Goal: Transaction & Acquisition: Obtain resource

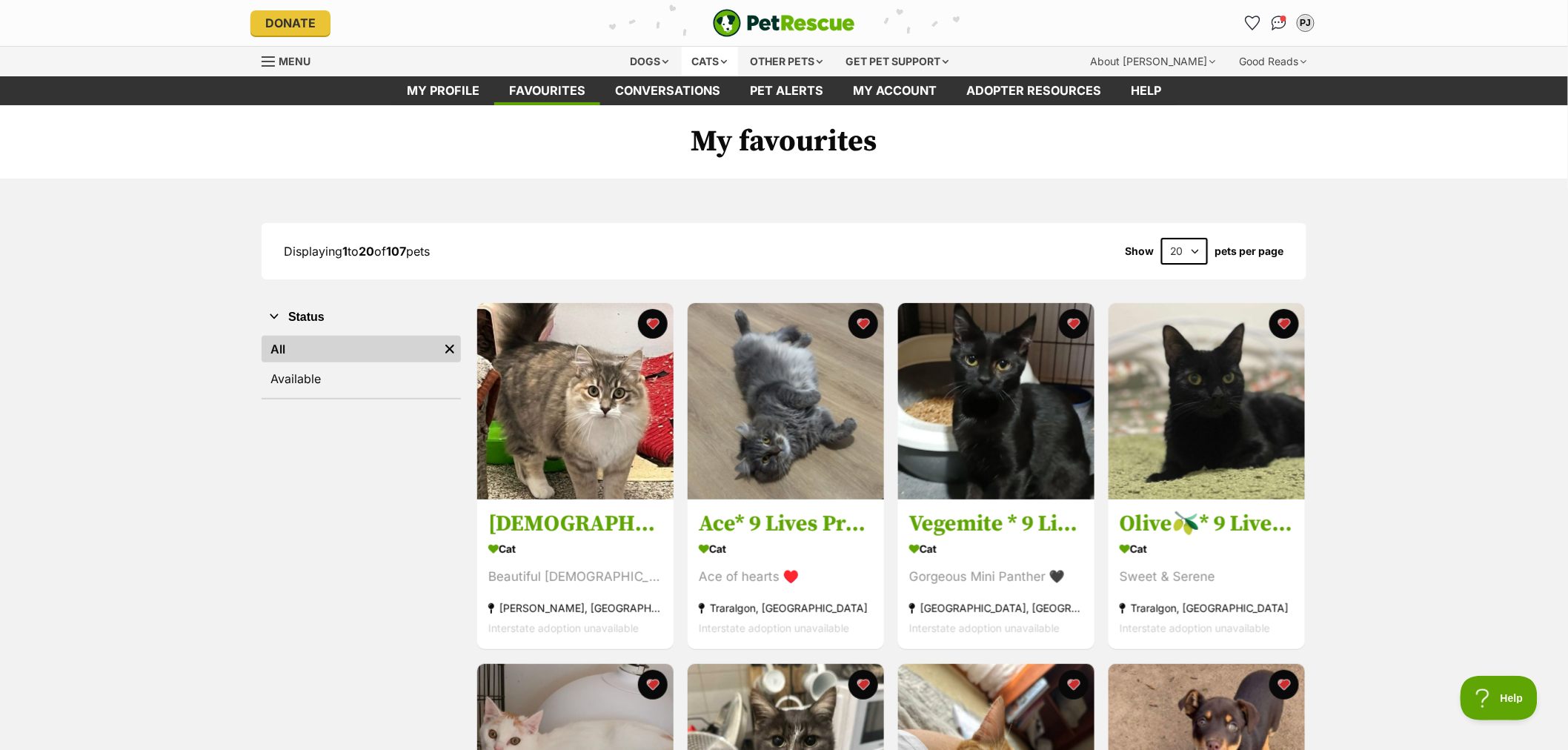
click at [714, 63] on div "Cats" at bounding box center [709, 62] width 56 height 29
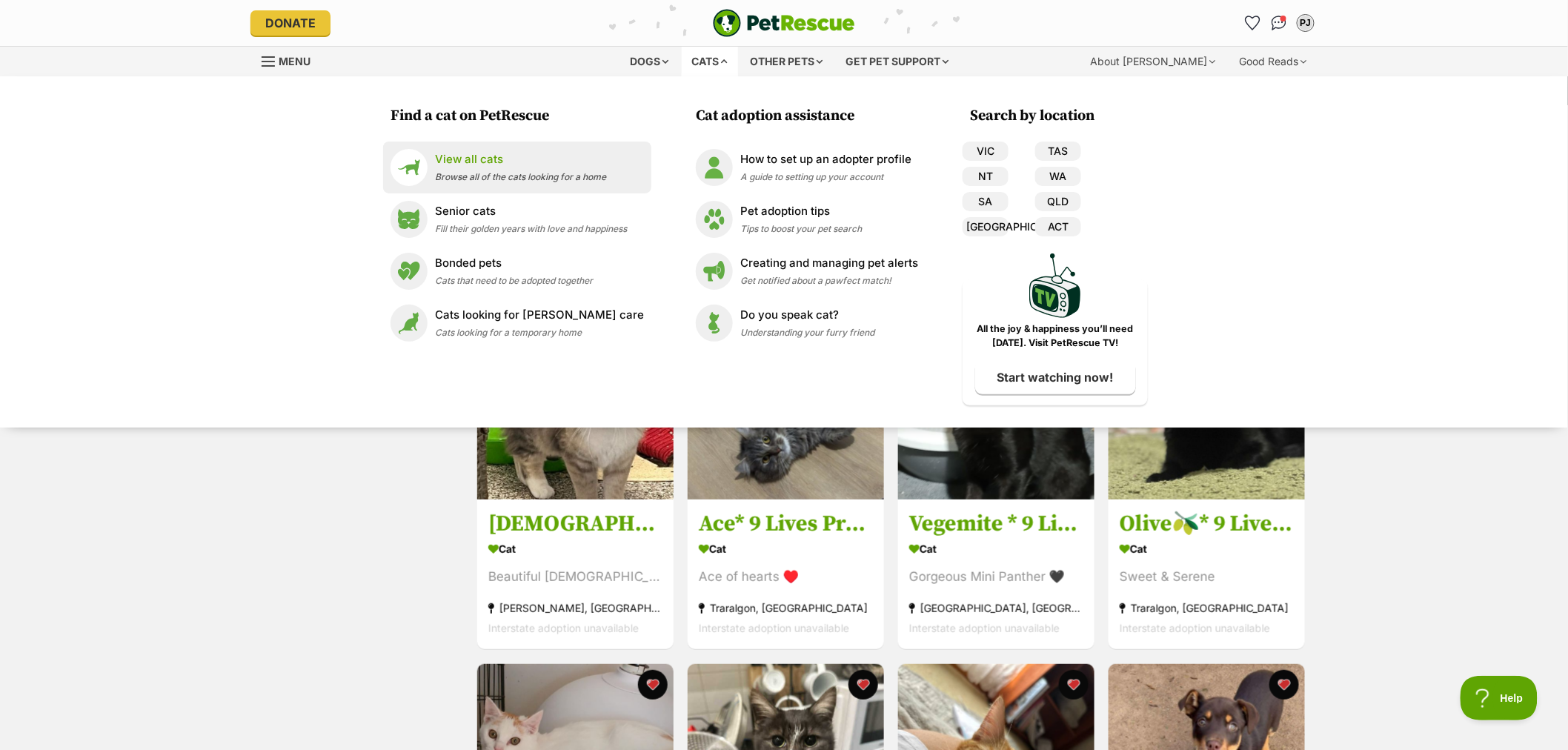
click at [484, 182] on span "Browse all of the cats looking for a home" at bounding box center [520, 176] width 171 height 11
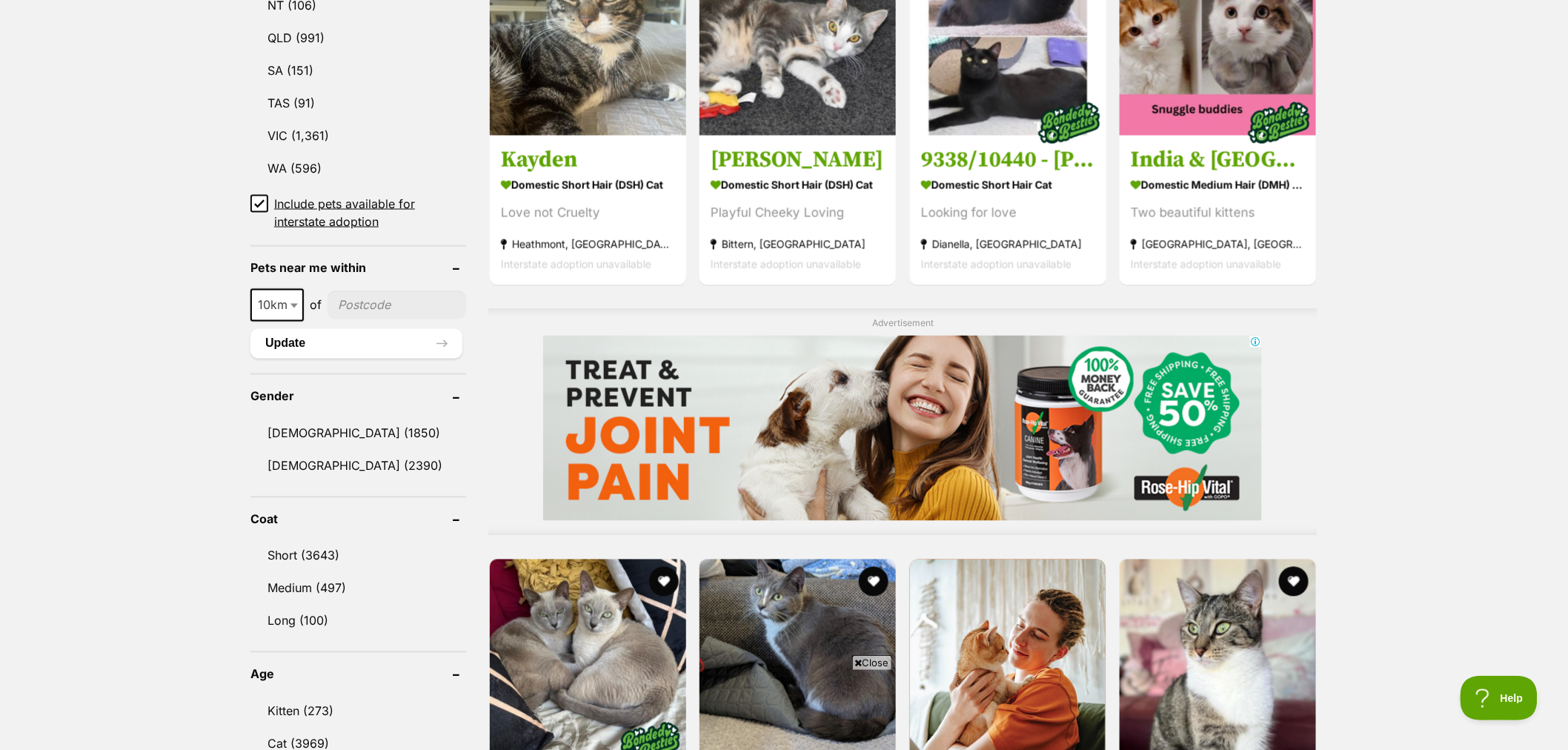
click at [374, 291] on input"] "postcode" at bounding box center [396, 305] width 138 height 28
type input"] "3847"
click at [356, 336] on button "Update" at bounding box center [356, 344] width 212 height 29
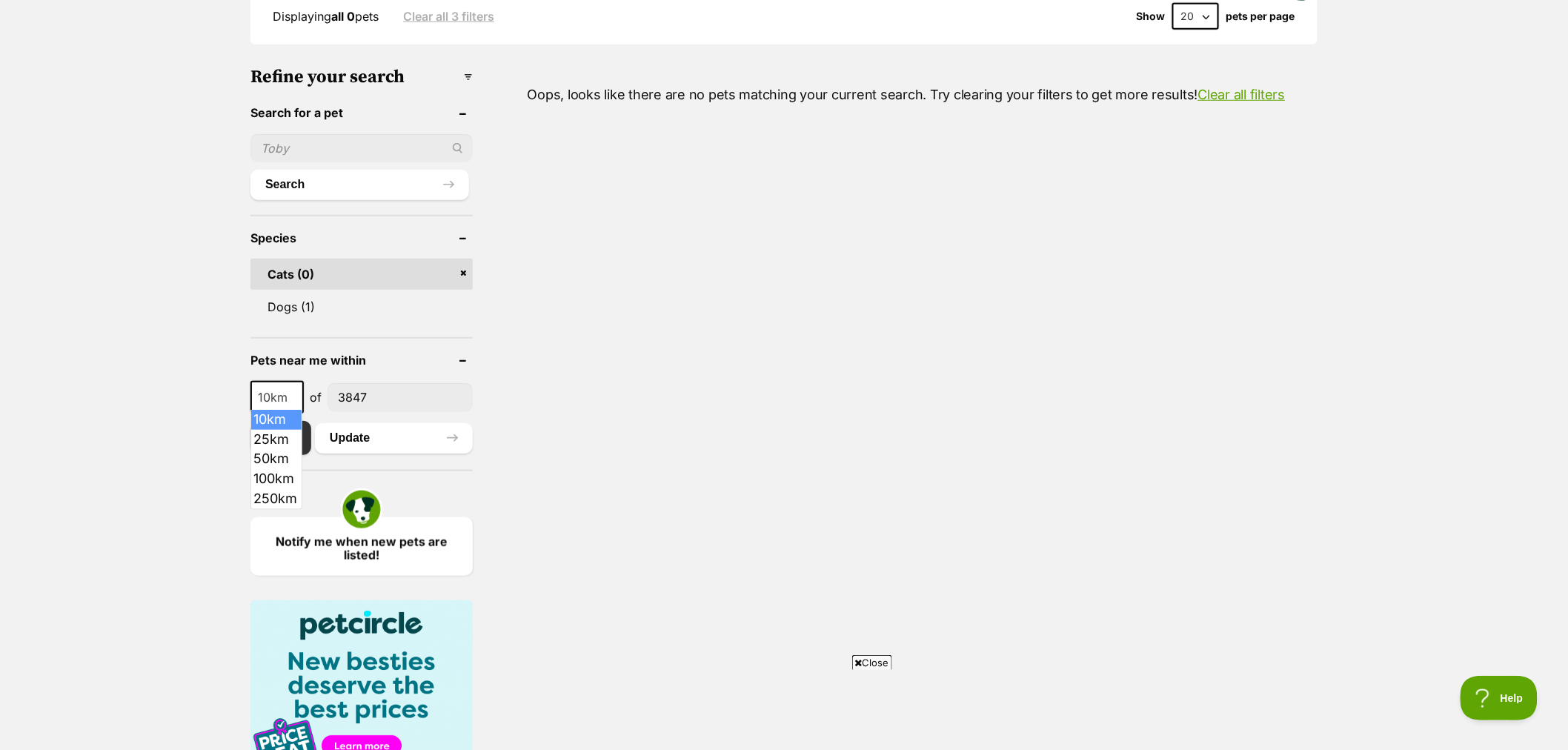
click at [295, 394] on span at bounding box center [295, 397] width 15 height 32
select select "25"
click at [357, 436] on button "Update" at bounding box center [394, 438] width 158 height 29
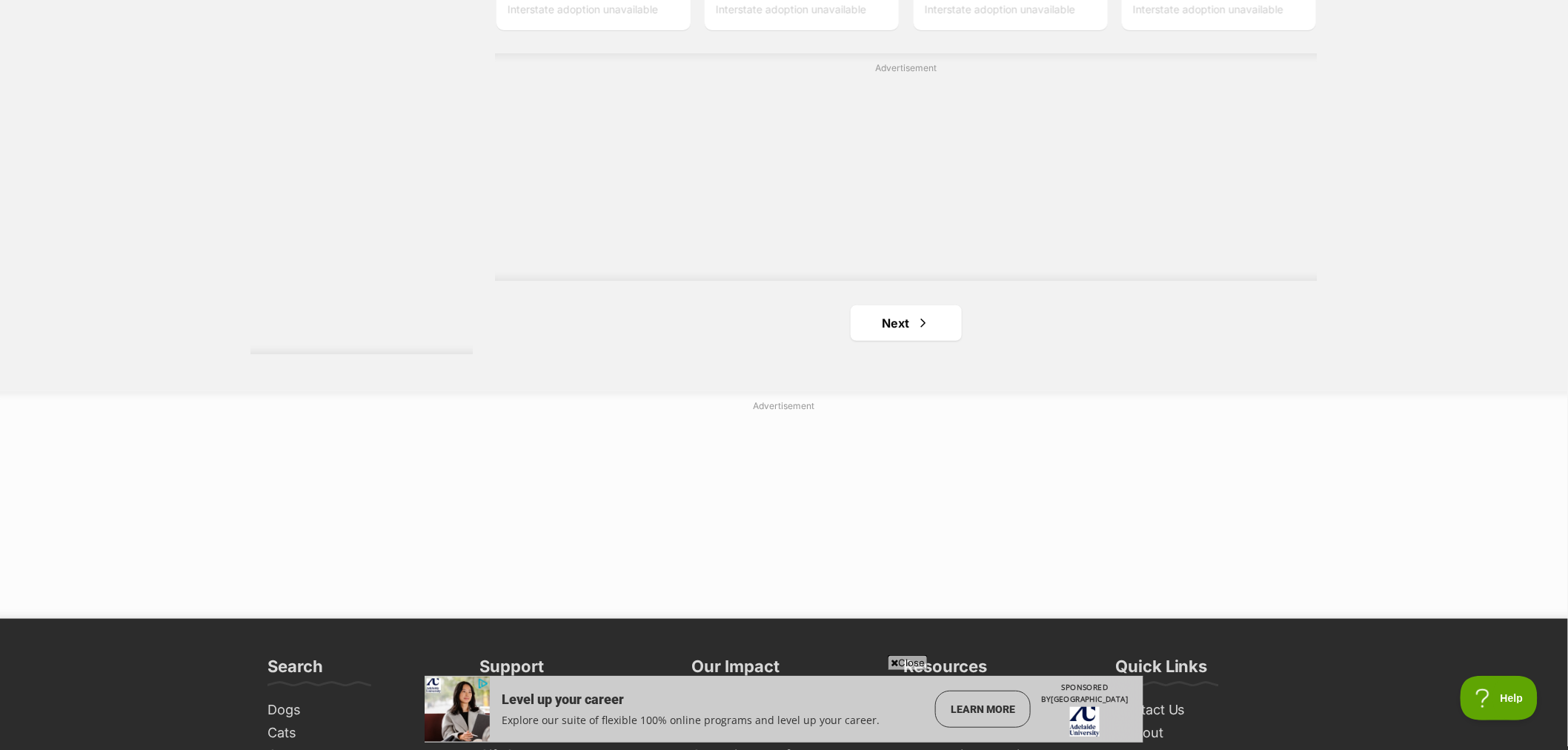
scroll to position [2797, 0]
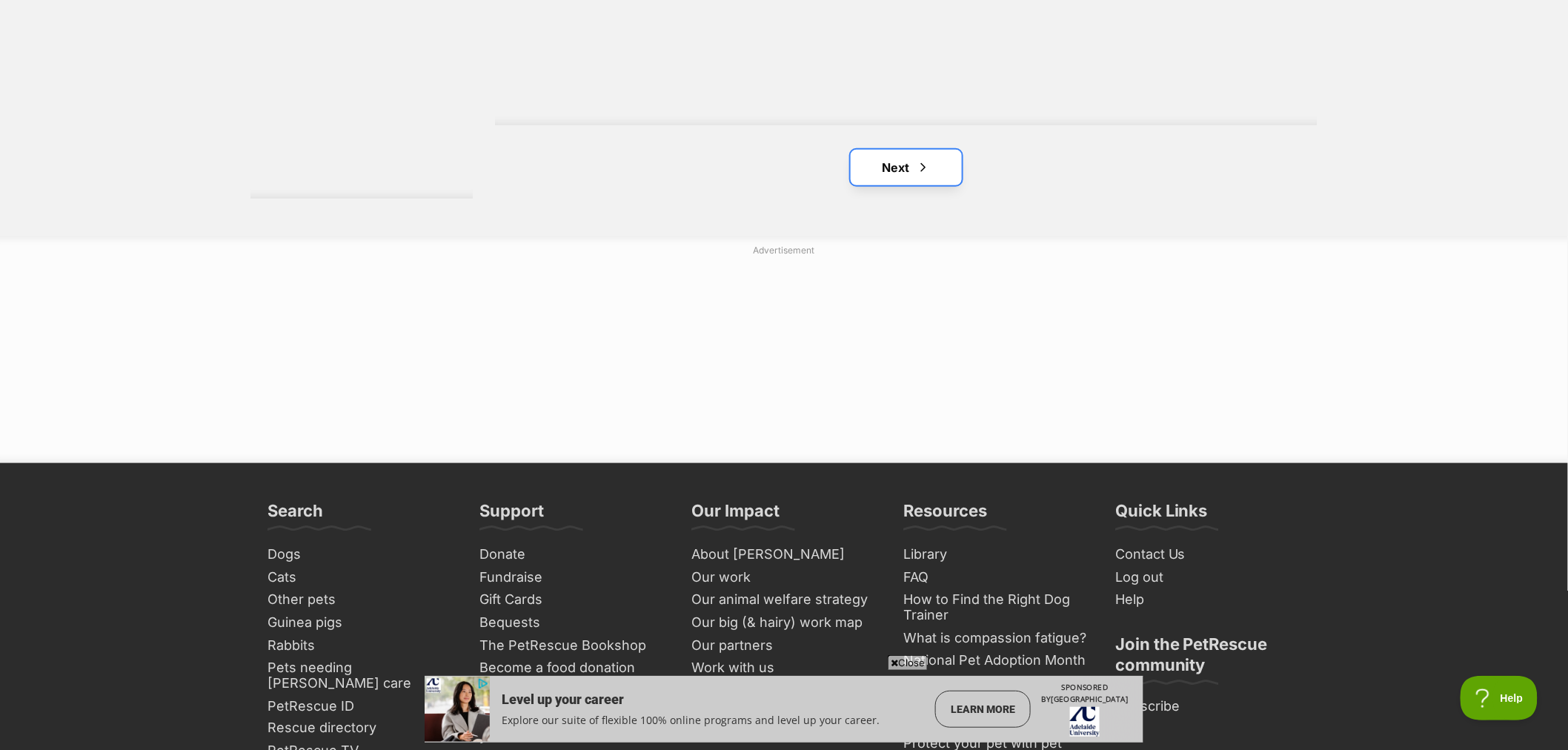
click at [902, 172] on link "Next" at bounding box center [906, 167] width 111 height 35
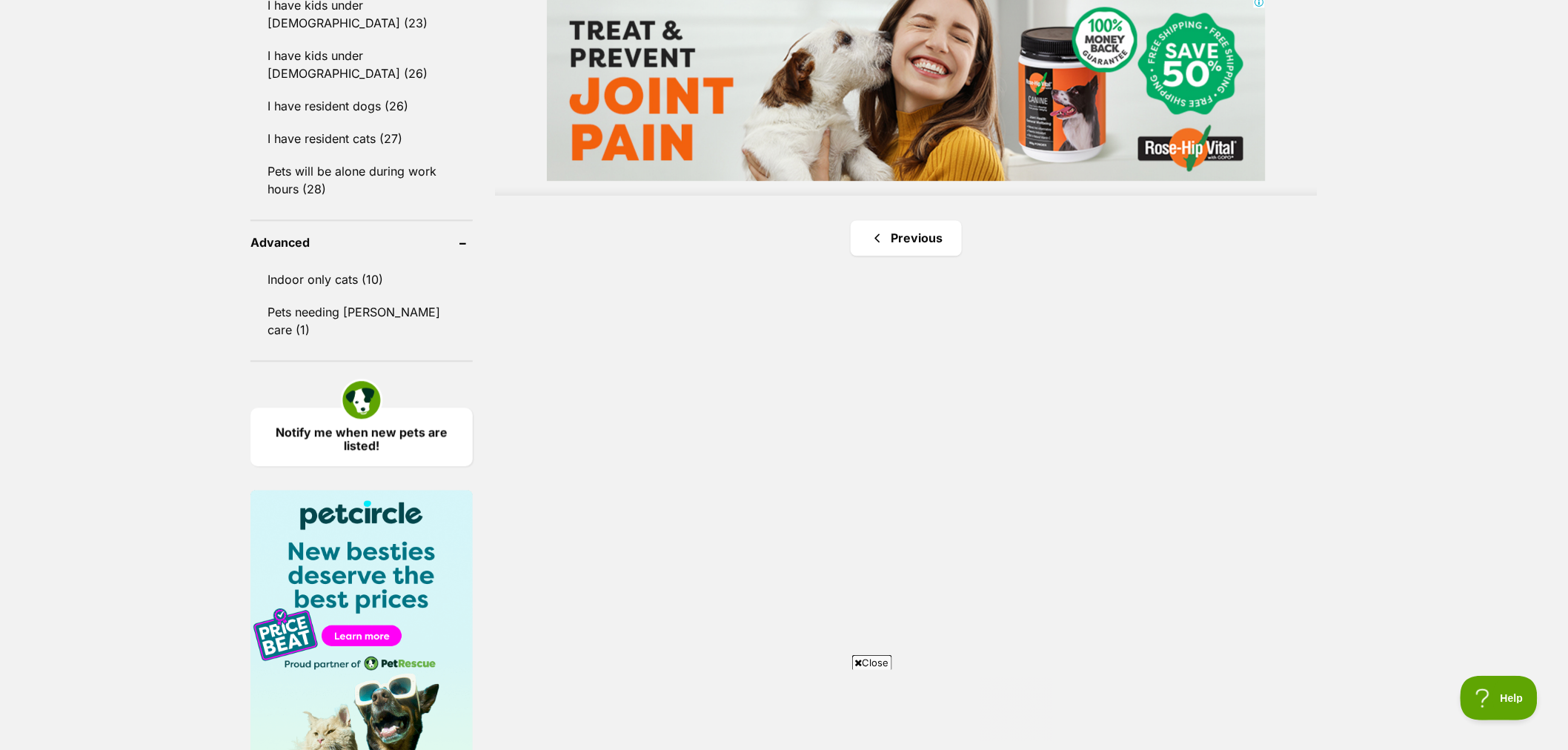
scroll to position [1316, 0]
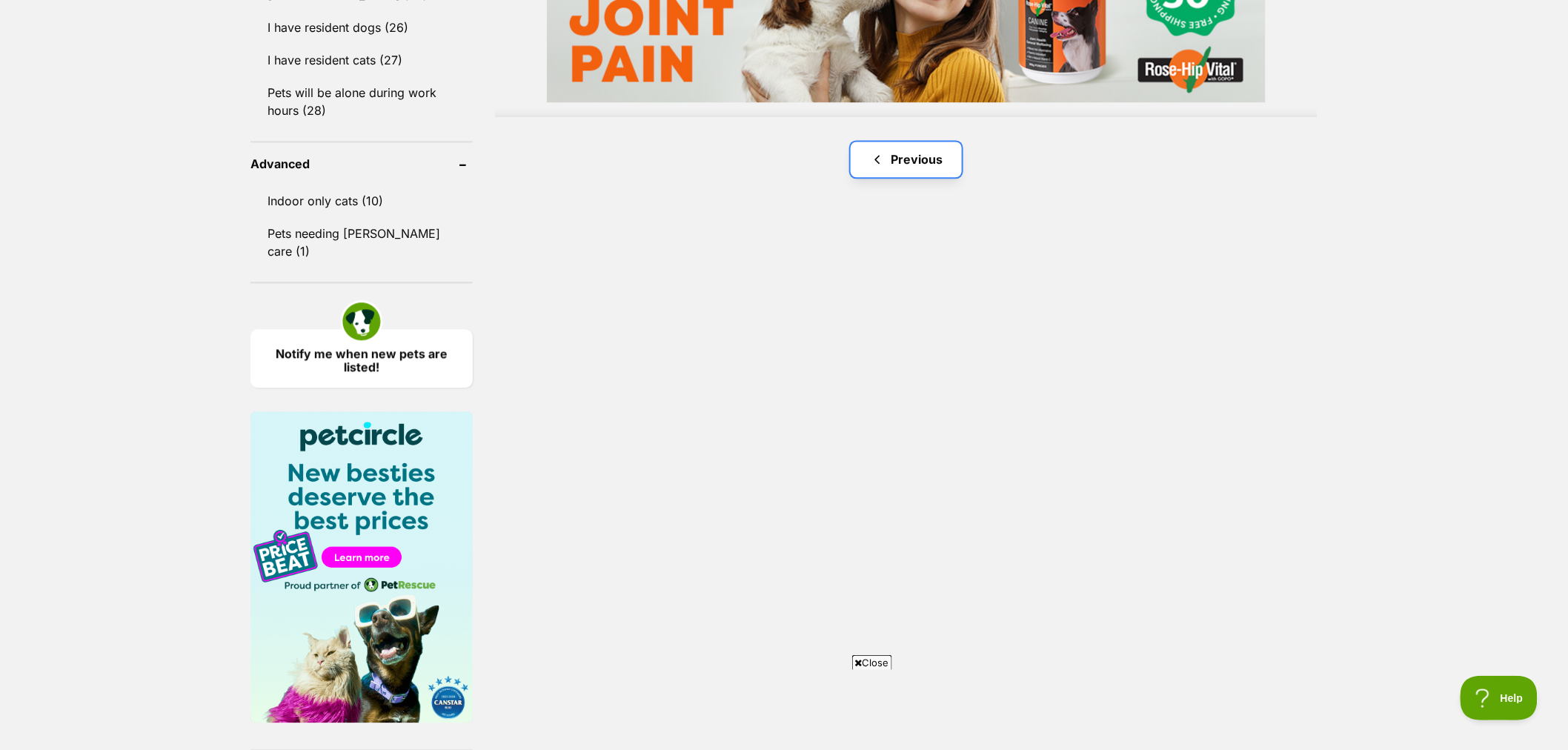
click at [932, 163] on link "Previous" at bounding box center [906, 159] width 111 height 35
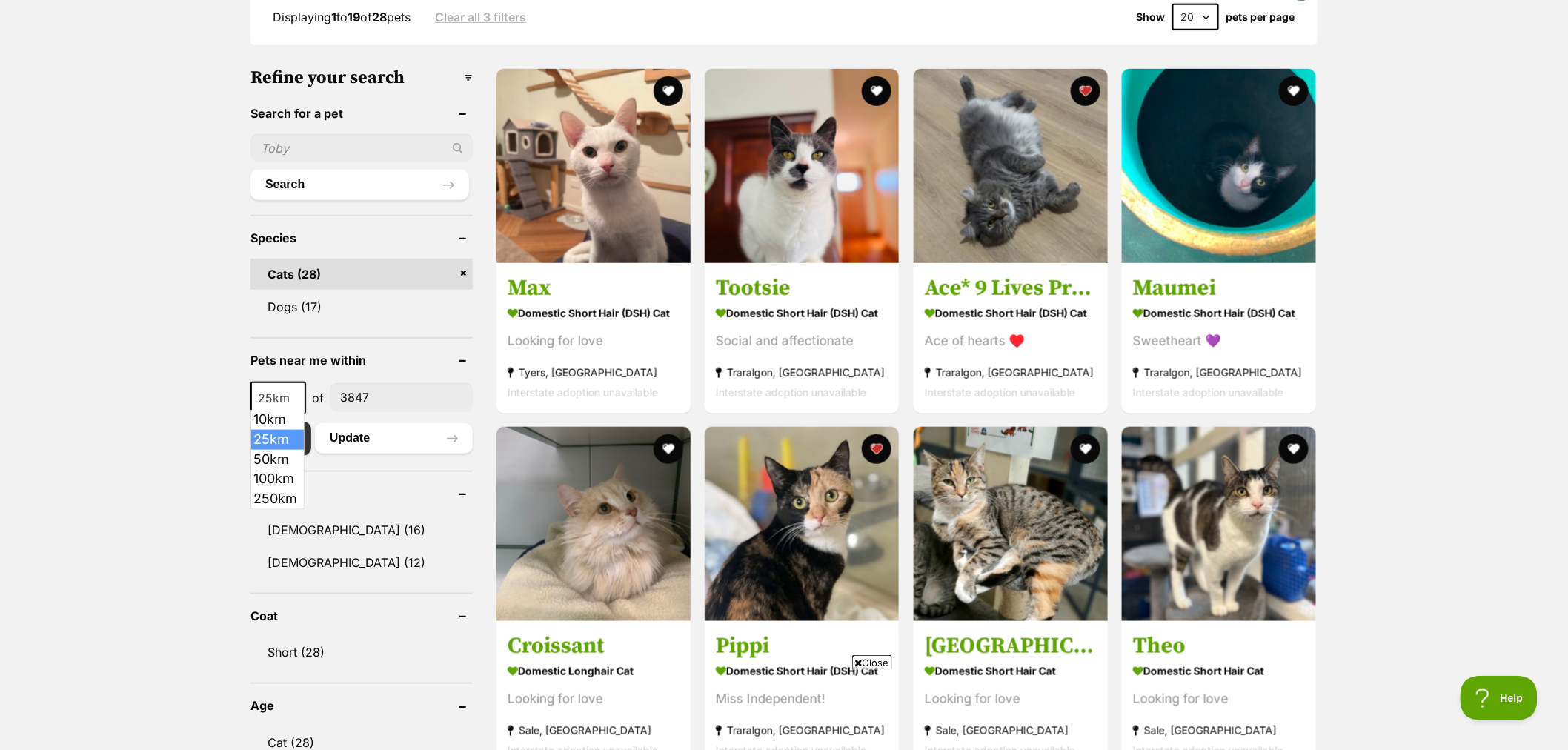
click at [294, 397] on b at bounding box center [297, 398] width 8 height 5
select select "50"
click at [383, 437] on button "Update" at bounding box center [394, 438] width 158 height 29
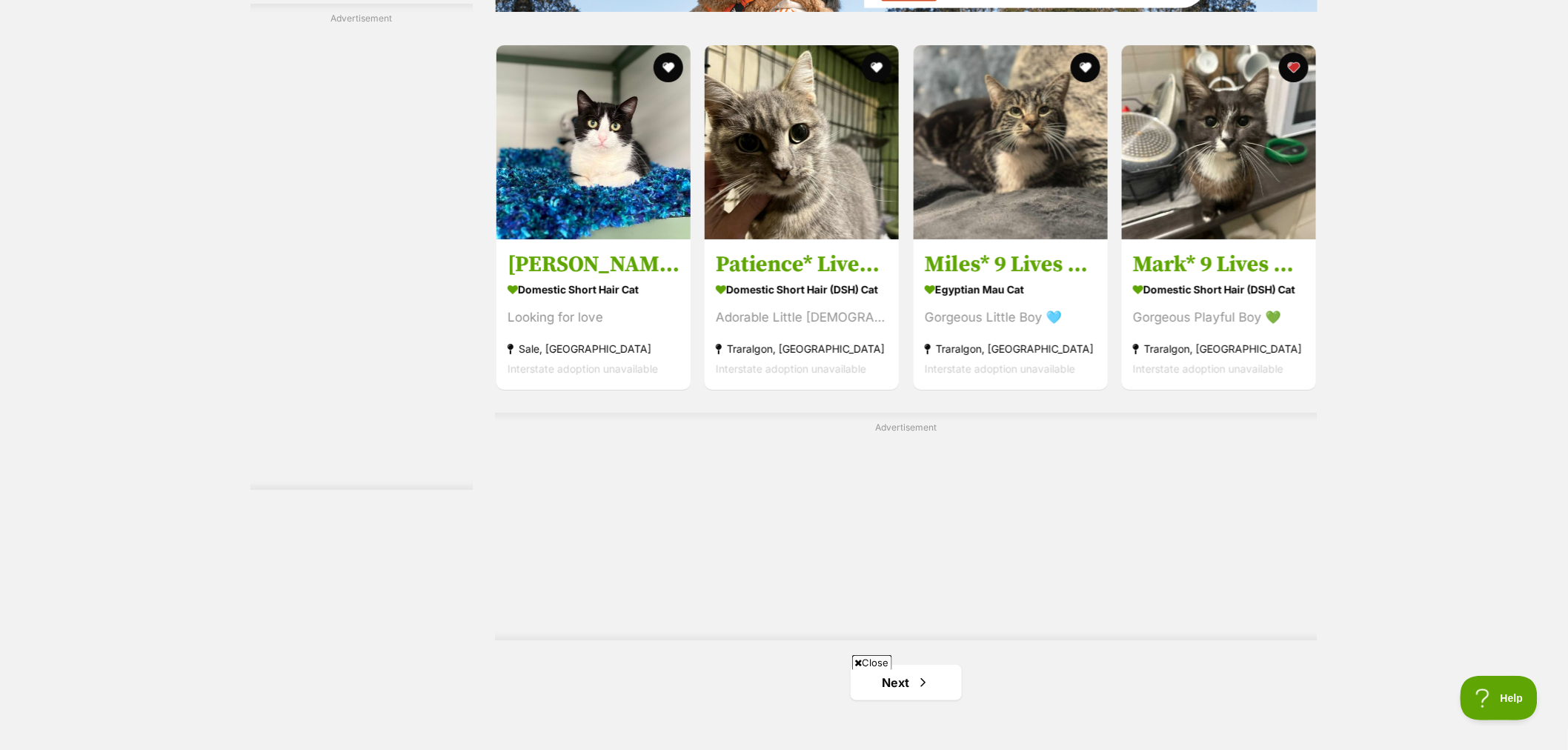
scroll to position [2469, 0]
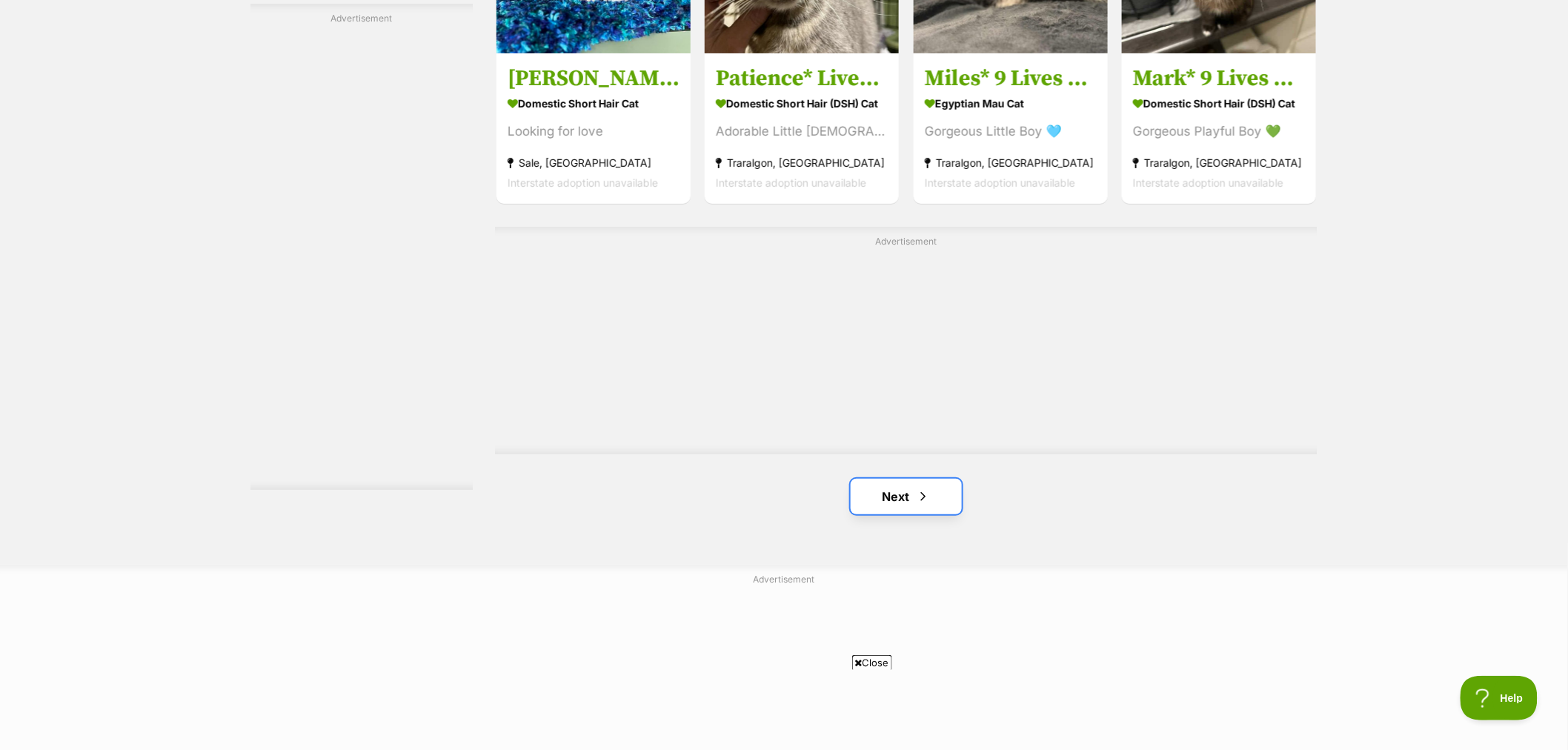
click at [899, 496] on link "Next" at bounding box center [906, 496] width 111 height 35
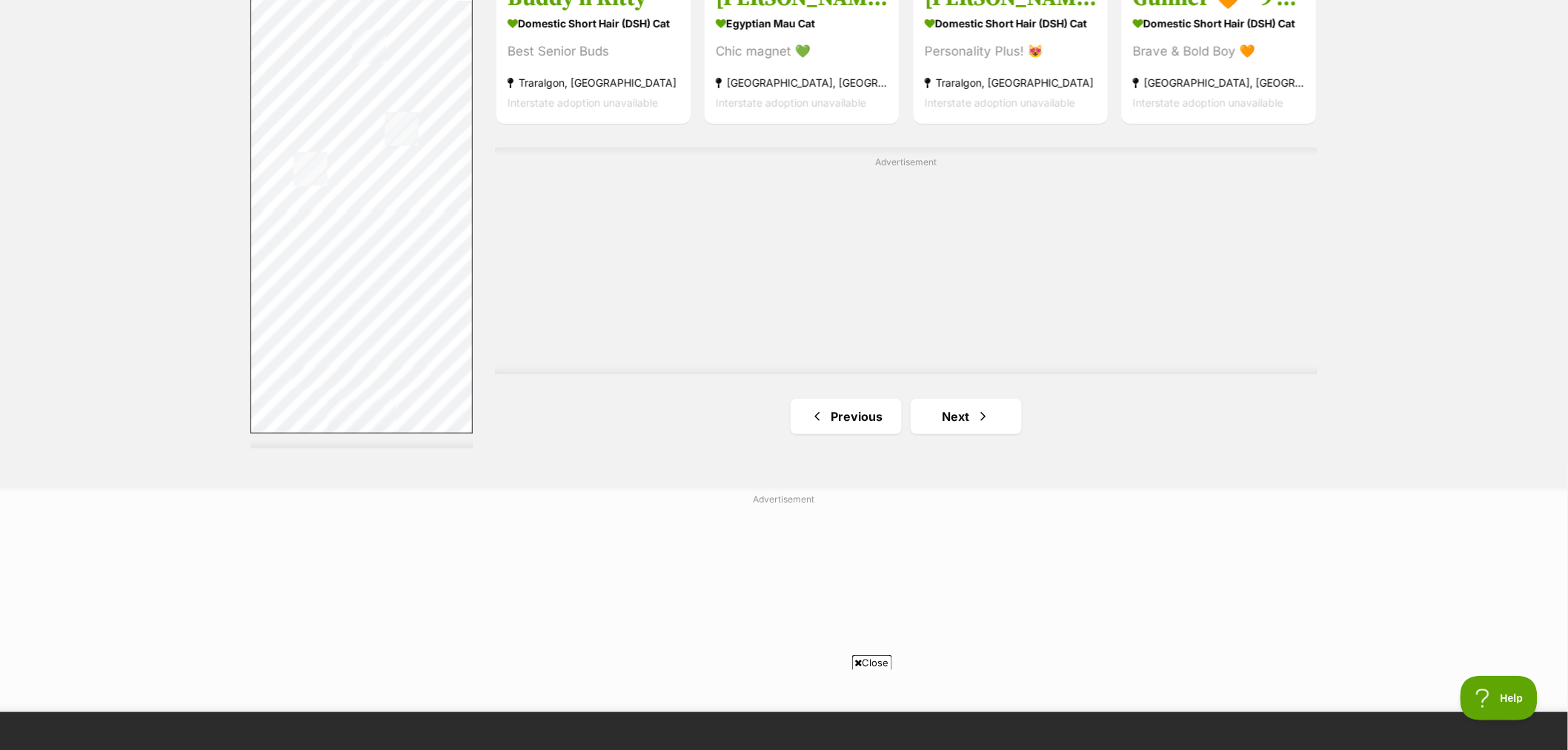
scroll to position [2552, 0]
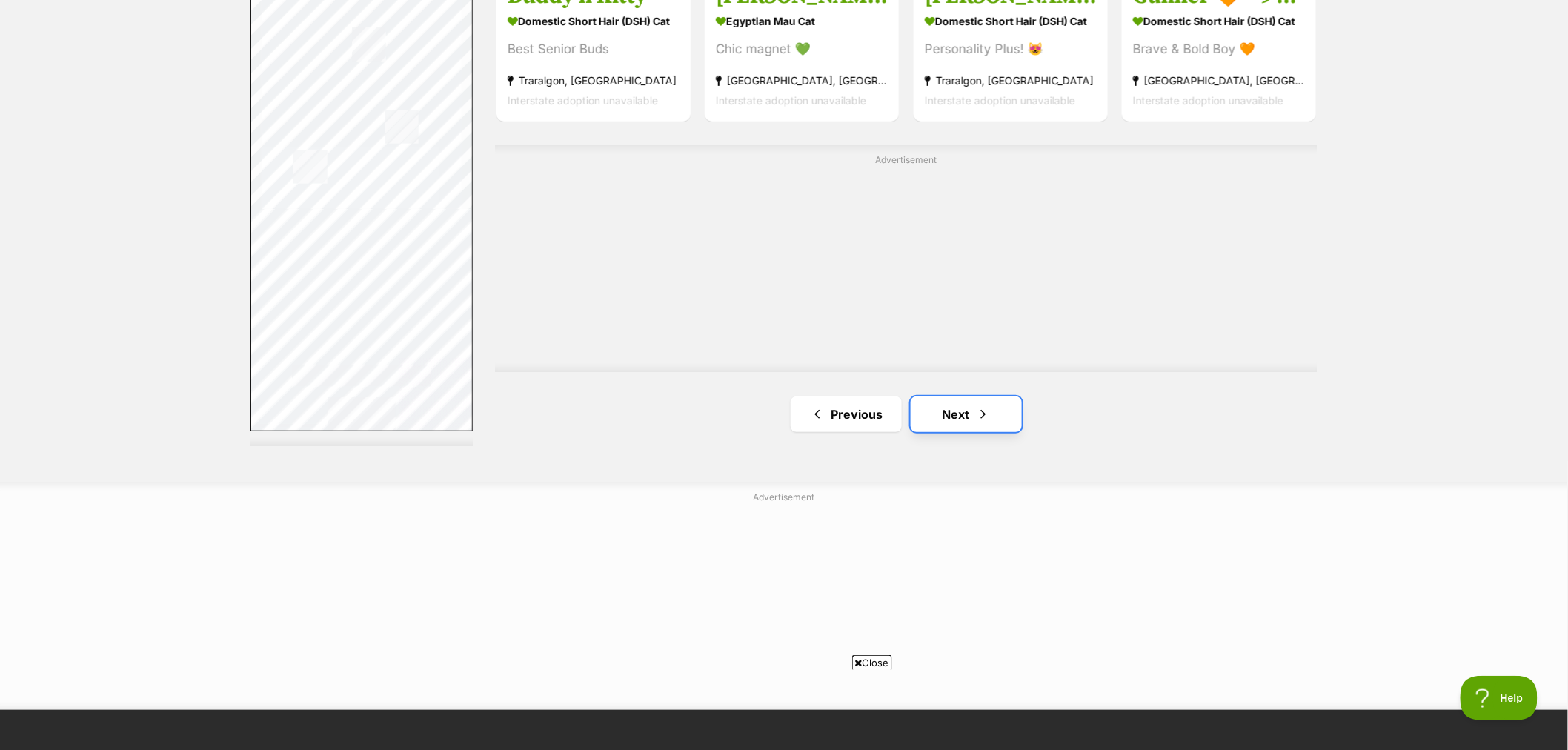
click at [973, 420] on link "Next" at bounding box center [966, 414] width 111 height 35
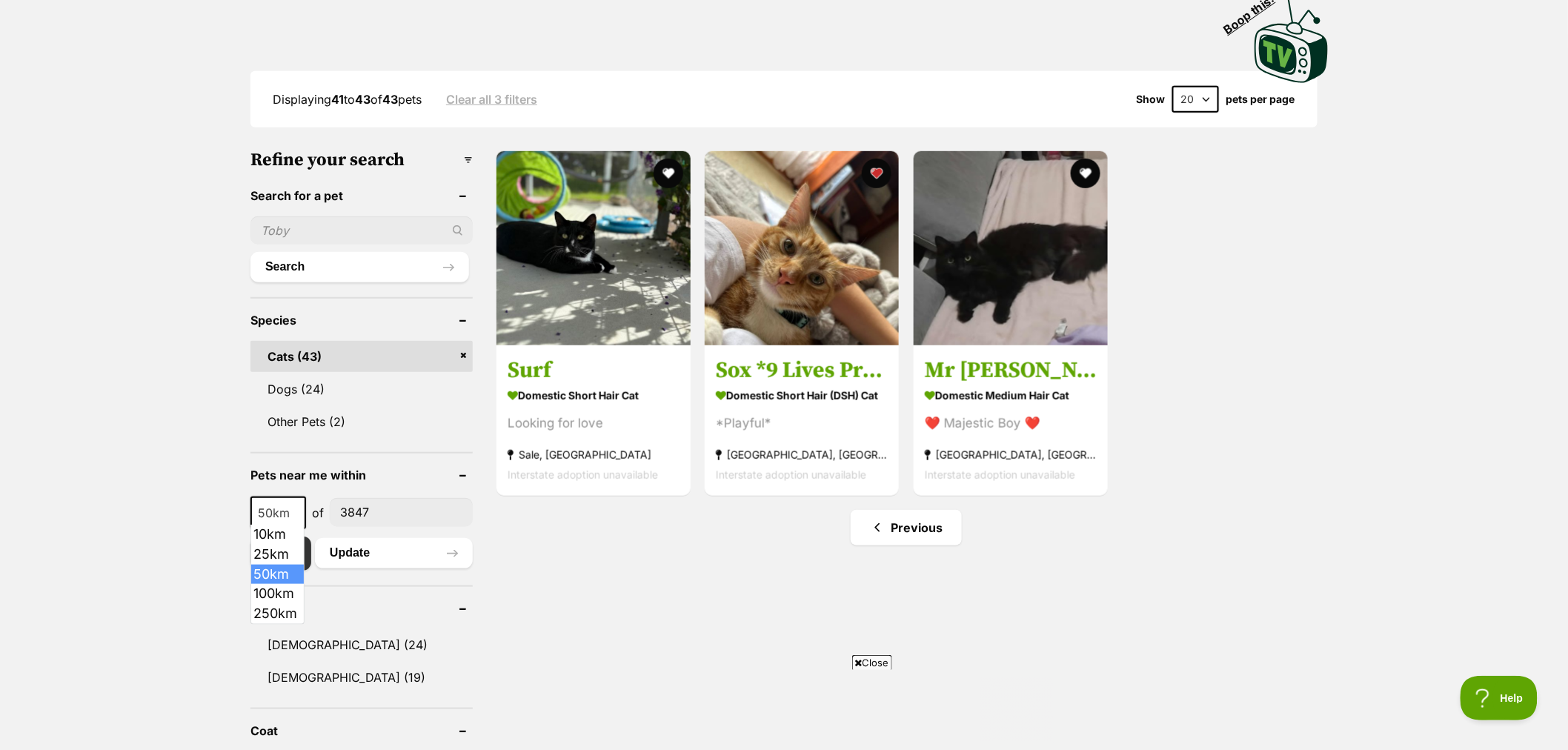
click at [294, 516] on span at bounding box center [298, 512] width 15 height 32
select select "100"
click at [393, 549] on button "Update" at bounding box center [394, 552] width 158 height 29
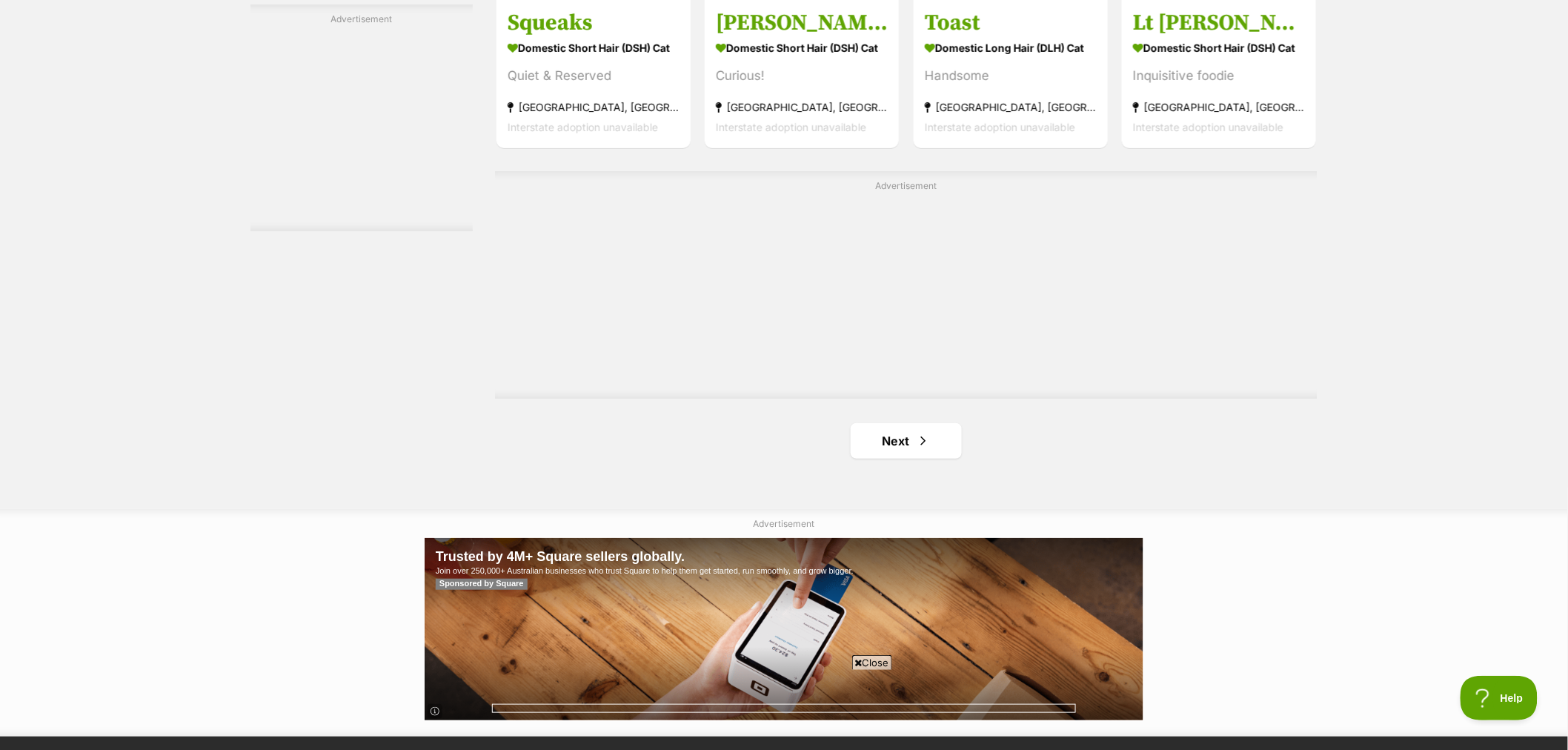
scroll to position [2552, 0]
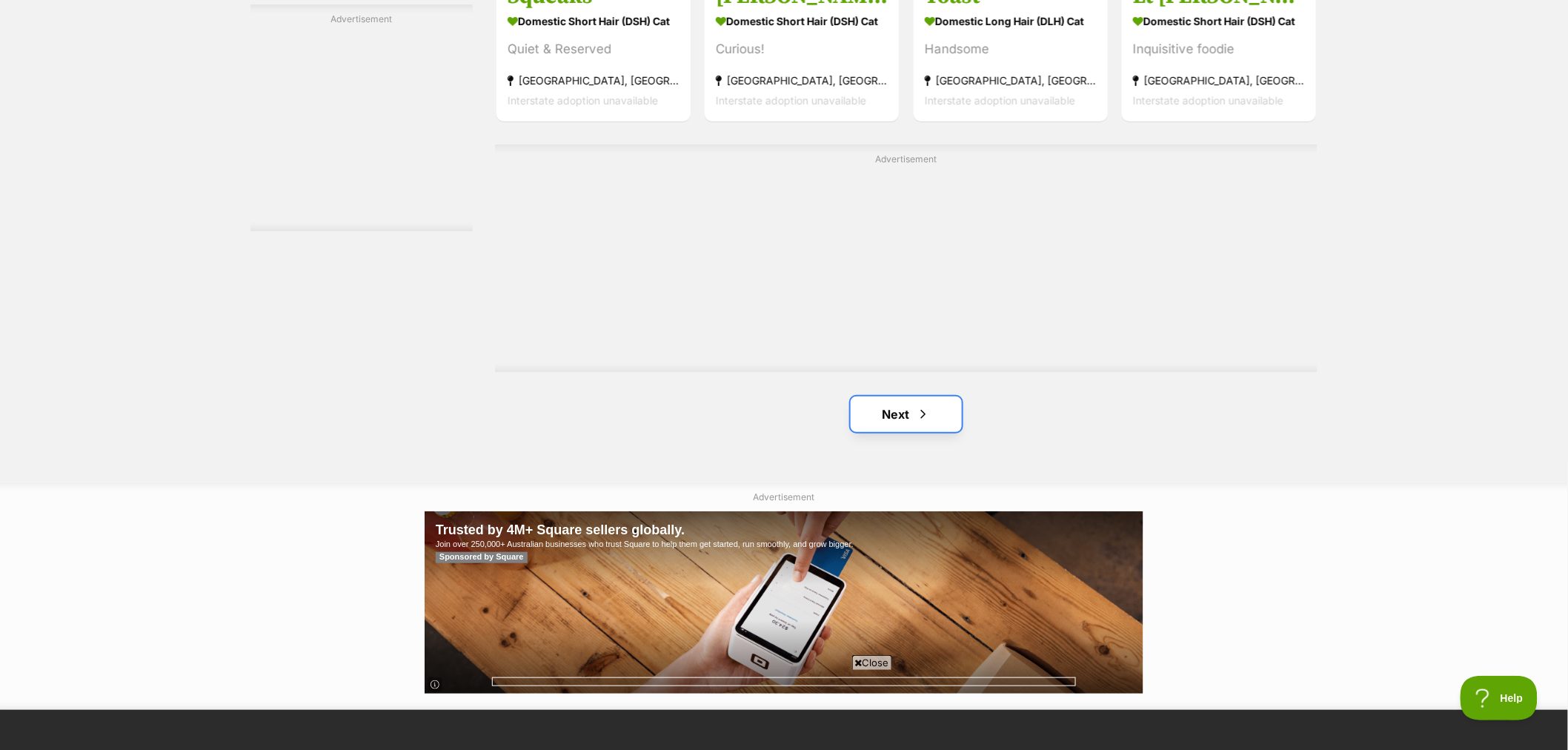
click at [912, 424] on link "Next" at bounding box center [906, 414] width 111 height 35
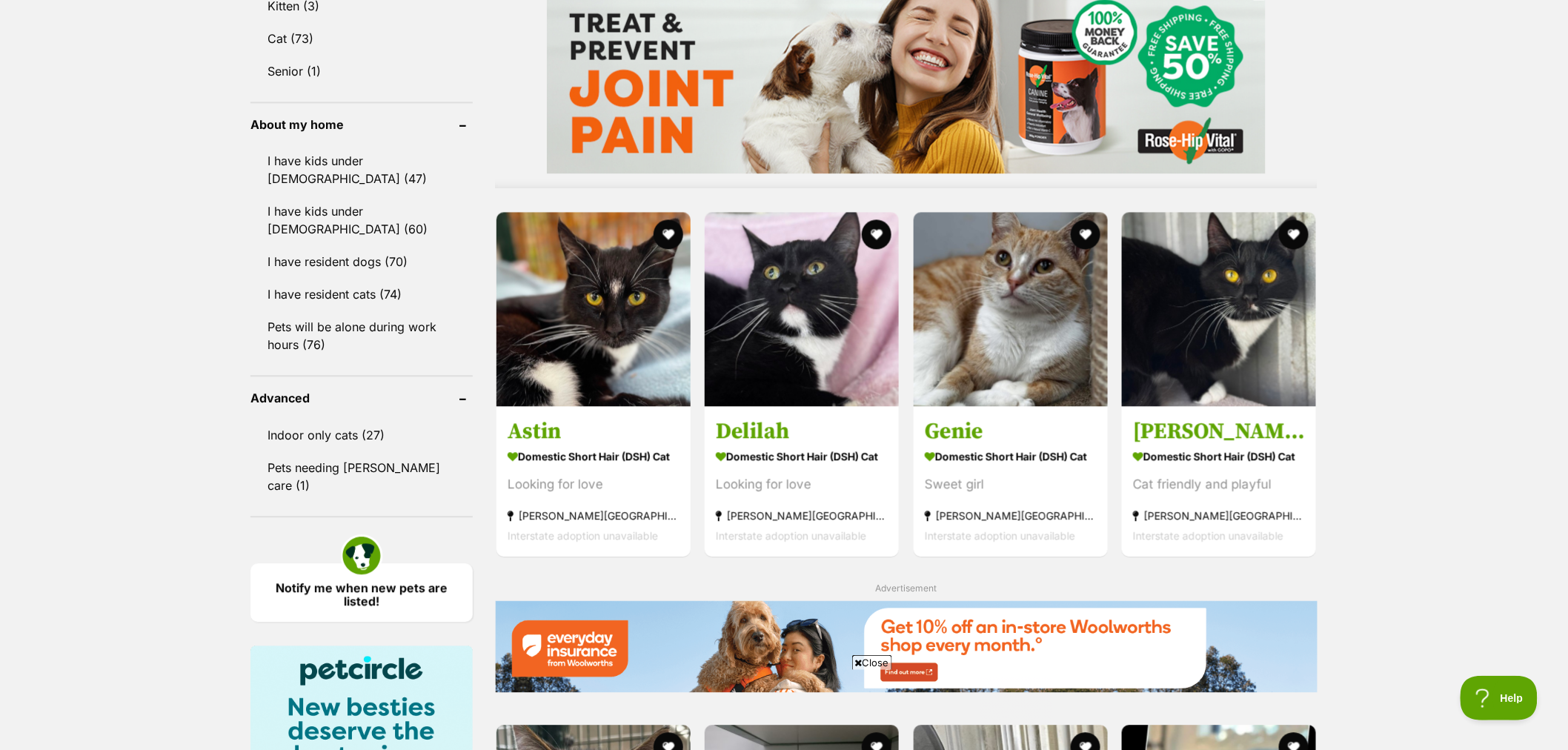
scroll to position [1234, 0]
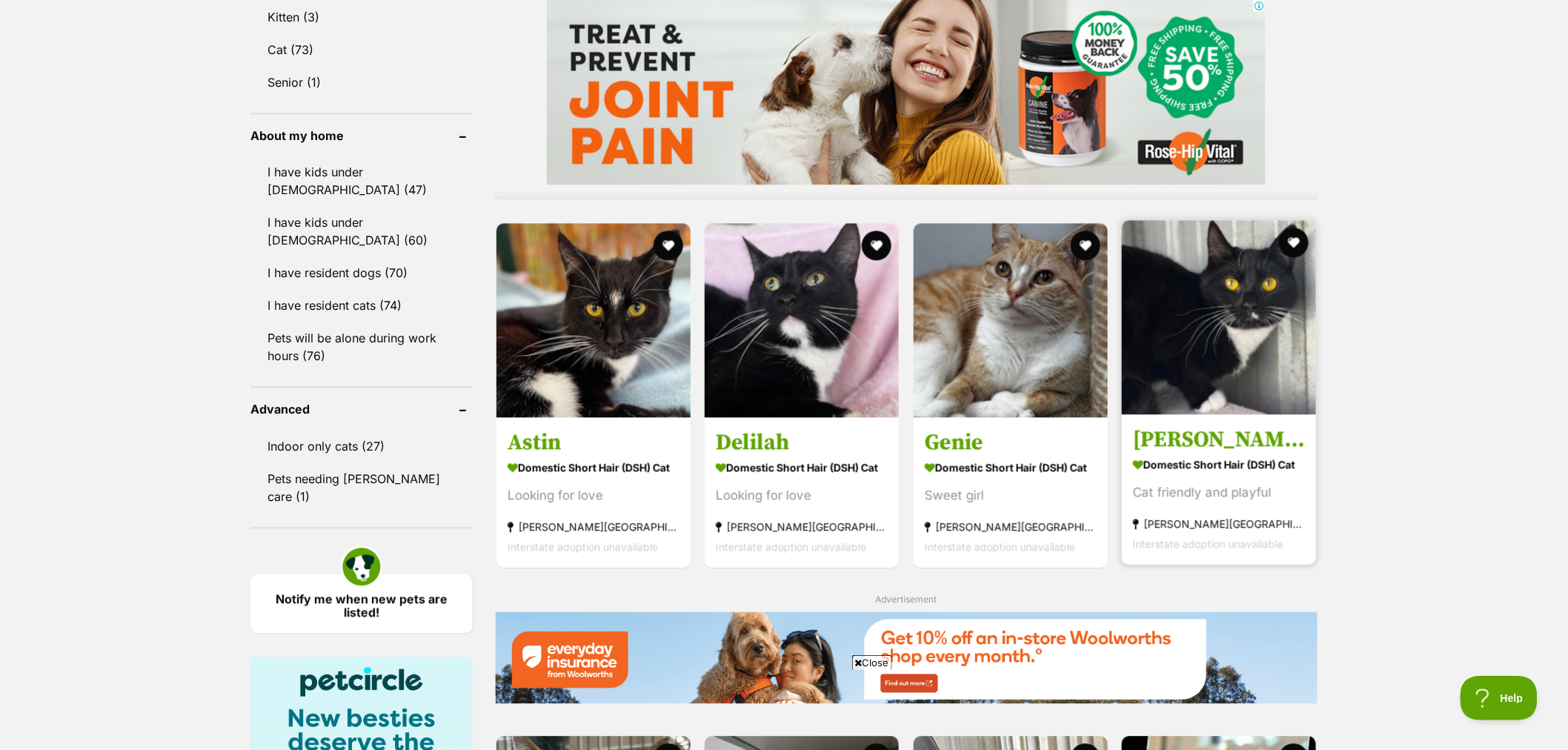
click at [1225, 342] on img at bounding box center [1218, 317] width 194 height 194
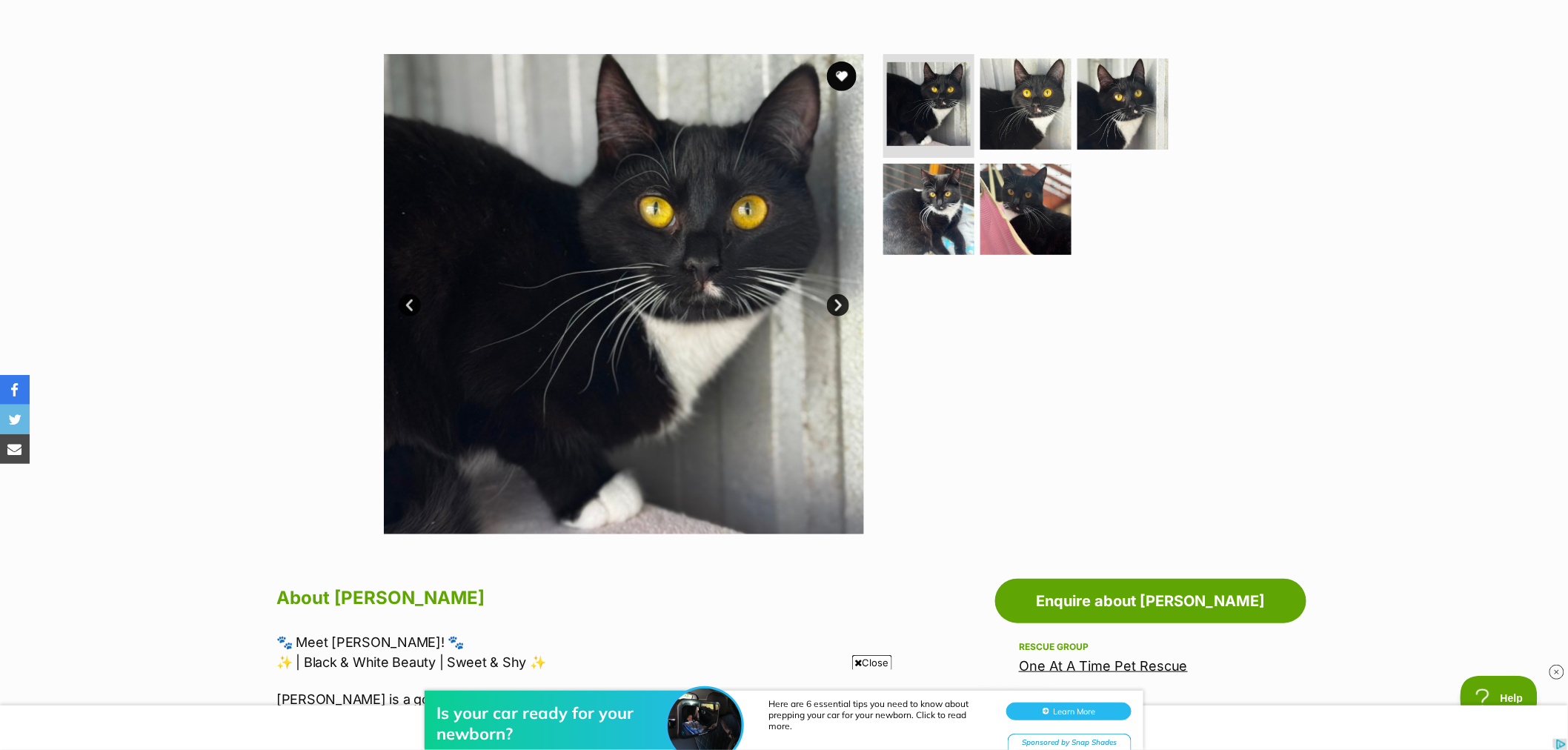
scroll to position [247, 0]
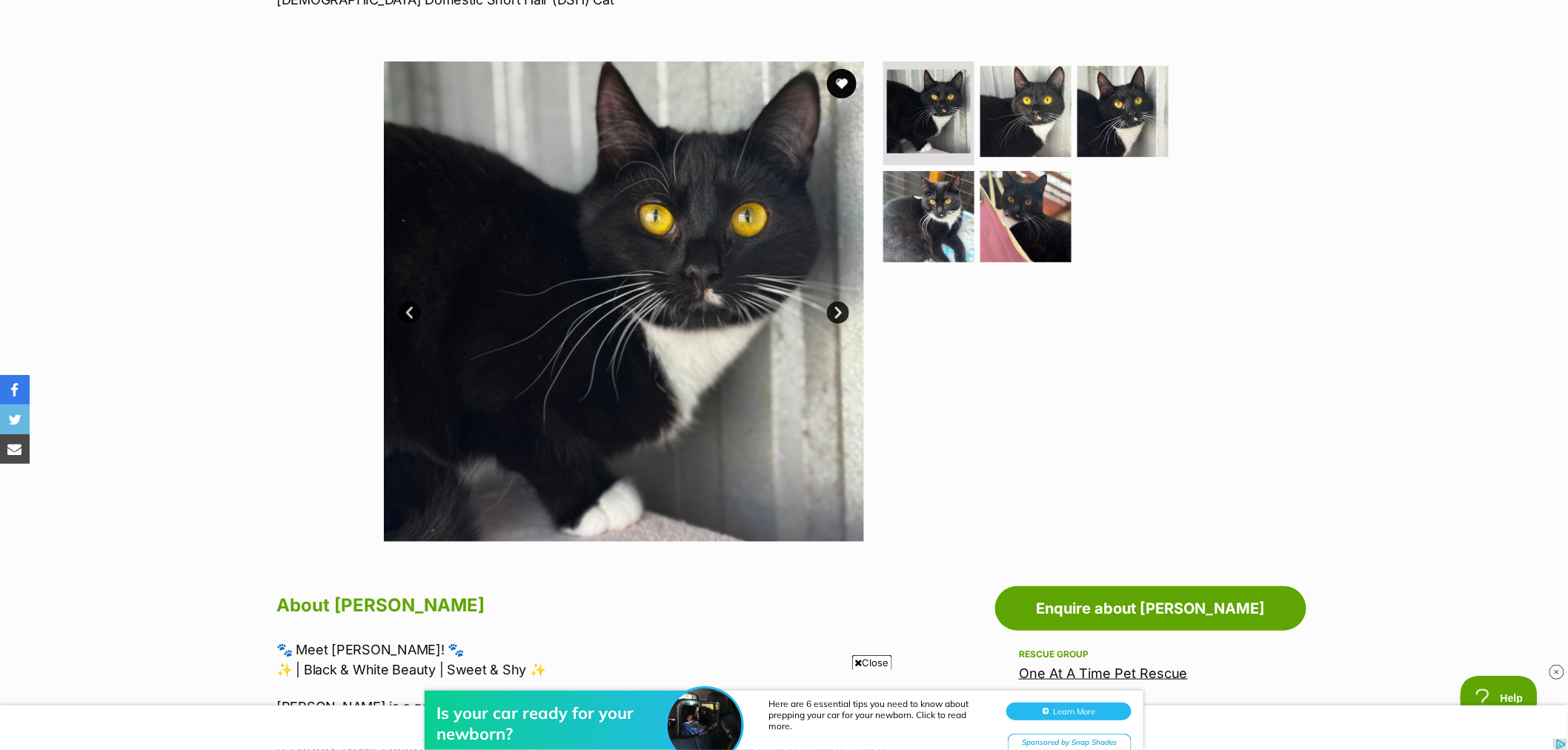
click at [834, 314] on link "Next" at bounding box center [837, 312] width 23 height 23
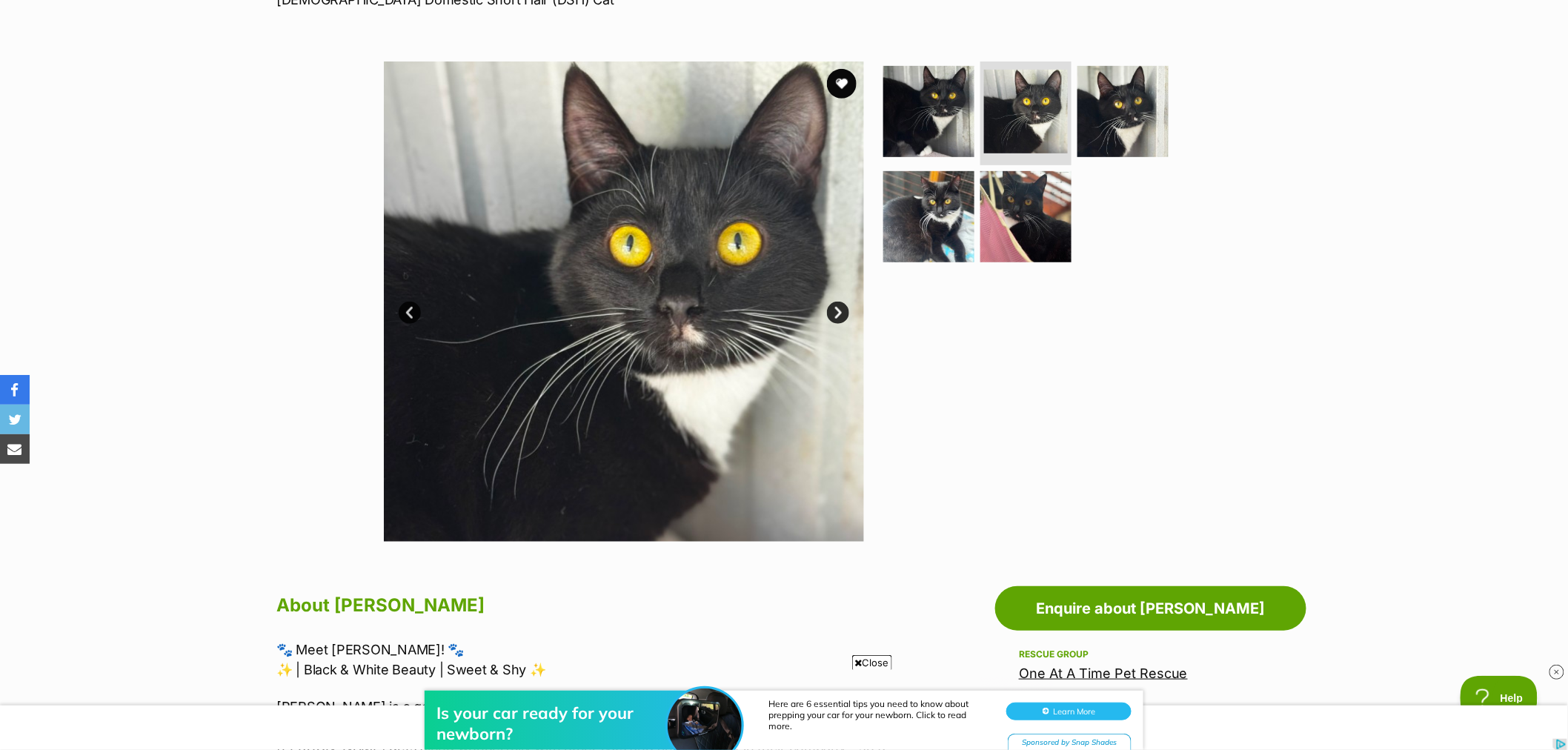
click at [835, 314] on link "Next" at bounding box center [837, 312] width 23 height 23
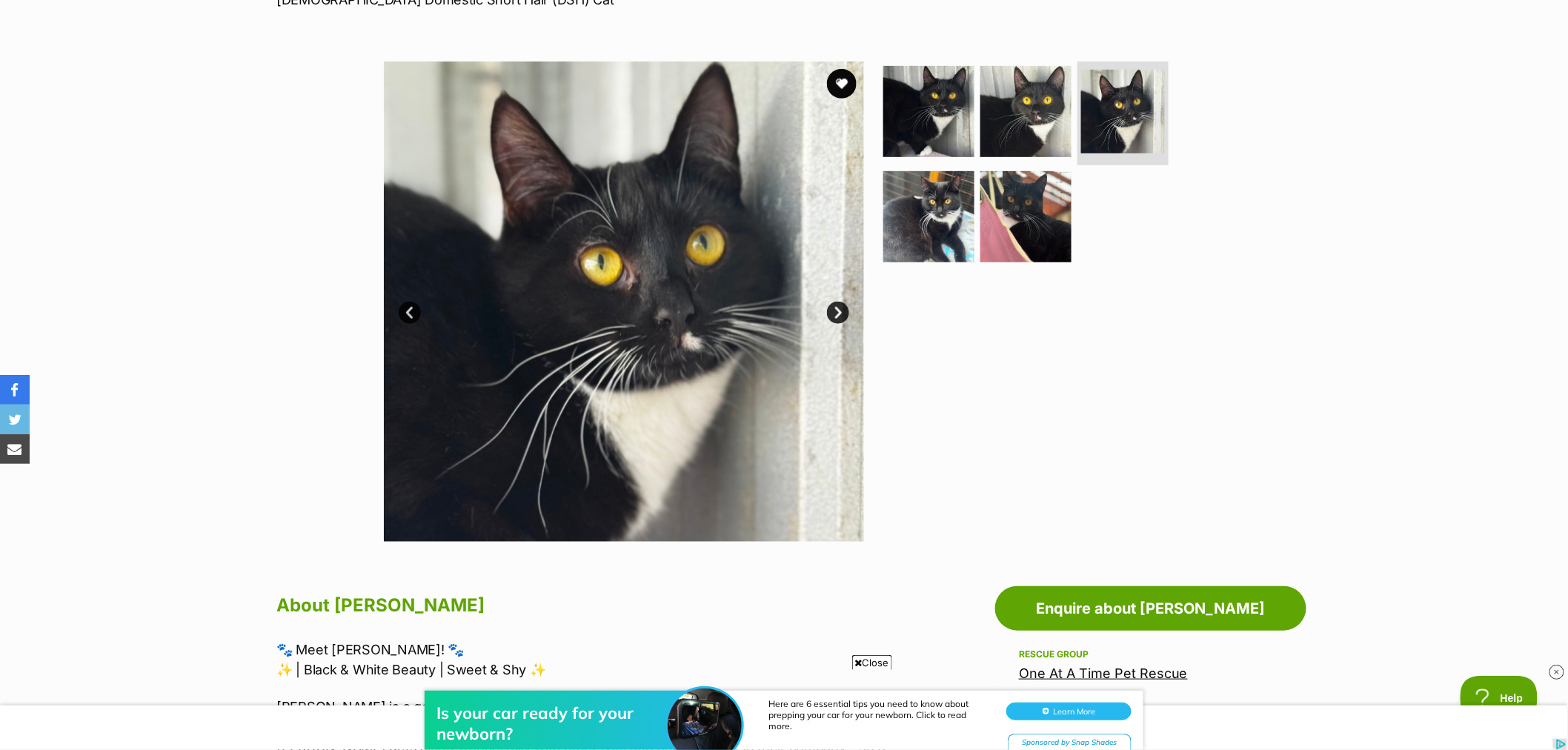
click at [835, 314] on link "Next" at bounding box center [837, 312] width 23 height 23
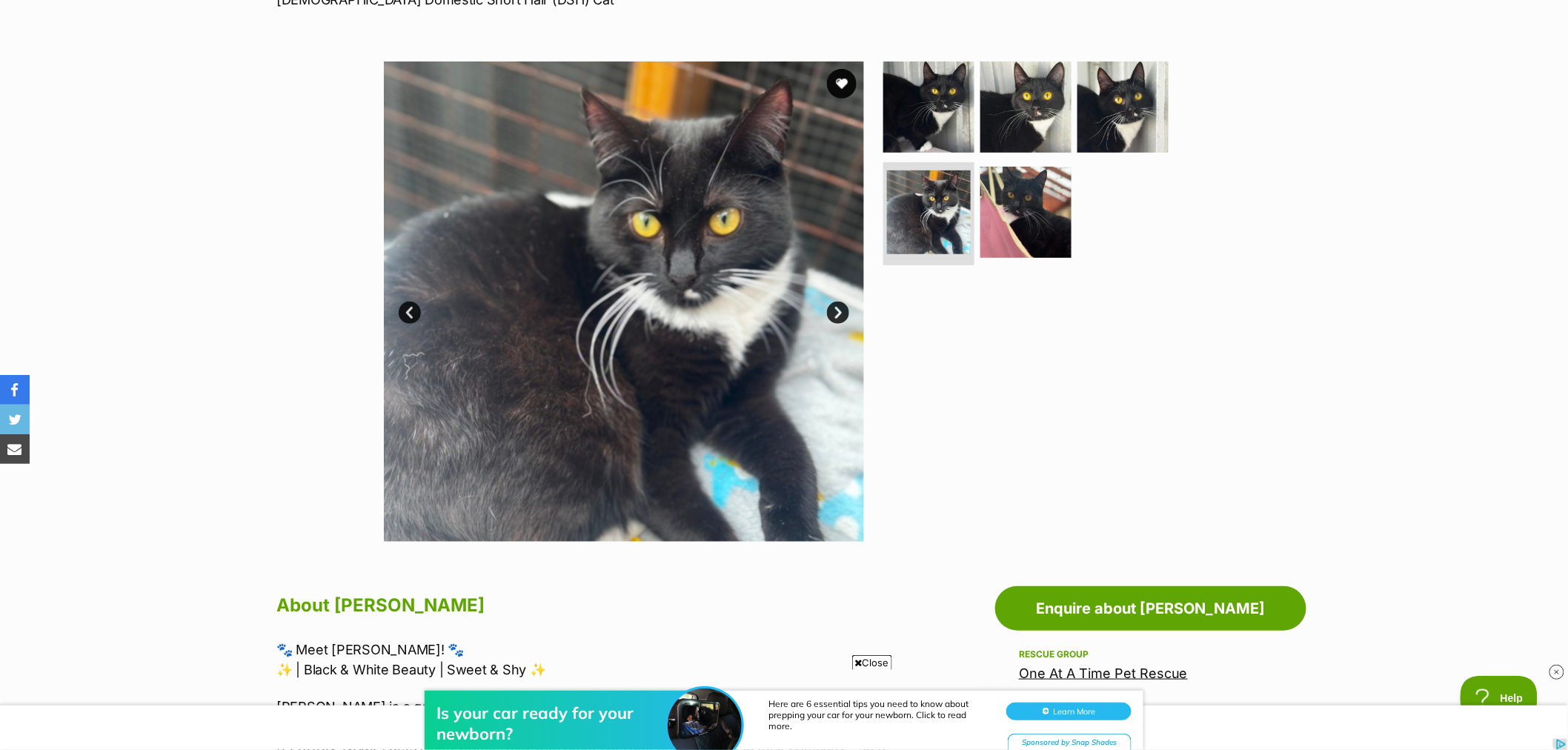
click at [837, 309] on link "Next" at bounding box center [837, 312] width 23 height 23
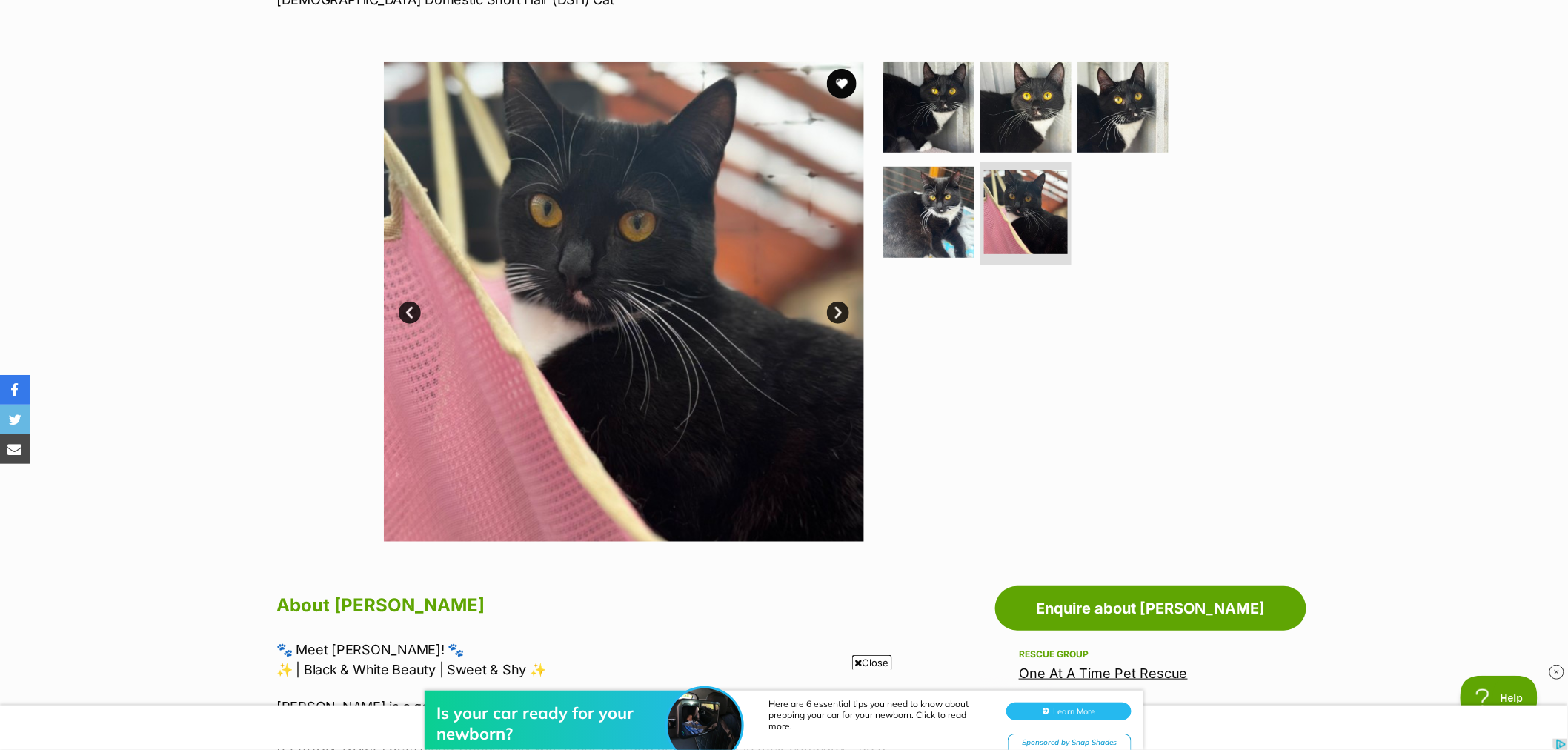
click at [837, 309] on link "Next" at bounding box center [837, 312] width 23 height 23
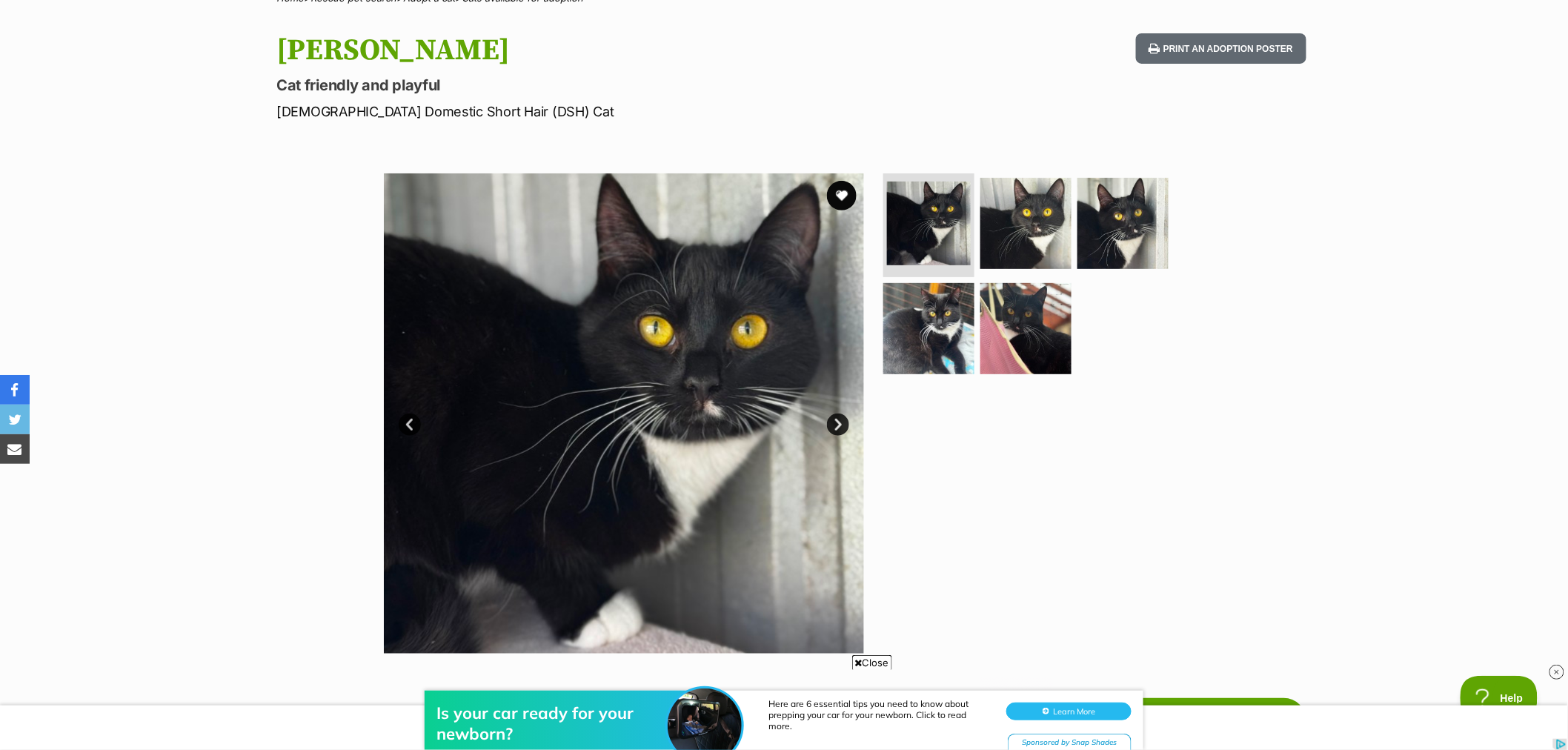
scroll to position [164, 0]
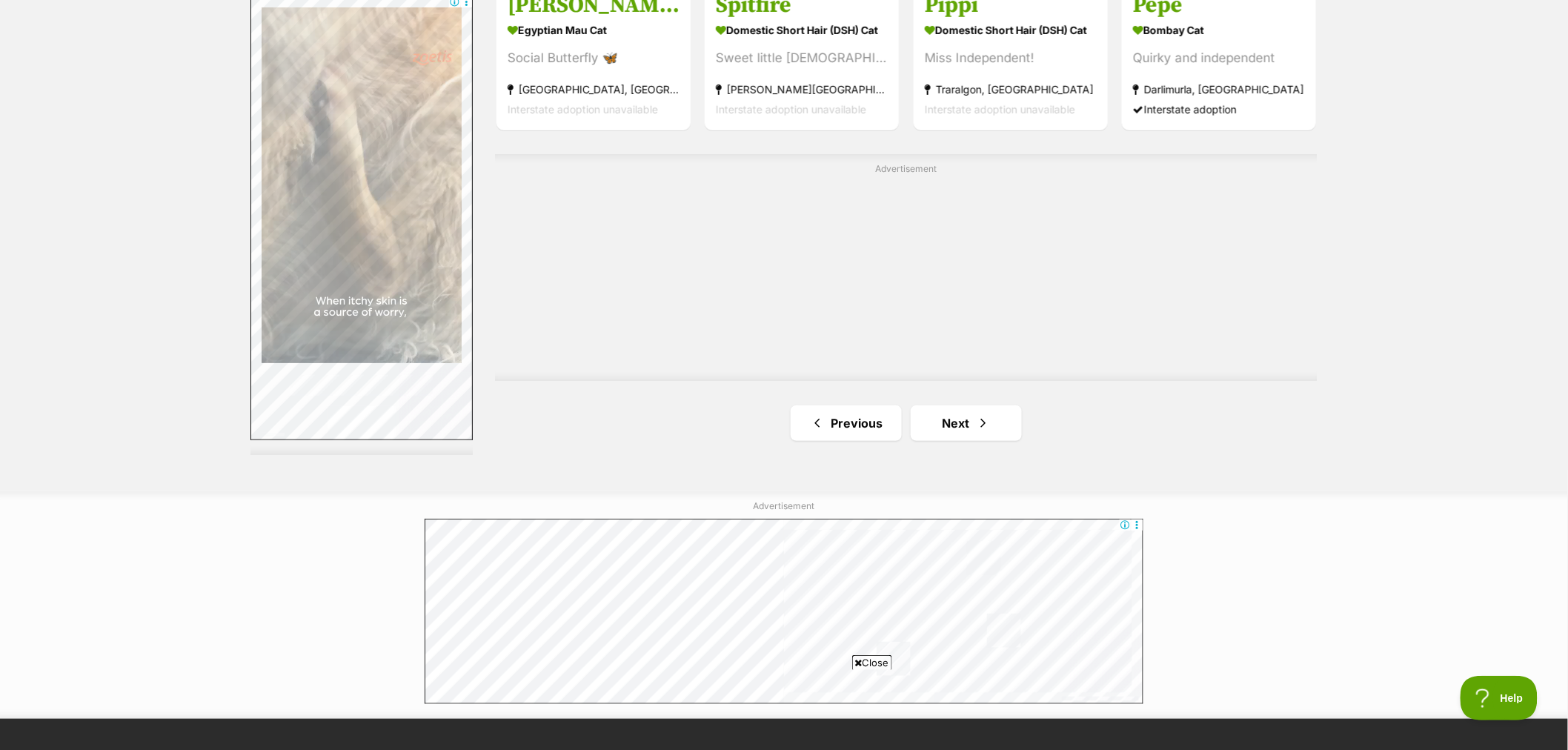
scroll to position [2543, 0]
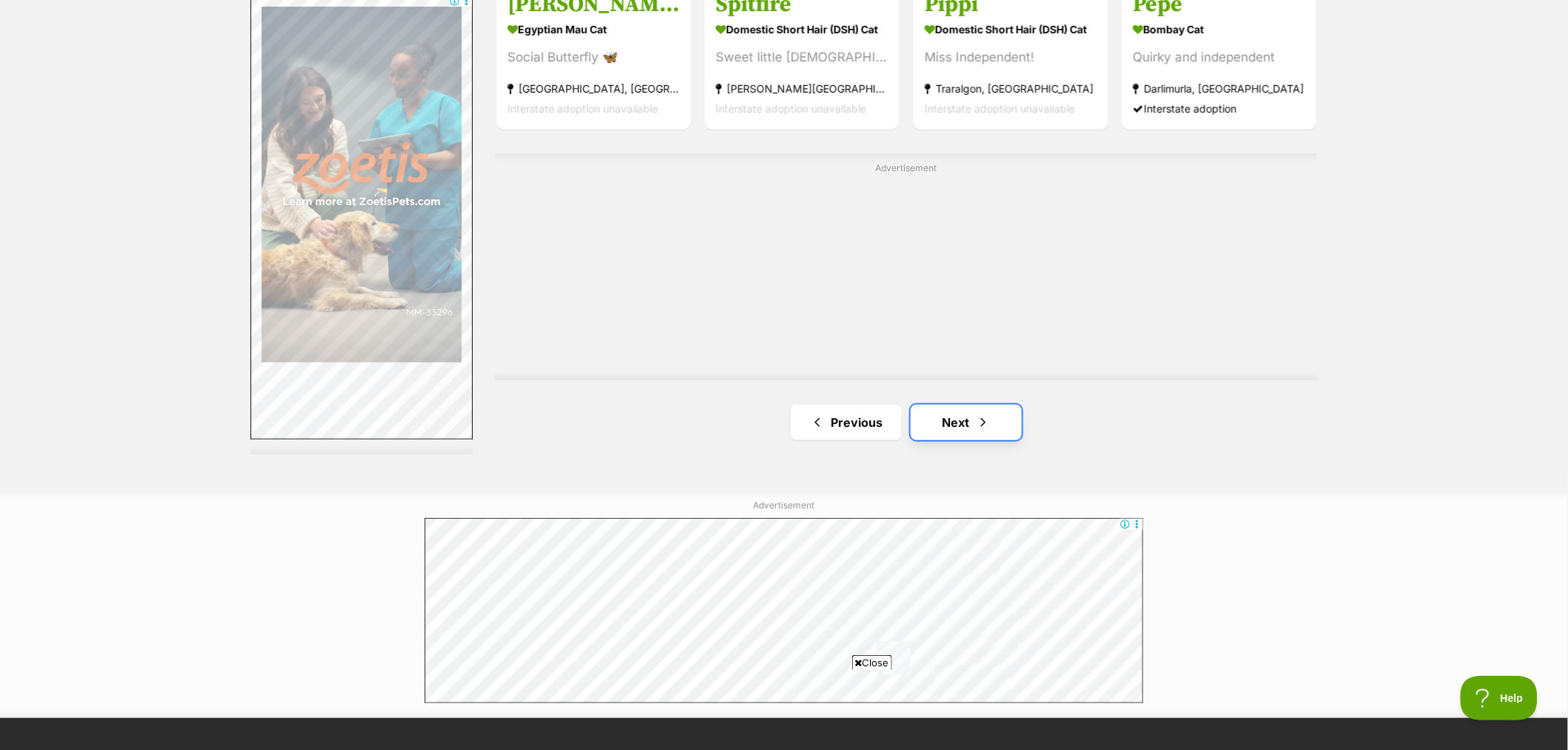
click at [980, 421] on span "Next page" at bounding box center [982, 422] width 15 height 18
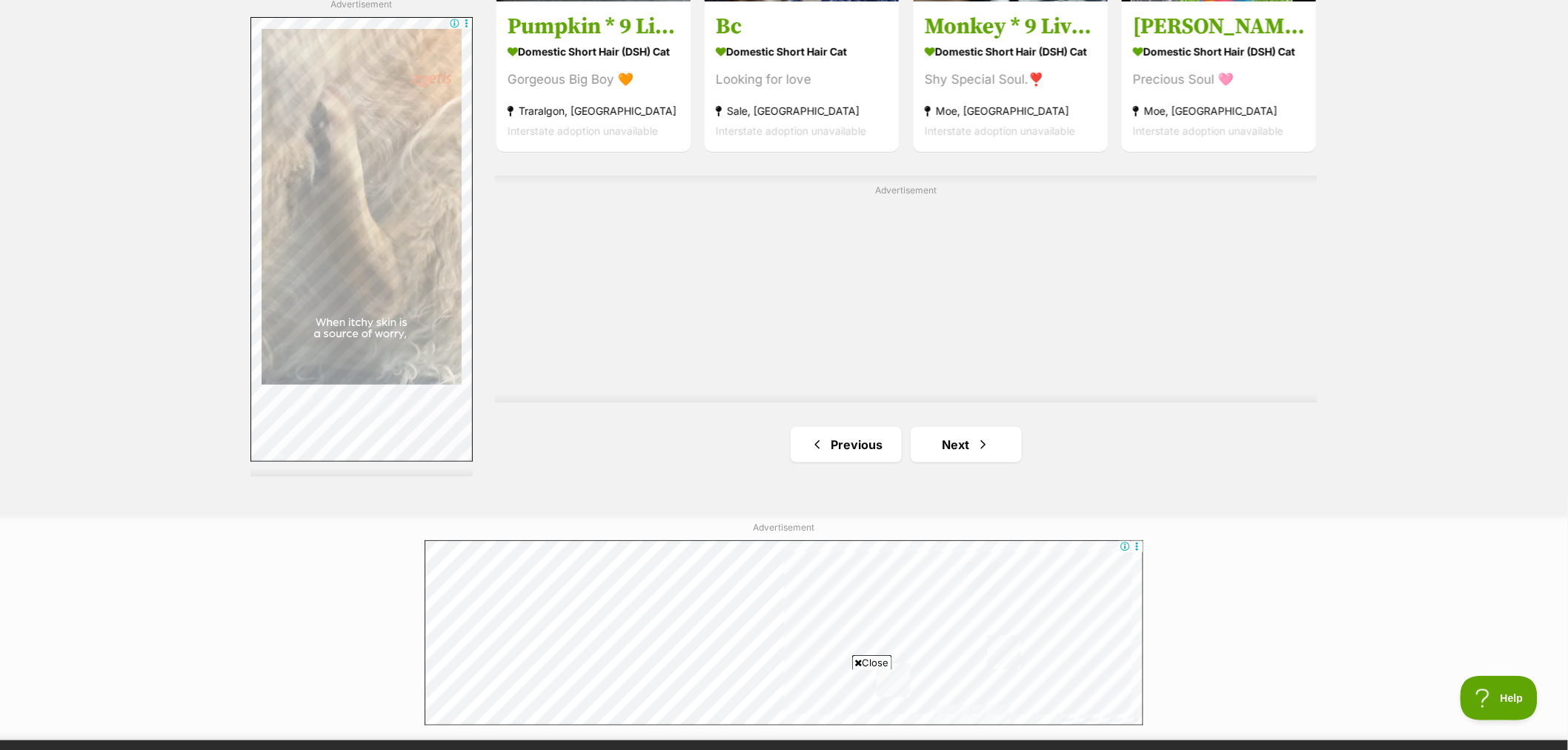
scroll to position [2552, 0]
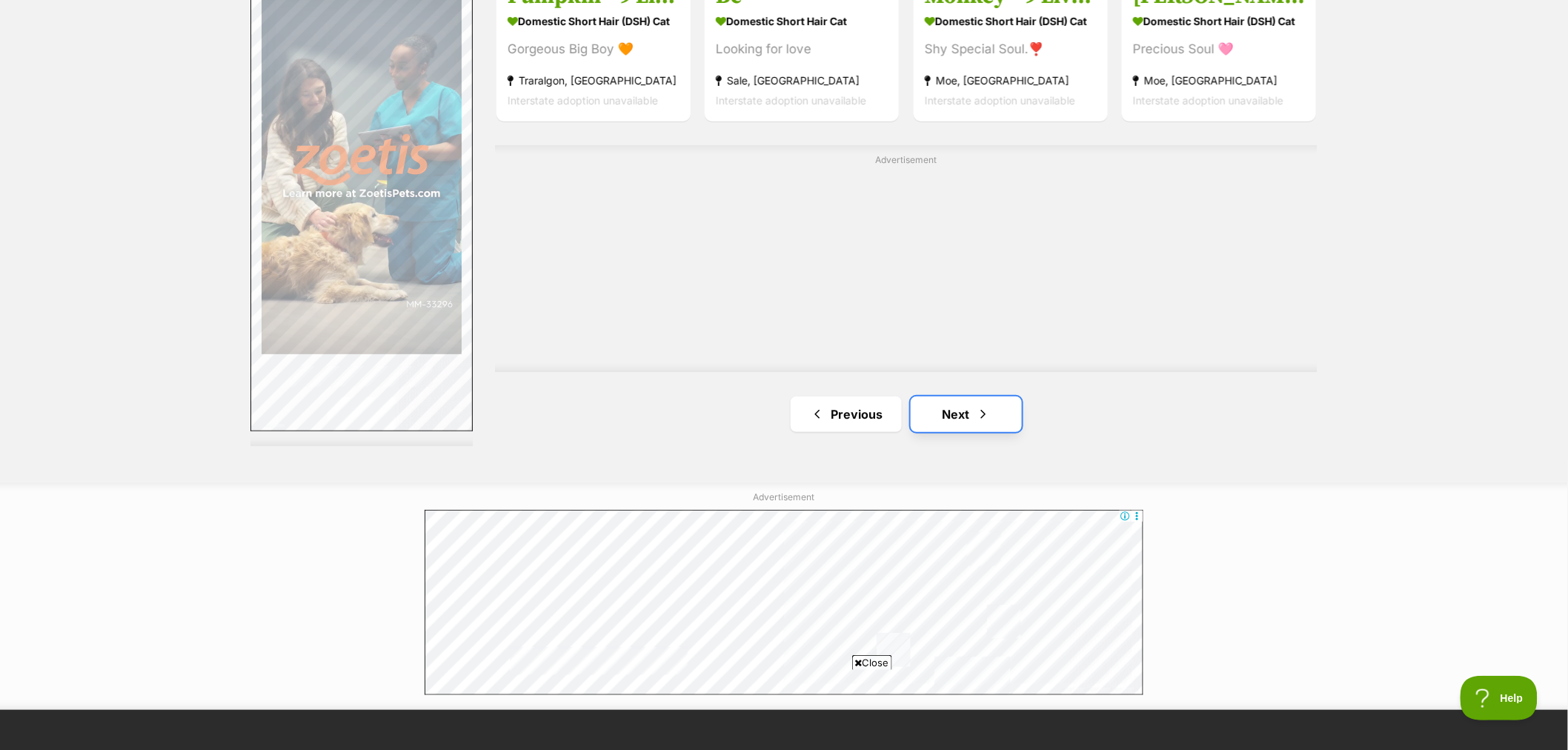
click at [967, 418] on link "Next" at bounding box center [966, 414] width 111 height 35
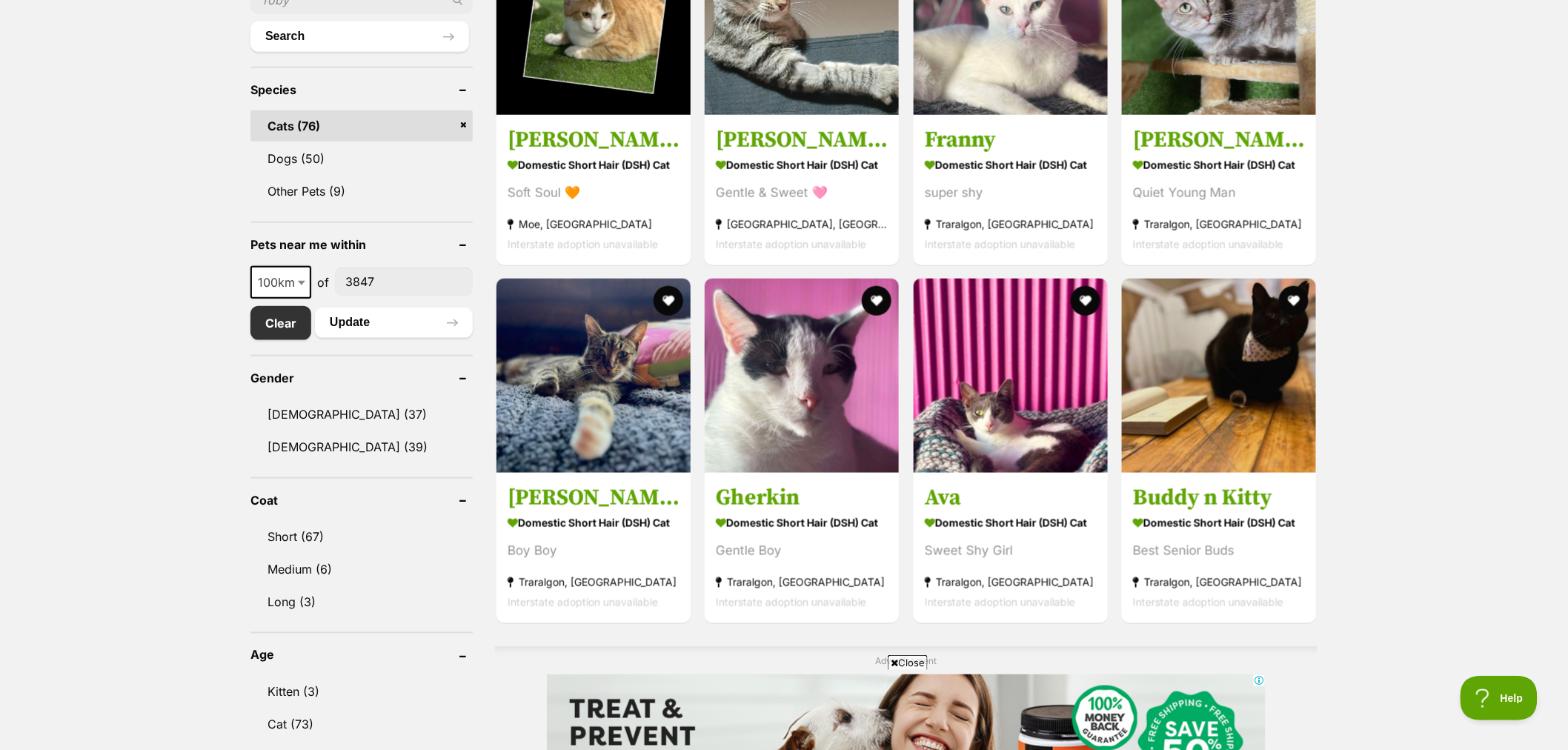
scroll to position [329, 0]
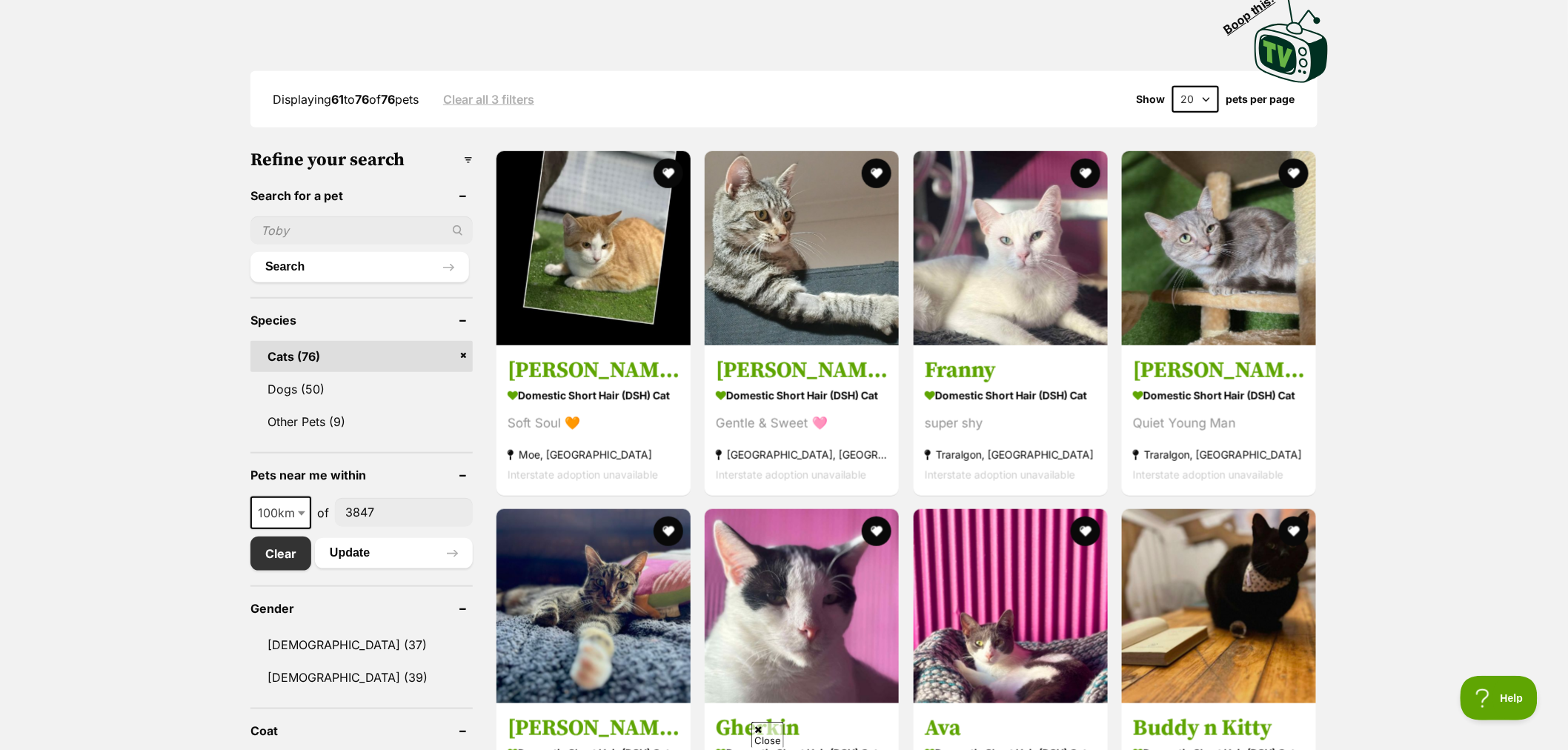
click at [299, 511] on b at bounding box center [302, 513] width 8 height 5
select select "50"
click at [356, 556] on button "Update" at bounding box center [394, 552] width 158 height 29
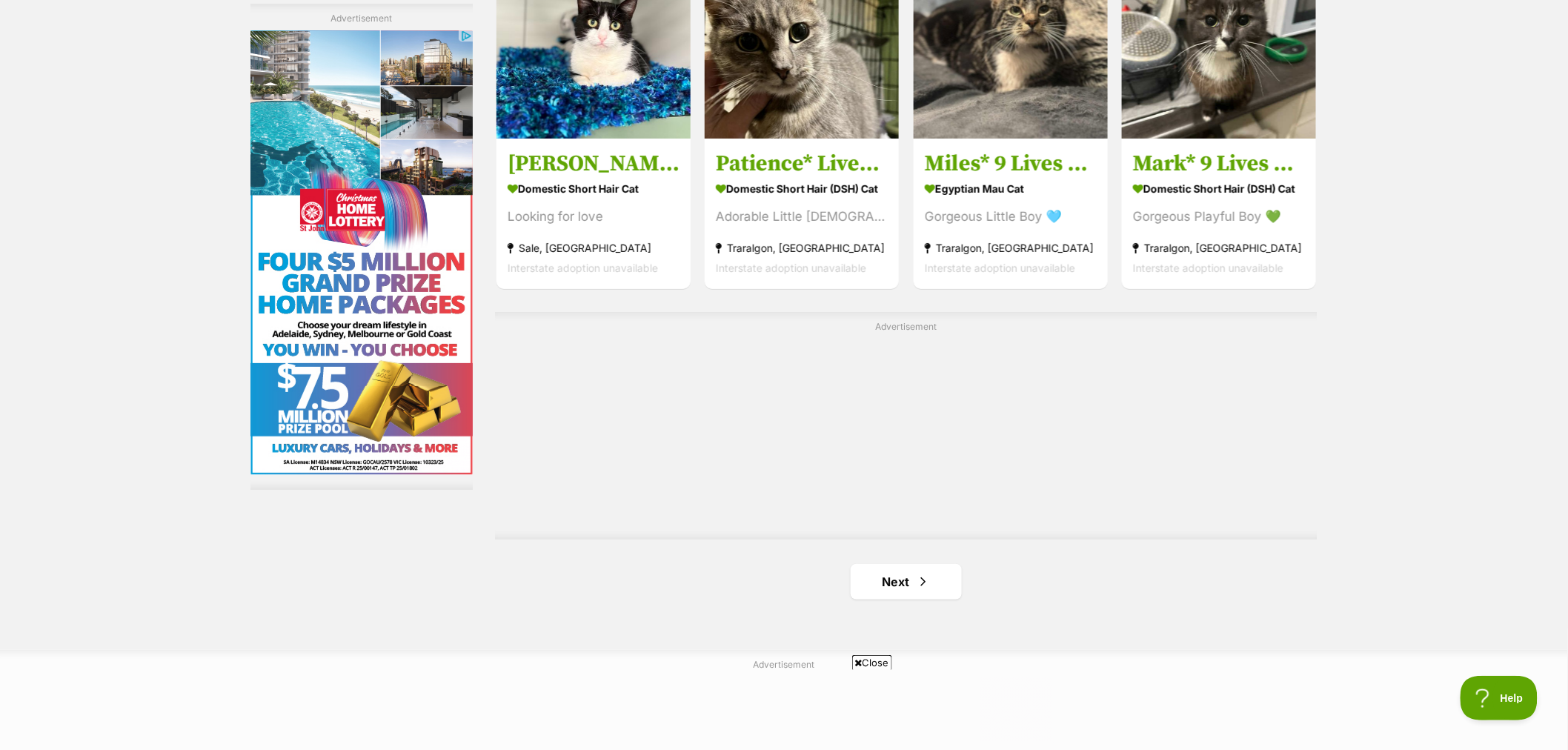
scroll to position [2552, 0]
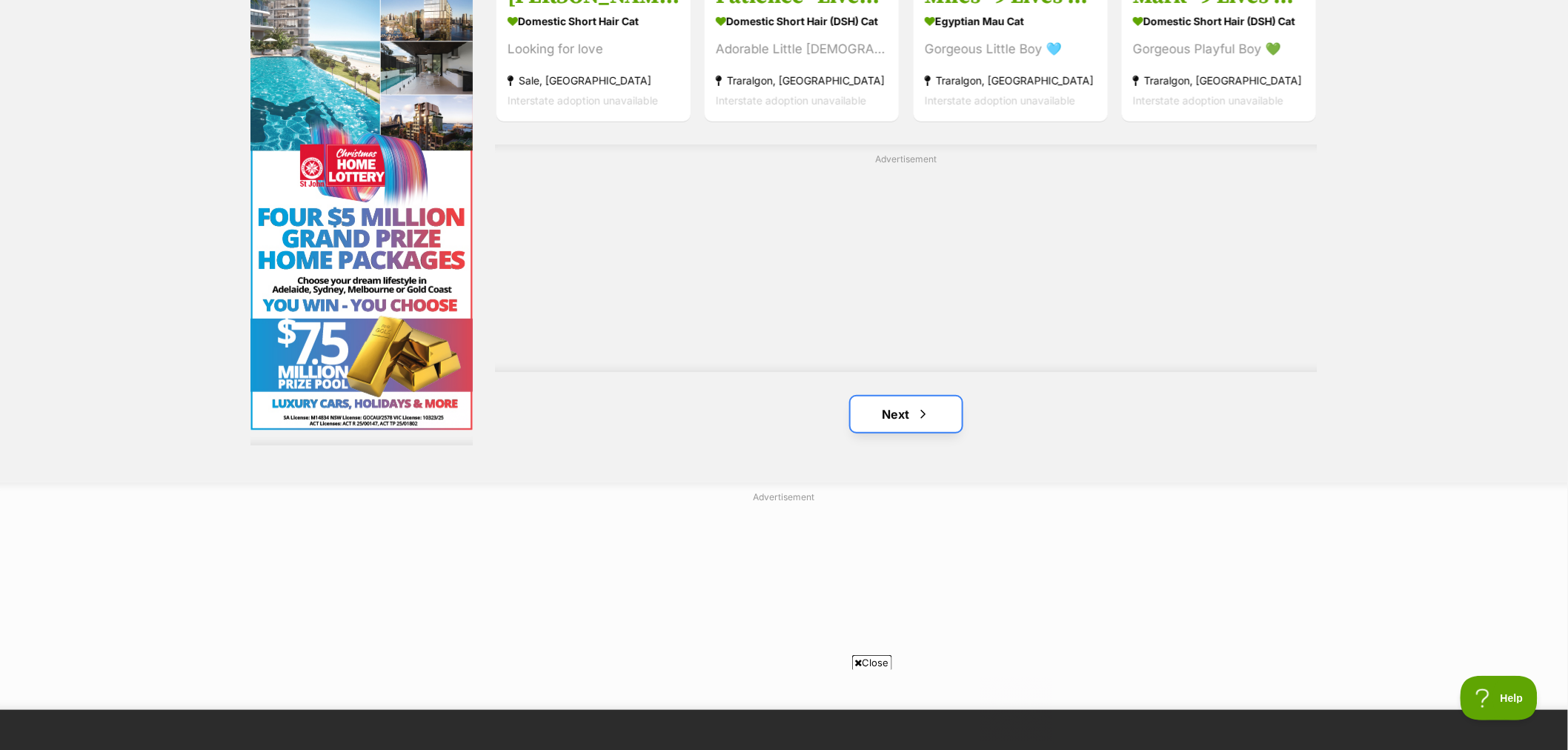
click at [932, 416] on link "Next" at bounding box center [906, 414] width 111 height 35
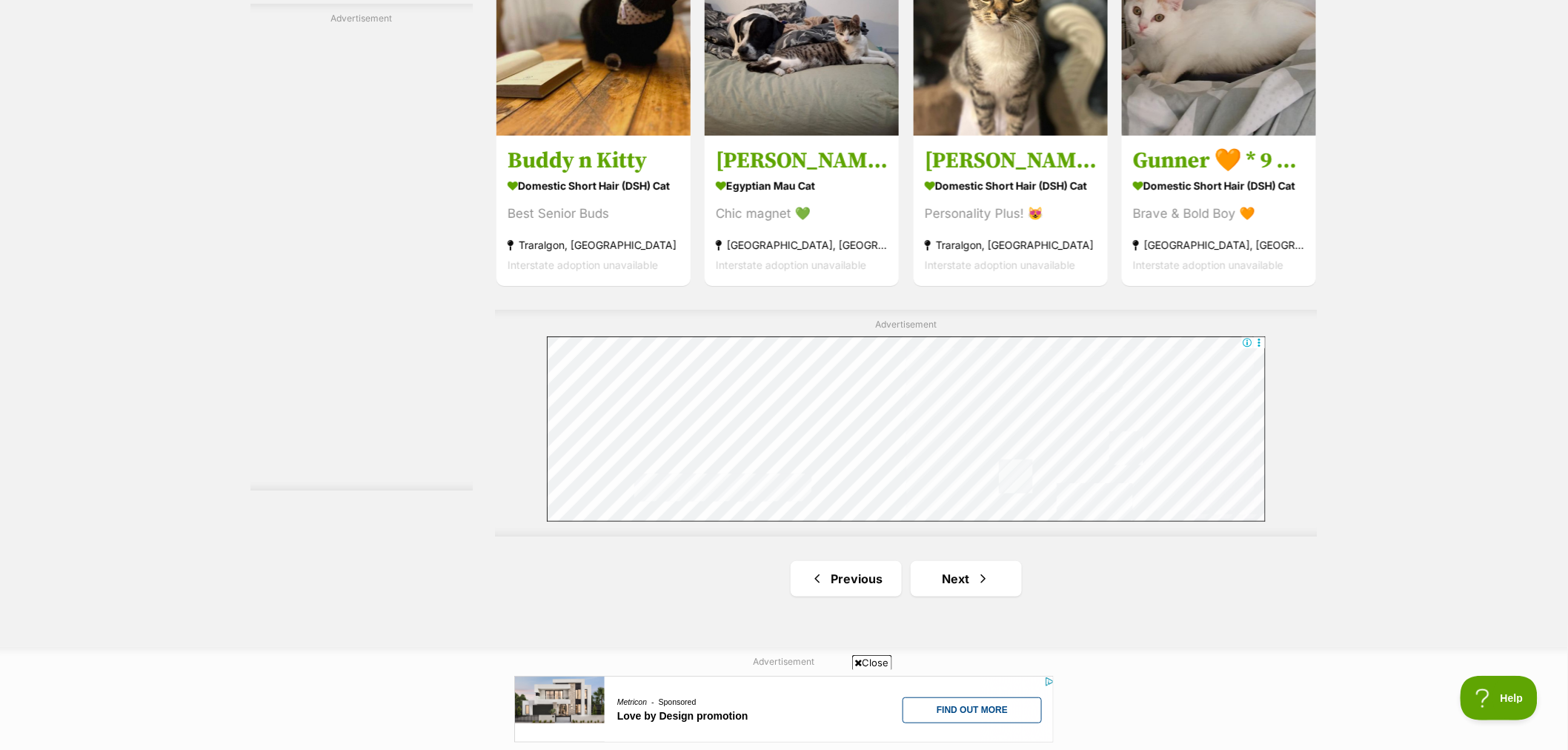
scroll to position [2552, 0]
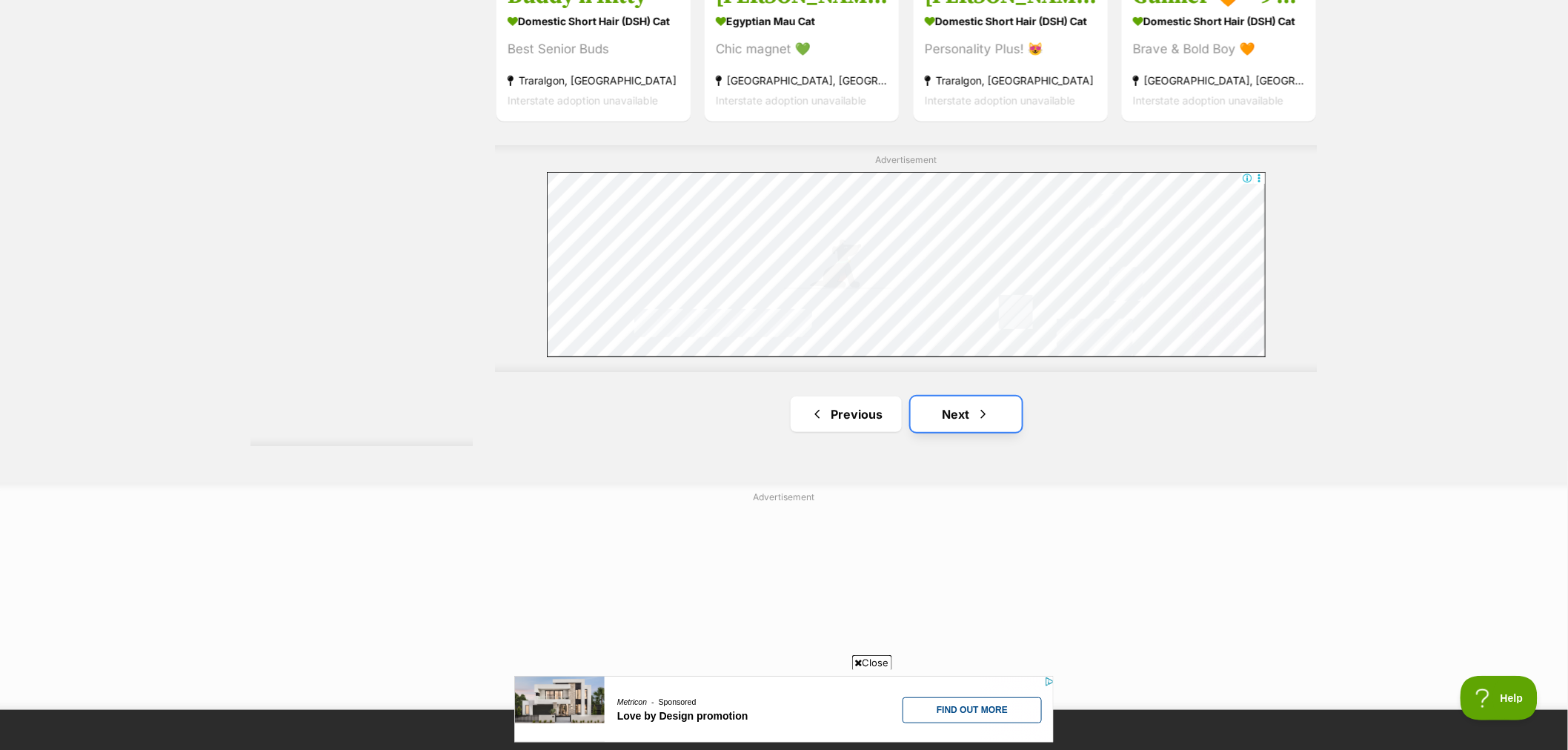
click at [948, 425] on link "Next" at bounding box center [966, 414] width 111 height 35
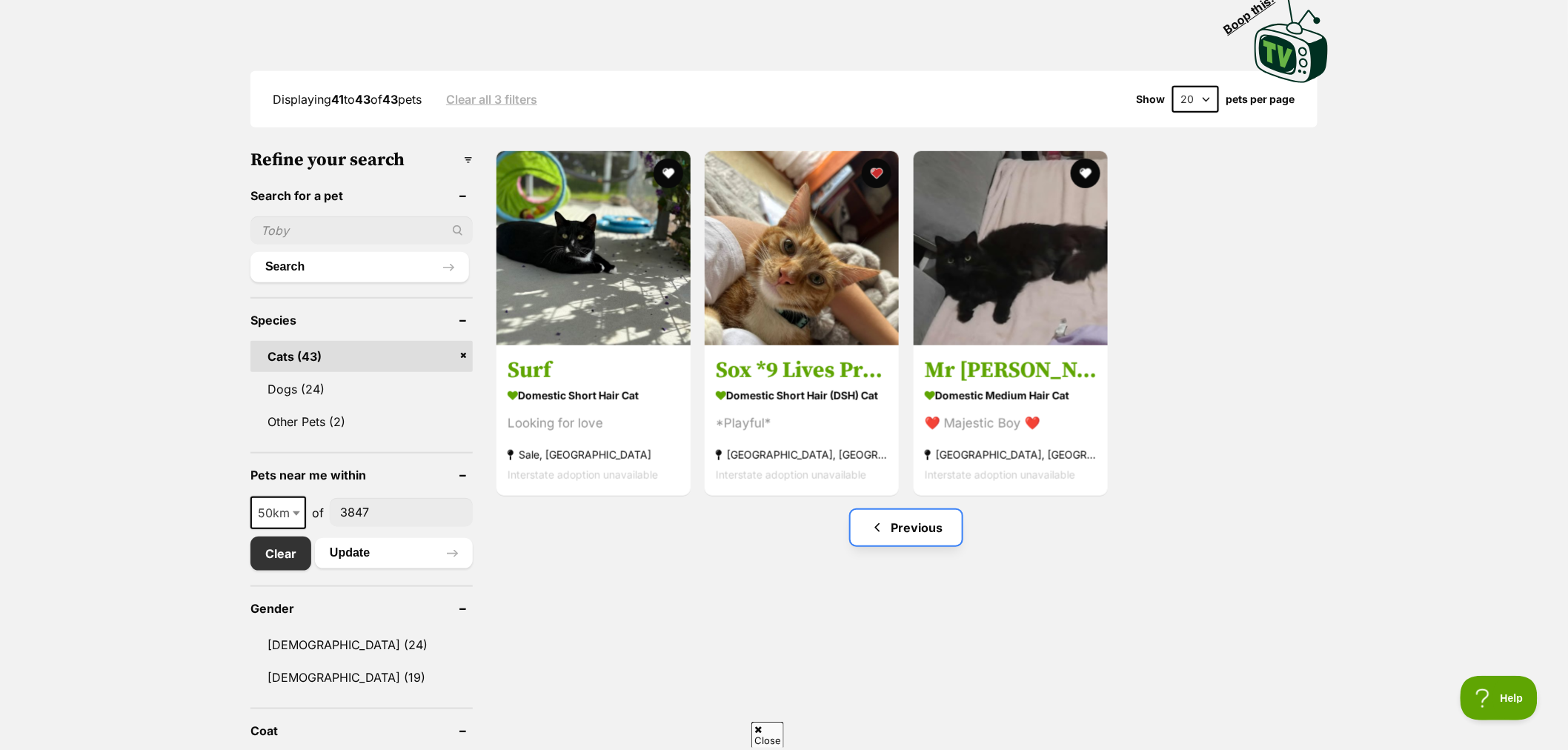
click at [919, 528] on link "Previous" at bounding box center [906, 527] width 111 height 35
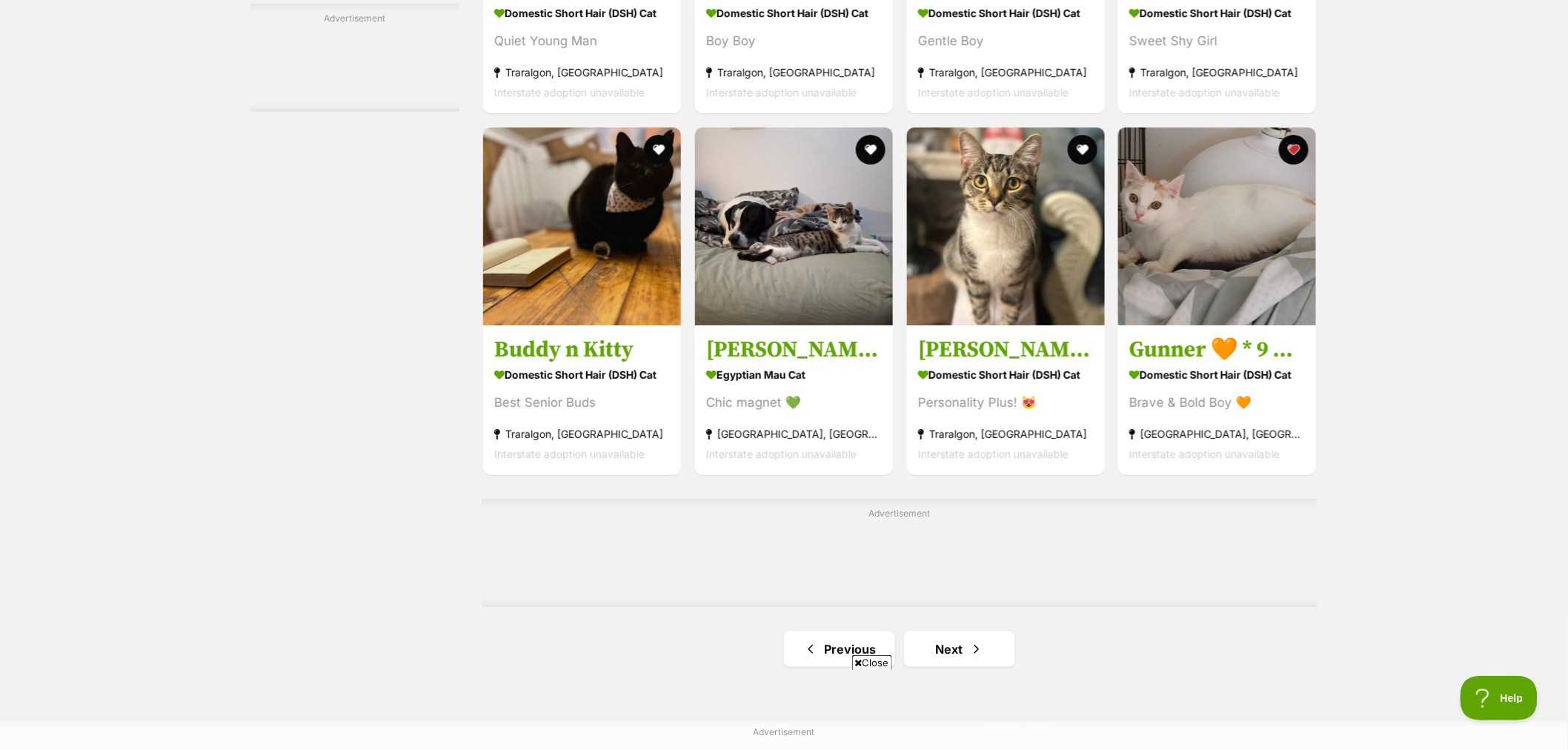
scroll to position [2387, 0]
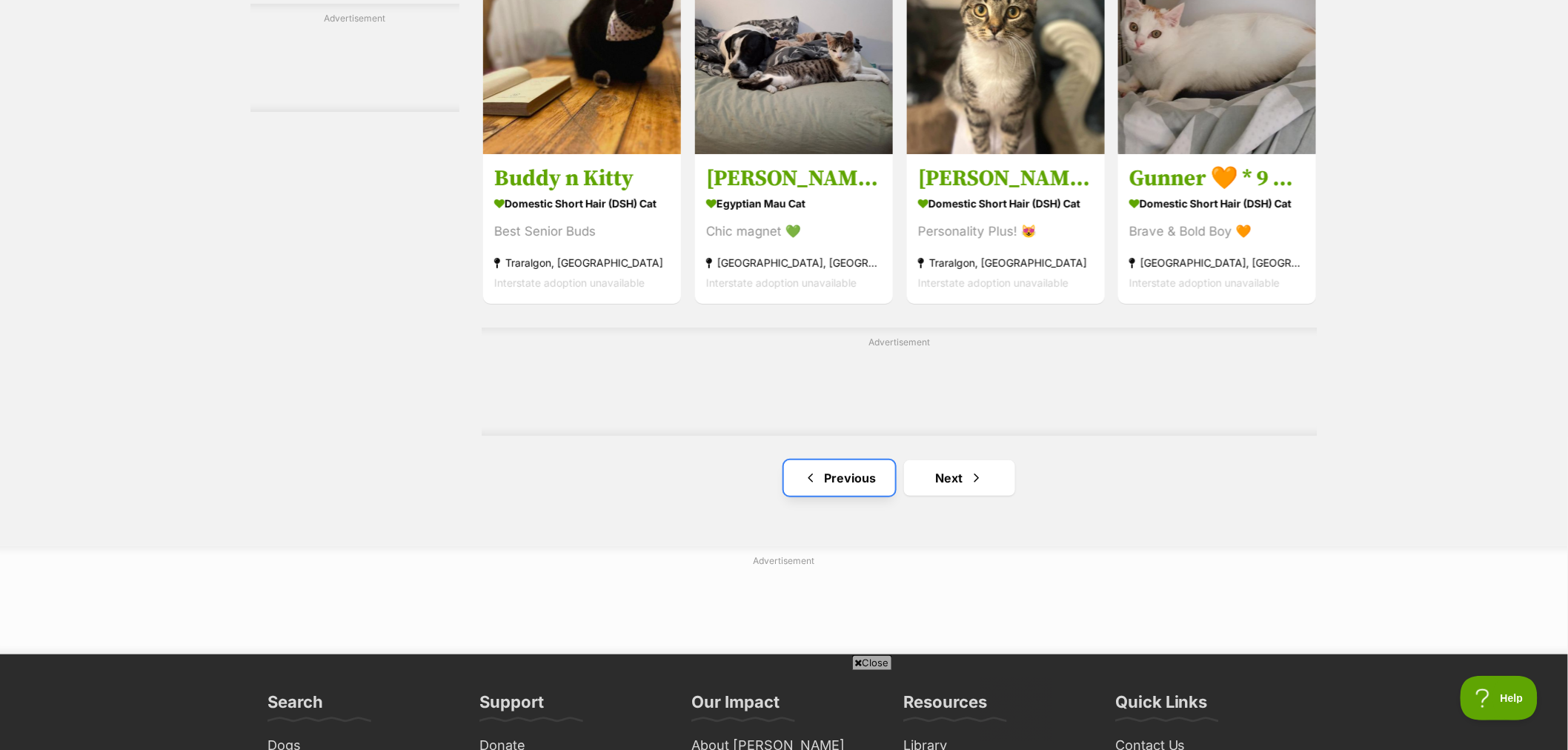
click at [850, 482] on link "Previous" at bounding box center [838, 478] width 111 height 35
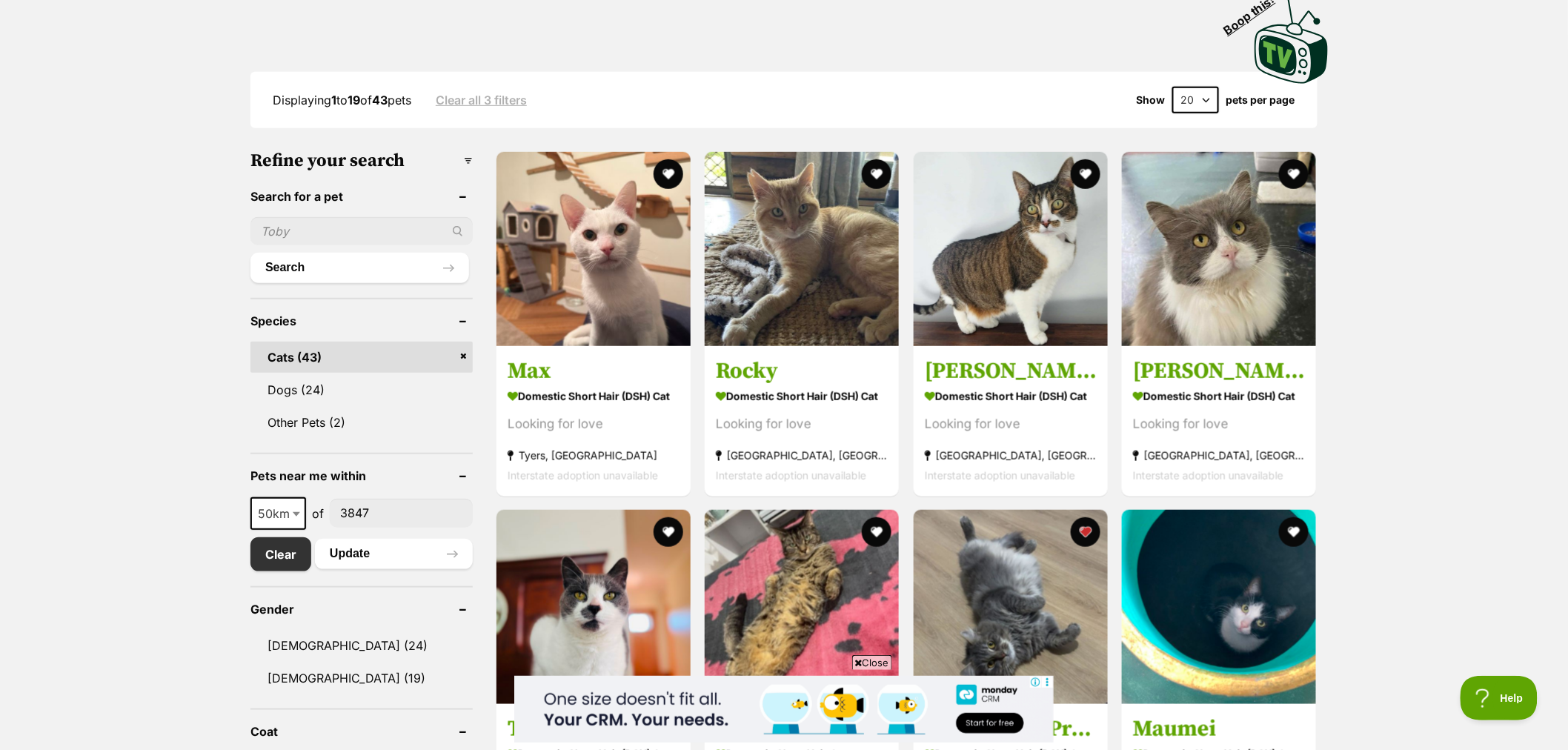
scroll to position [329, 0]
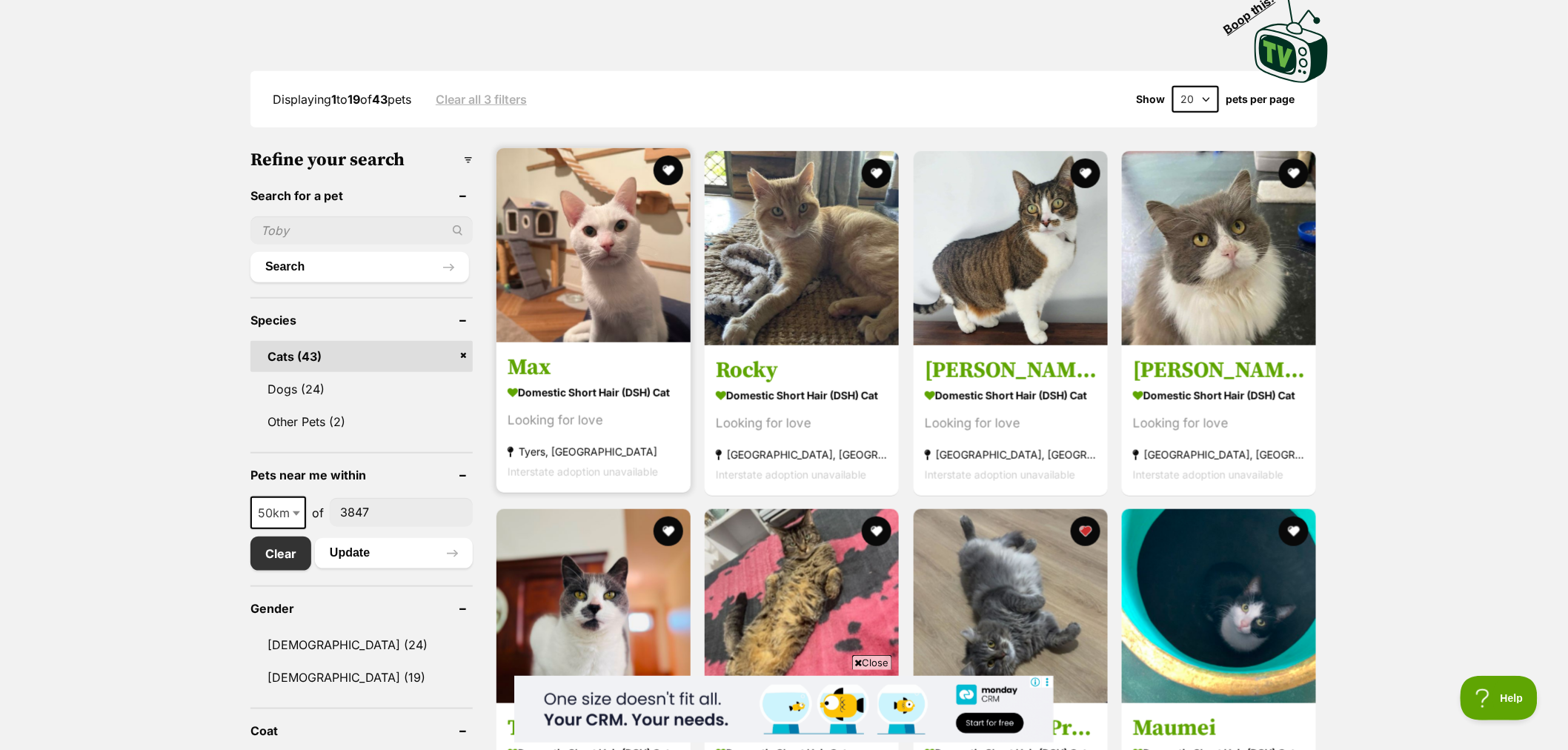
click at [620, 301] on img at bounding box center [594, 245] width 194 height 194
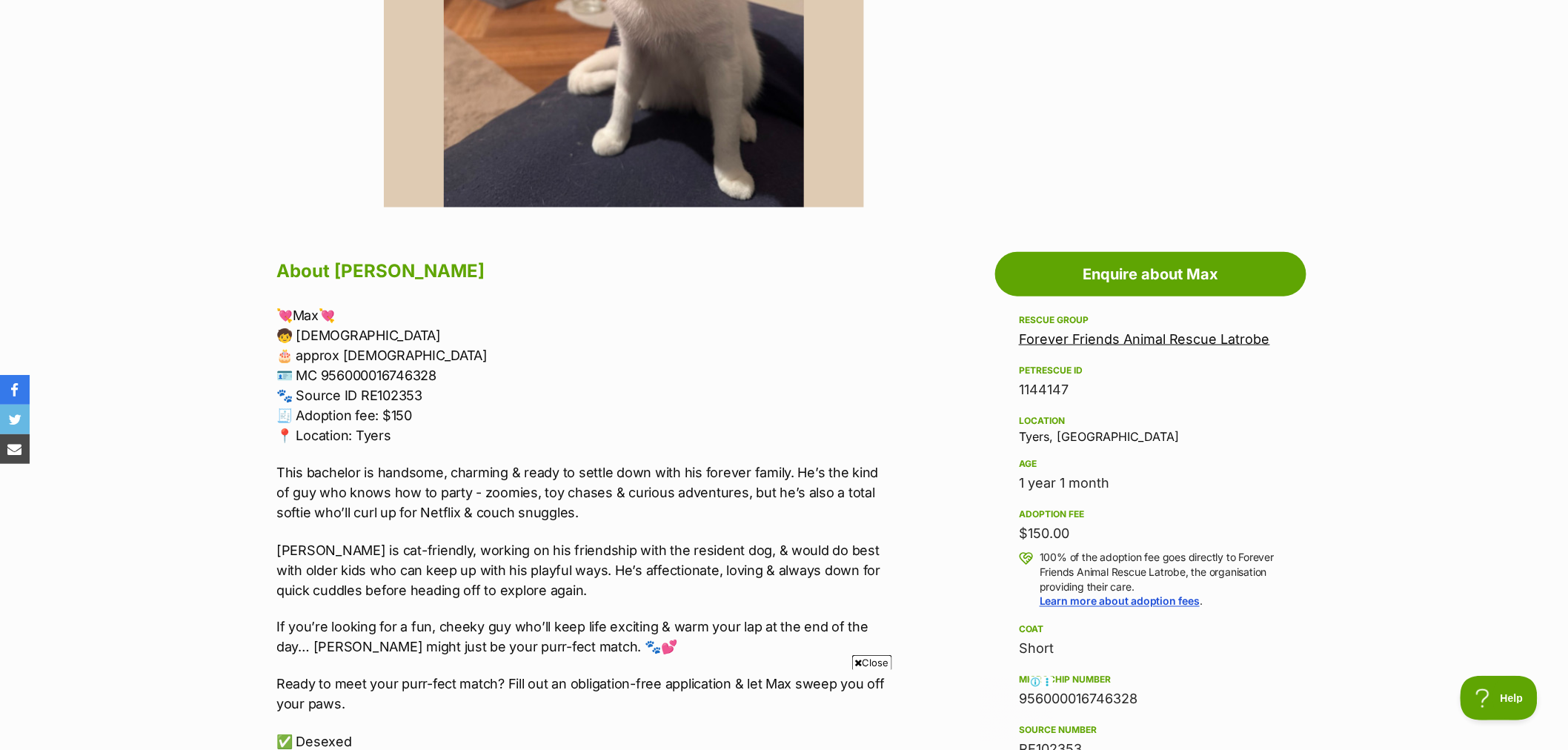
scroll to position [658, 0]
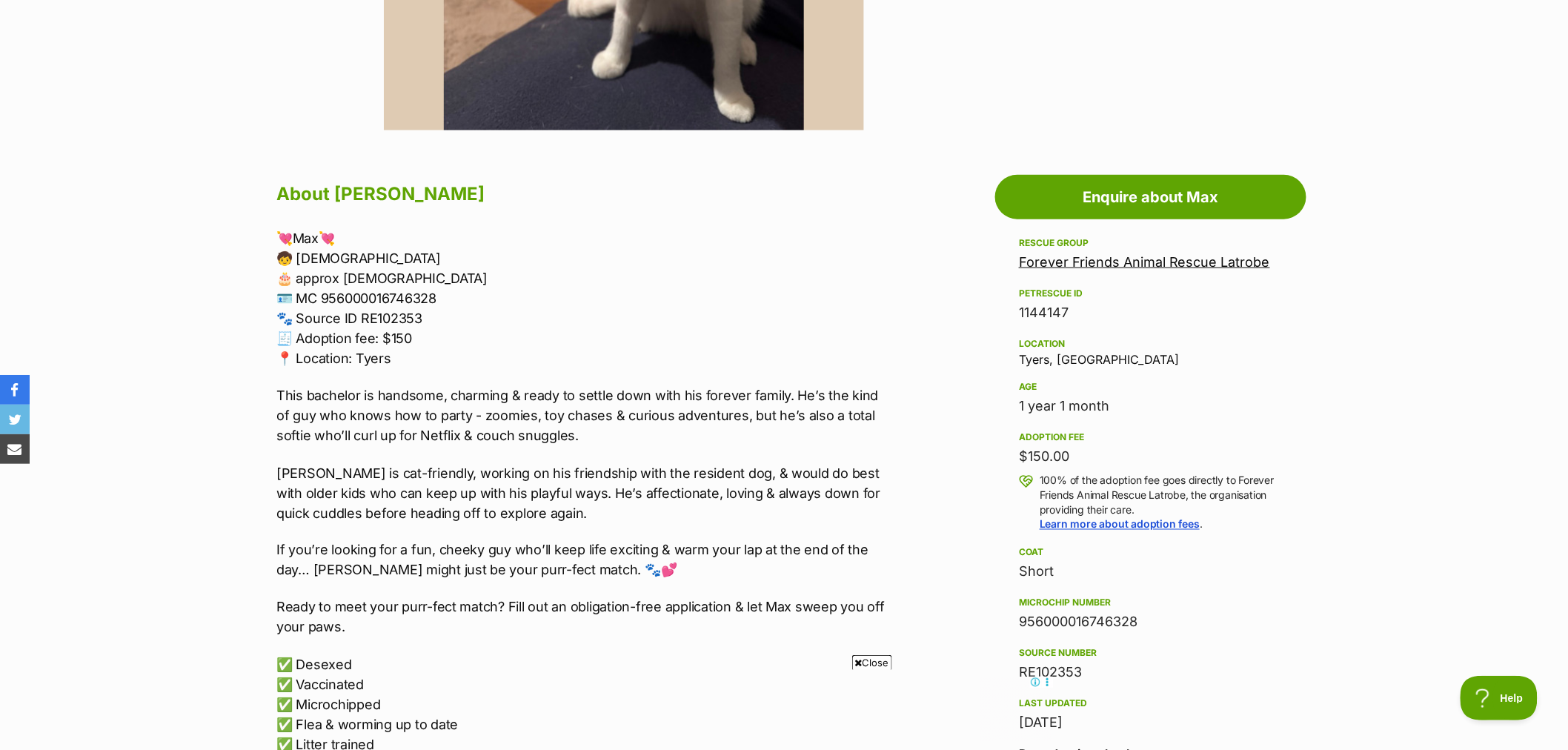
click at [1137, 263] on link "Forever Friends Animal Rescue Latrobe" at bounding box center [1144, 261] width 251 height 16
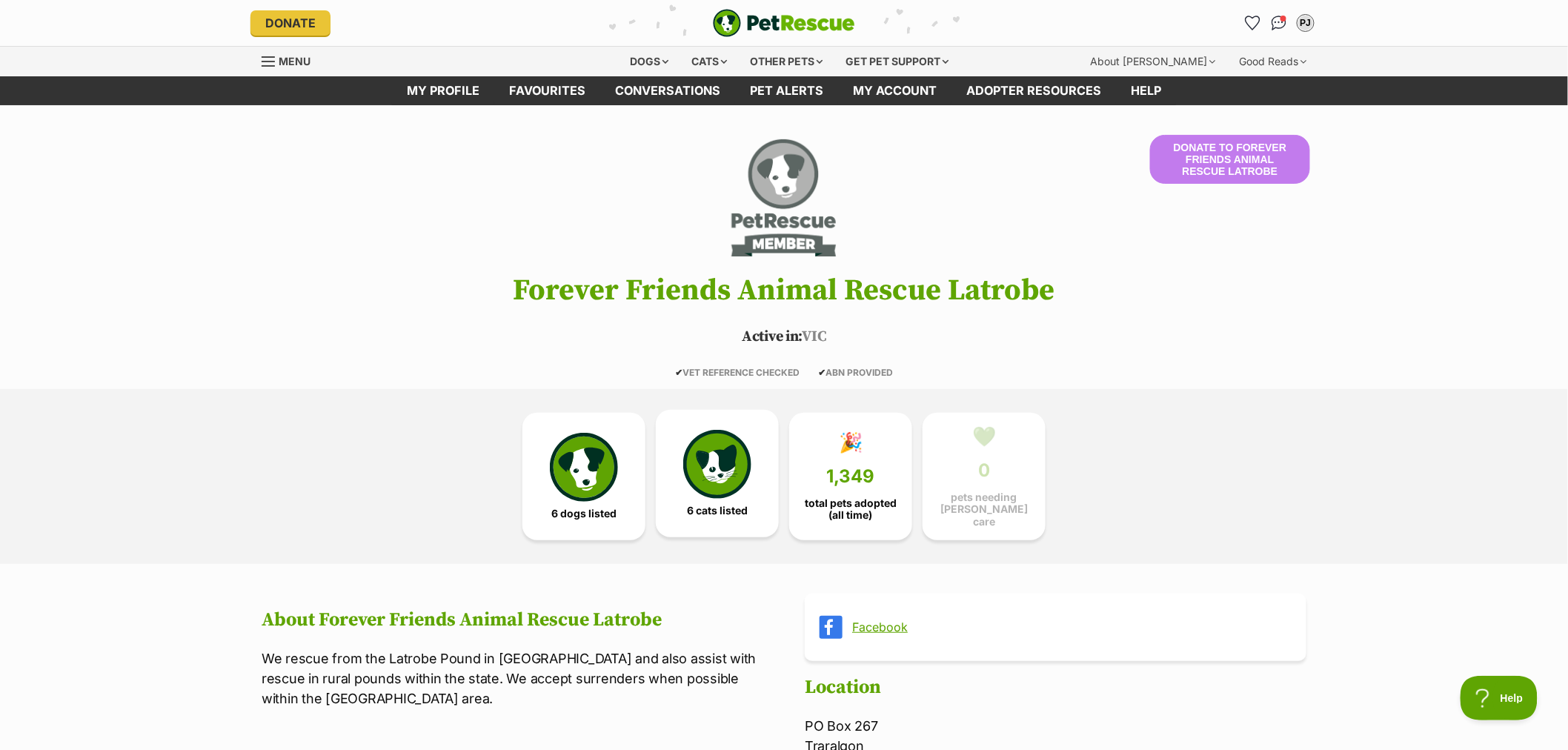
click at [729, 483] on img at bounding box center [718, 464] width 69 height 69
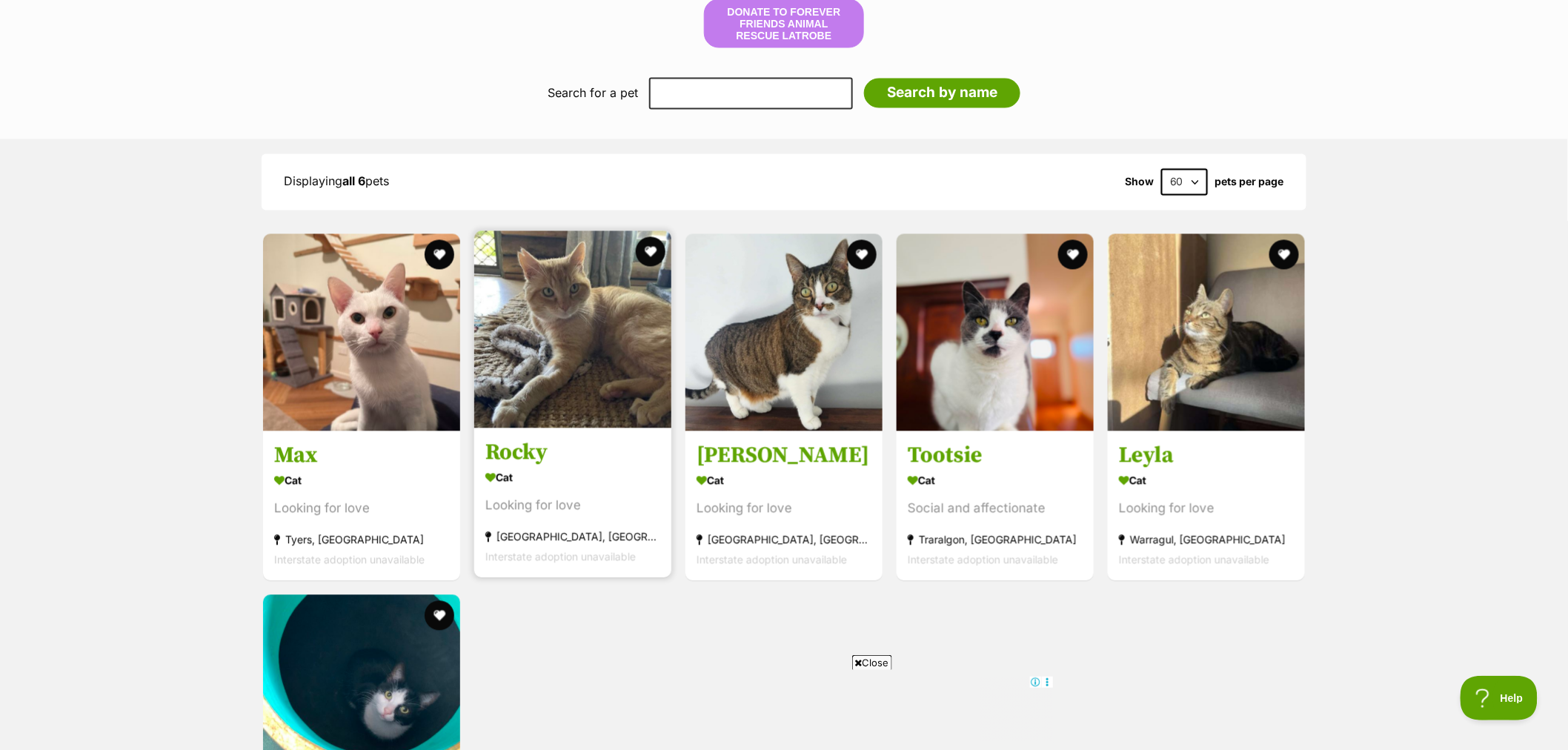
click at [586, 380] on img at bounding box center [572, 329] width 197 height 197
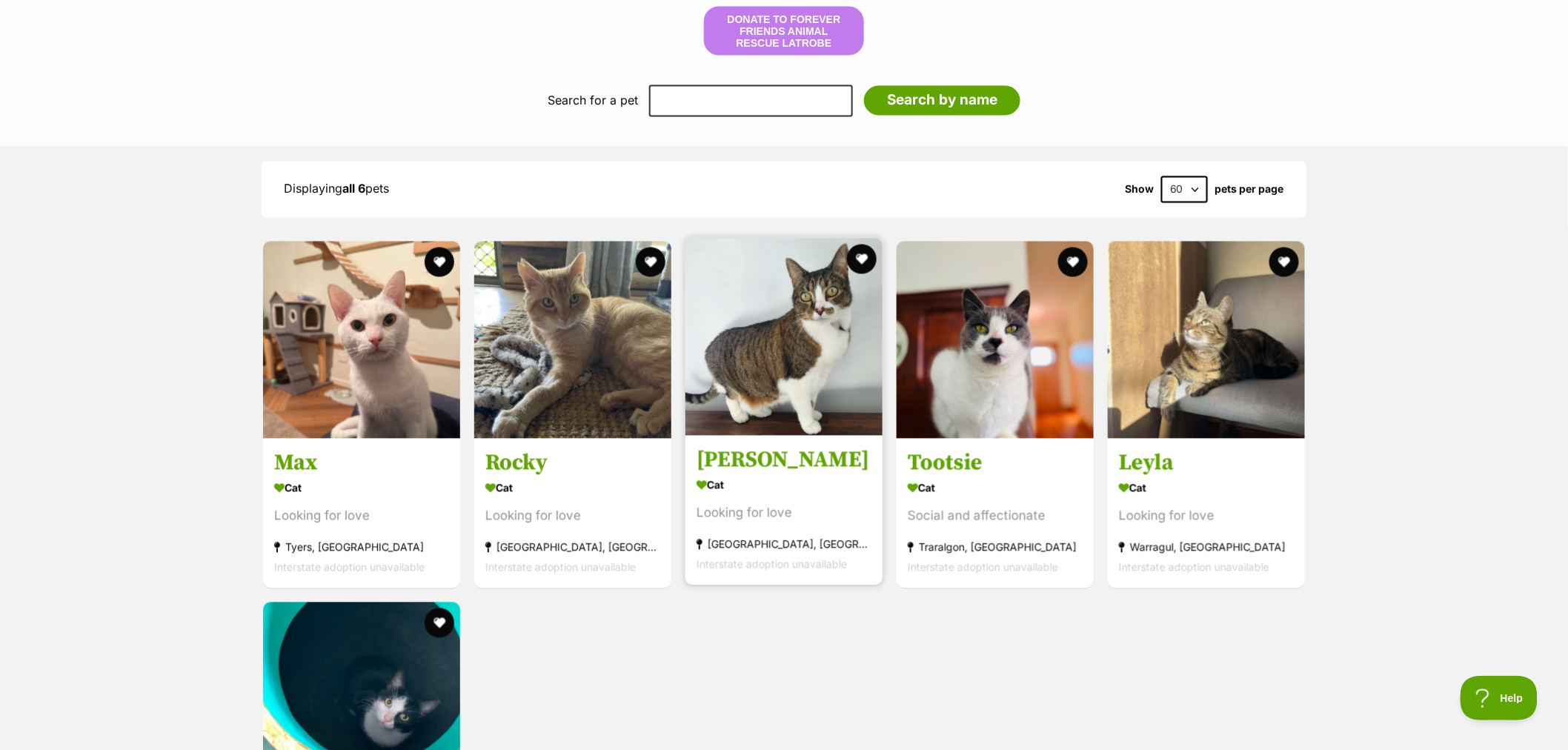
click at [784, 352] on img at bounding box center [784, 337] width 197 height 197
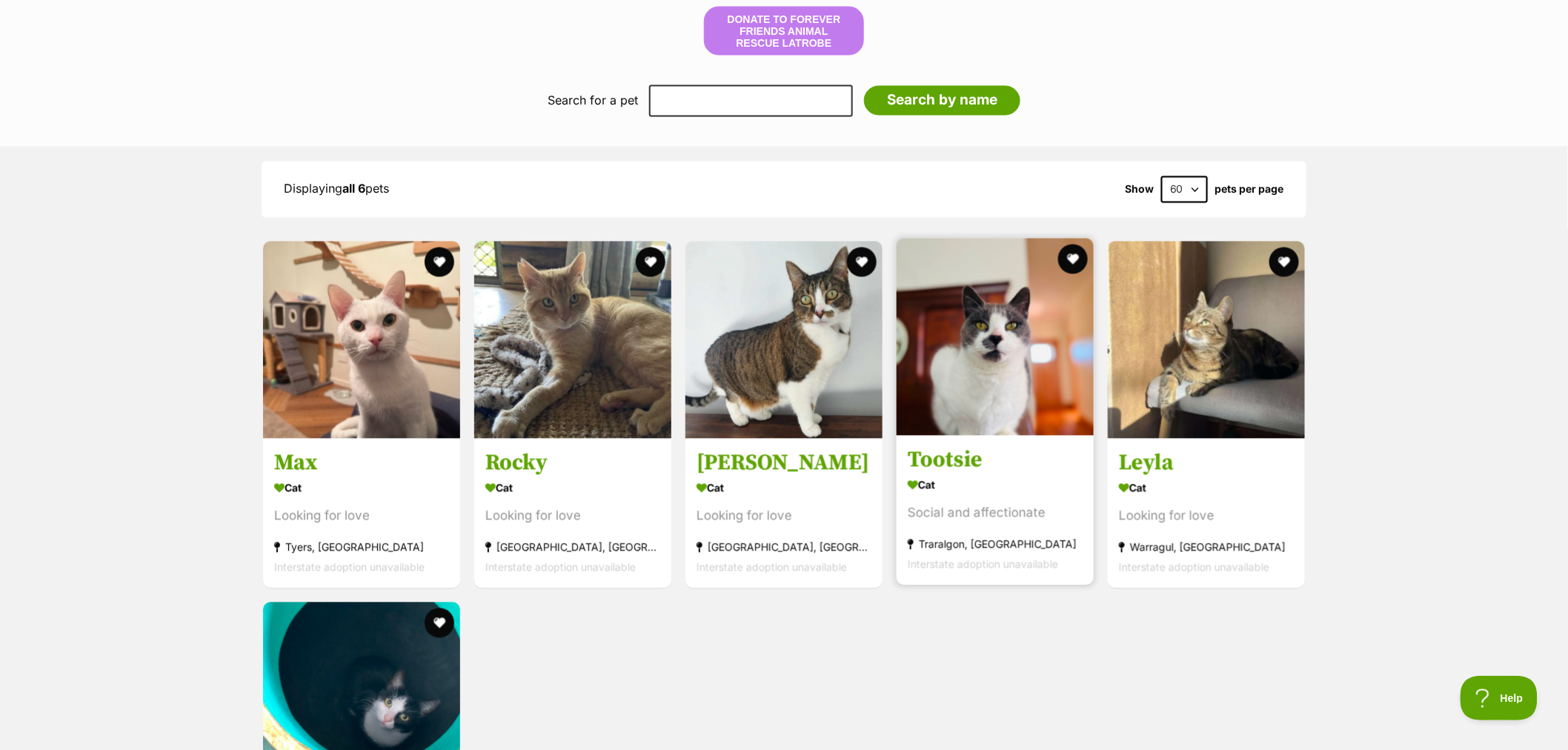
click at [1022, 366] on img at bounding box center [994, 337] width 197 height 197
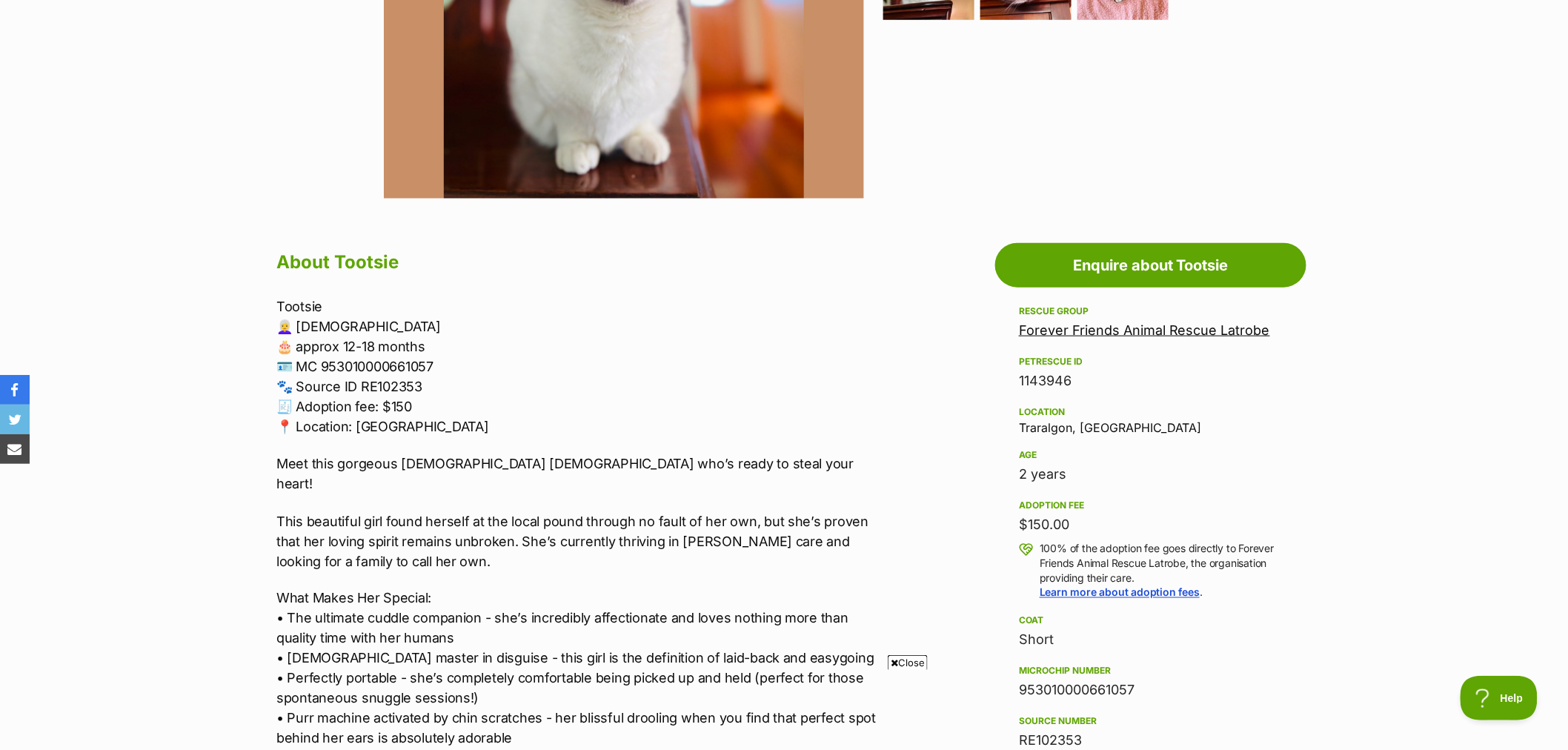
scroll to position [576, 0]
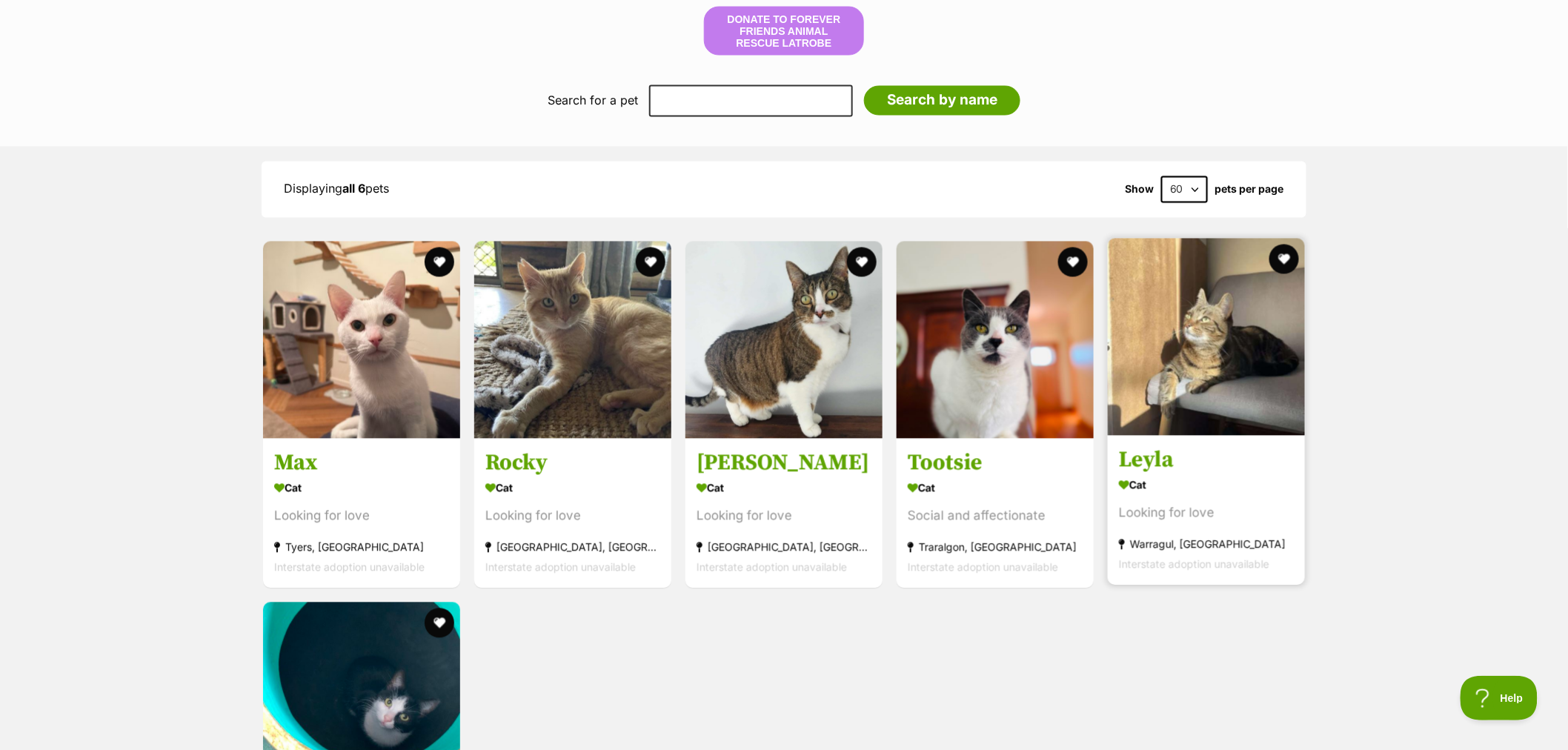
click at [1236, 354] on img at bounding box center [1206, 337] width 197 height 197
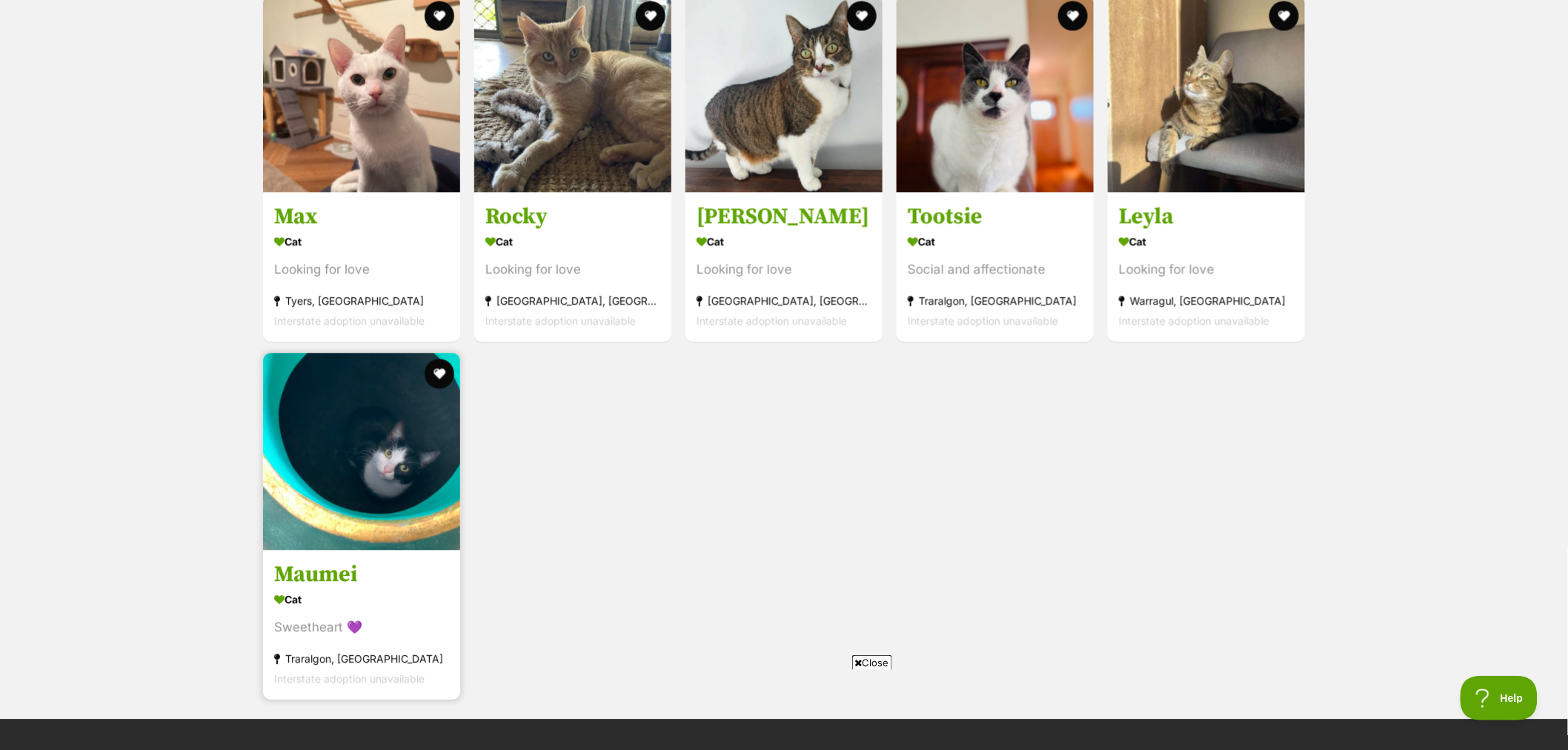
click at [364, 473] on img at bounding box center [361, 450] width 197 height 197
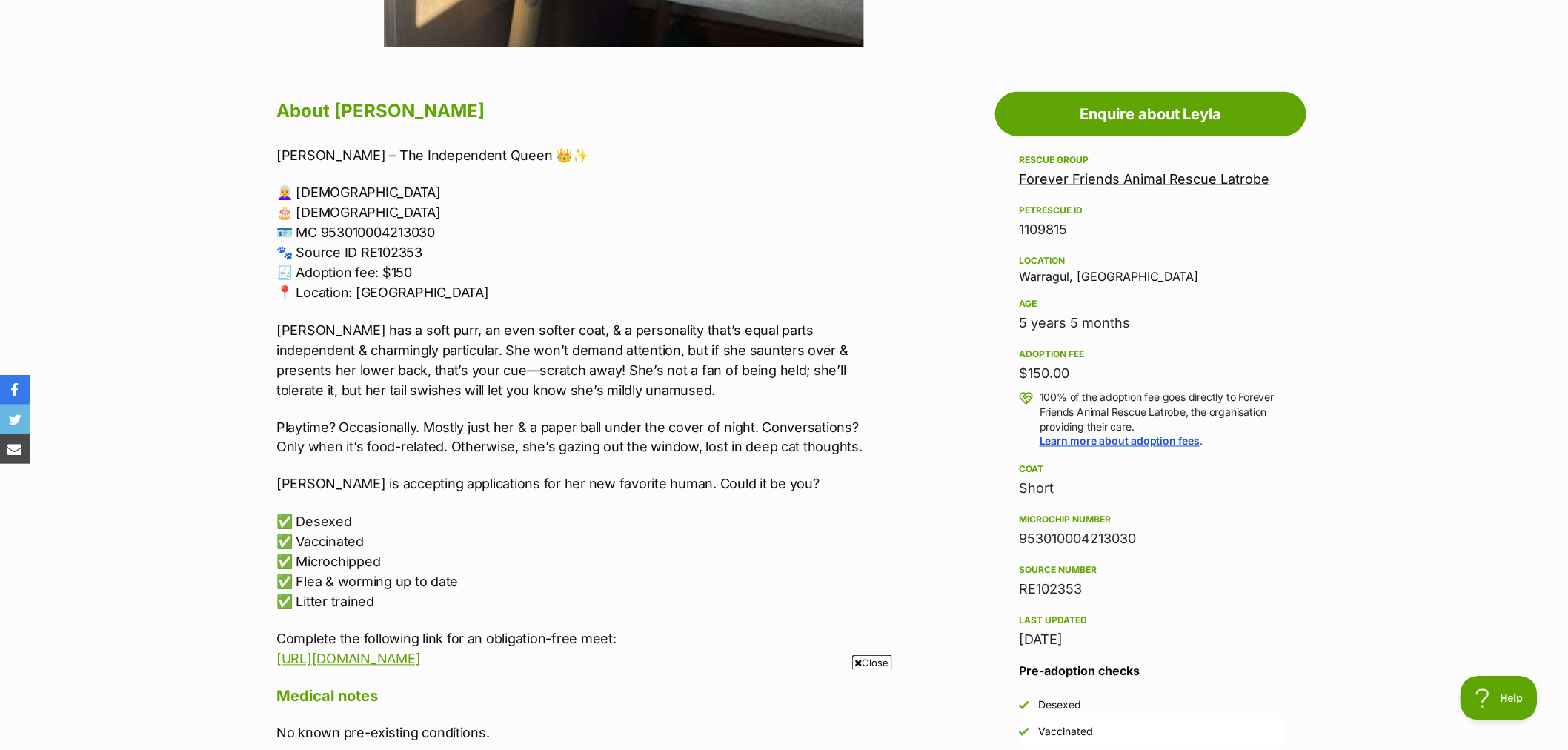
scroll to position [329, 0]
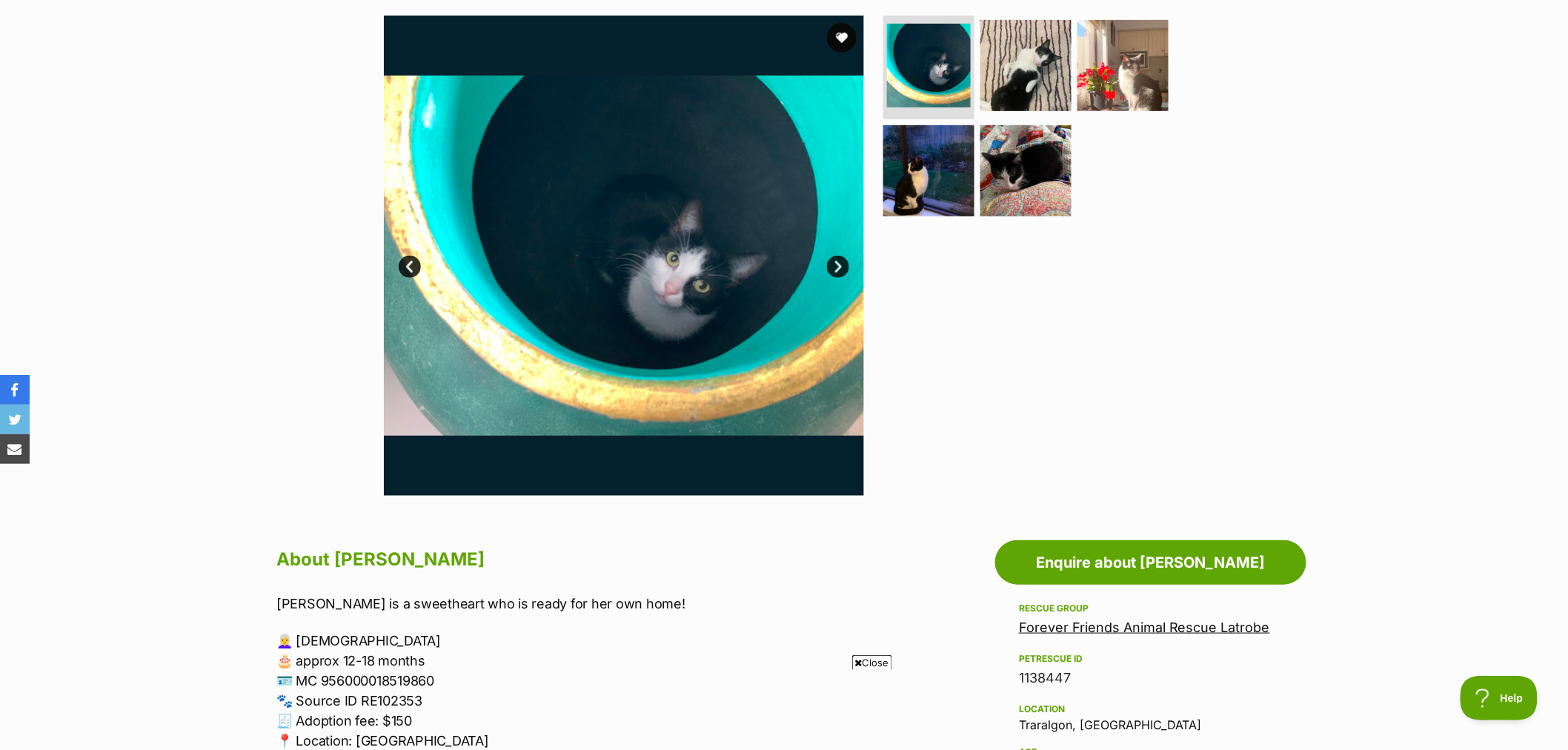
scroll to position [247, 0]
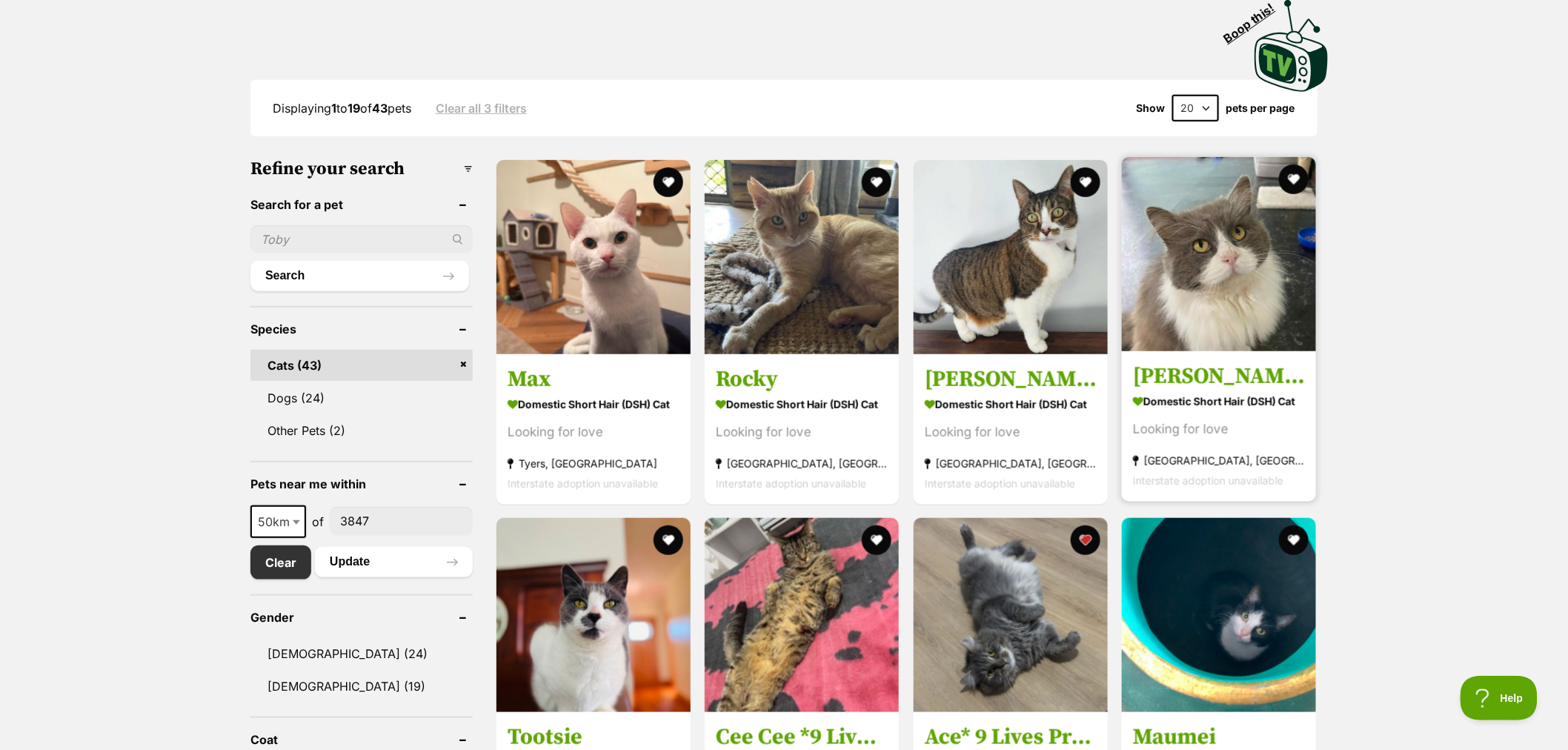
click at [1246, 324] on img at bounding box center [1218, 254] width 194 height 194
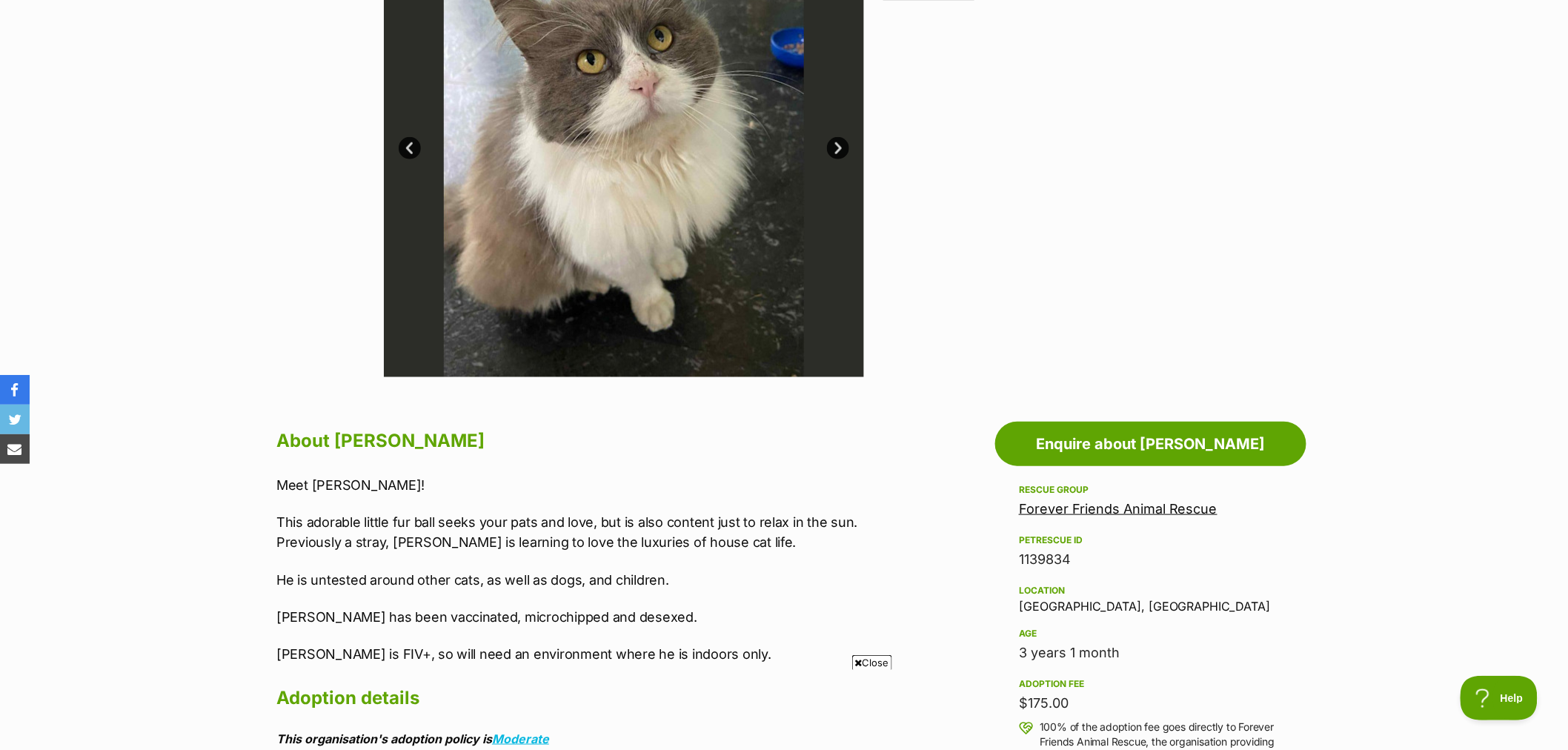
click at [1117, 506] on link "Forever Friends Animal Rescue" at bounding box center [1117, 508] width 199 height 16
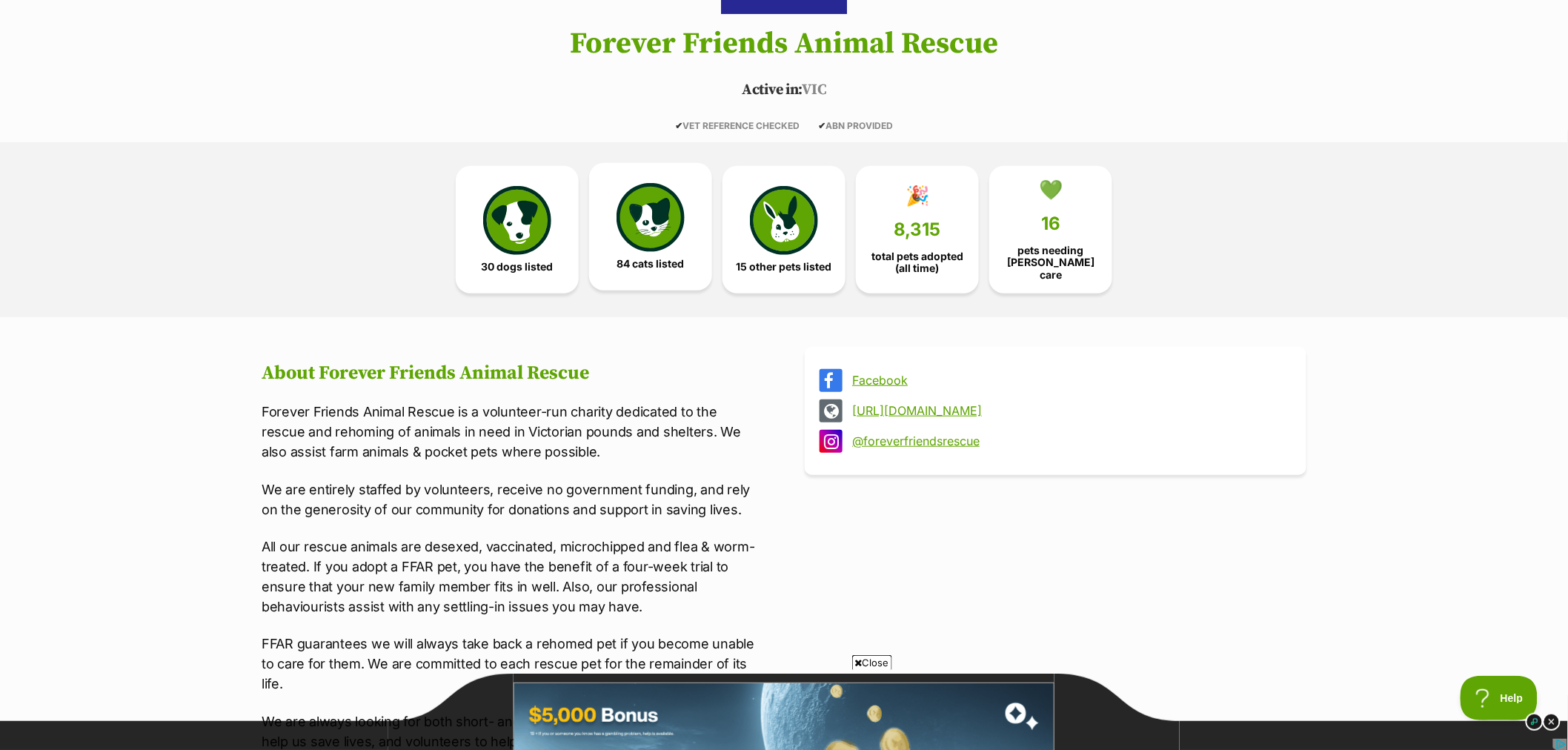
click at [650, 233] on img at bounding box center [650, 217] width 69 height 69
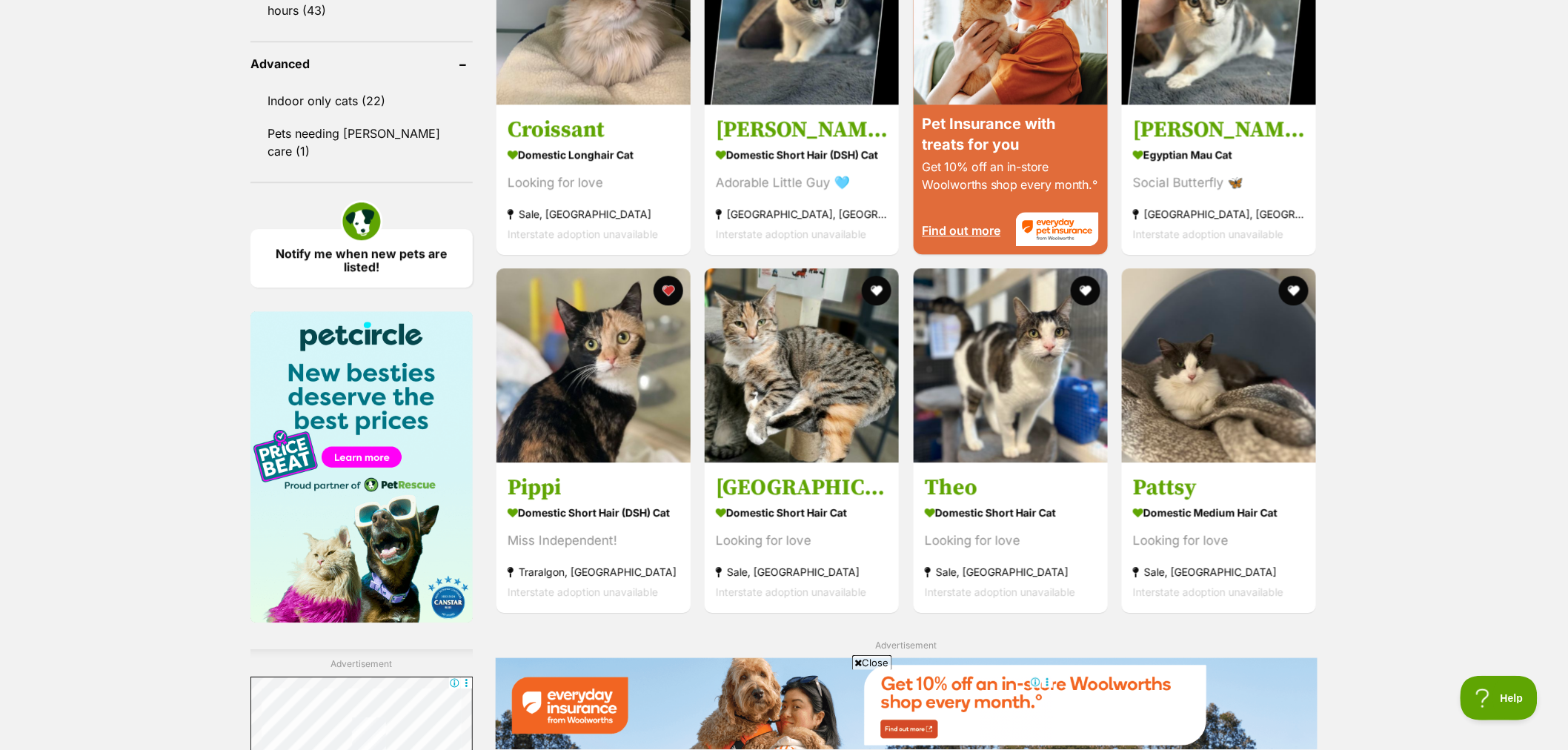
scroll to position [1710, 0]
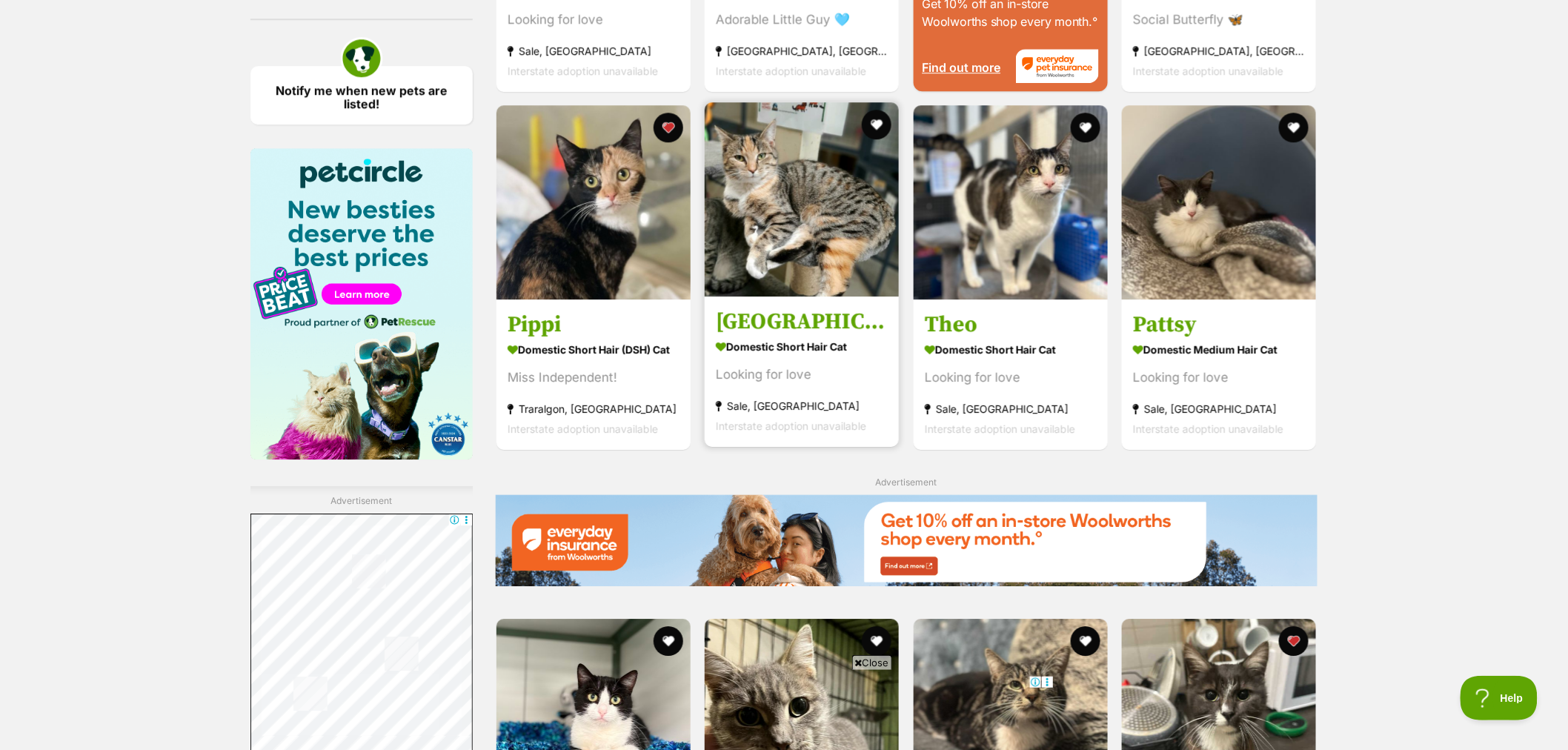
click at [839, 211] on img at bounding box center [801, 199] width 194 height 194
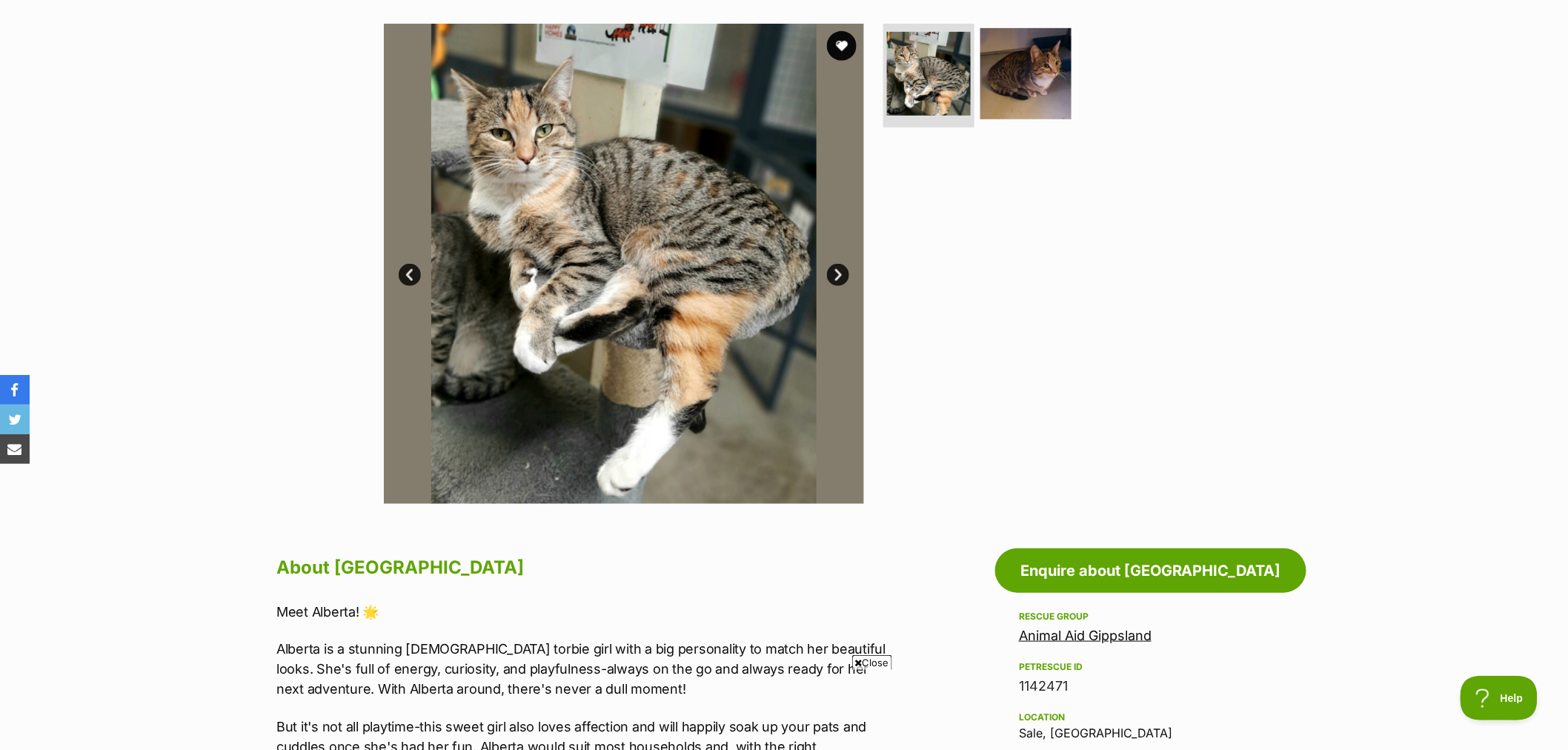
scroll to position [247, 0]
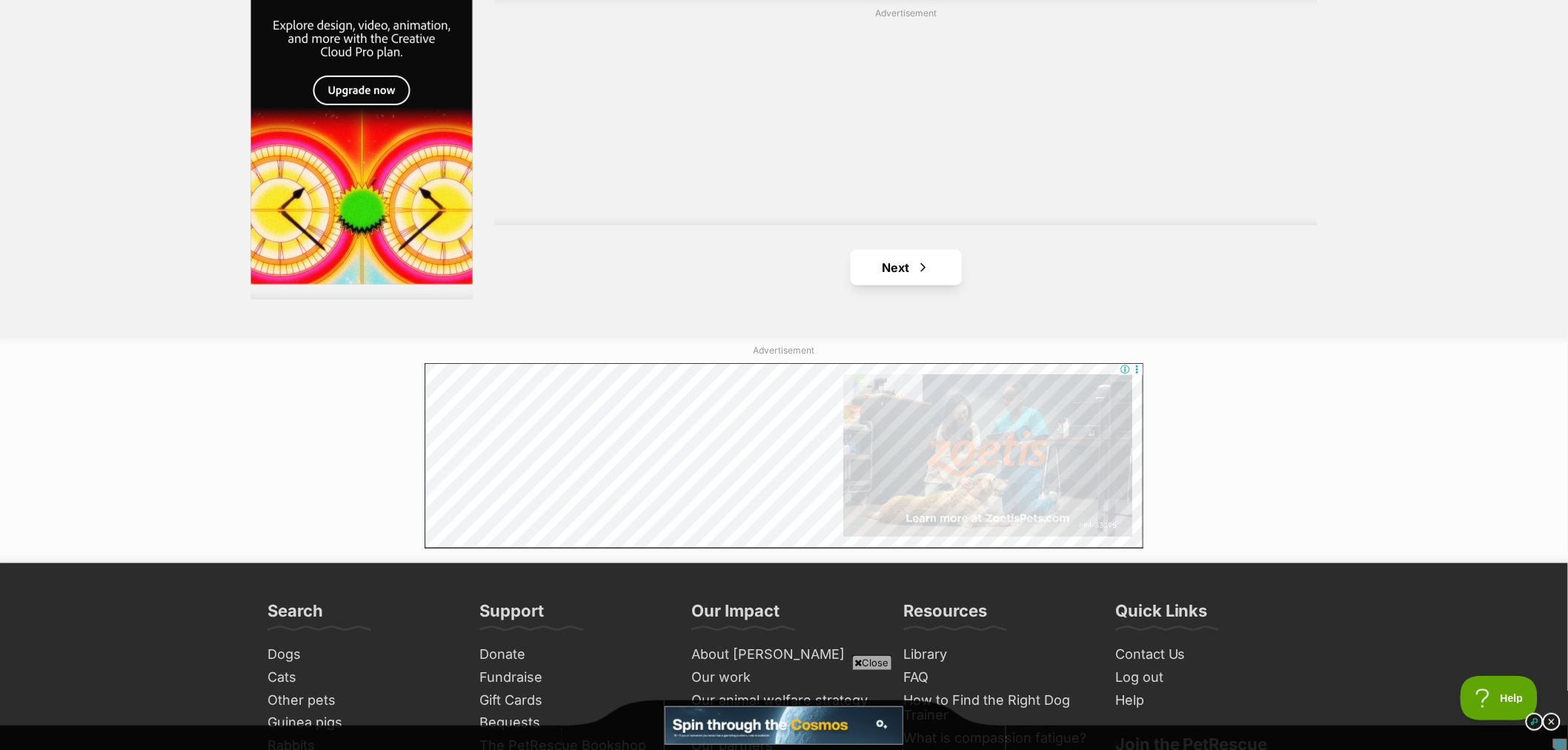
scroll to position [2698, 0]
drag, startPoint x: 878, startPoint y: 263, endPoint x: 884, endPoint y: 269, distance: 8.5
click at [878, 263] on link "Next" at bounding box center [906, 266] width 111 height 35
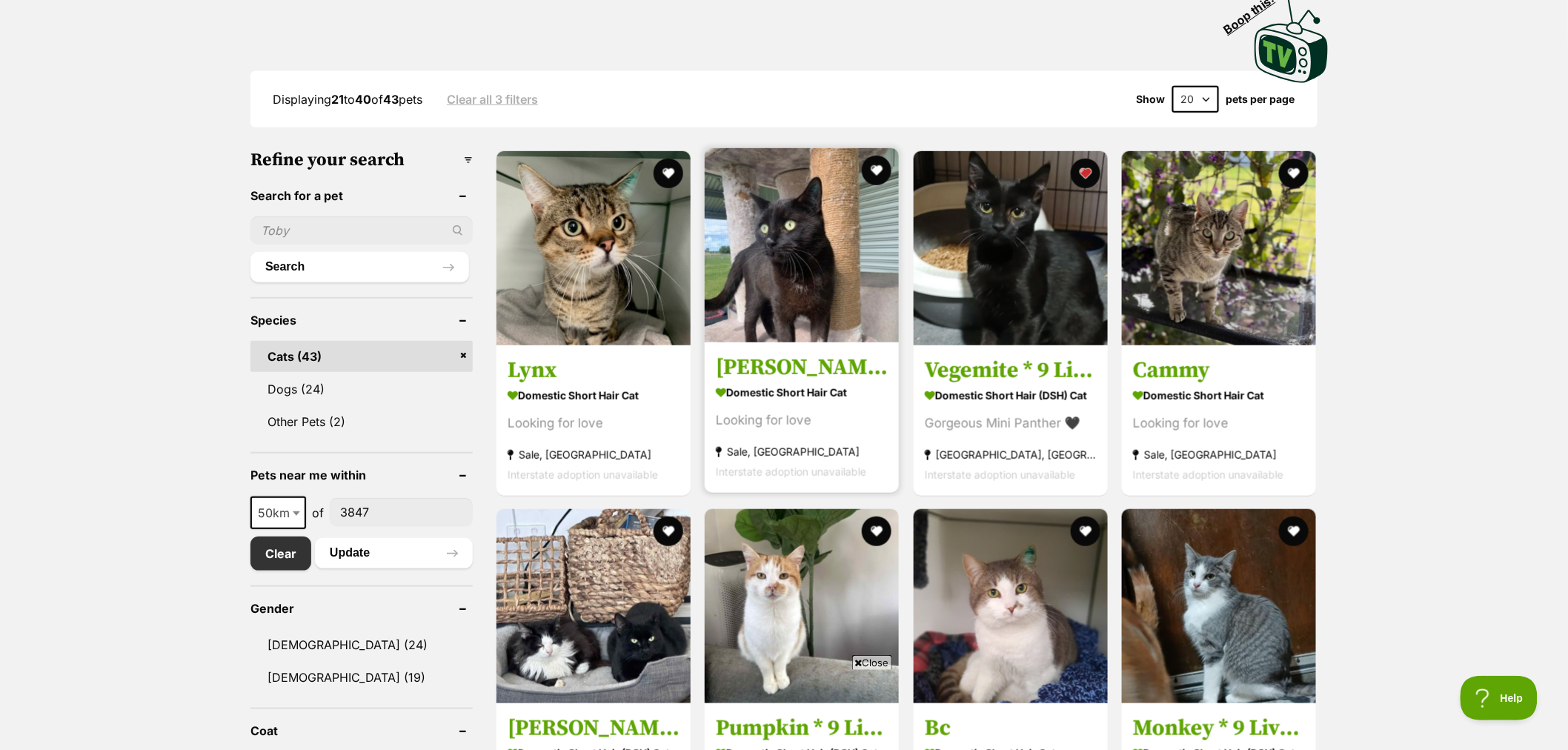
click at [793, 284] on img at bounding box center [801, 245] width 194 height 194
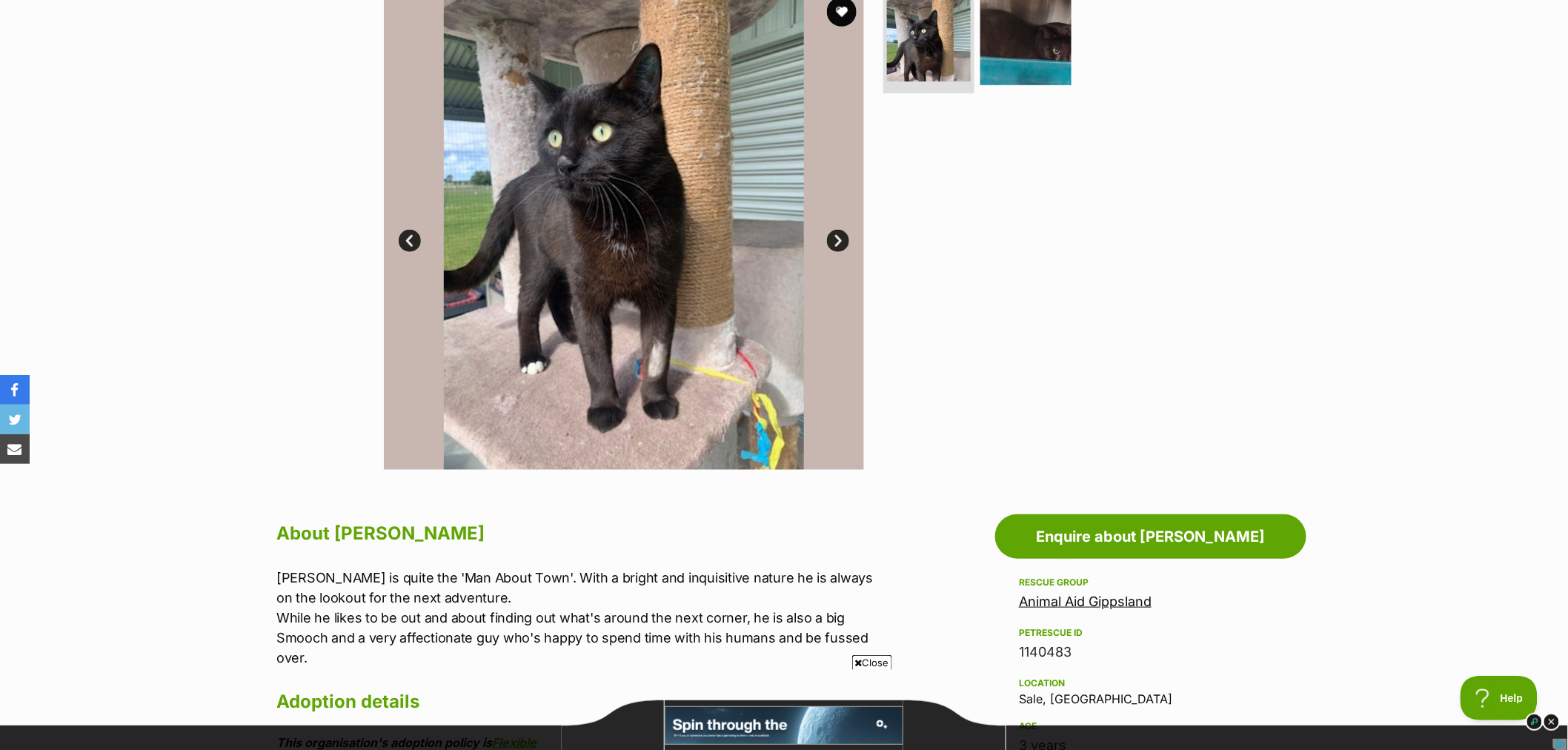
scroll to position [164, 0]
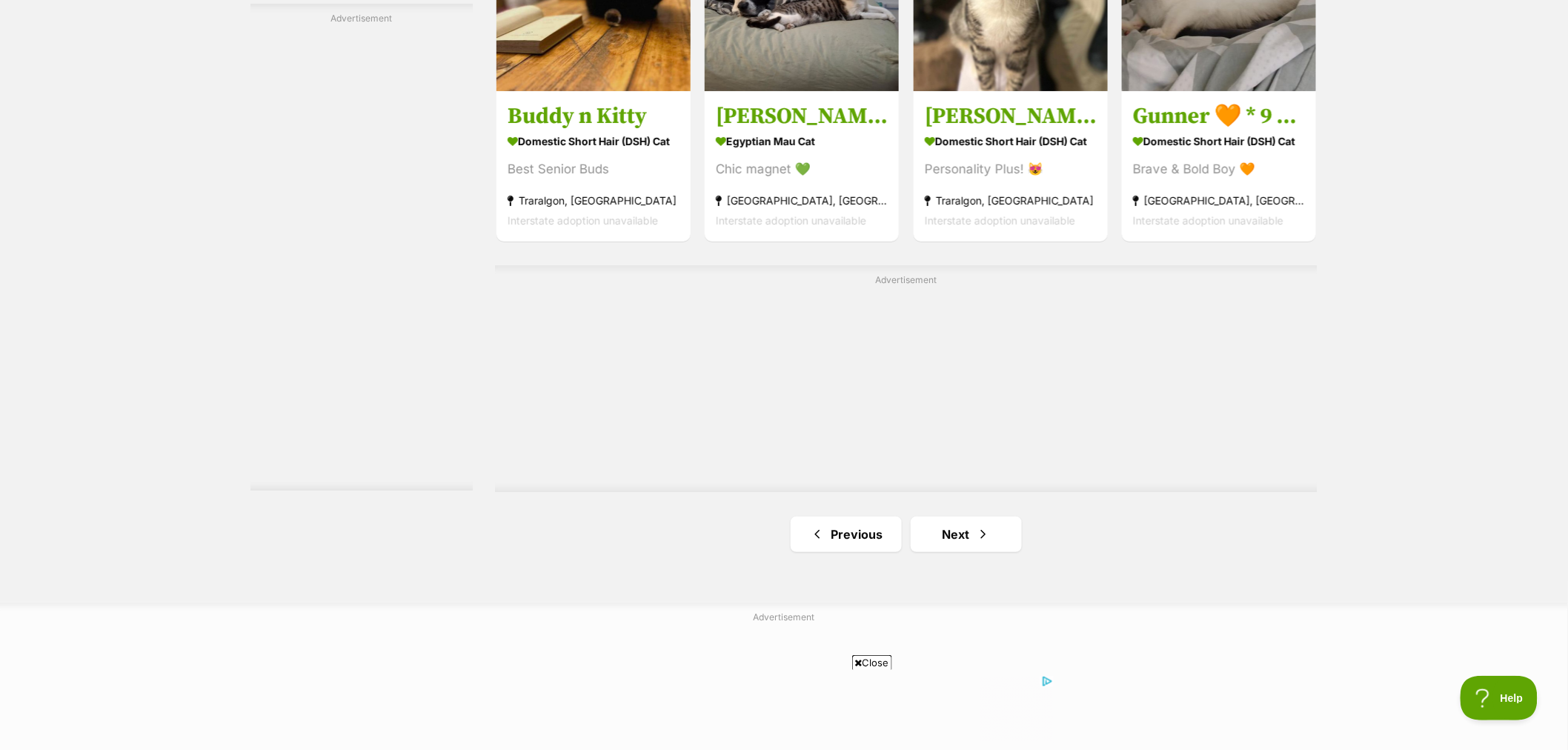
scroll to position [2460, 0]
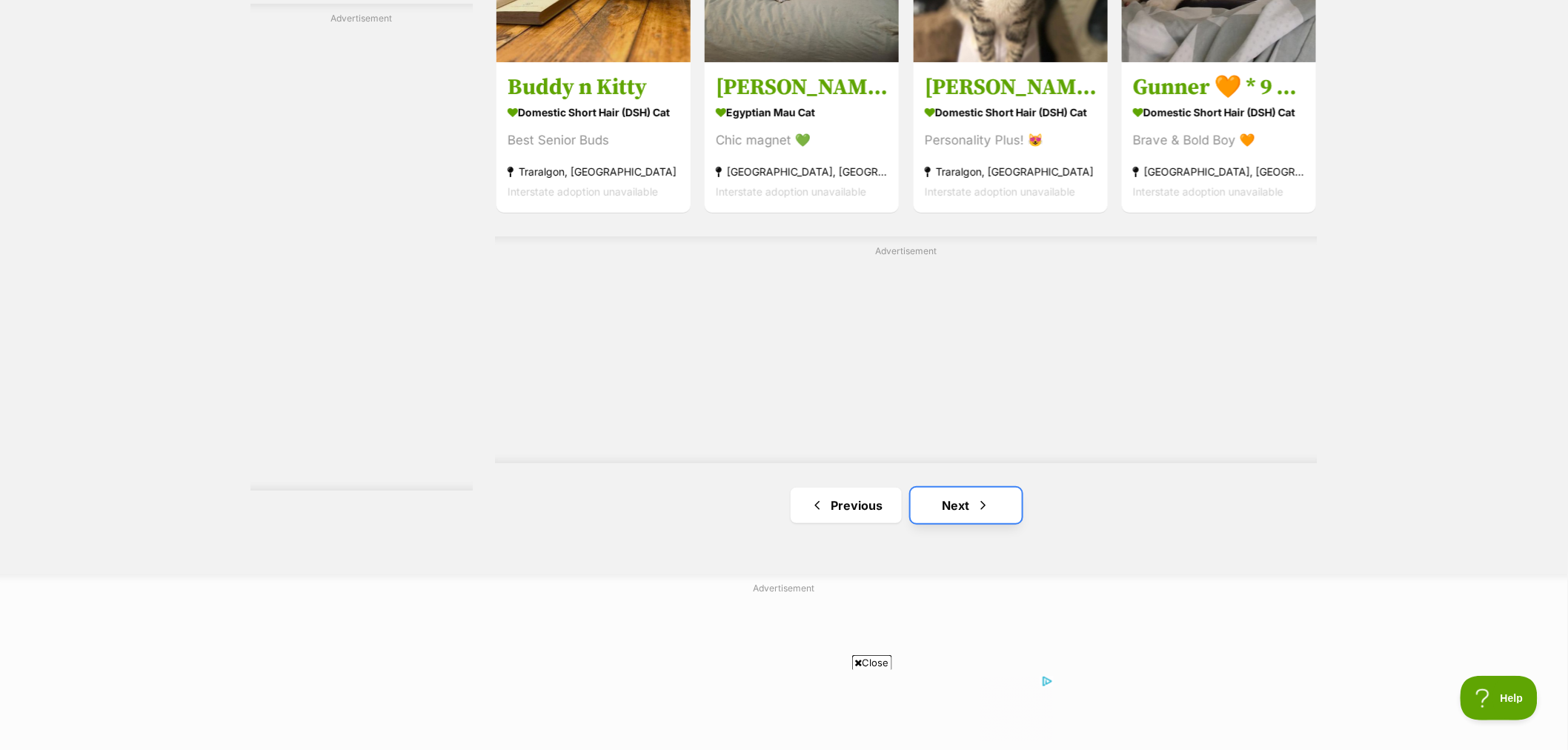
click at [962, 512] on link "Next" at bounding box center [966, 505] width 111 height 35
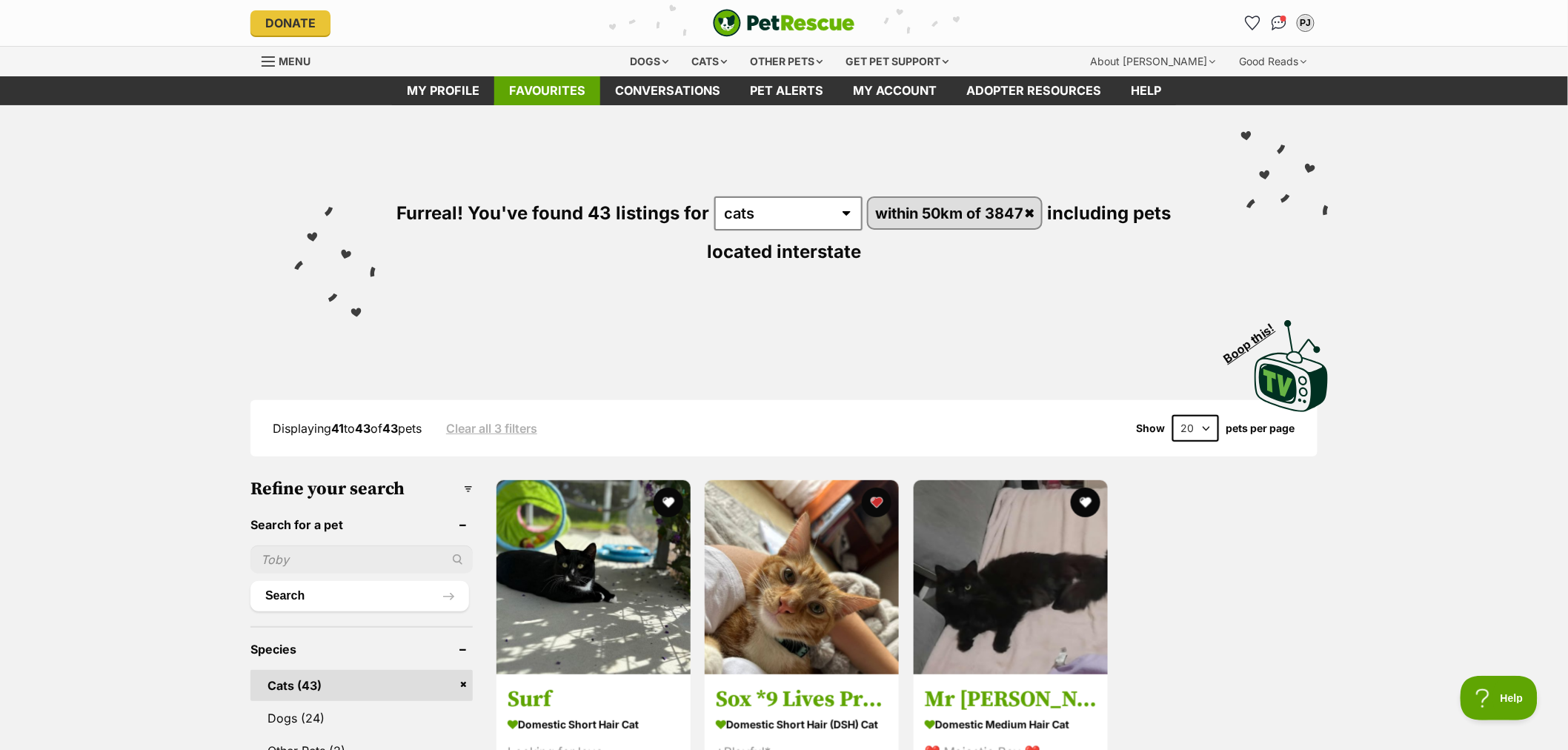
click at [545, 93] on link "Favourites" at bounding box center [547, 91] width 106 height 29
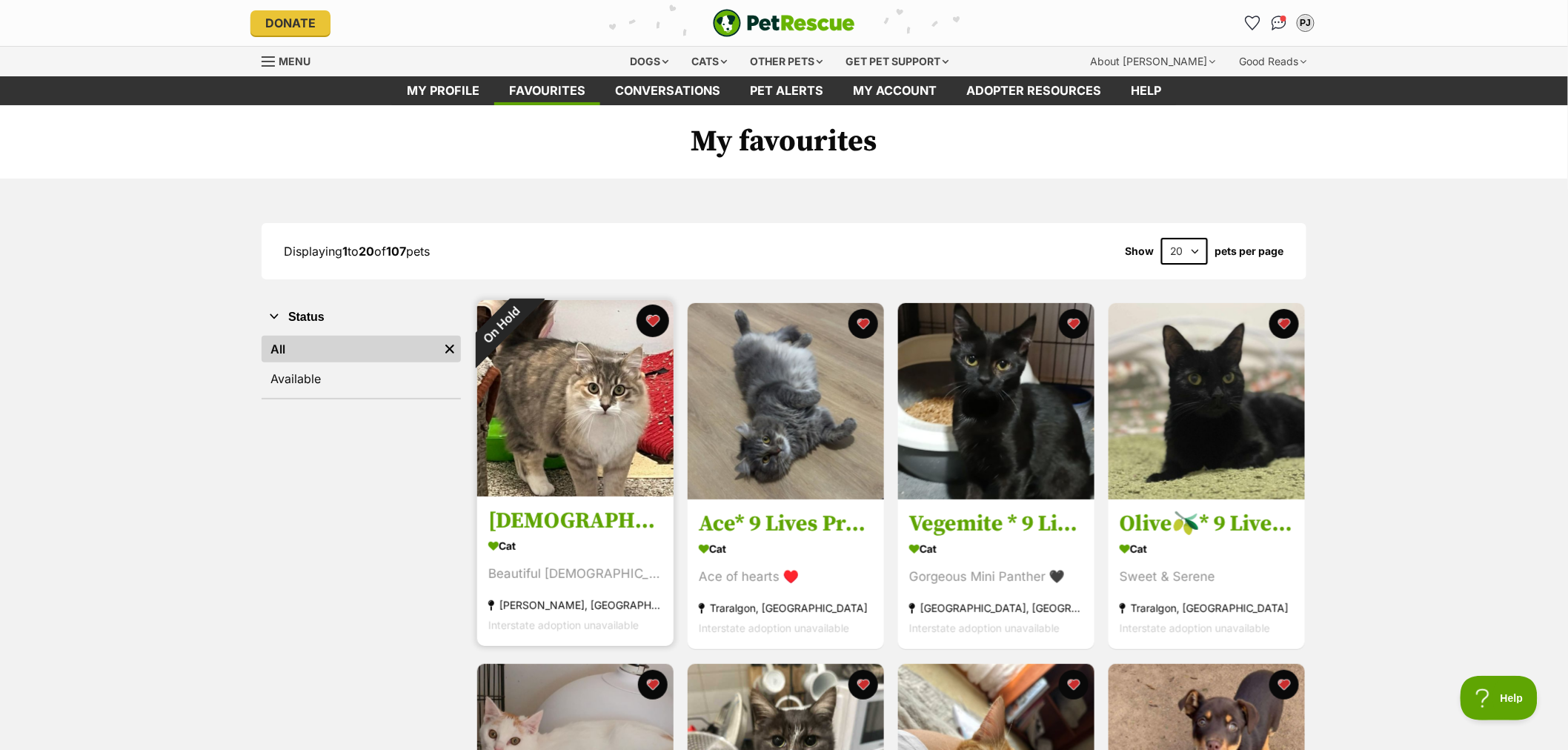
click at [653, 317] on button "favourite" at bounding box center [652, 320] width 32 height 32
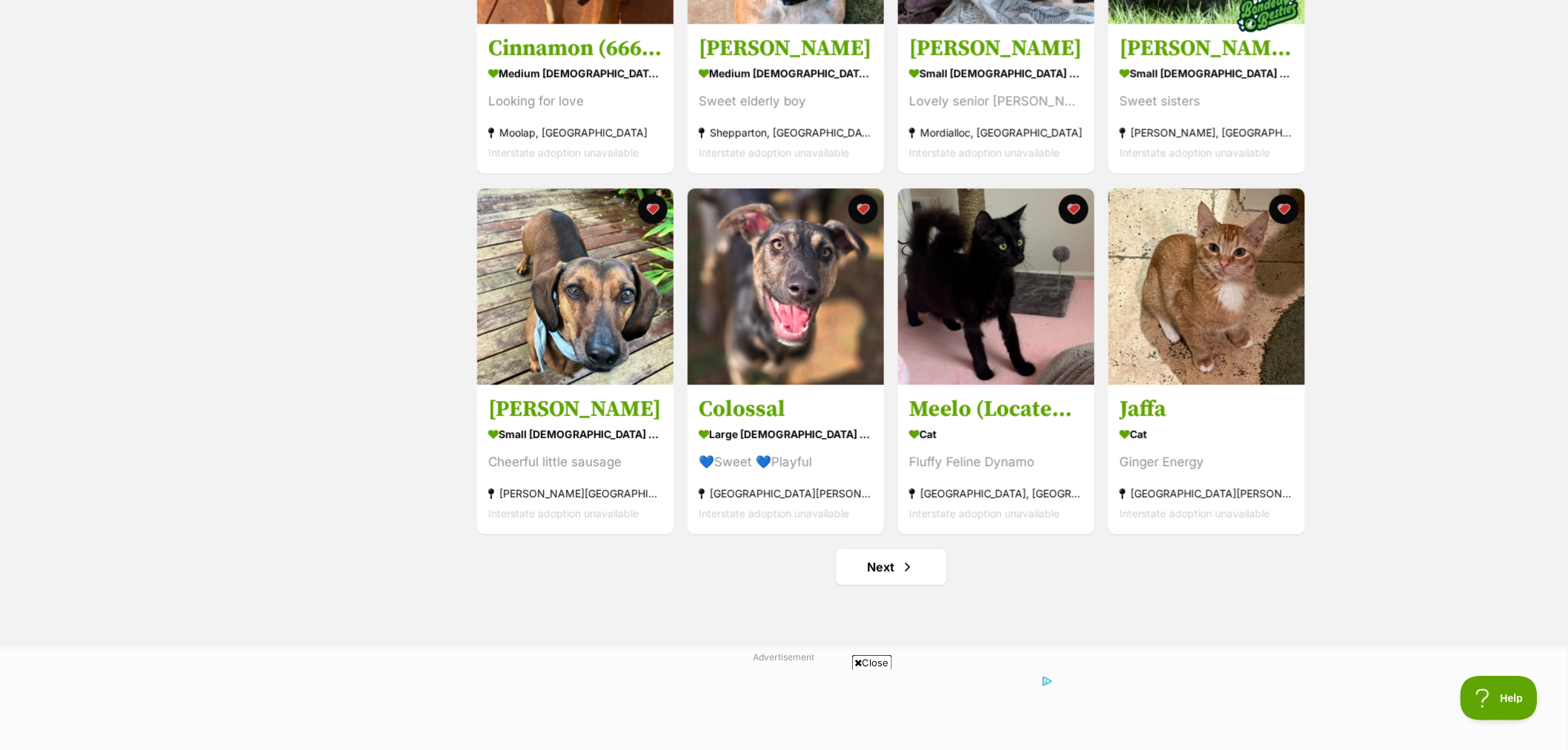
scroll to position [1646, 0]
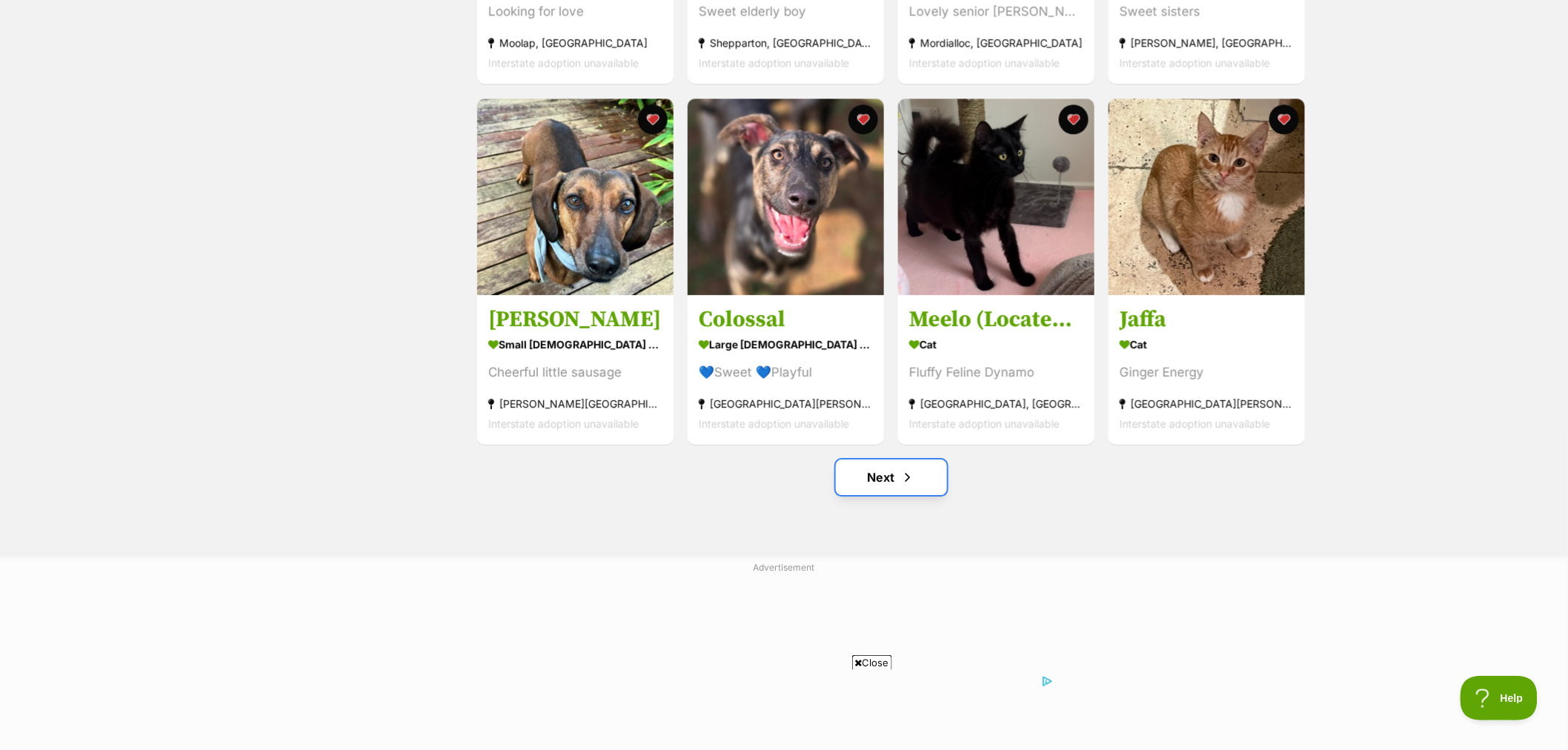
click at [900, 486] on span "Next page" at bounding box center [907, 477] width 15 height 18
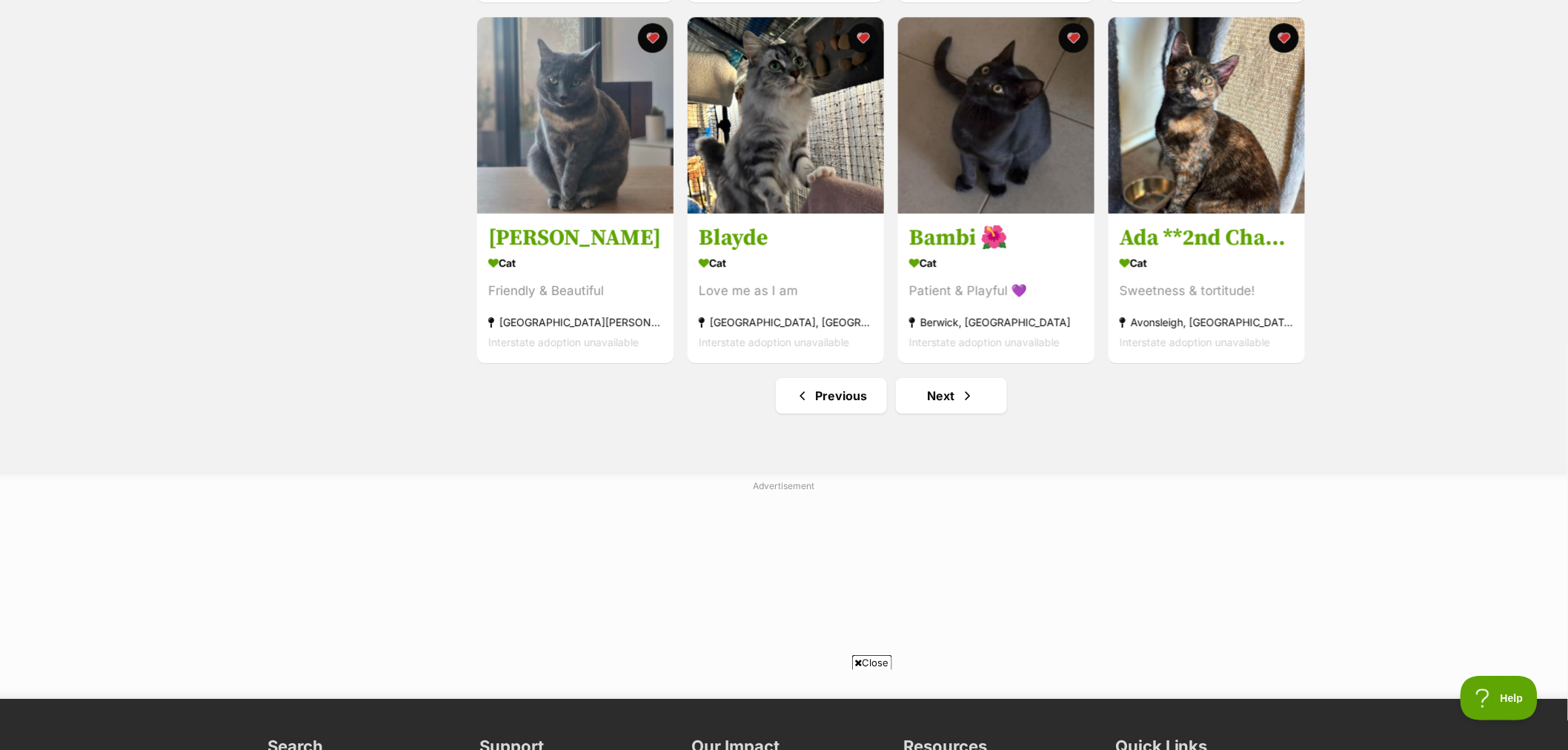
scroll to position [1728, 0]
click at [947, 408] on link "Next" at bounding box center [951, 395] width 111 height 35
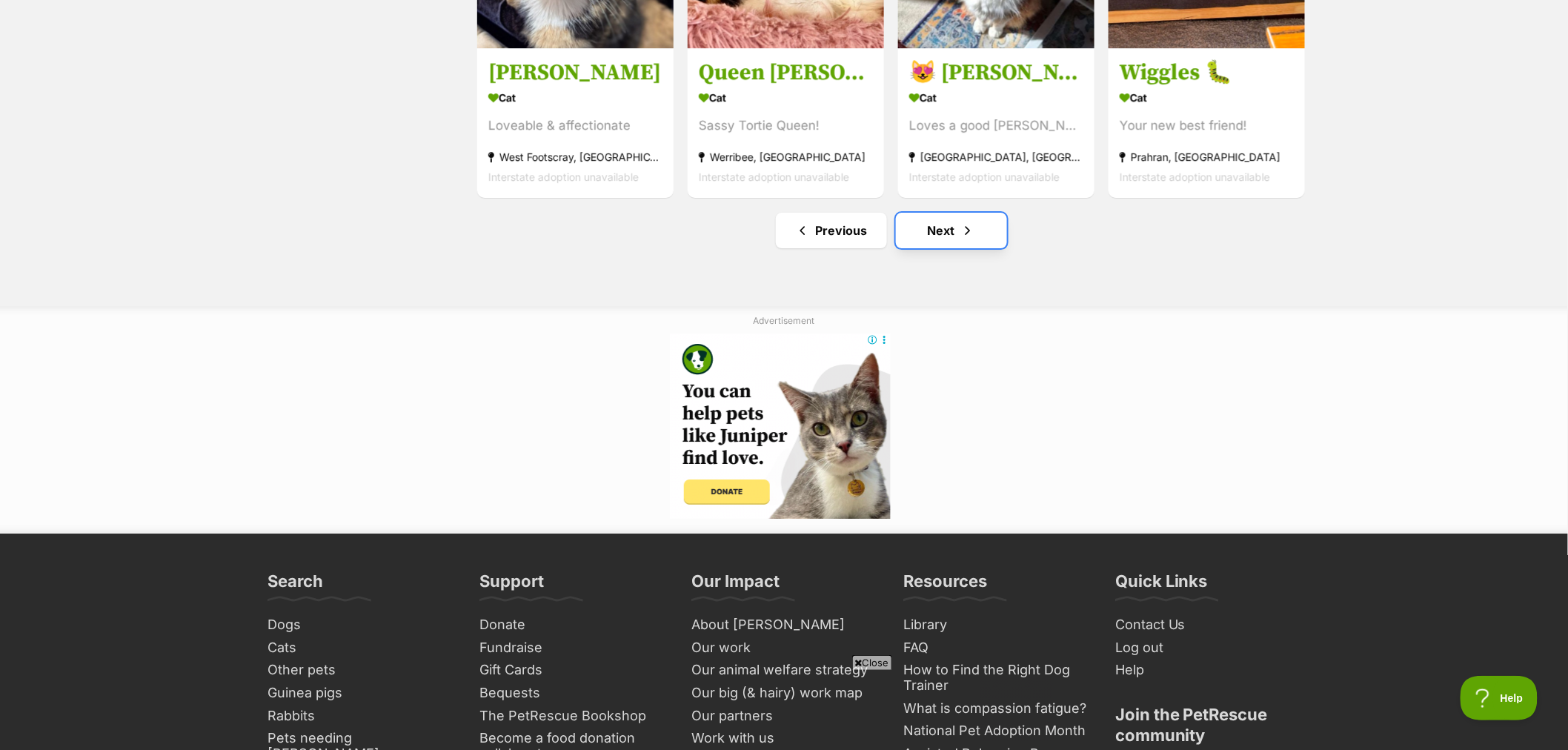
click at [947, 233] on link "Next" at bounding box center [951, 230] width 111 height 35
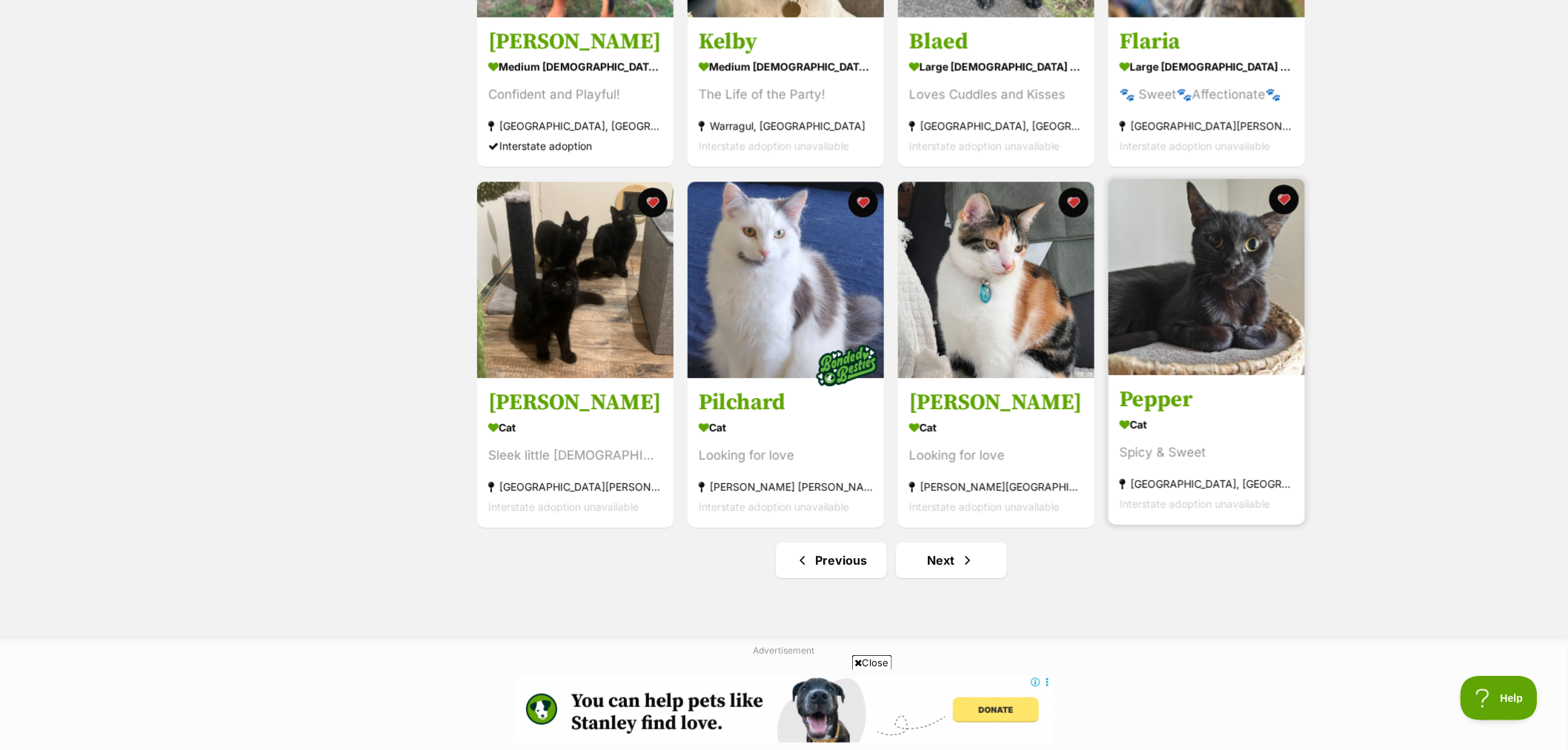
scroll to position [1564, 0]
click at [934, 561] on link "Next" at bounding box center [951, 559] width 111 height 35
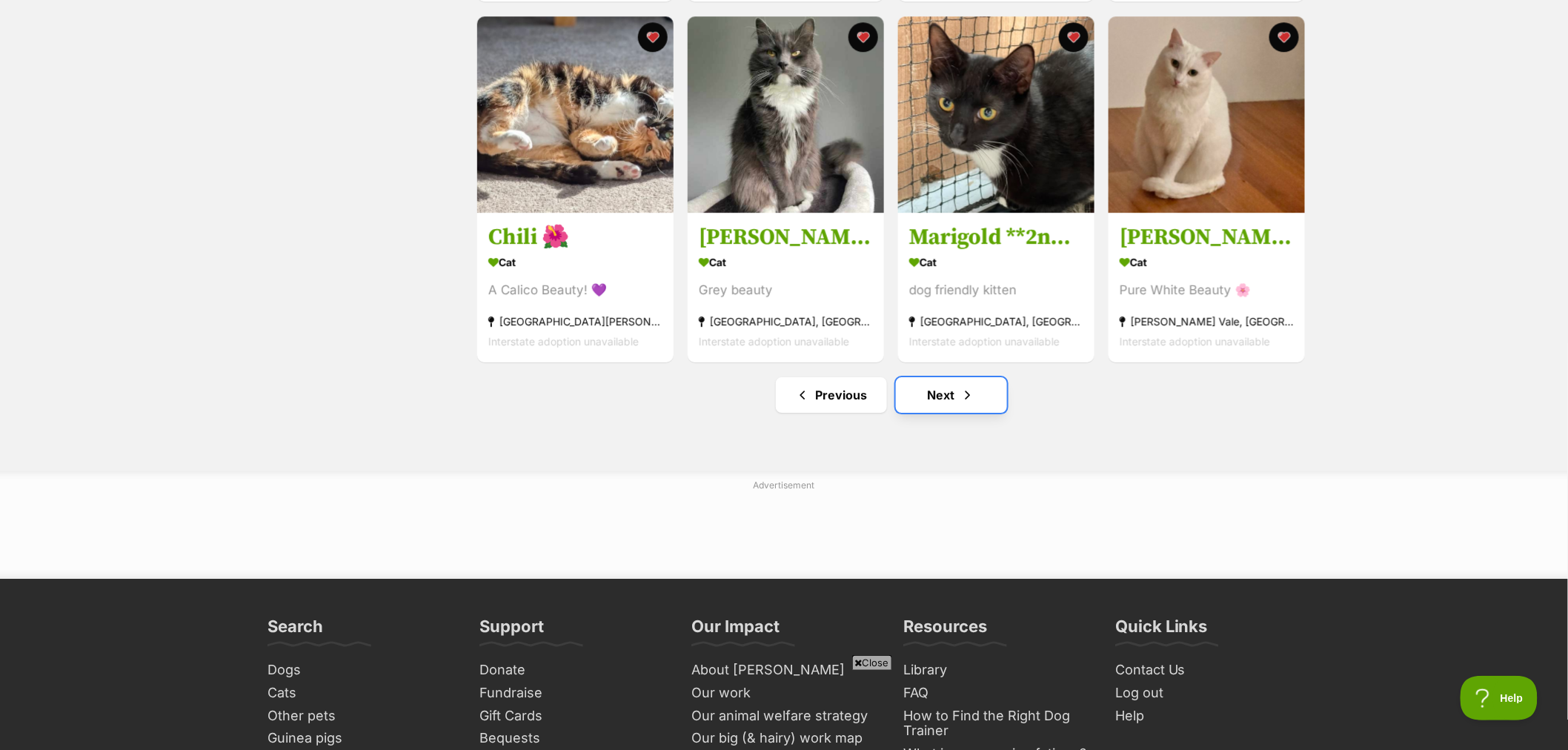
click at [951, 405] on link "Next" at bounding box center [951, 395] width 111 height 35
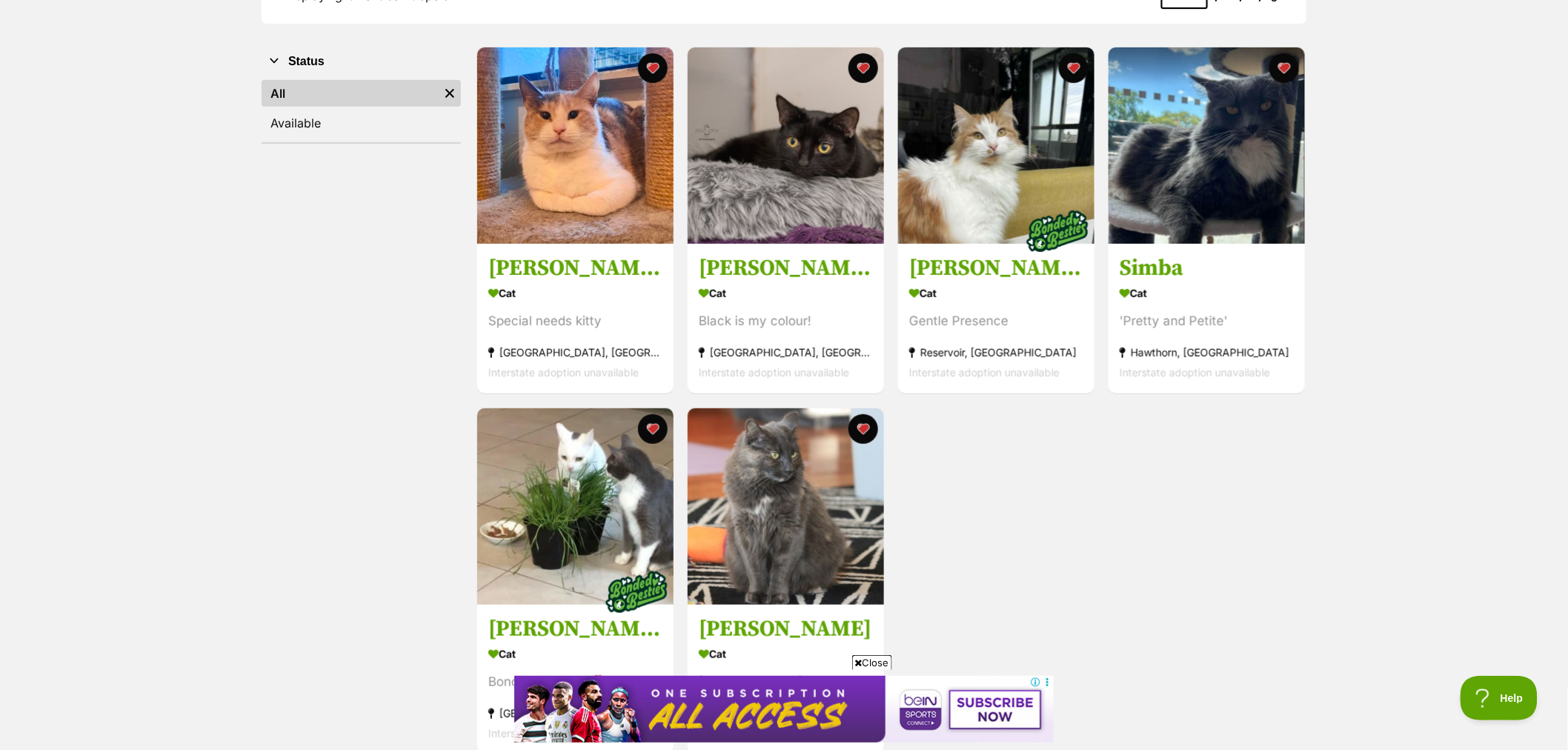
scroll to position [493, 0]
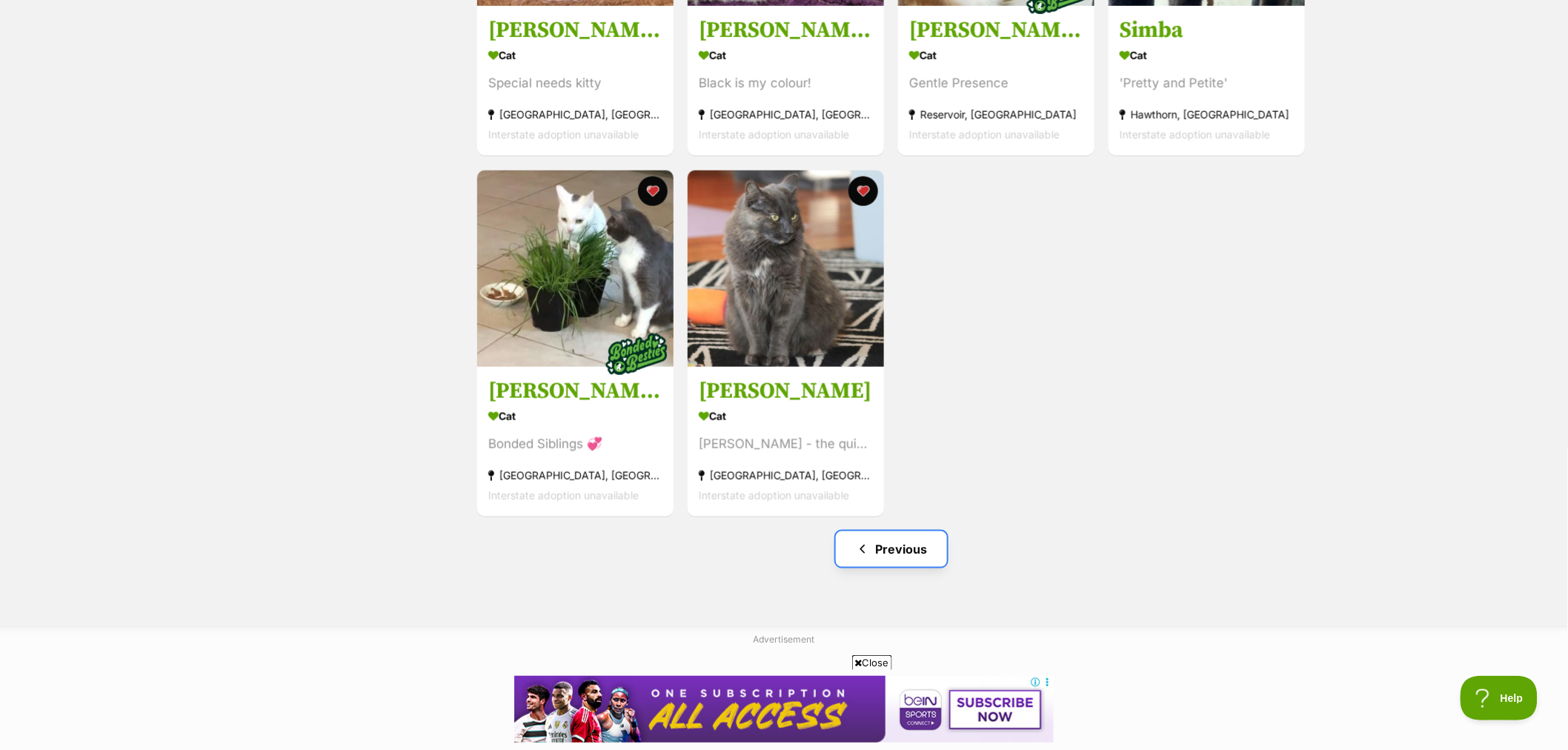
click at [910, 546] on link "Previous" at bounding box center [890, 548] width 111 height 35
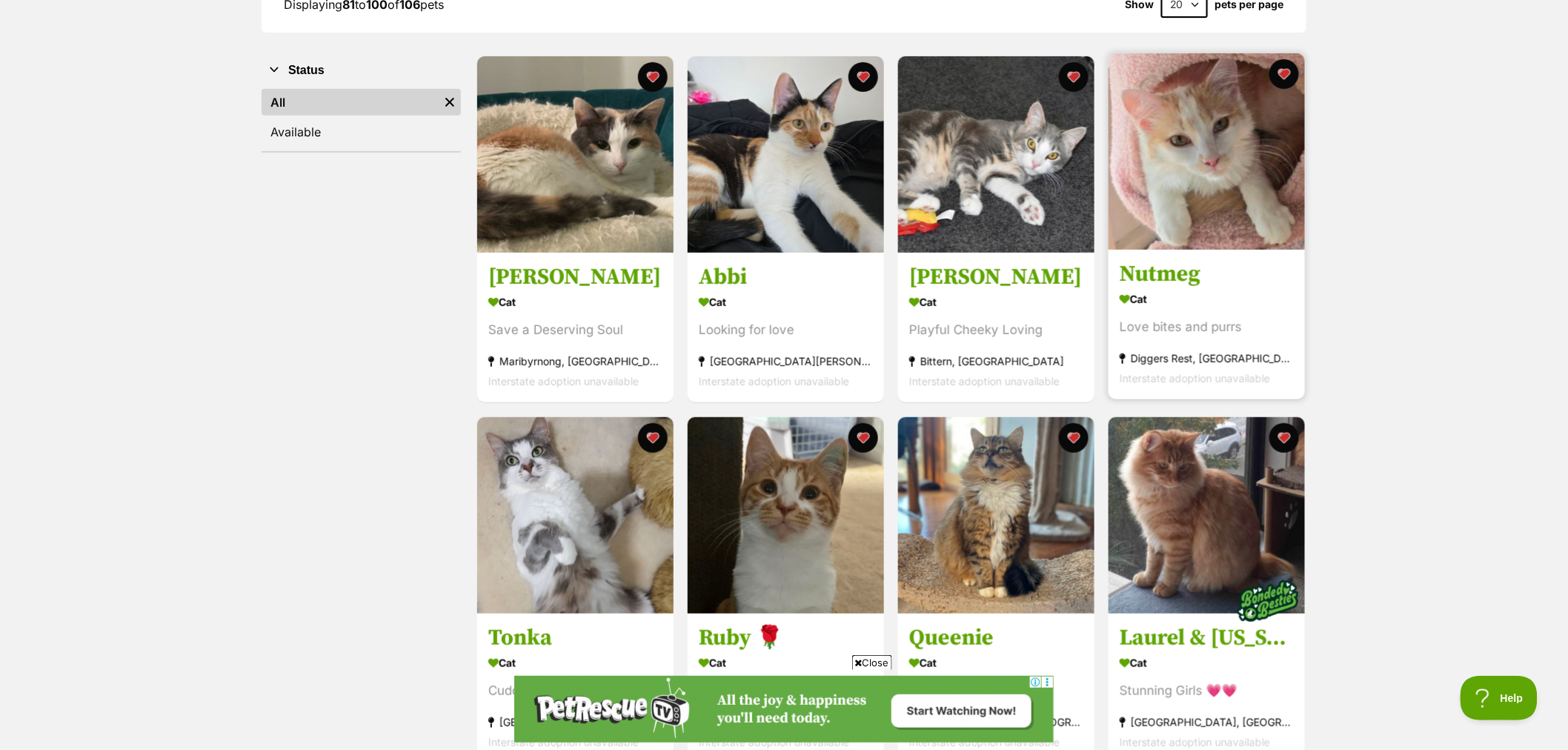
click at [1223, 182] on img at bounding box center [1207, 151] width 196 height 196
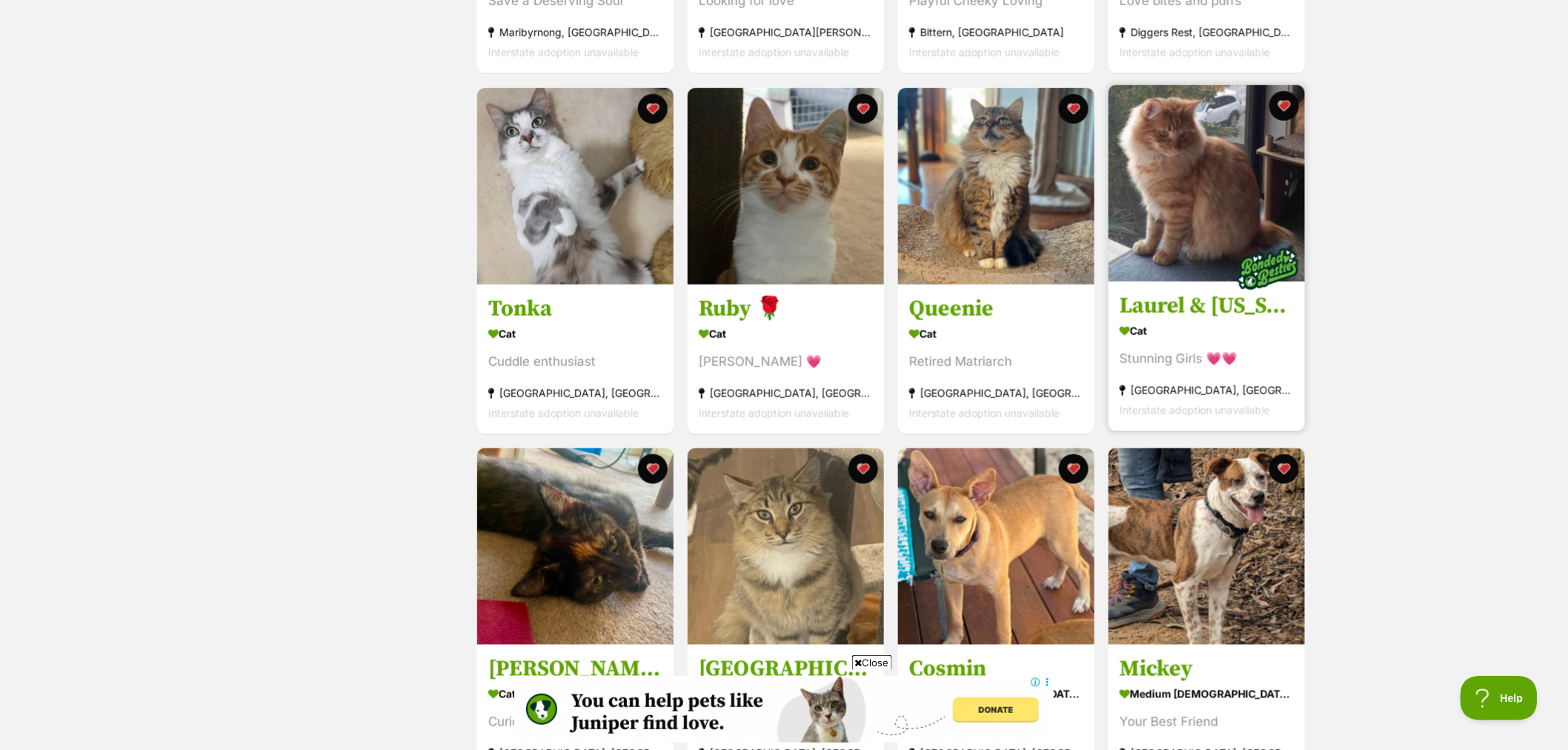
click at [1155, 215] on img at bounding box center [1207, 183] width 196 height 196
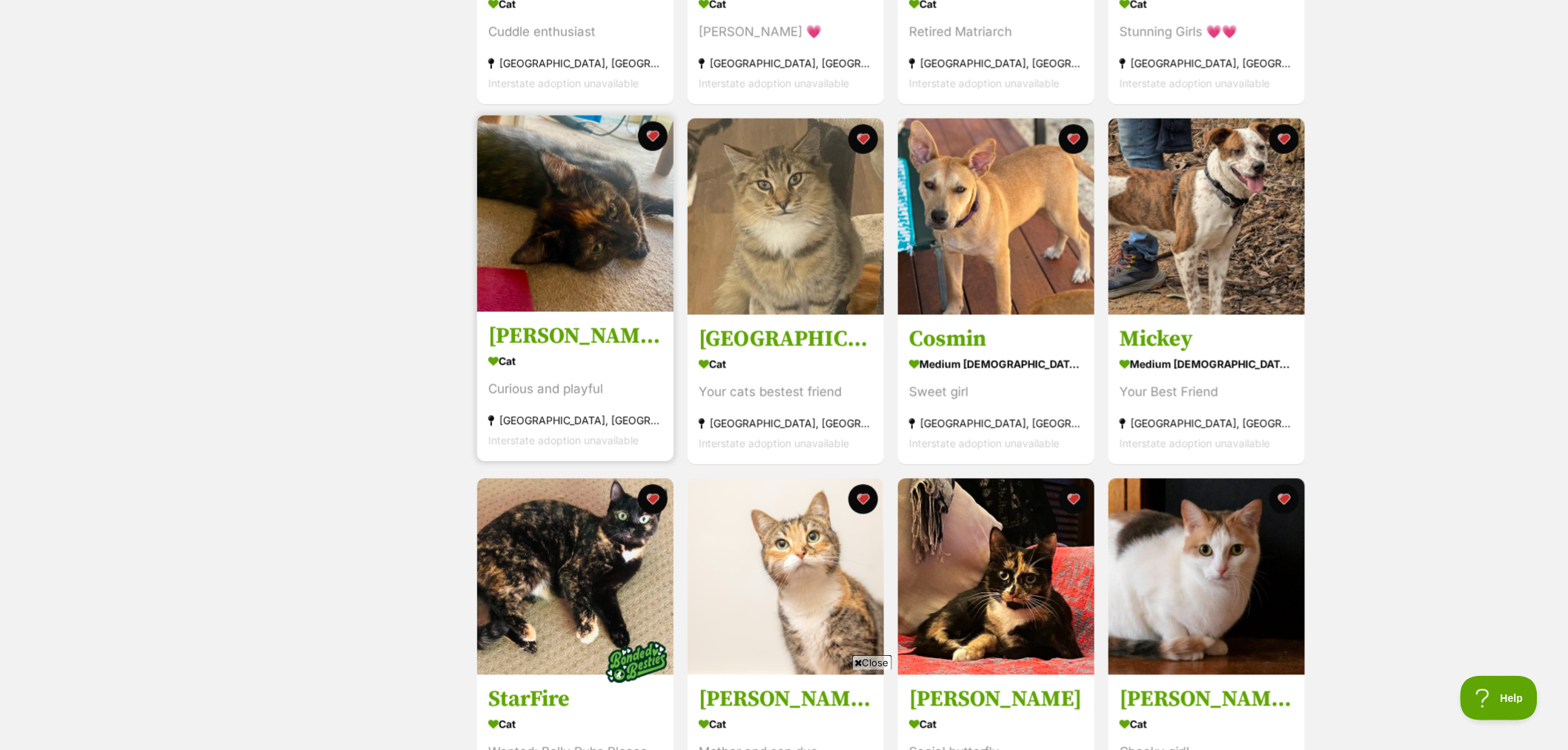
click at [596, 246] on img at bounding box center [575, 213] width 196 height 196
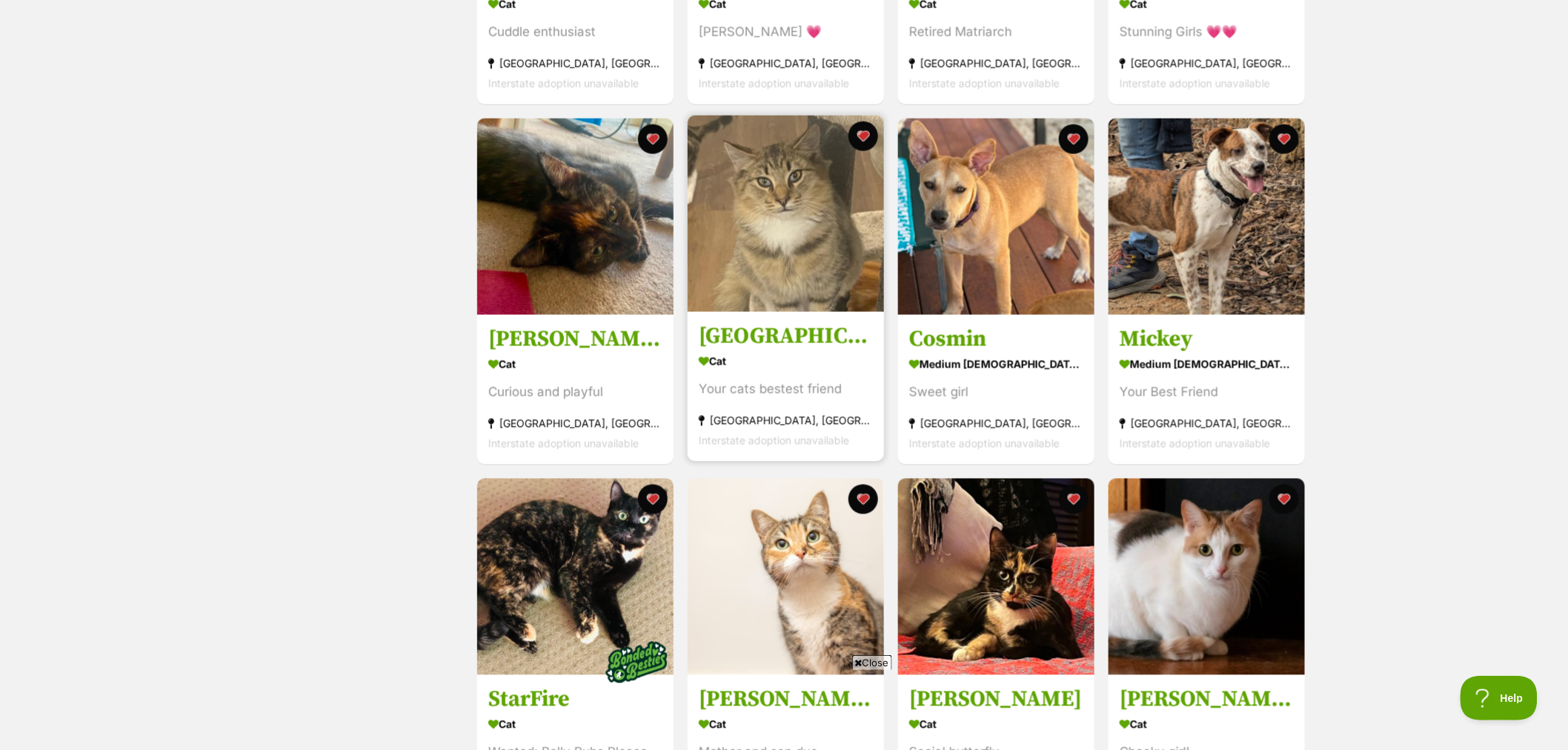
click at [789, 263] on img at bounding box center [785, 213] width 196 height 196
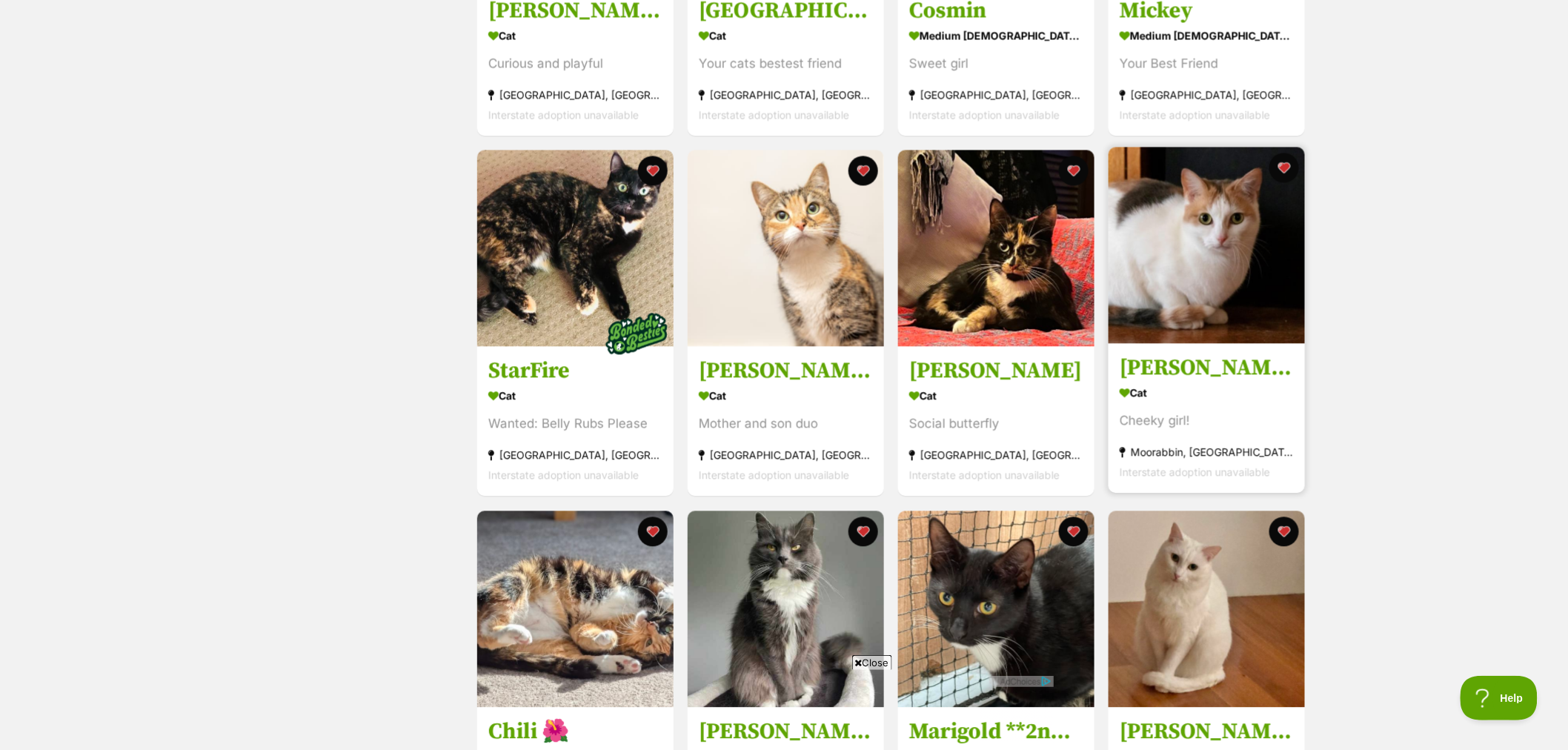
click at [1219, 269] on img at bounding box center [1207, 245] width 196 height 196
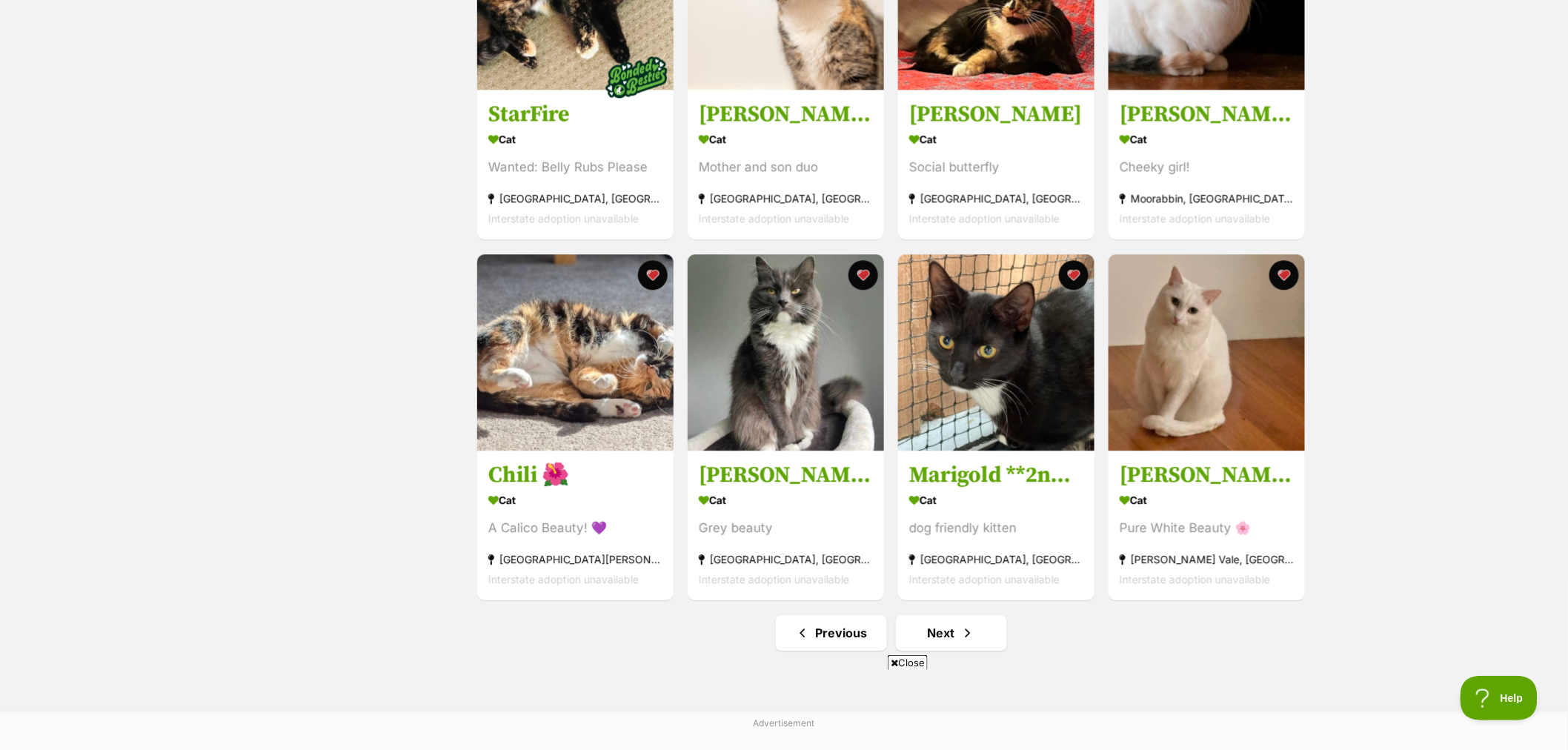
scroll to position [1646, 0]
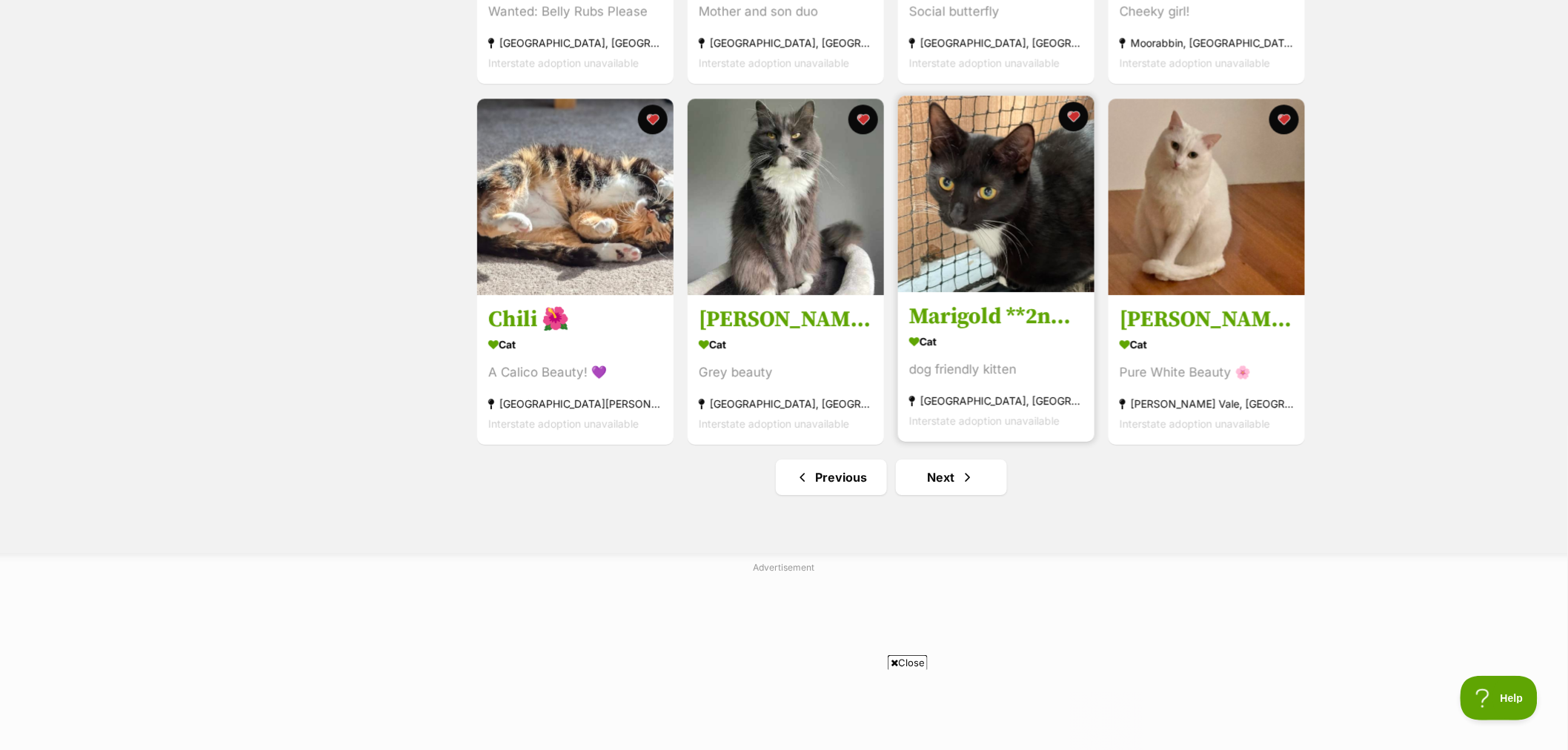
click at [973, 247] on img at bounding box center [996, 194] width 196 height 196
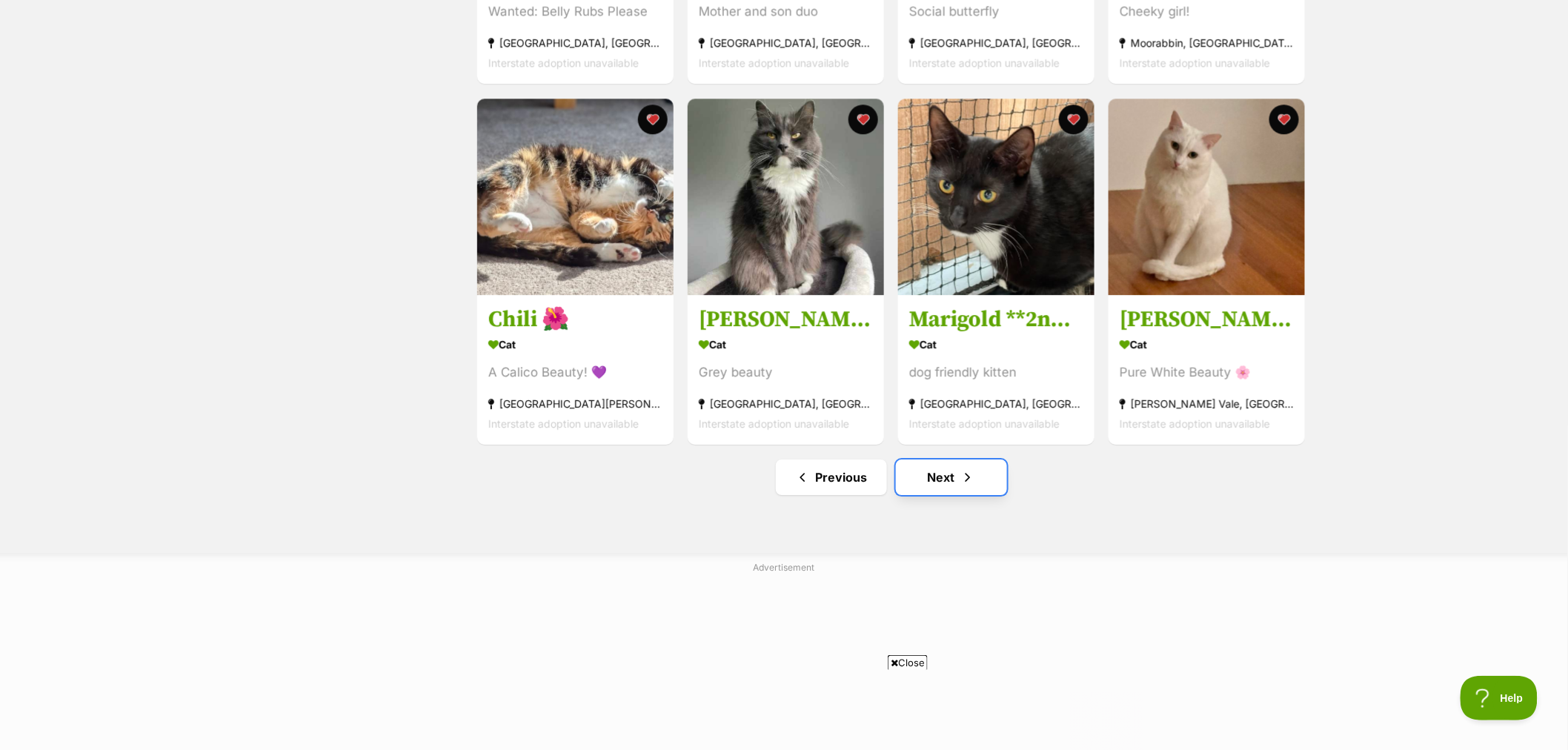
click at [974, 486] on span "Next page" at bounding box center [967, 477] width 15 height 18
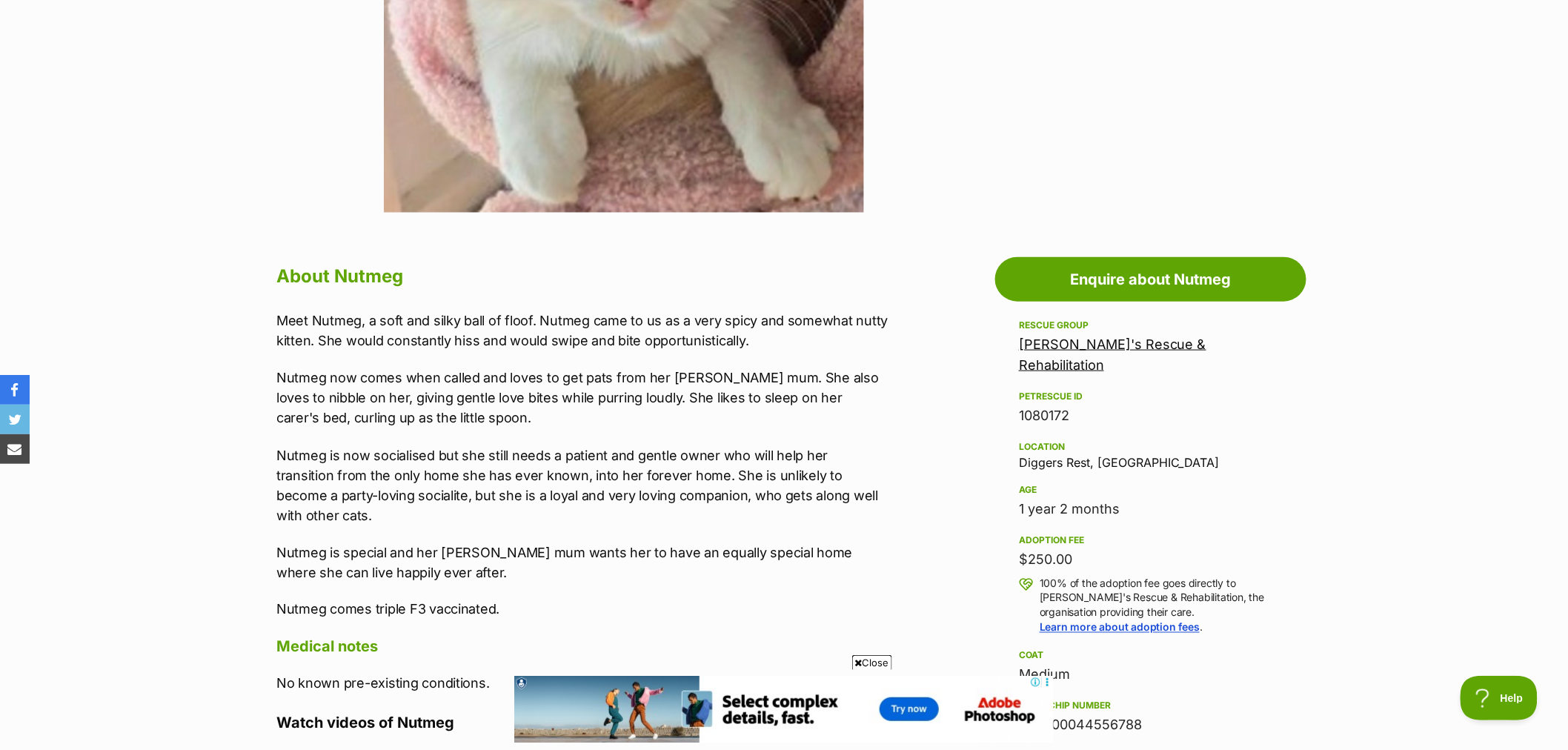
scroll to position [658, 0]
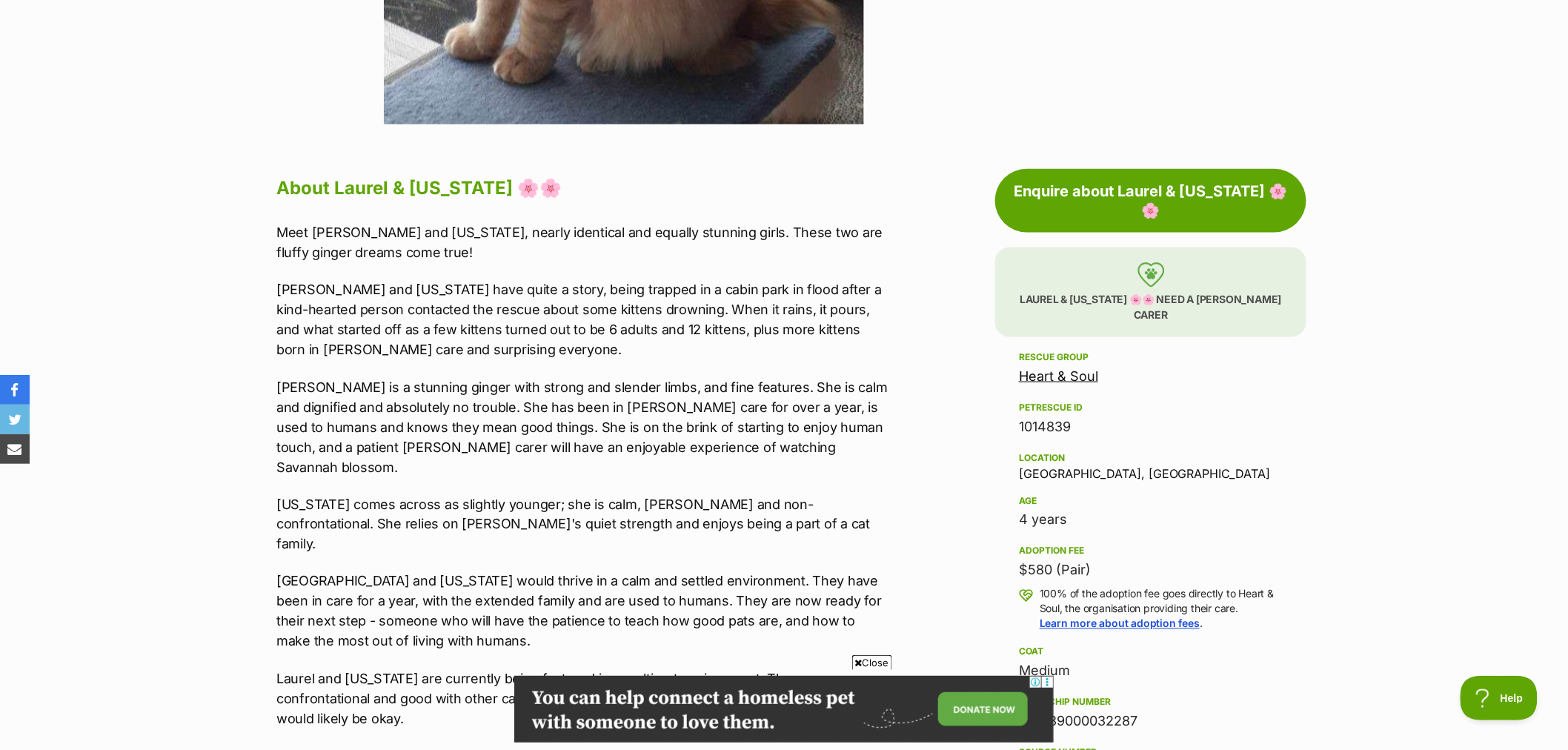
scroll to position [493, 0]
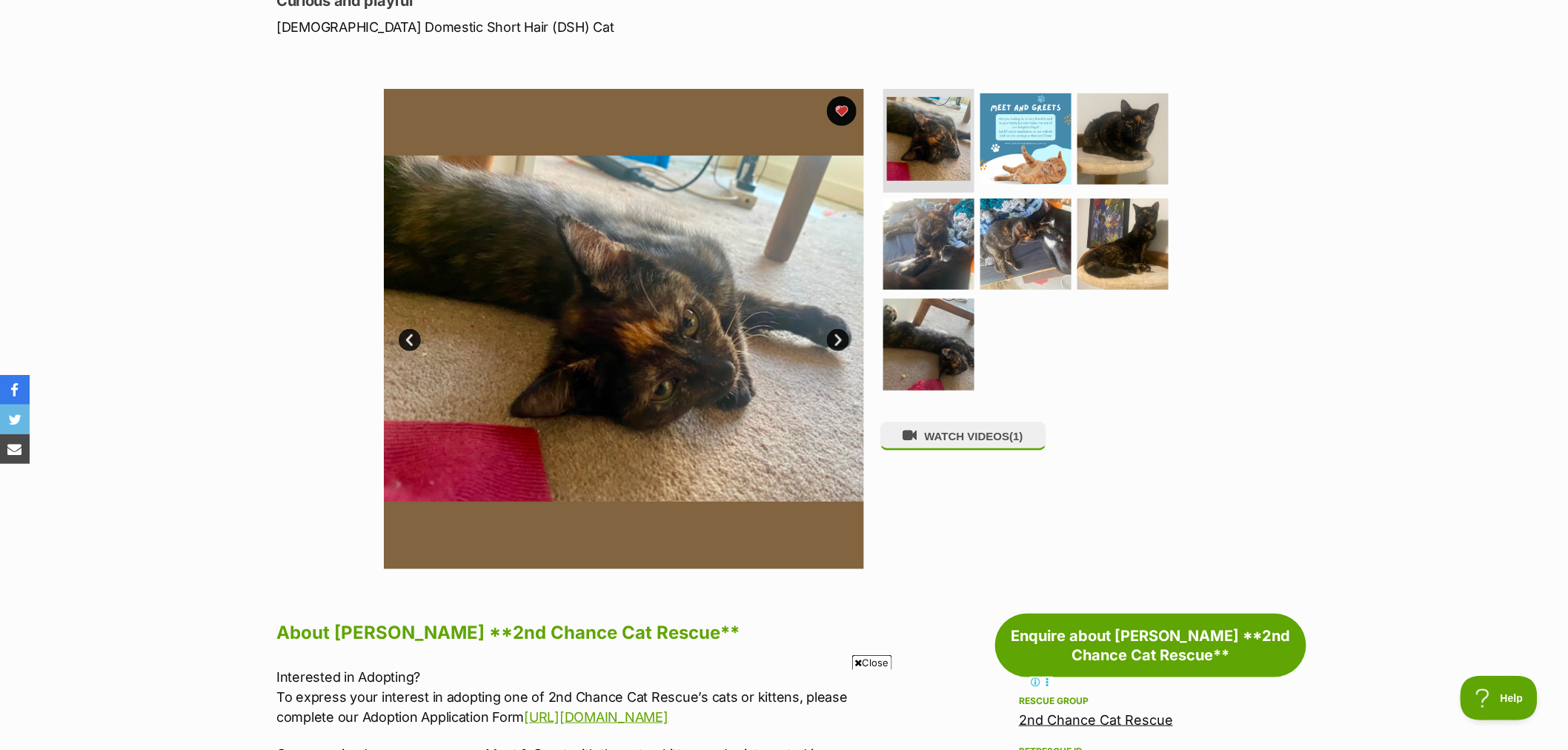
scroll to position [247, 0]
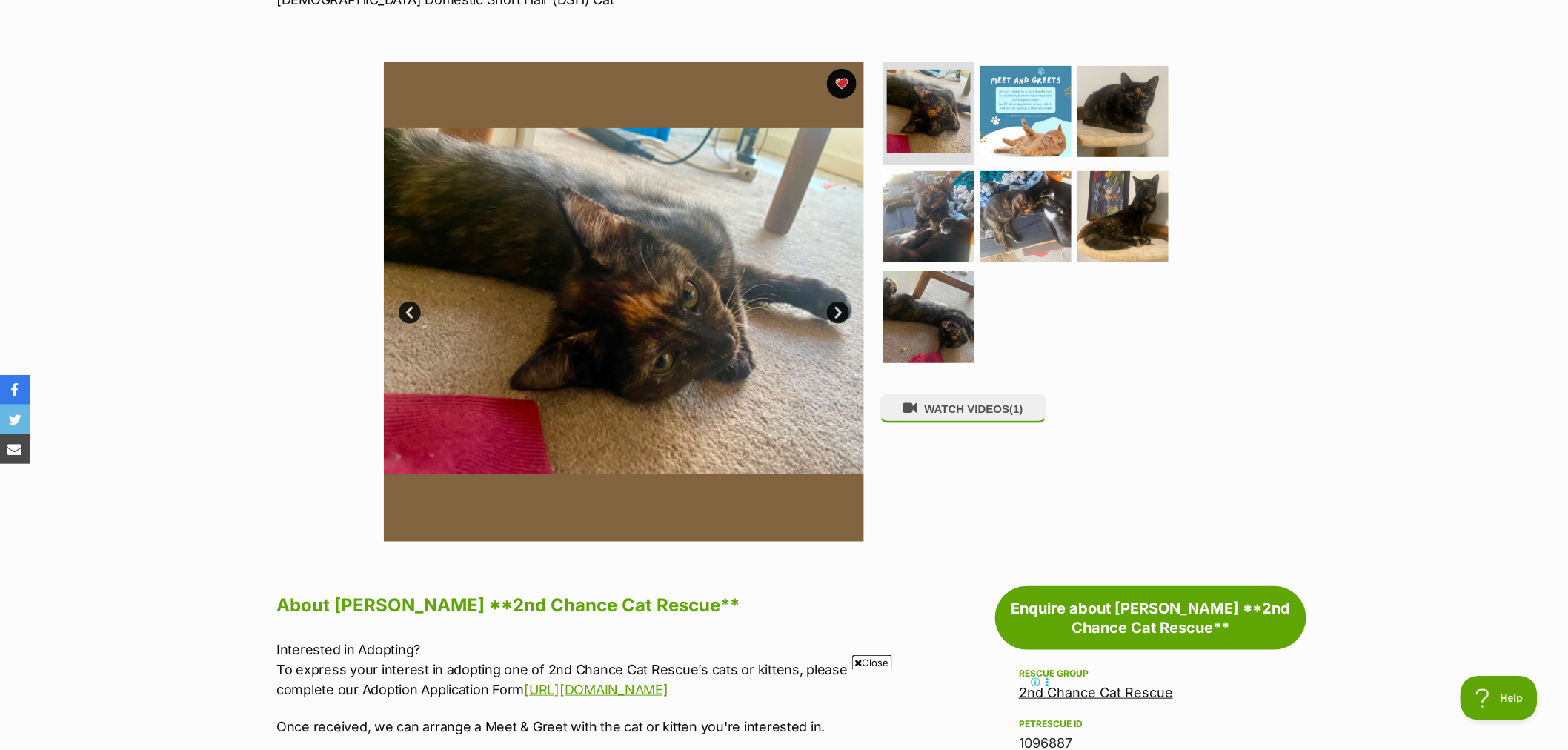
click at [835, 314] on link "Next" at bounding box center [837, 312] width 23 height 23
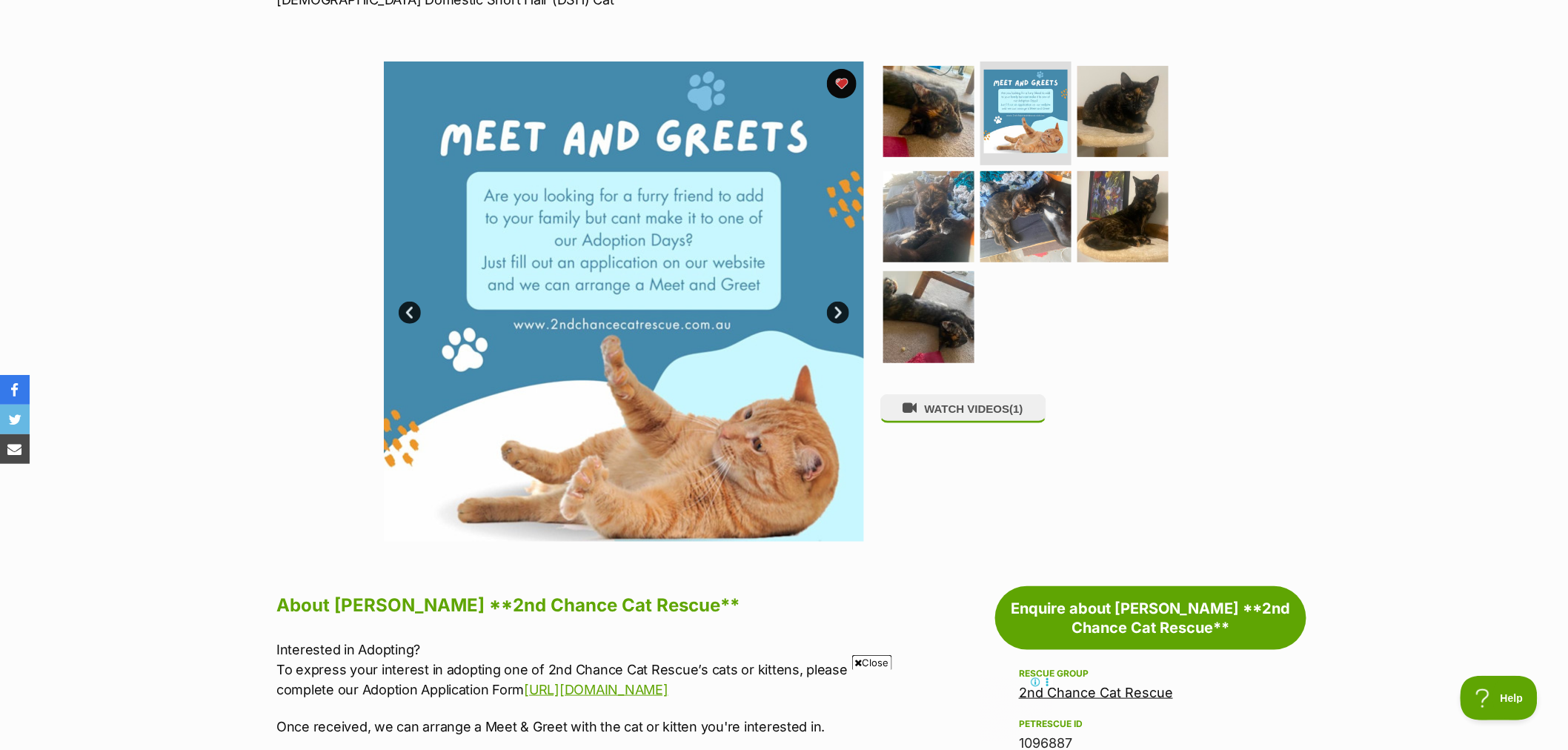
click at [837, 312] on link "Next" at bounding box center [837, 312] width 23 height 23
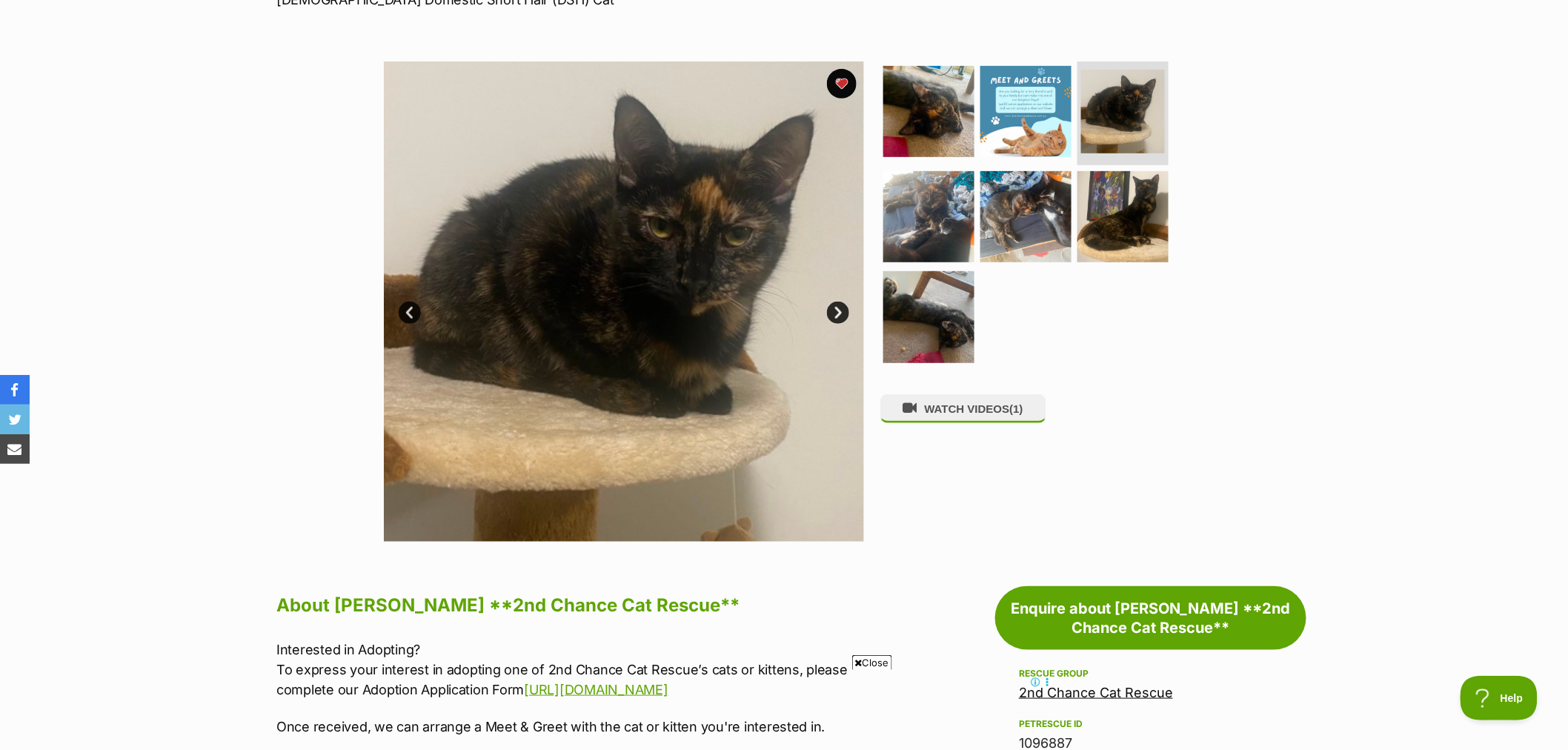
click at [838, 312] on link "Next" at bounding box center [837, 312] width 23 height 23
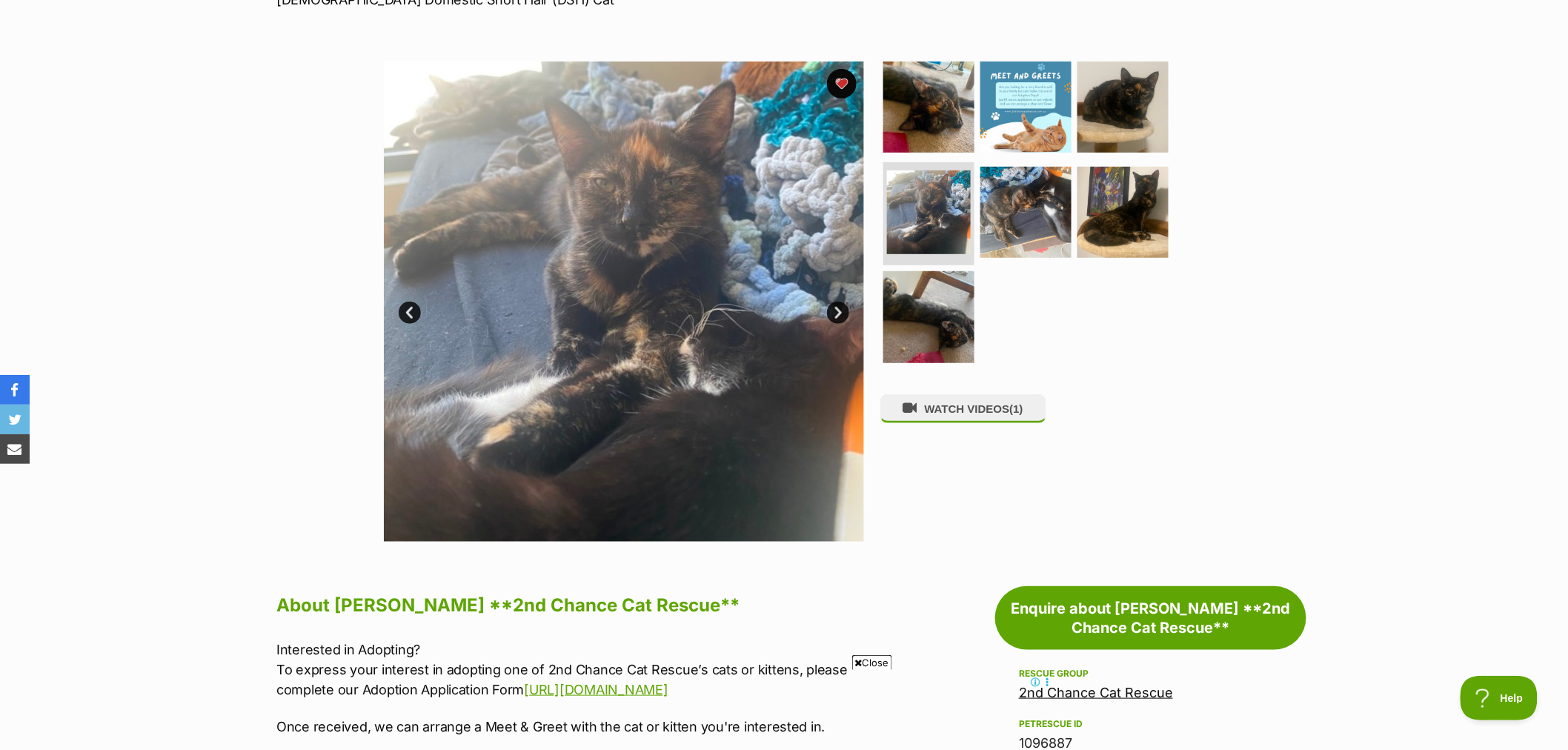
click at [838, 312] on link "Next" at bounding box center [837, 312] width 23 height 23
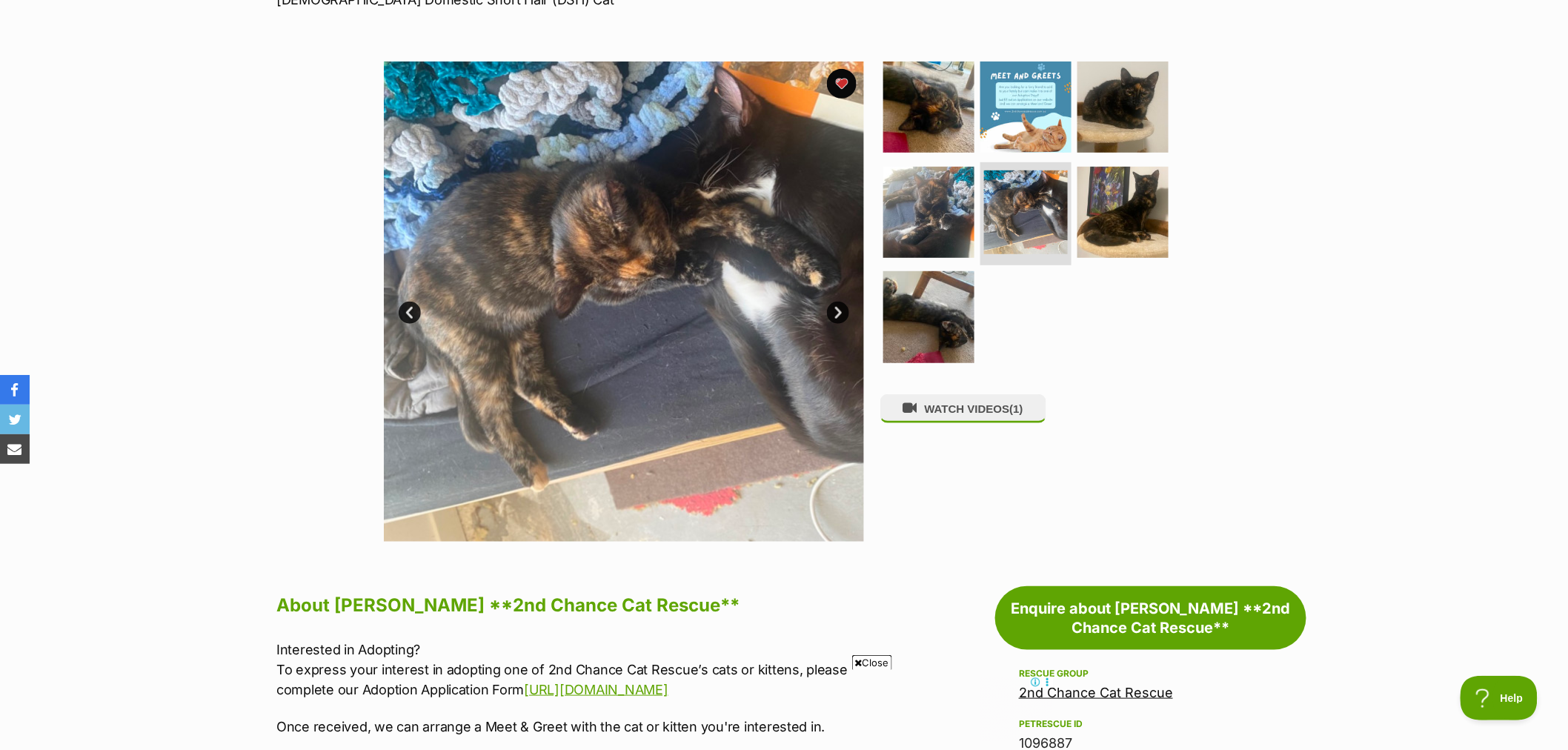
click at [838, 312] on link "Next" at bounding box center [837, 312] width 23 height 23
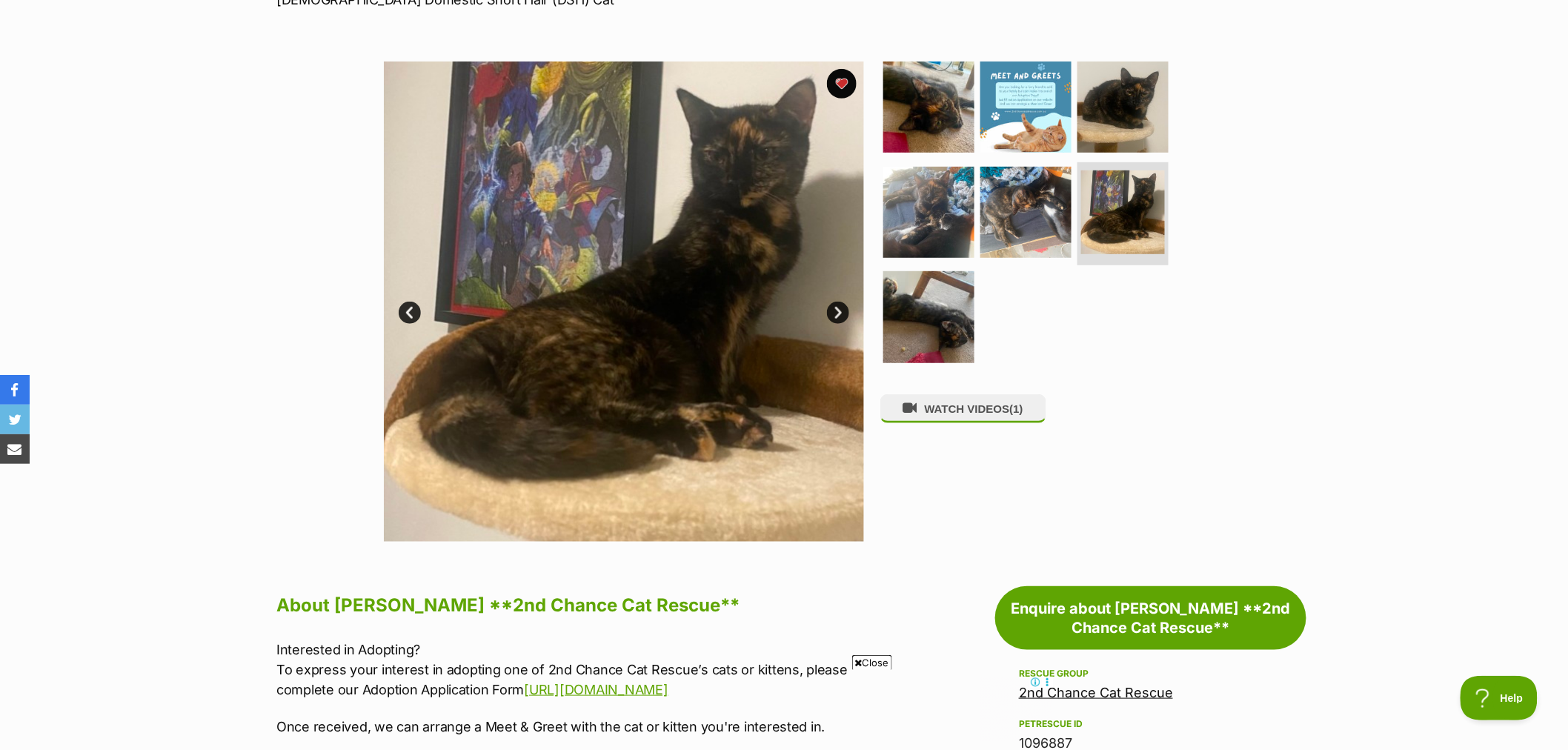
click at [834, 311] on link "Next" at bounding box center [837, 312] width 23 height 23
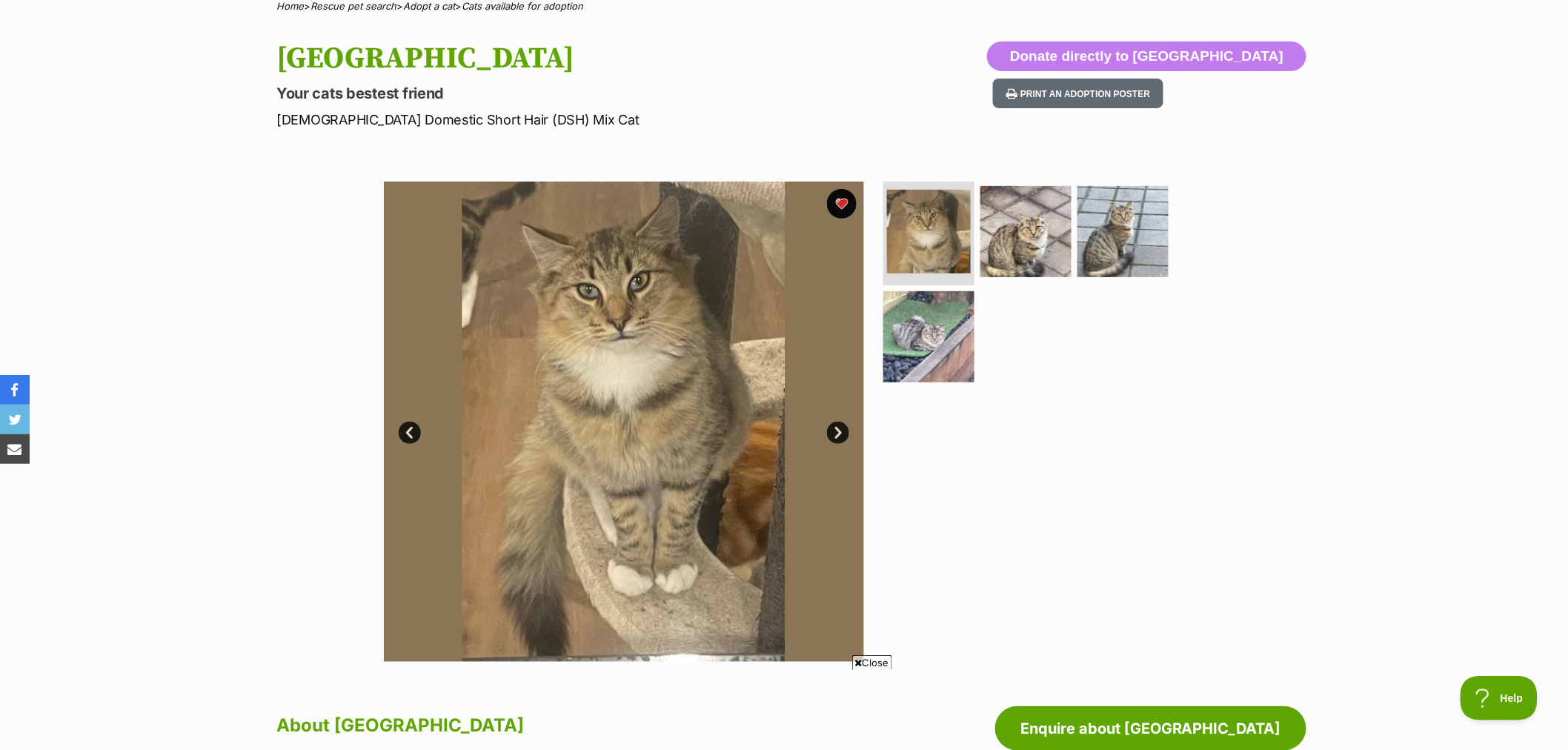
scroll to position [164, 0]
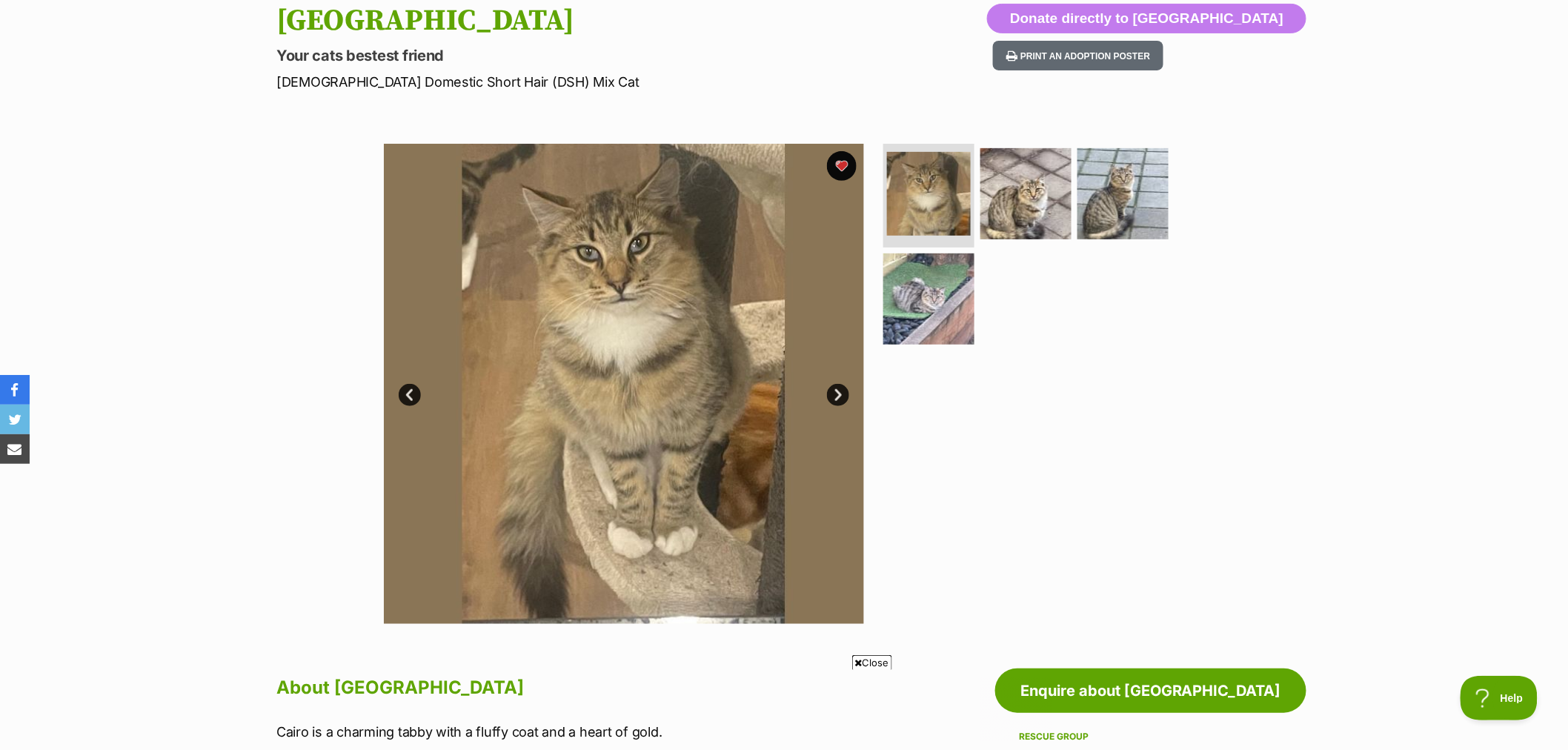
click at [835, 391] on link "Next" at bounding box center [837, 395] width 23 height 23
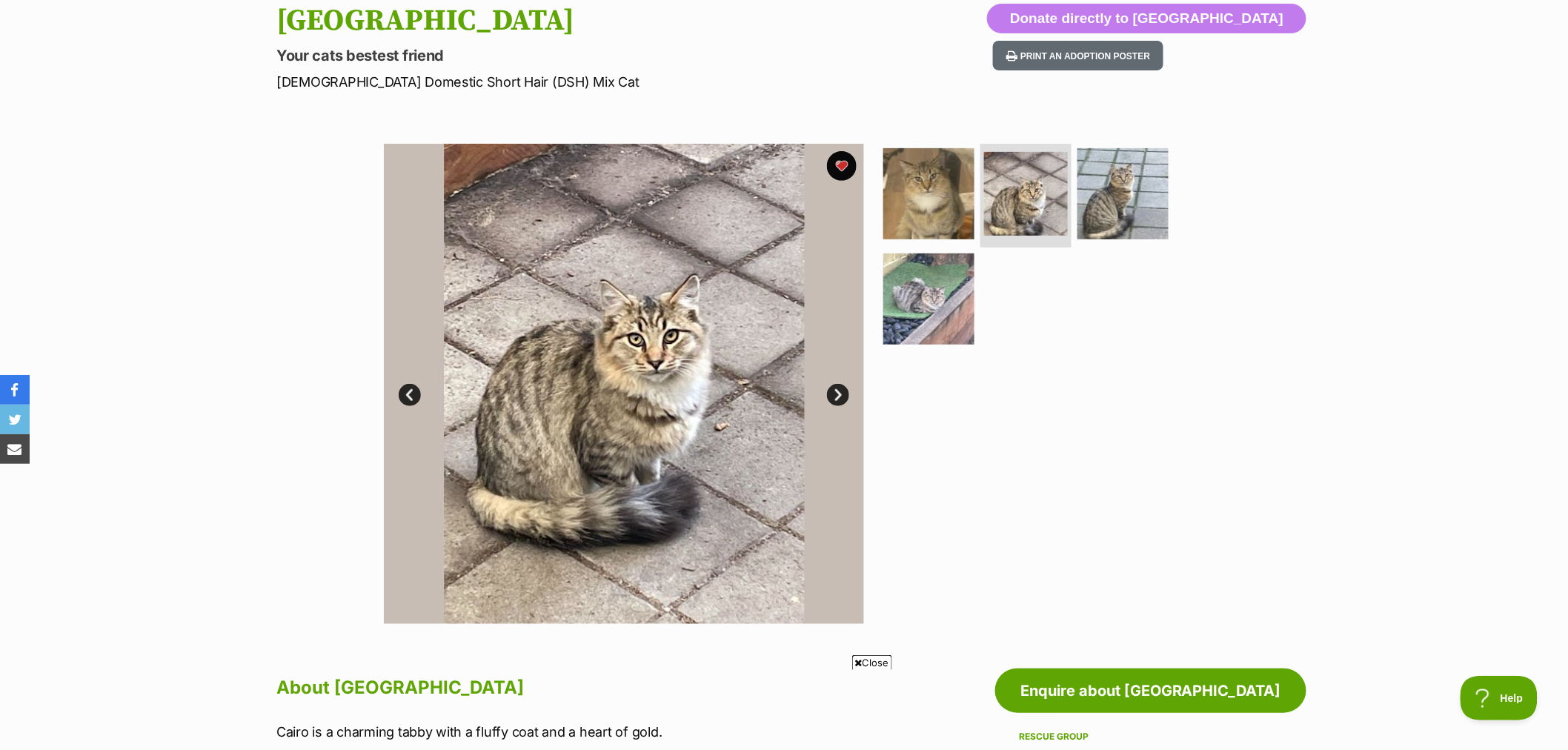
click at [835, 391] on link "Next" at bounding box center [837, 395] width 23 height 23
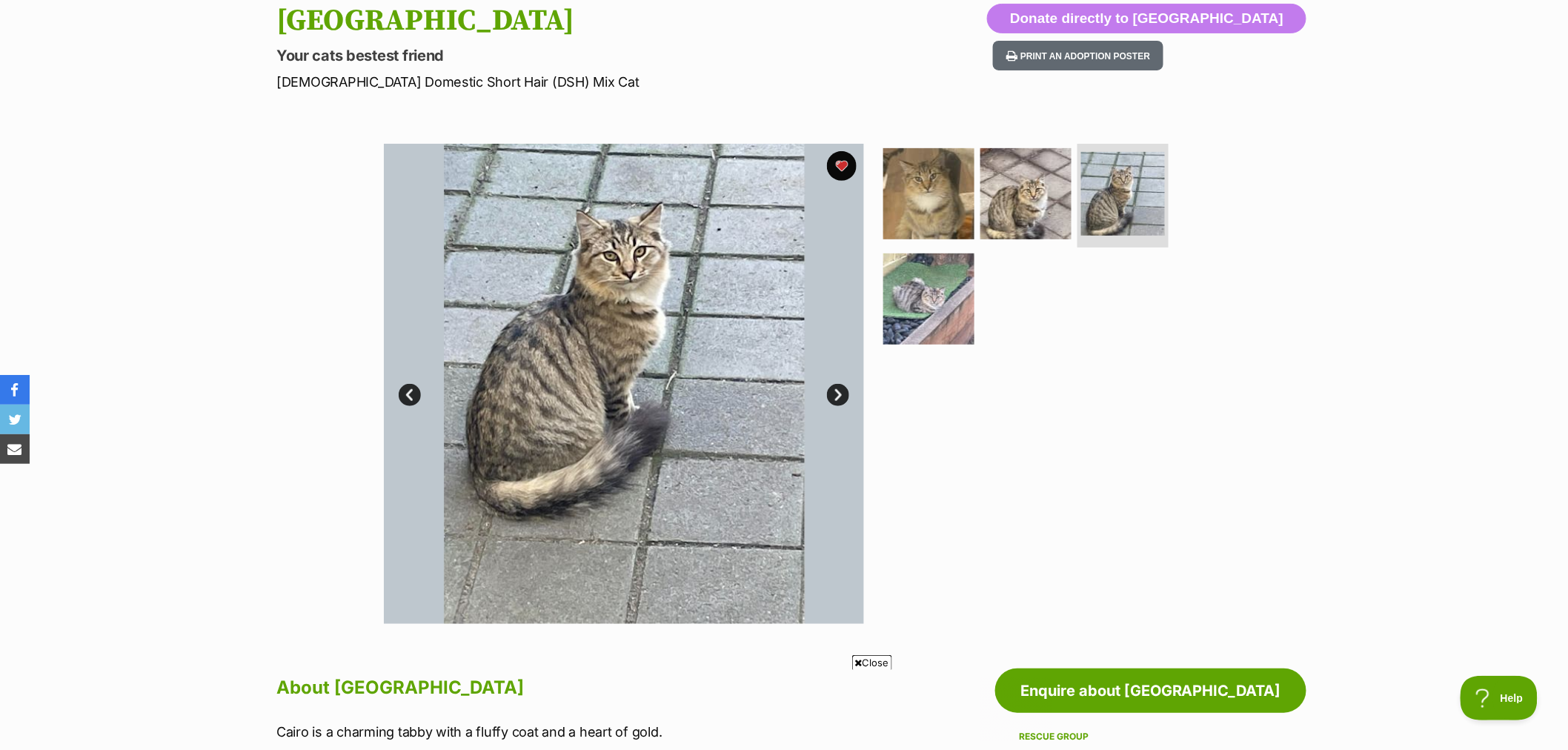
click at [835, 391] on link "Next" at bounding box center [837, 395] width 23 height 23
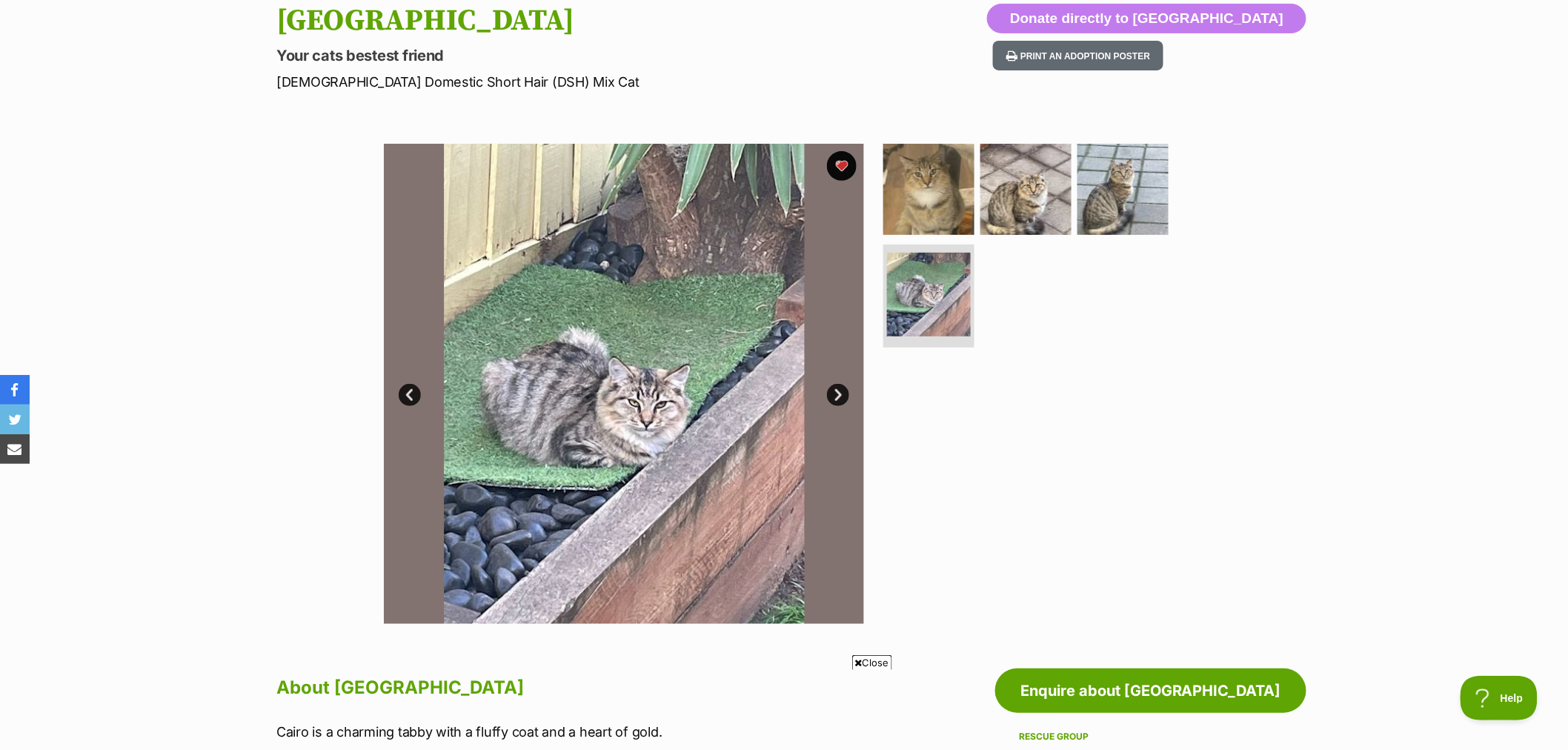
click at [835, 391] on link "Next" at bounding box center [837, 395] width 23 height 23
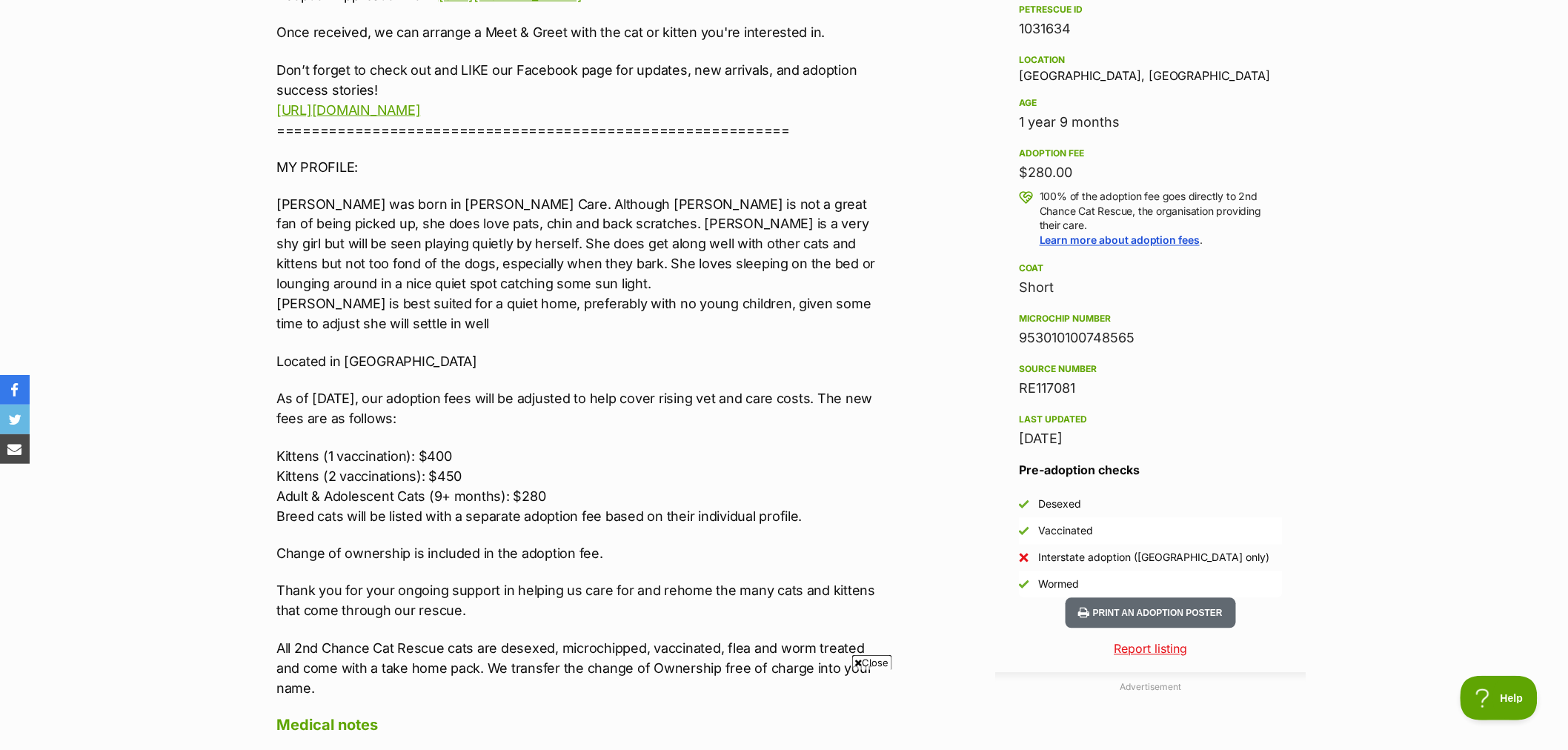
scroll to position [987, 0]
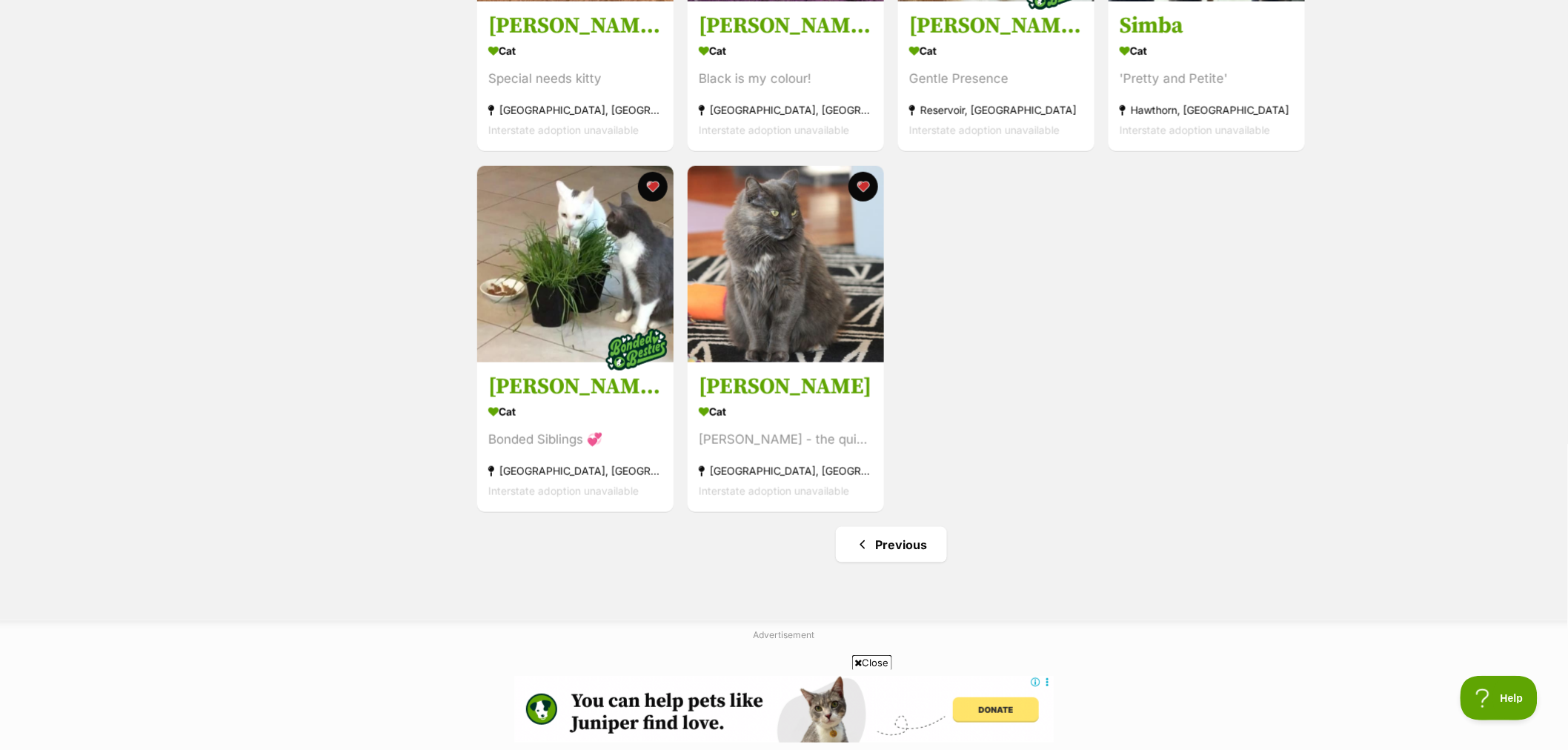
scroll to position [658, 0]
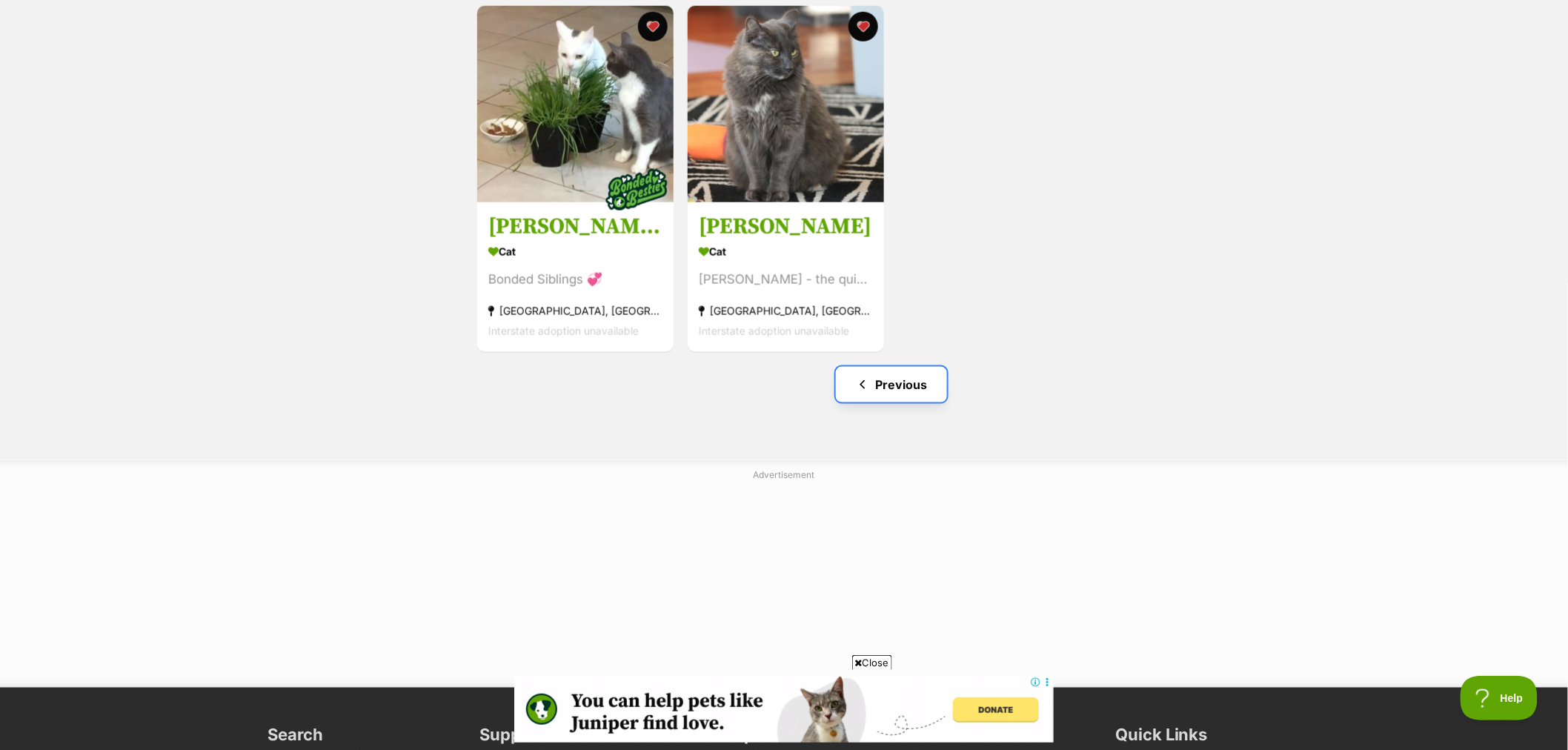
click at [912, 391] on link "Previous" at bounding box center [890, 384] width 111 height 35
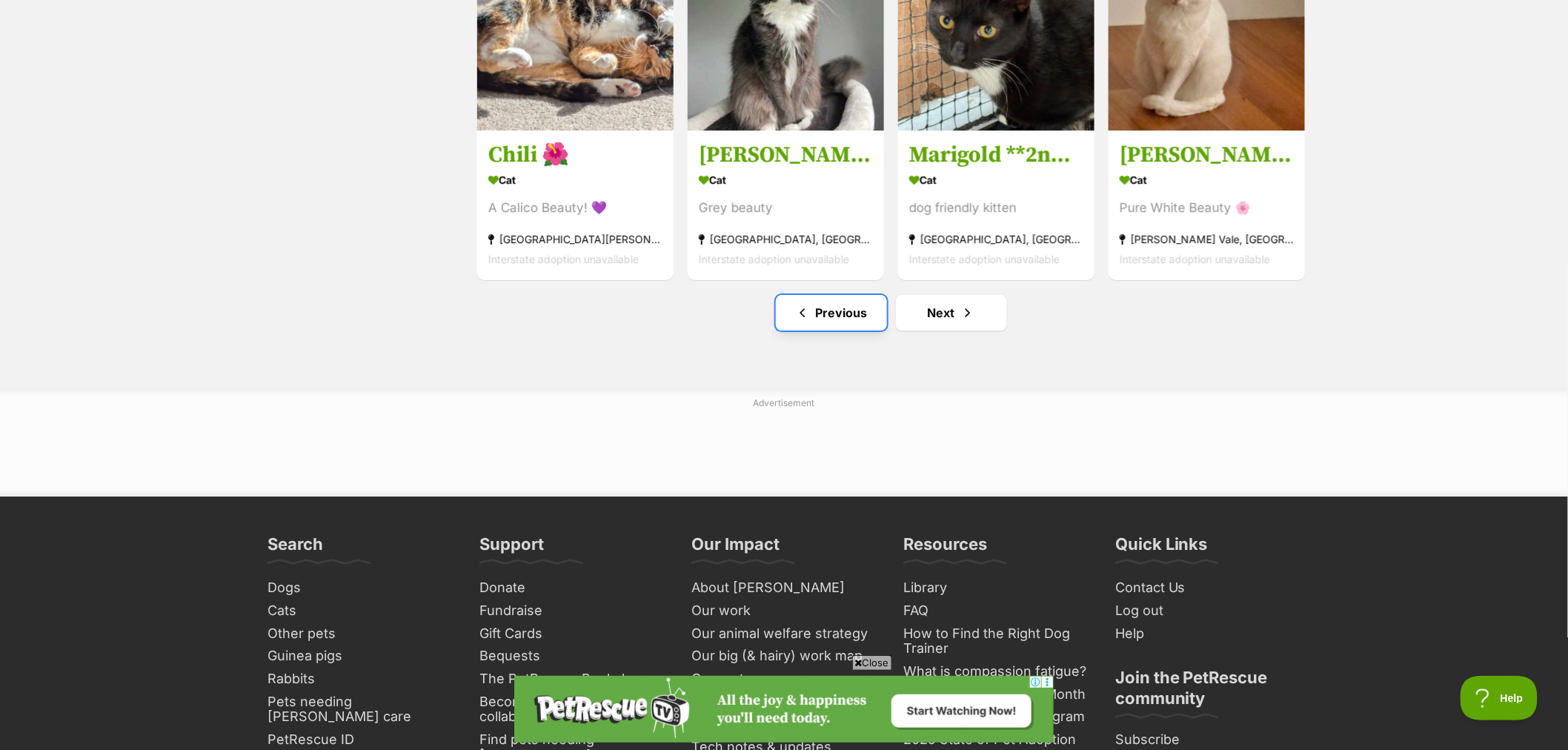
click at [825, 324] on link "Previous" at bounding box center [831, 312] width 111 height 35
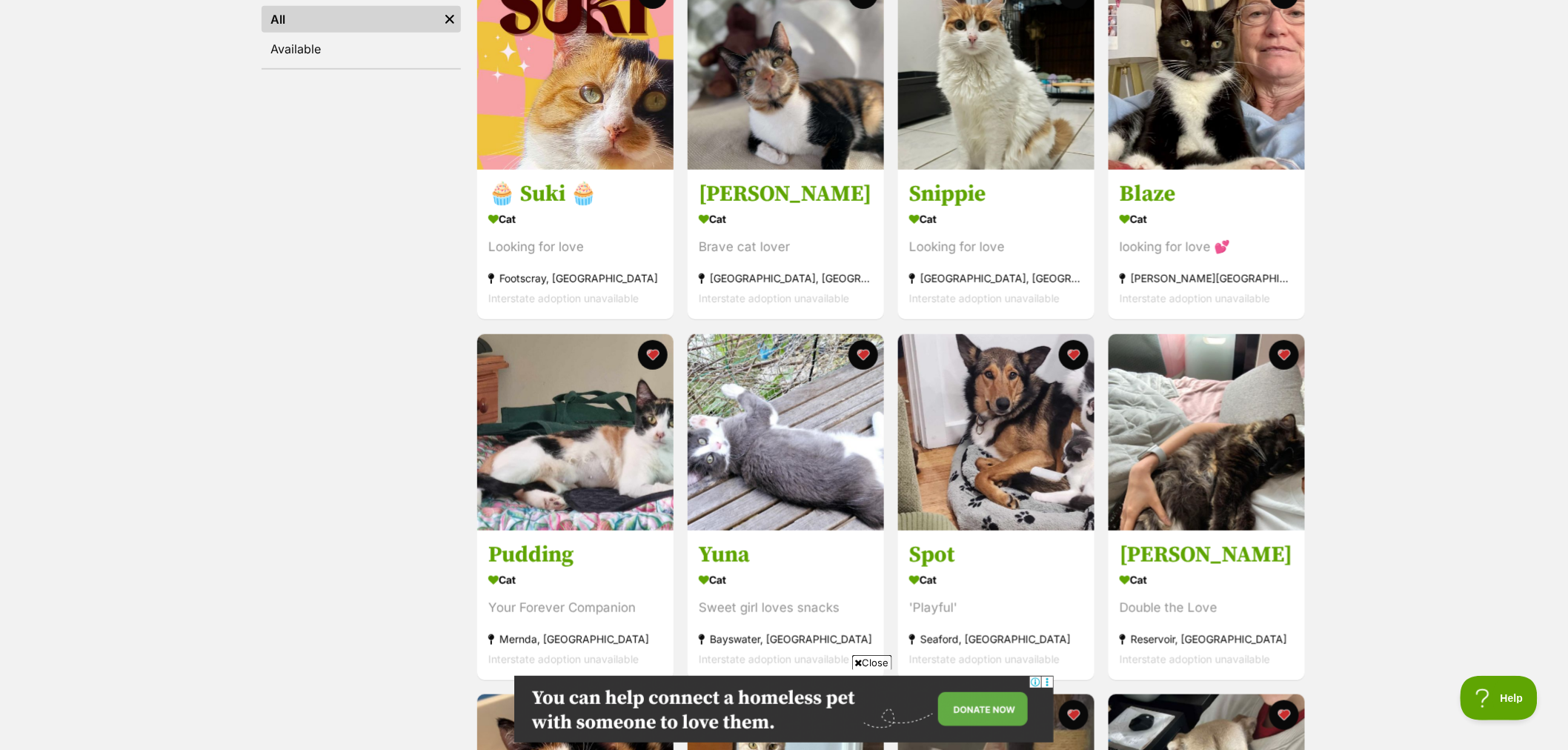
scroll to position [493, 0]
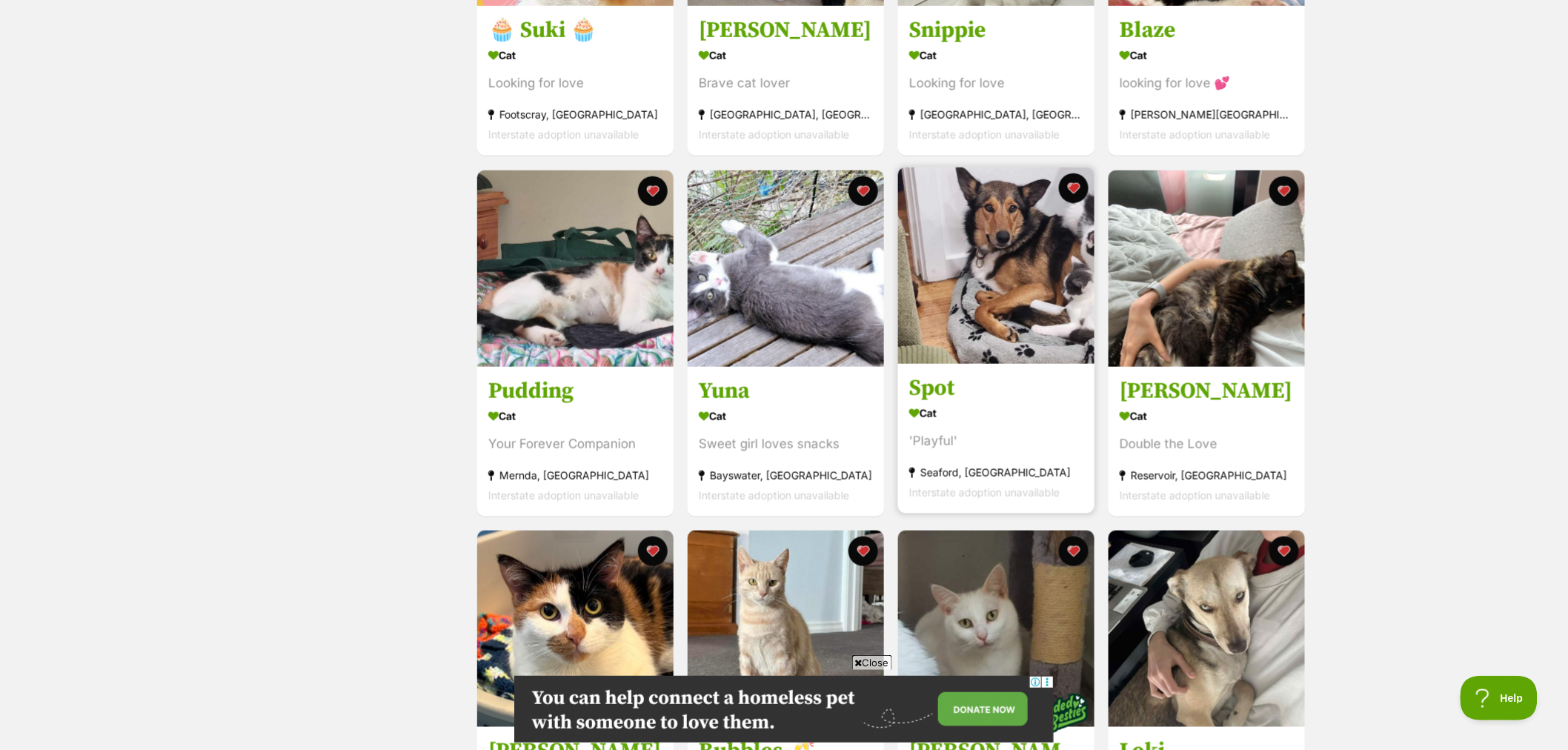
click at [978, 297] on img at bounding box center [996, 265] width 196 height 196
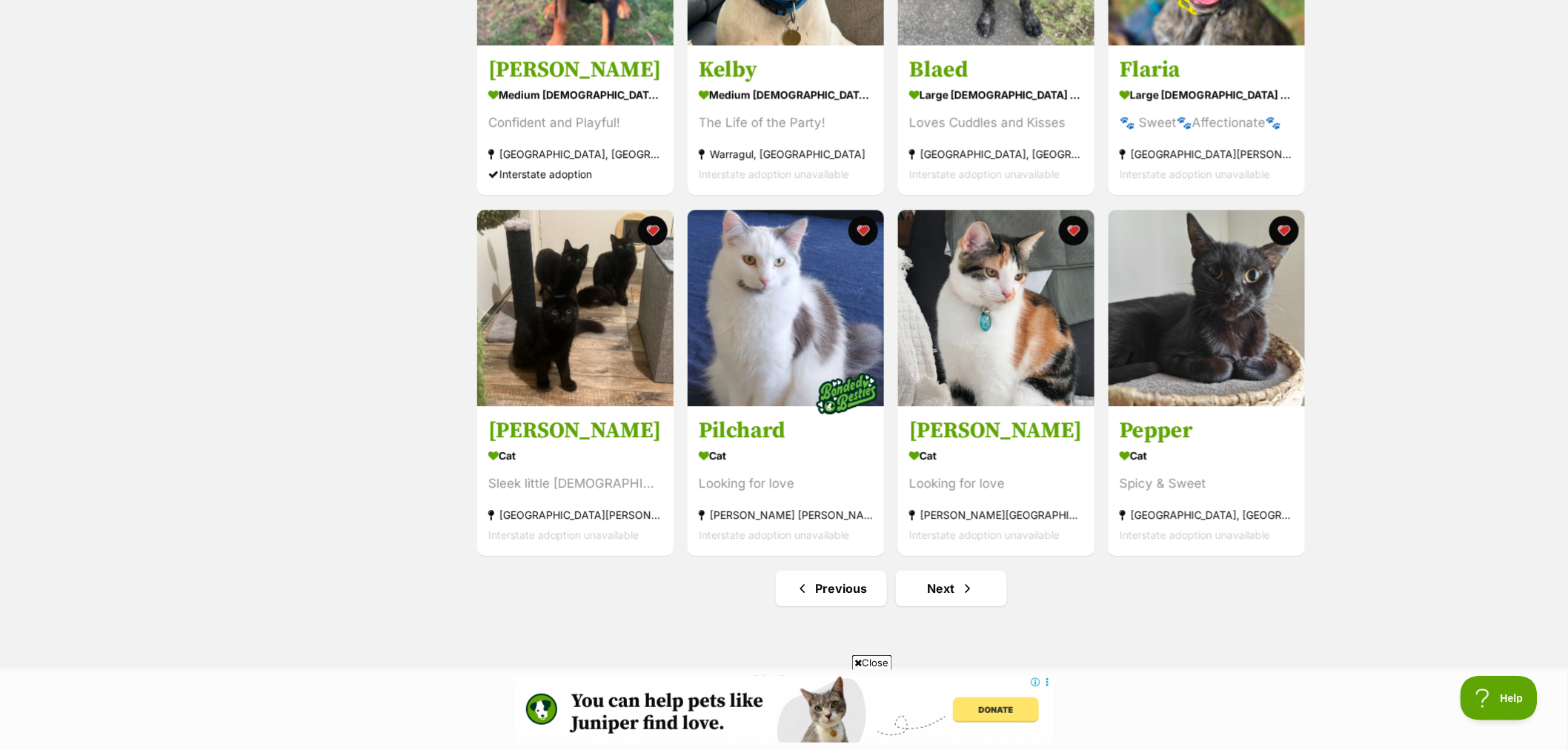
scroll to position [1564, 0]
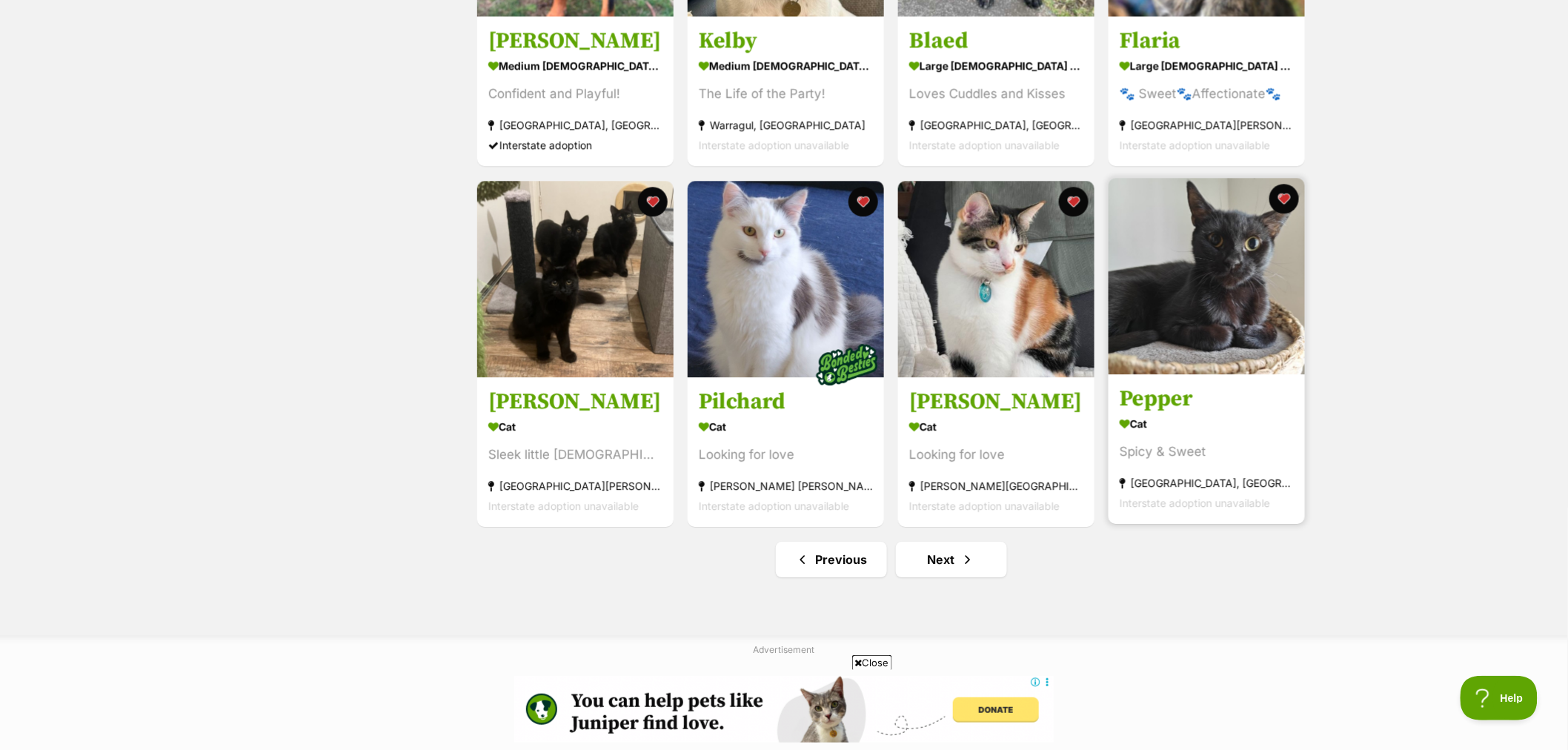
click at [1215, 338] on img at bounding box center [1207, 276] width 196 height 196
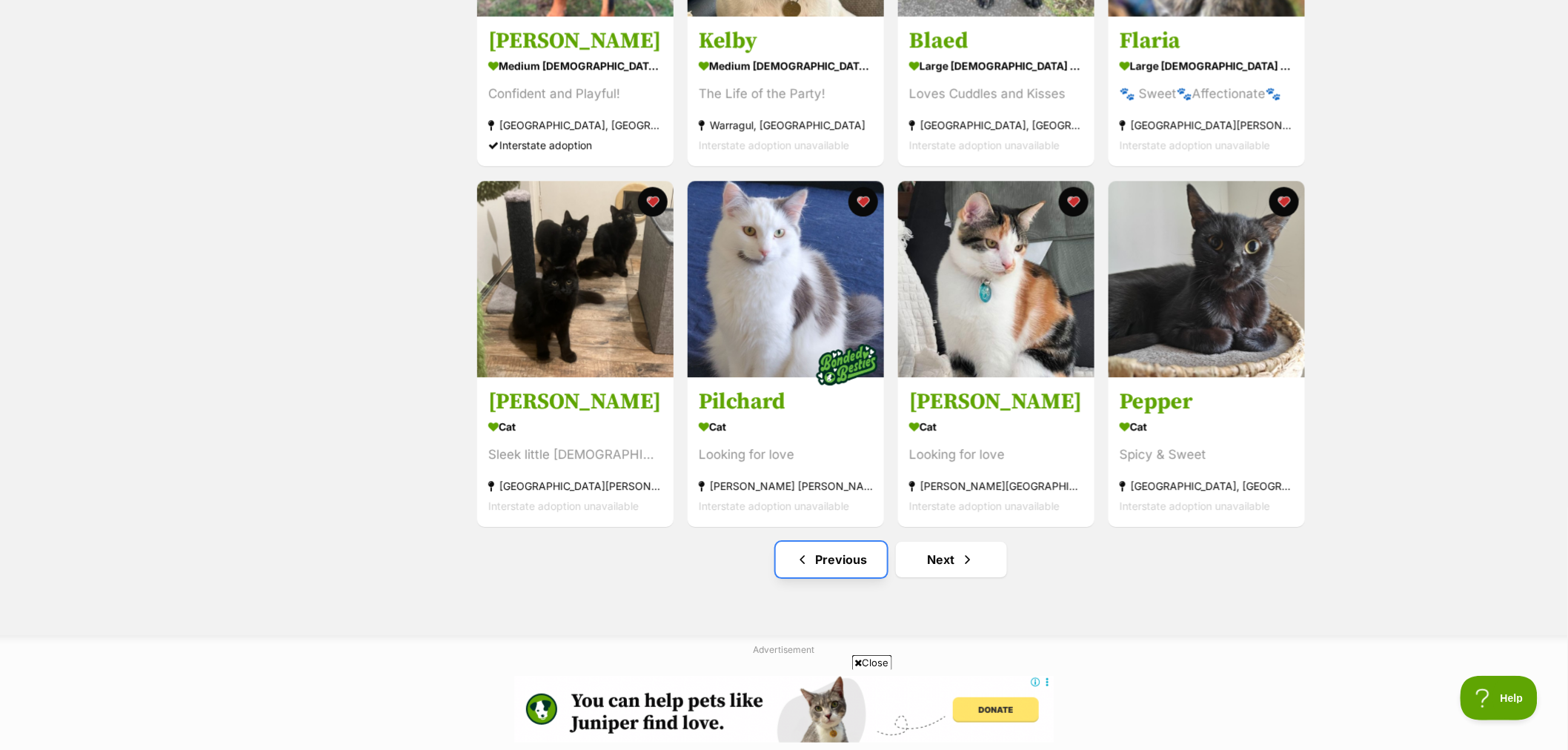
click at [835, 568] on link "Previous" at bounding box center [831, 559] width 111 height 35
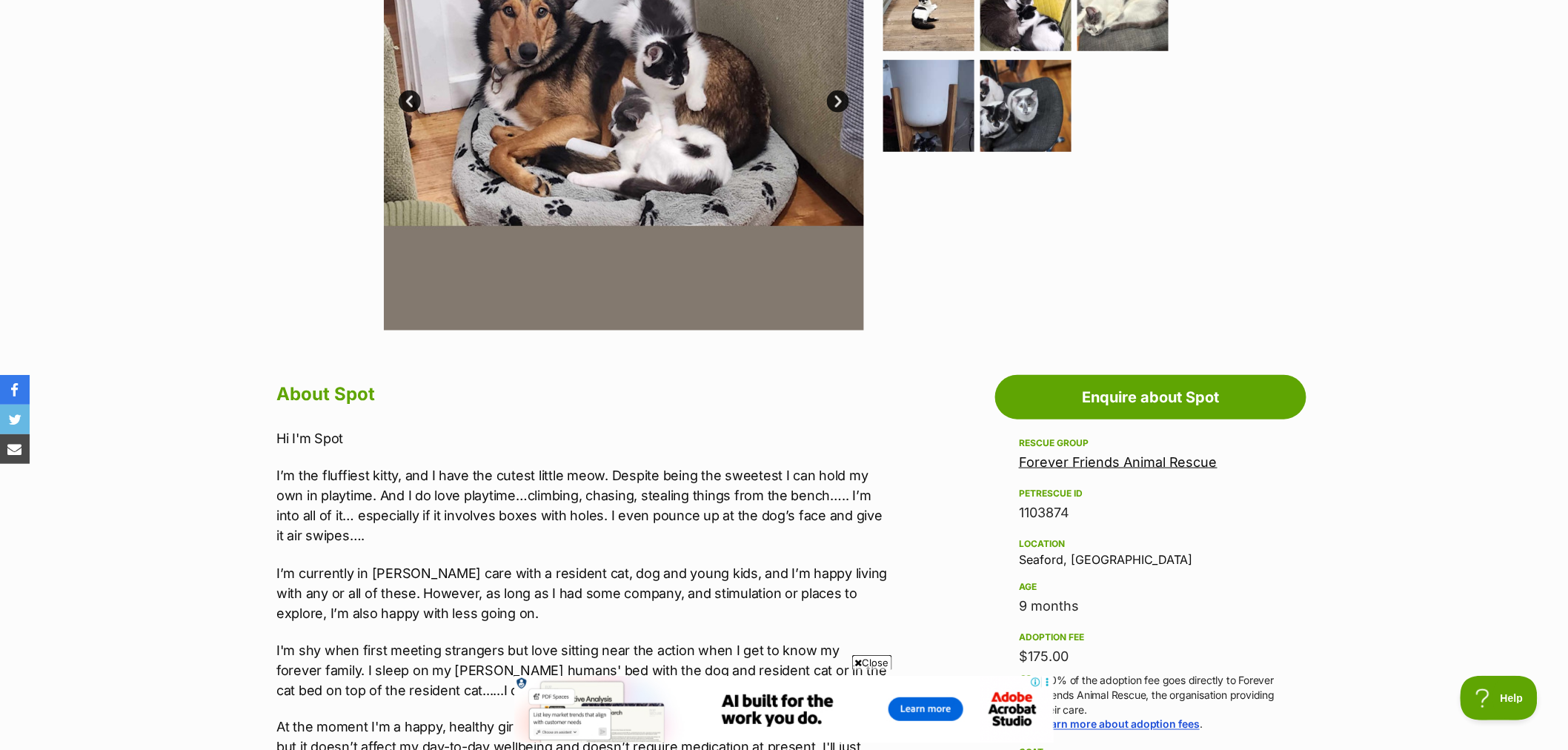
scroll to position [329, 0]
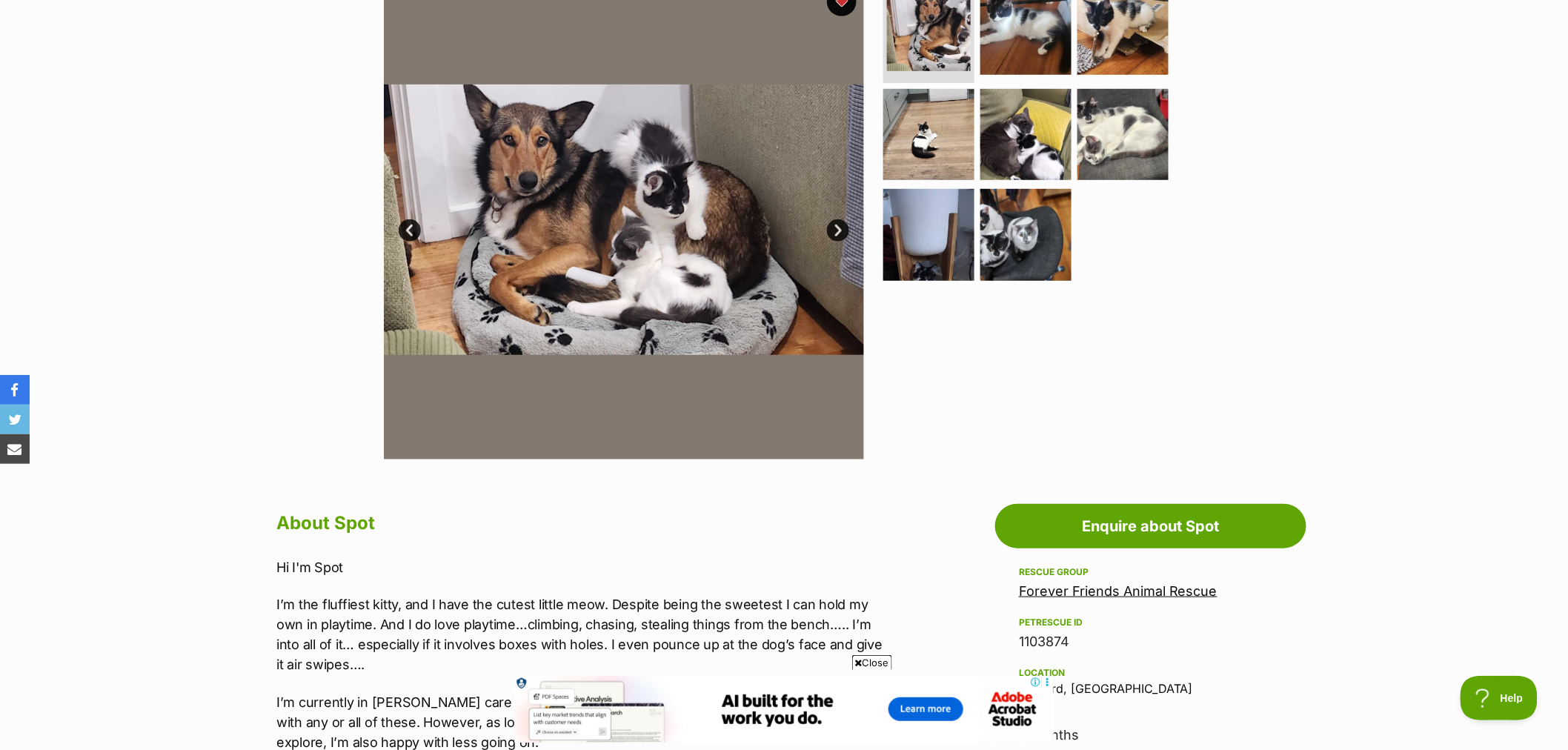
click at [837, 227] on link "Next" at bounding box center [837, 230] width 23 height 23
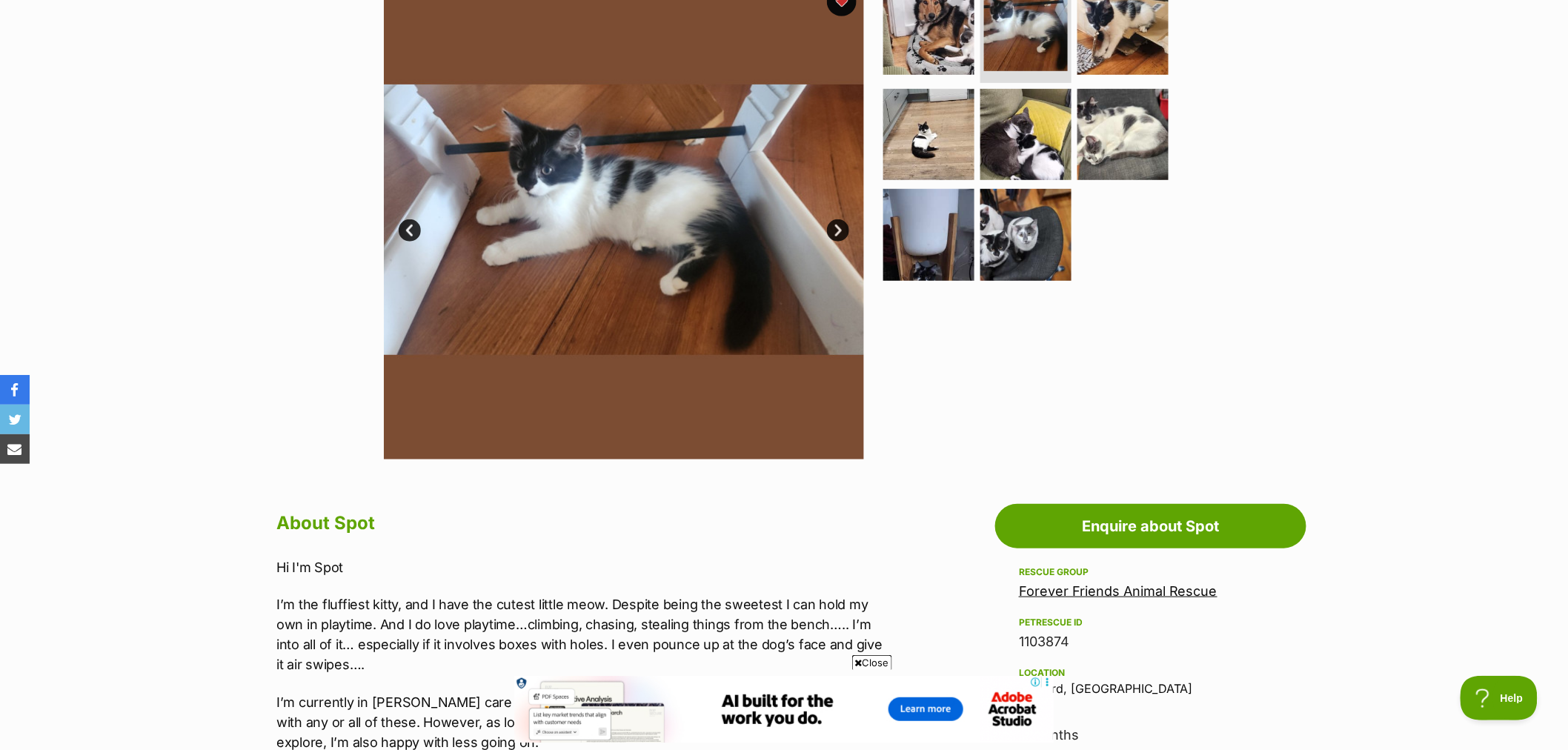
click at [837, 228] on link "Next" at bounding box center [837, 230] width 23 height 23
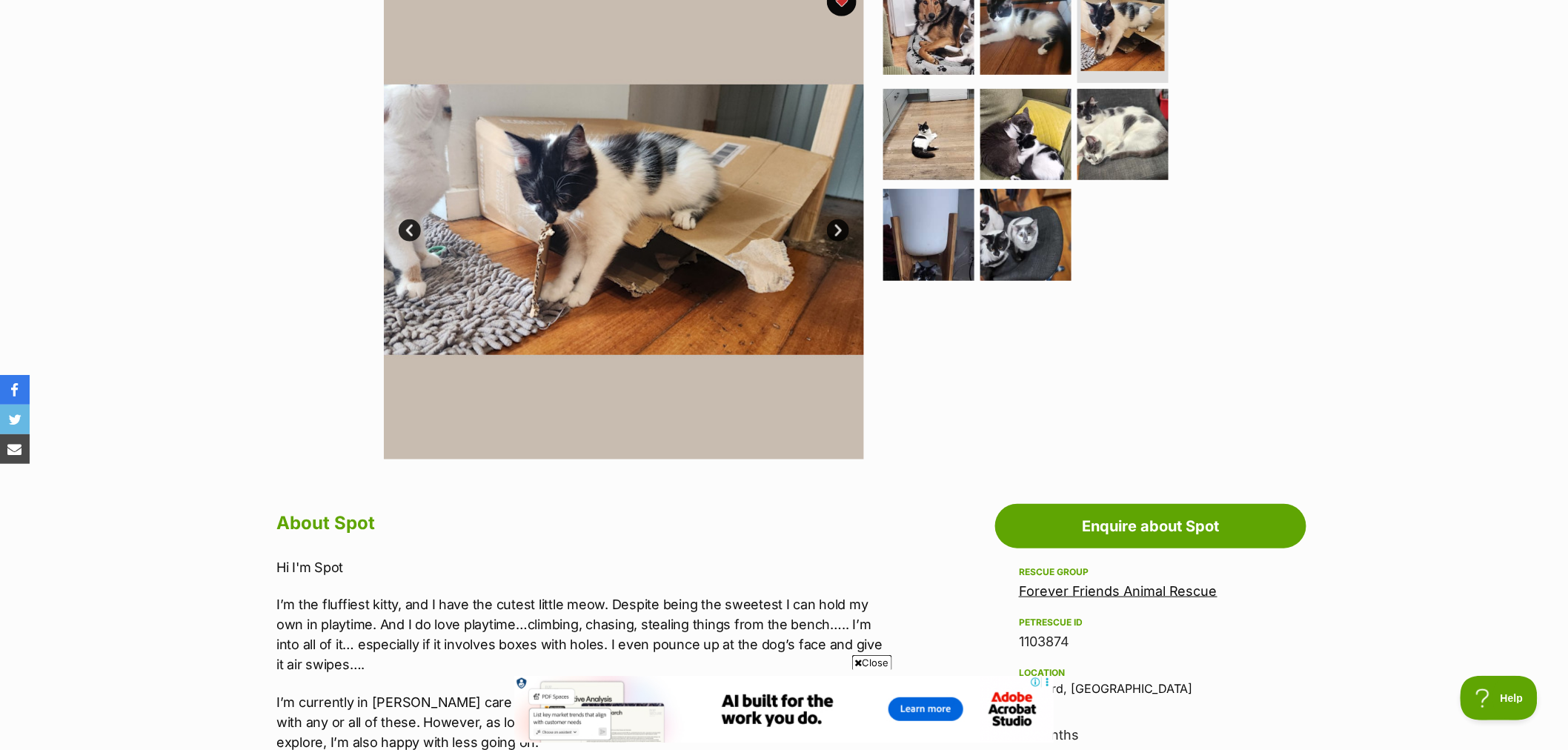
click at [837, 228] on link "Next" at bounding box center [837, 230] width 23 height 23
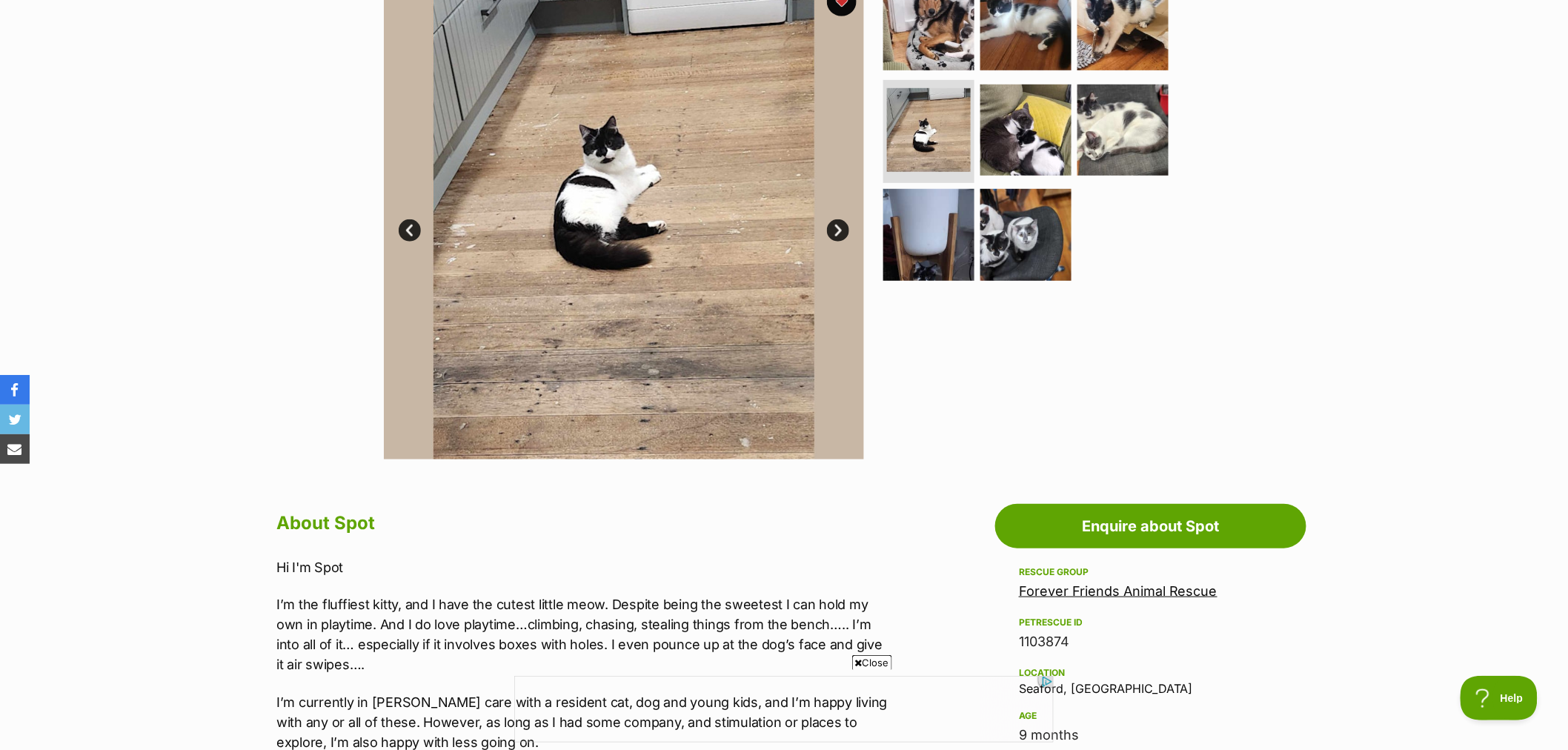
click at [837, 228] on link "Next" at bounding box center [837, 230] width 23 height 23
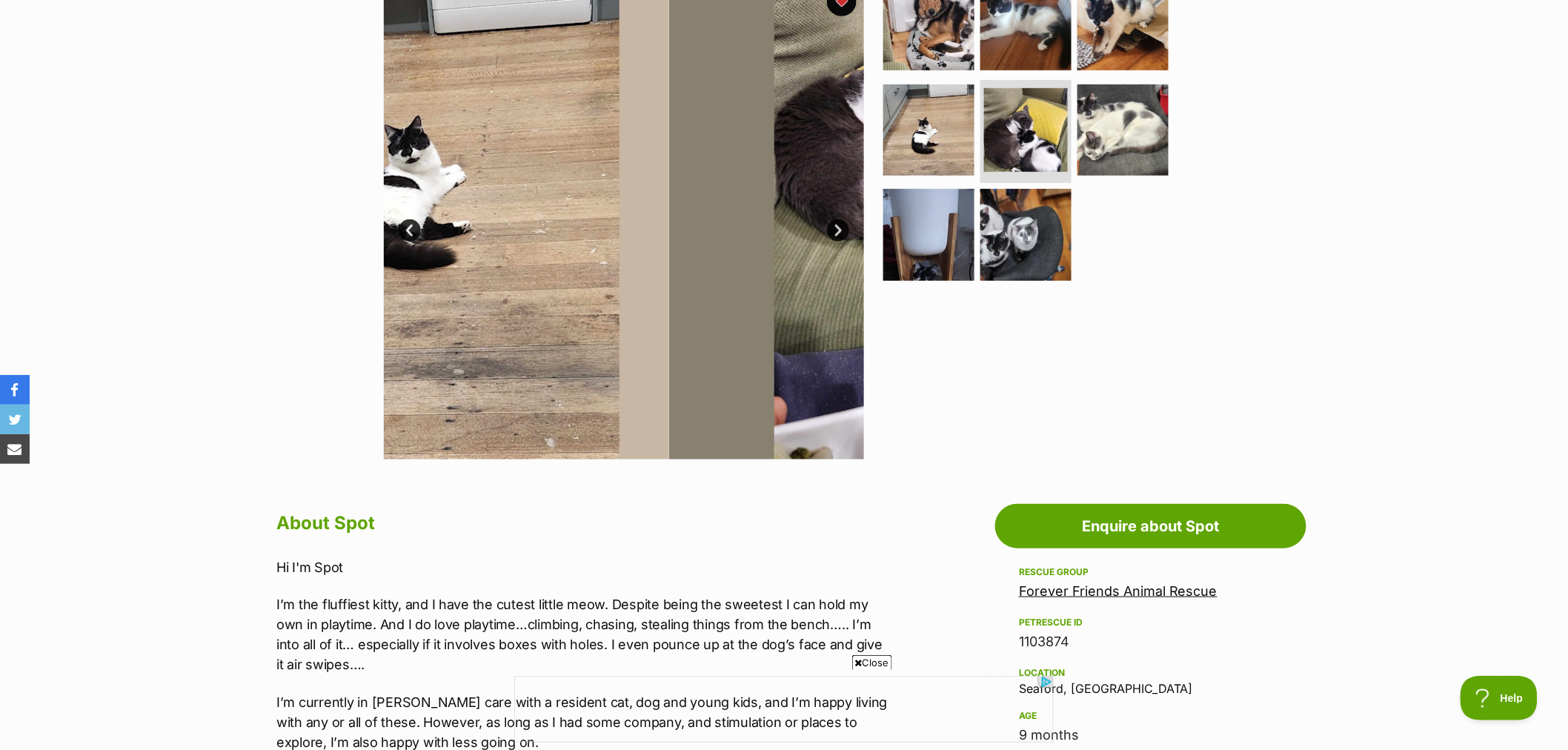
scroll to position [0, 0]
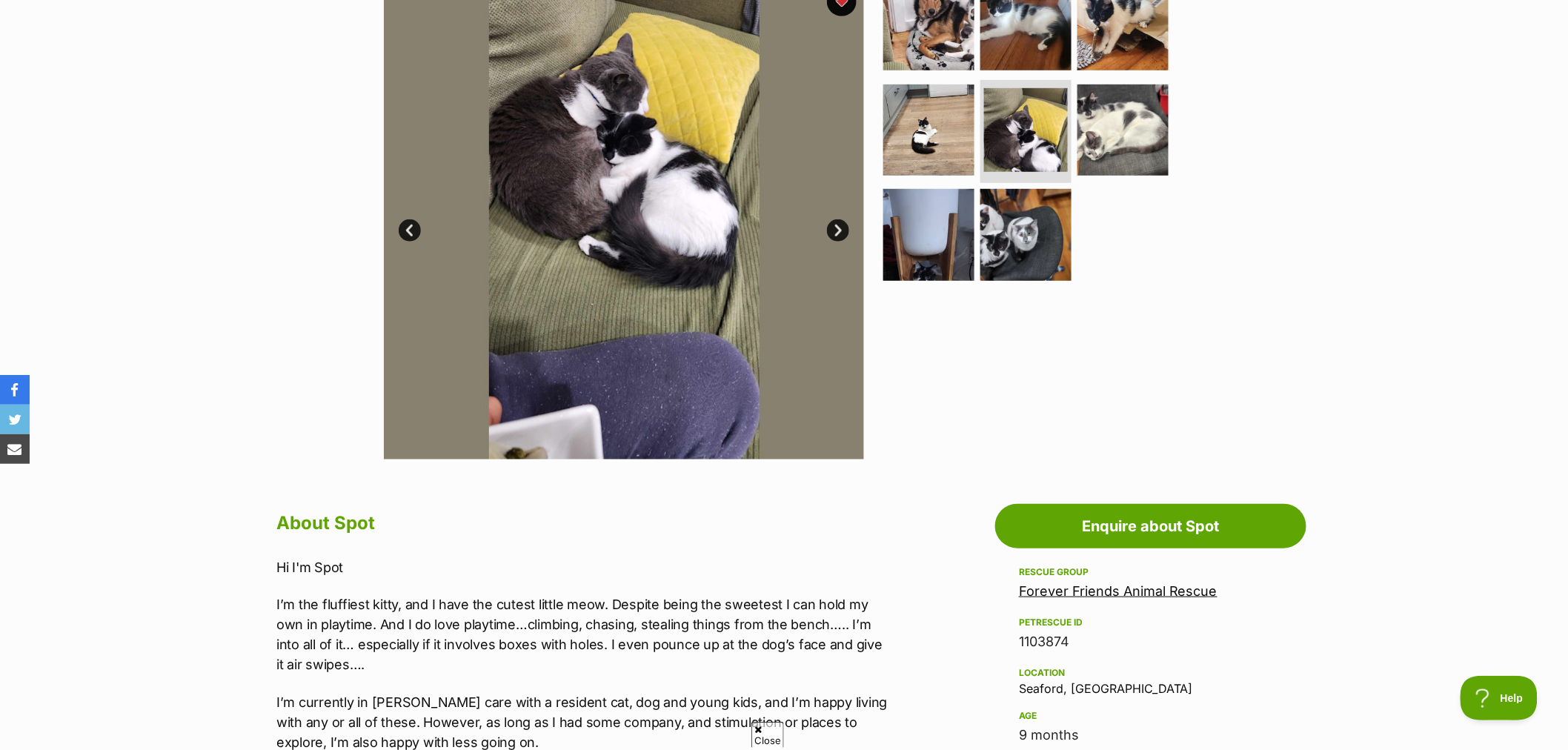
click at [837, 228] on link "Next" at bounding box center [837, 230] width 23 height 23
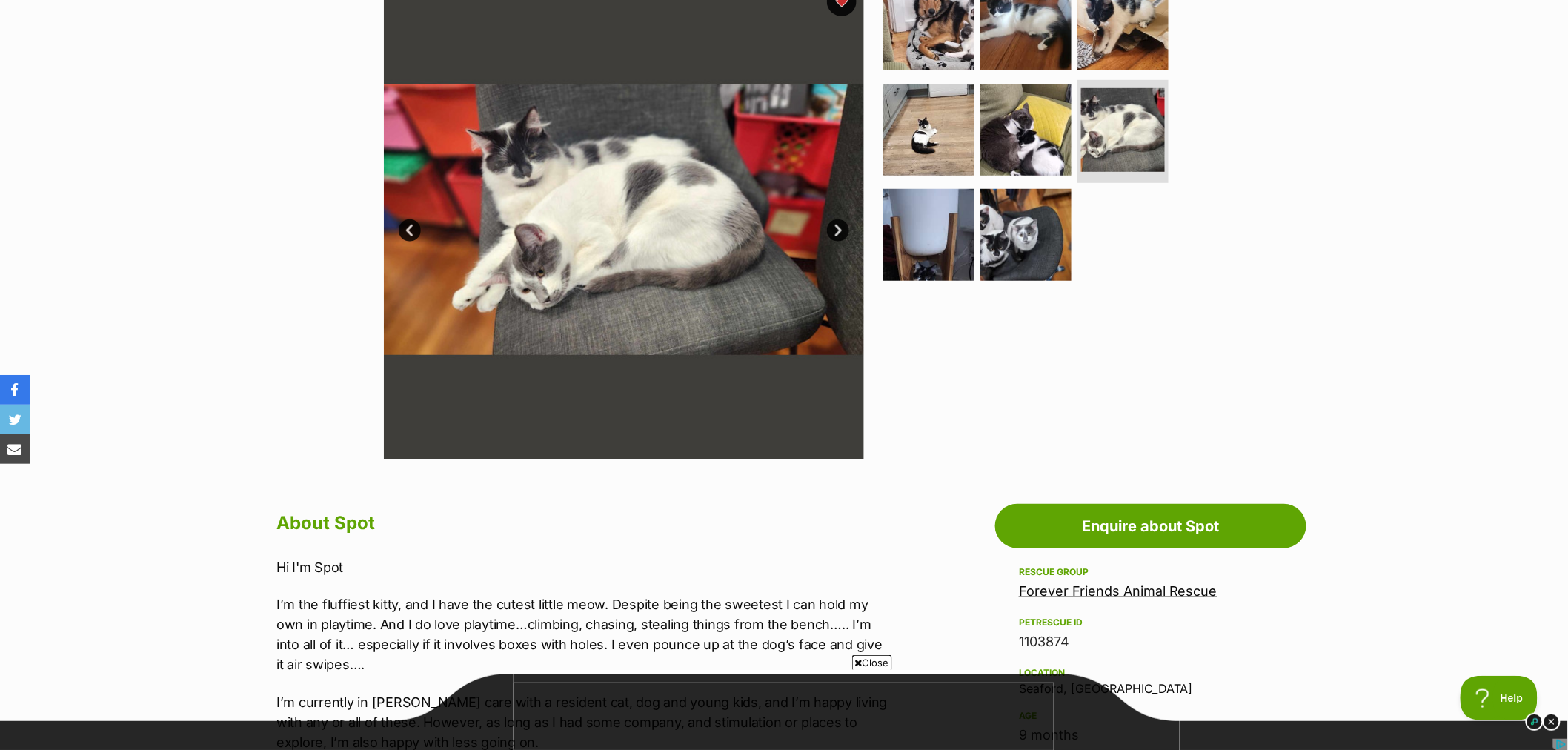
click at [837, 228] on link "Next" at bounding box center [837, 230] width 23 height 23
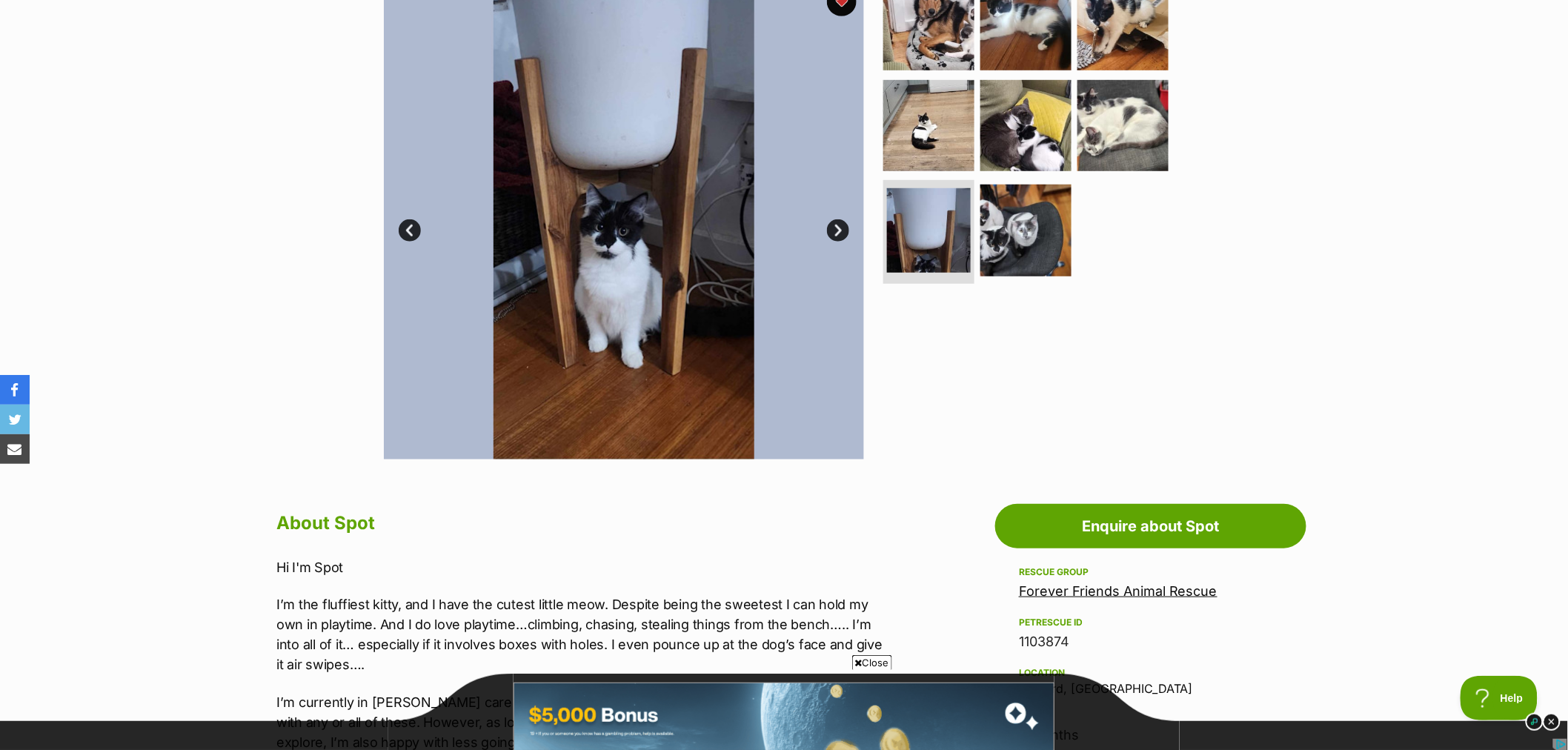
click at [837, 228] on link "Next" at bounding box center [837, 230] width 23 height 23
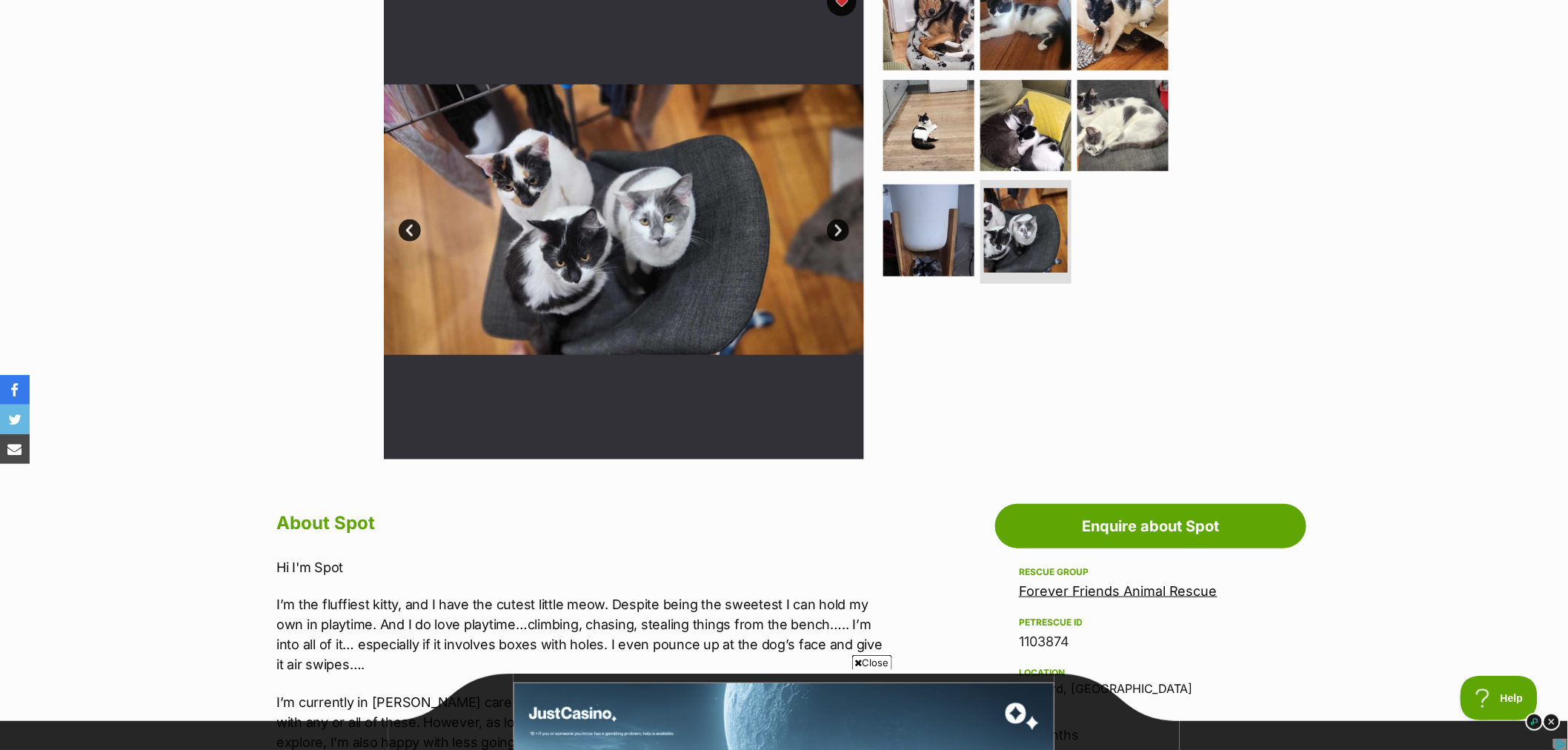
click at [837, 228] on link "Next" at bounding box center [837, 230] width 23 height 23
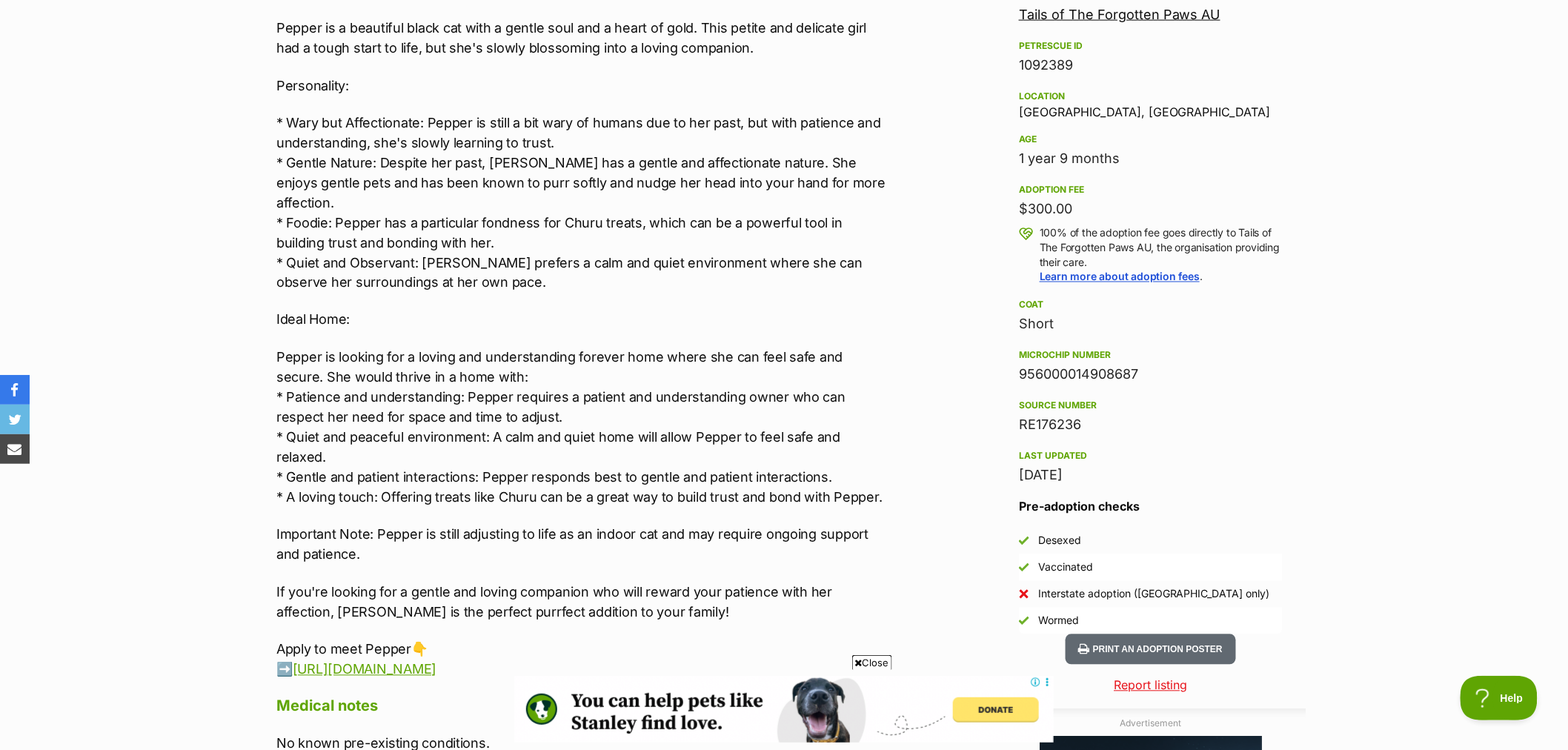
scroll to position [987, 0]
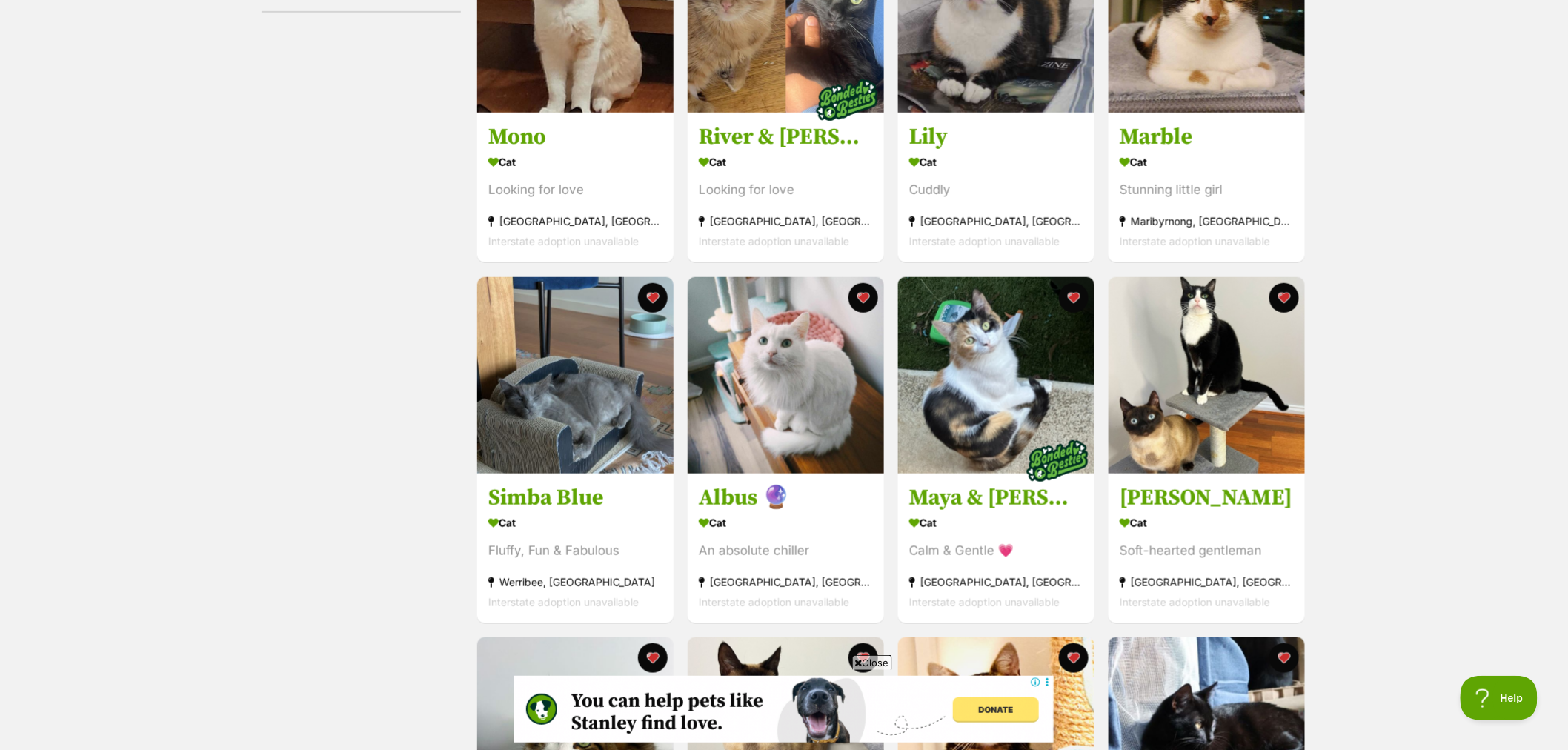
scroll to position [411, 0]
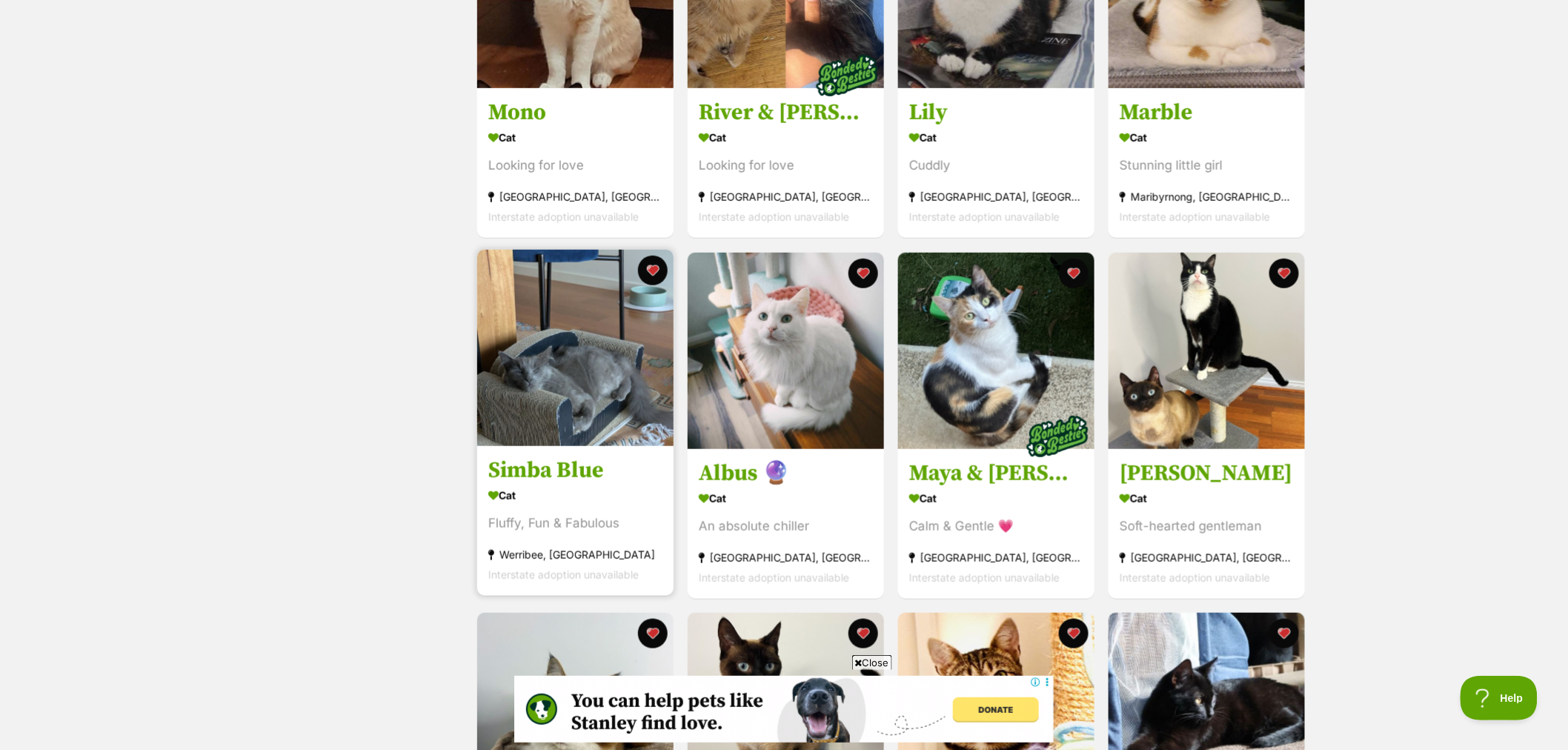
click at [563, 407] on img at bounding box center [575, 348] width 196 height 196
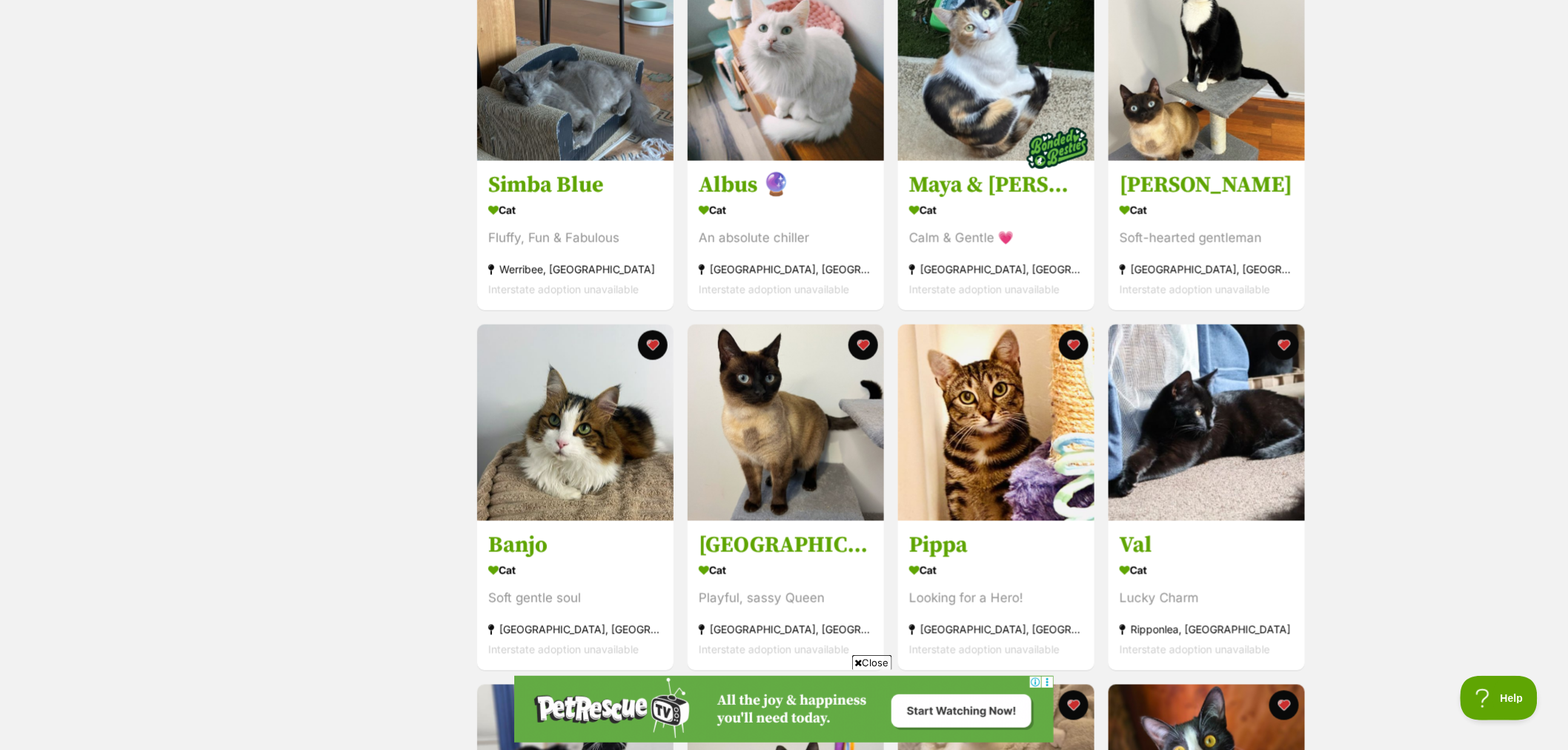
scroll to position [823, 0]
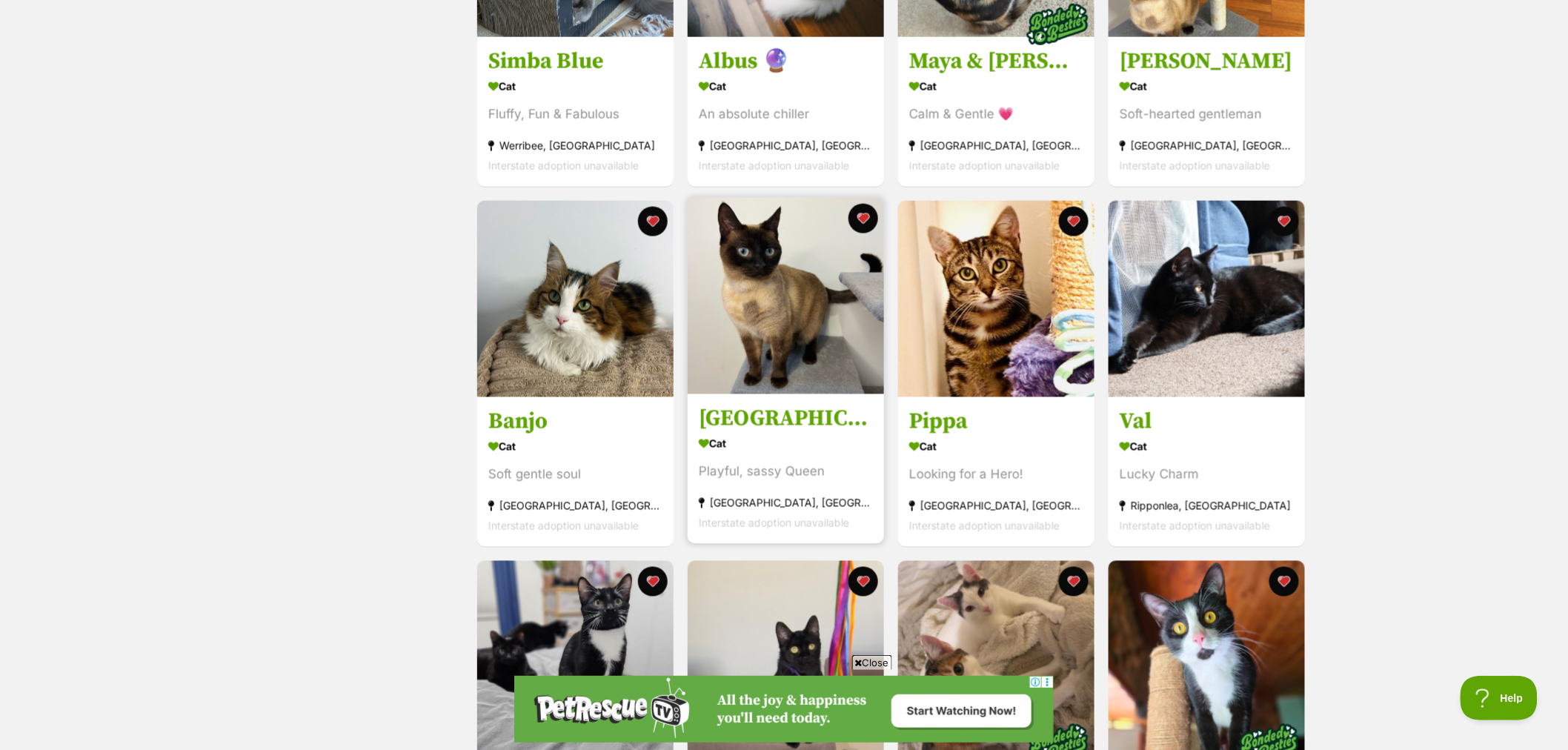
click at [801, 346] on img at bounding box center [785, 296] width 196 height 196
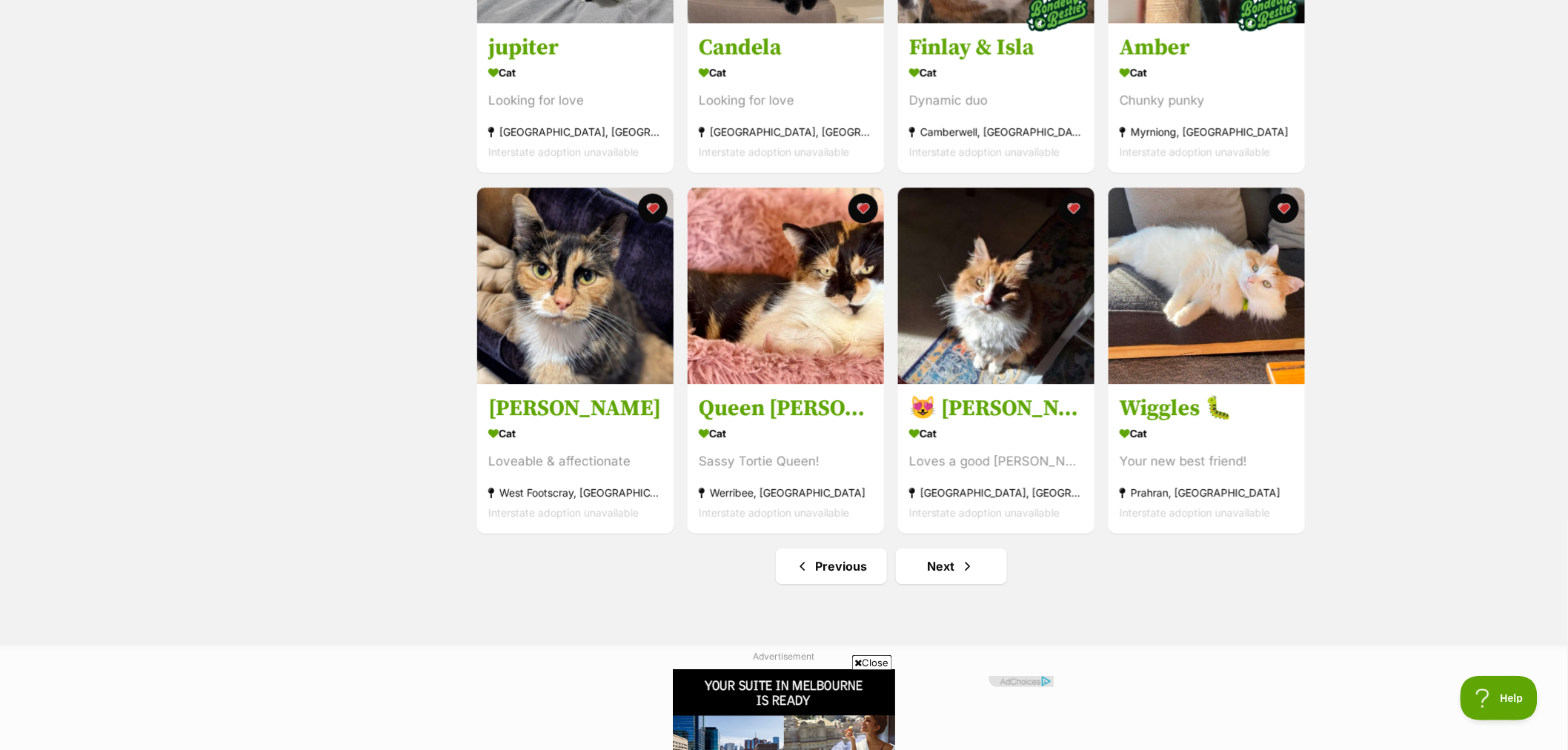
scroll to position [1564, 0]
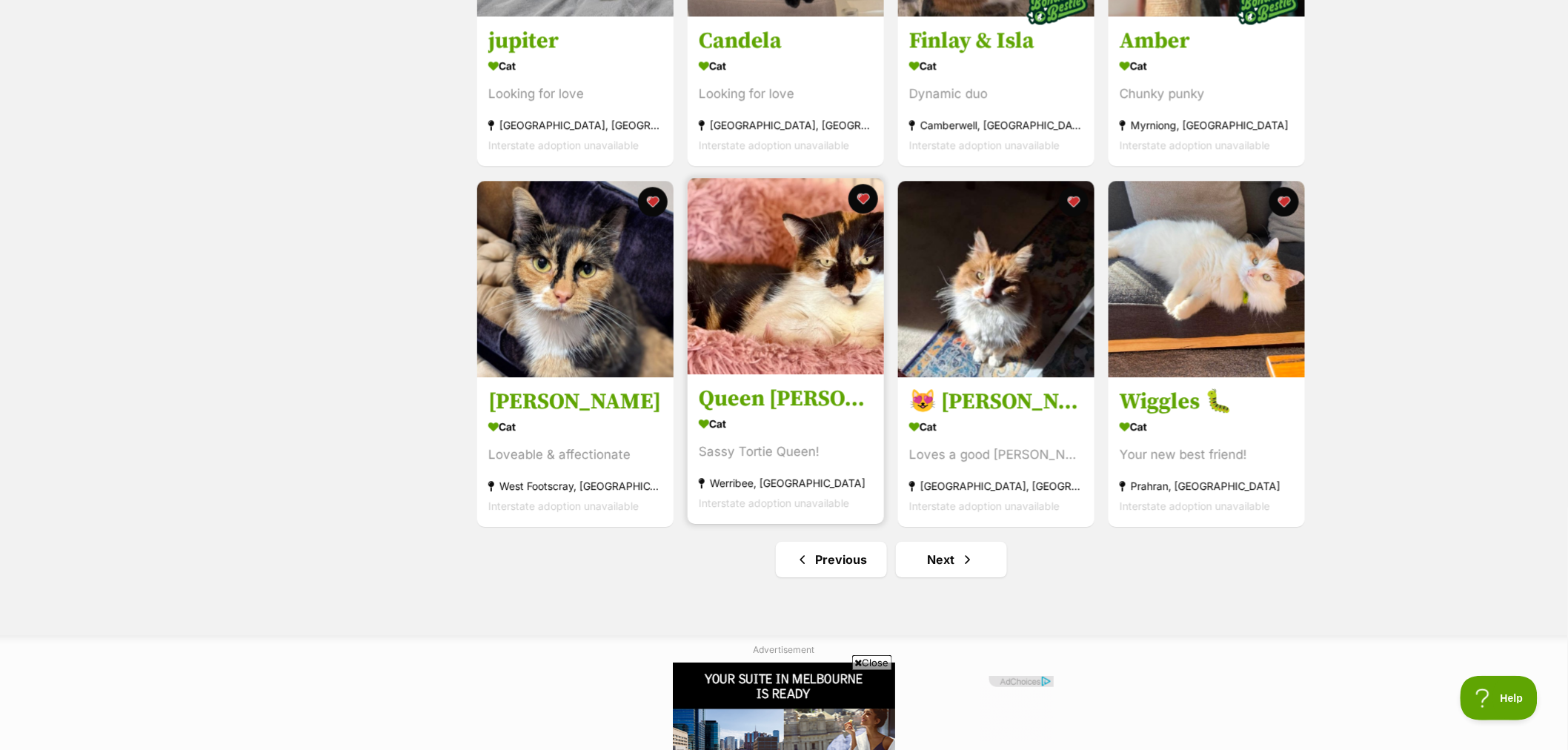
click at [802, 339] on img at bounding box center [785, 276] width 196 height 196
click at [863, 200] on button "favourite" at bounding box center [863, 198] width 32 height 32
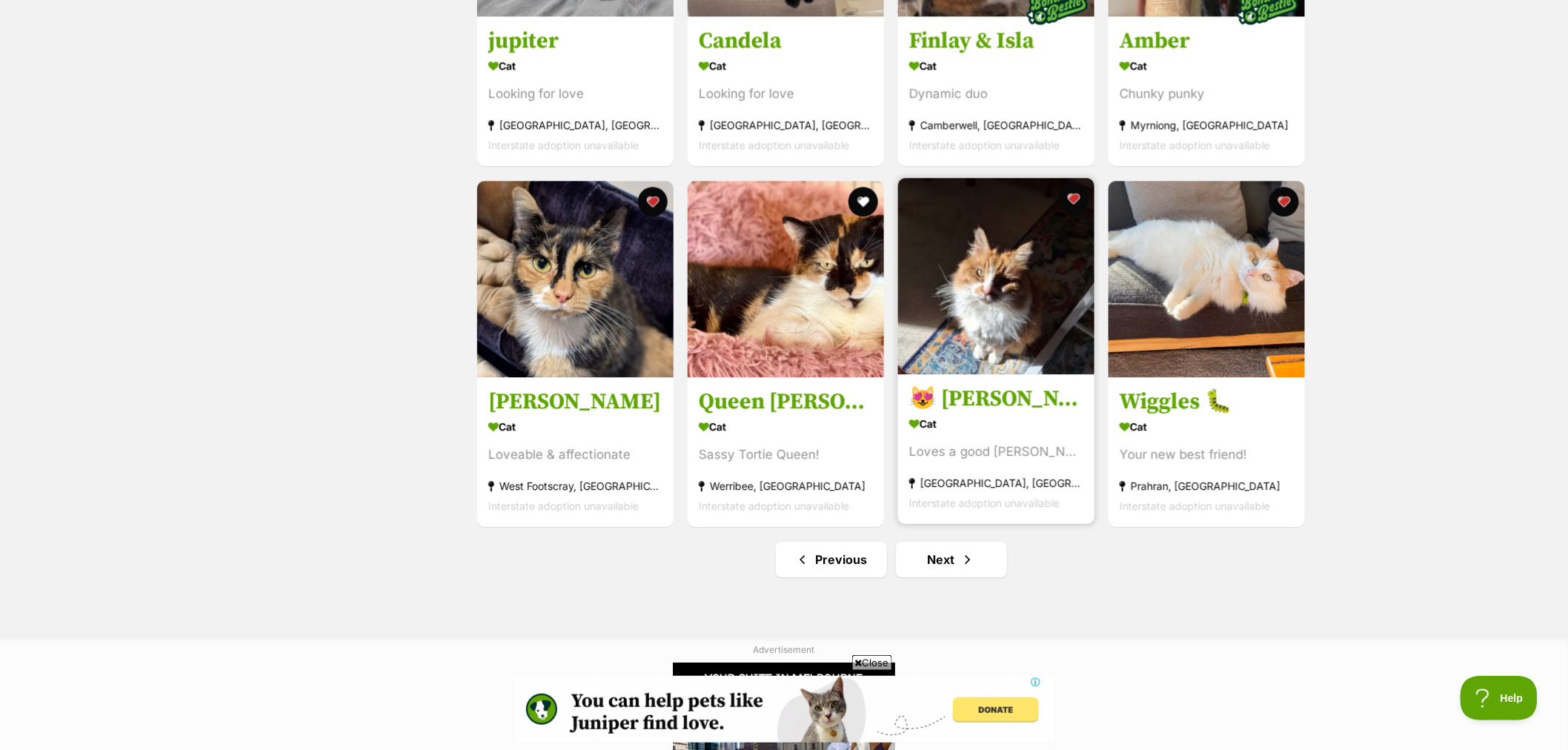
scroll to position [0, 0]
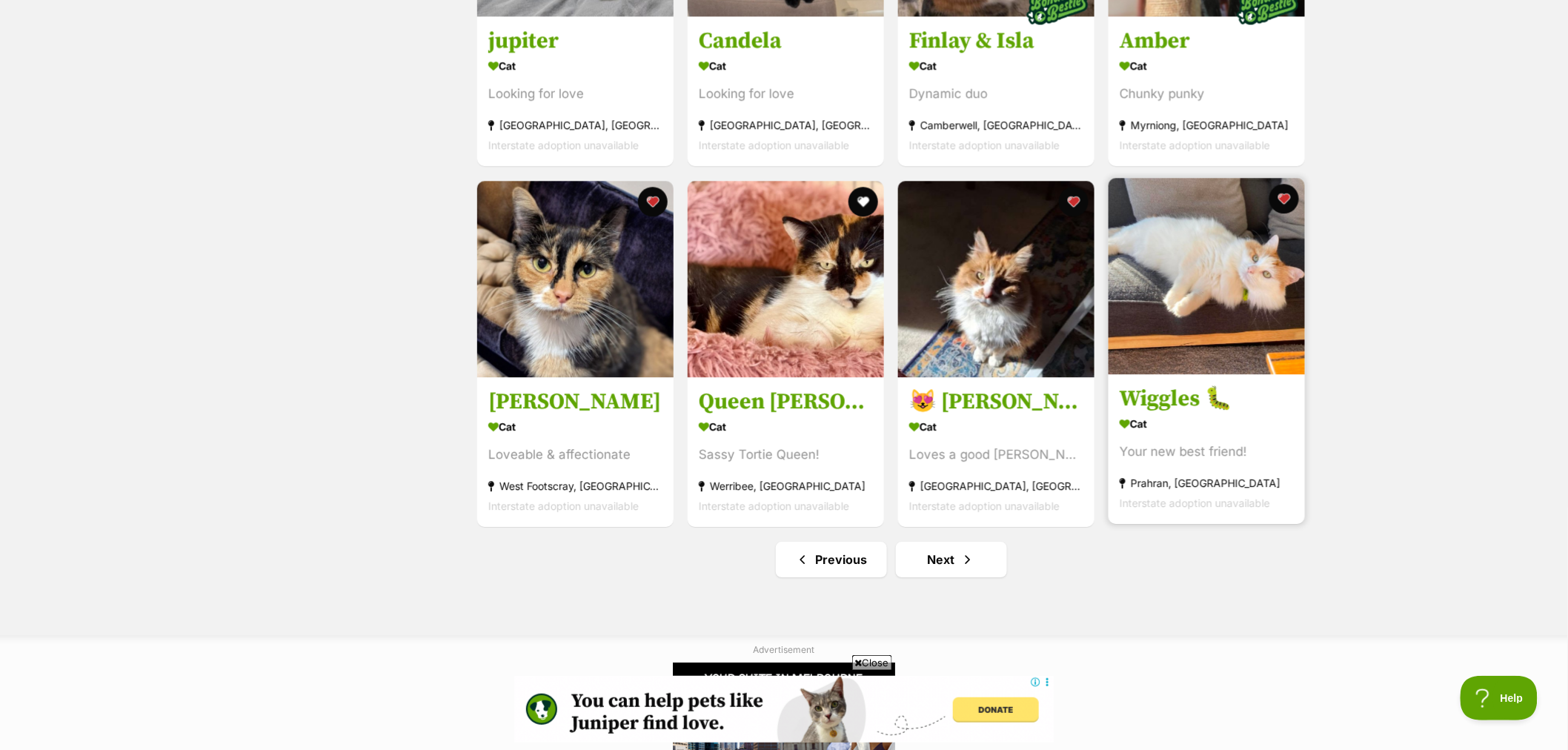
click at [1198, 312] on img at bounding box center [1207, 276] width 196 height 196
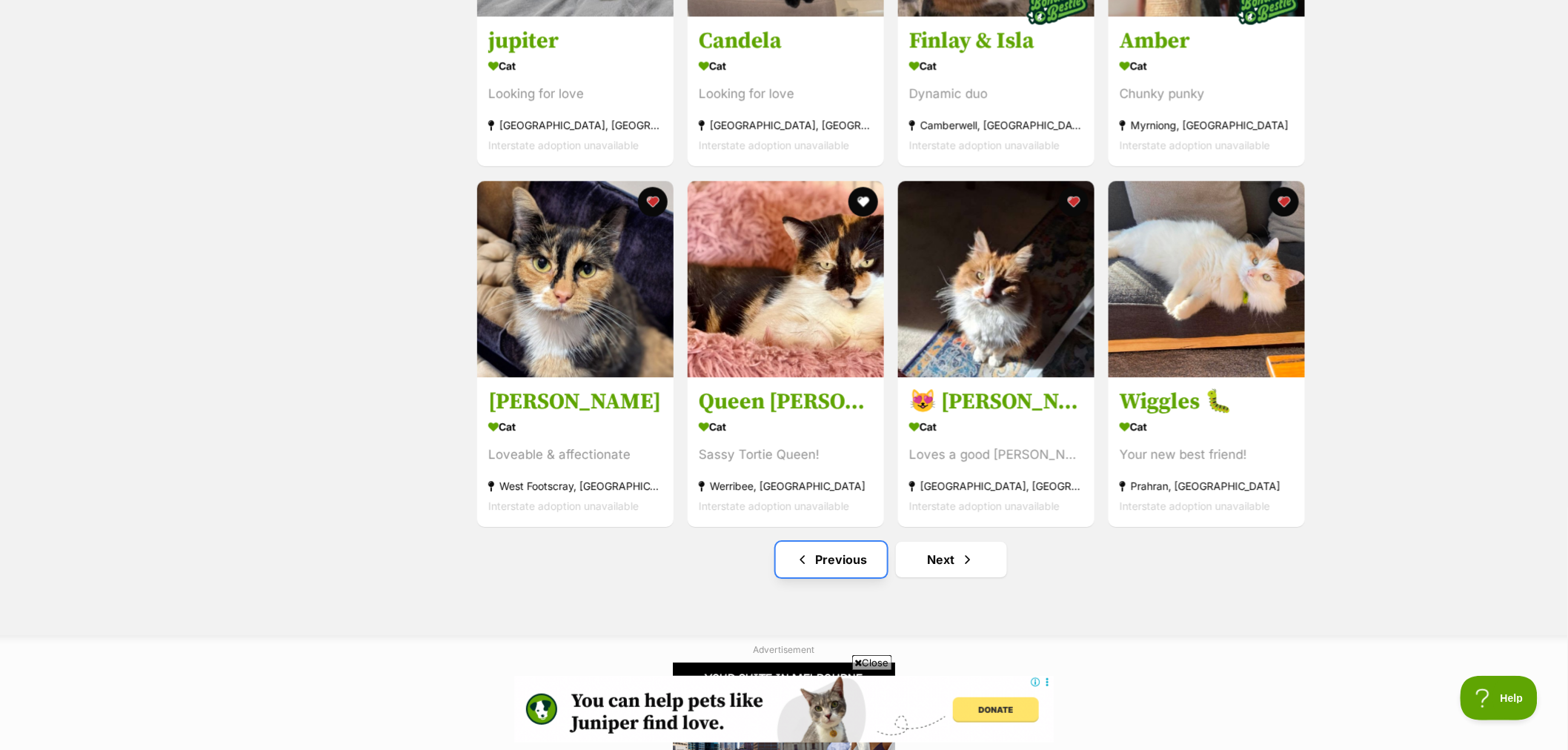
click at [840, 571] on link "Previous" at bounding box center [831, 559] width 111 height 35
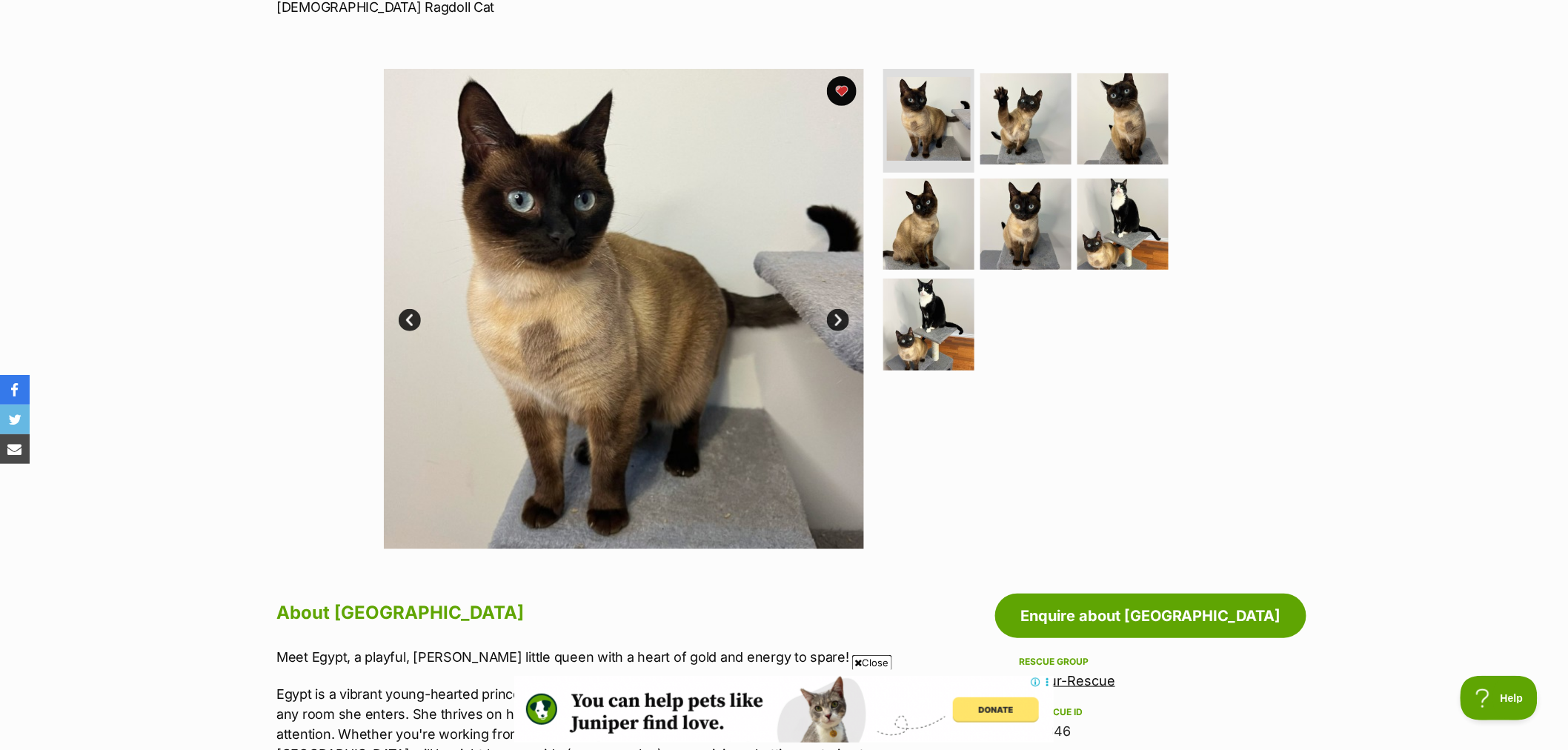
scroll to position [164, 0]
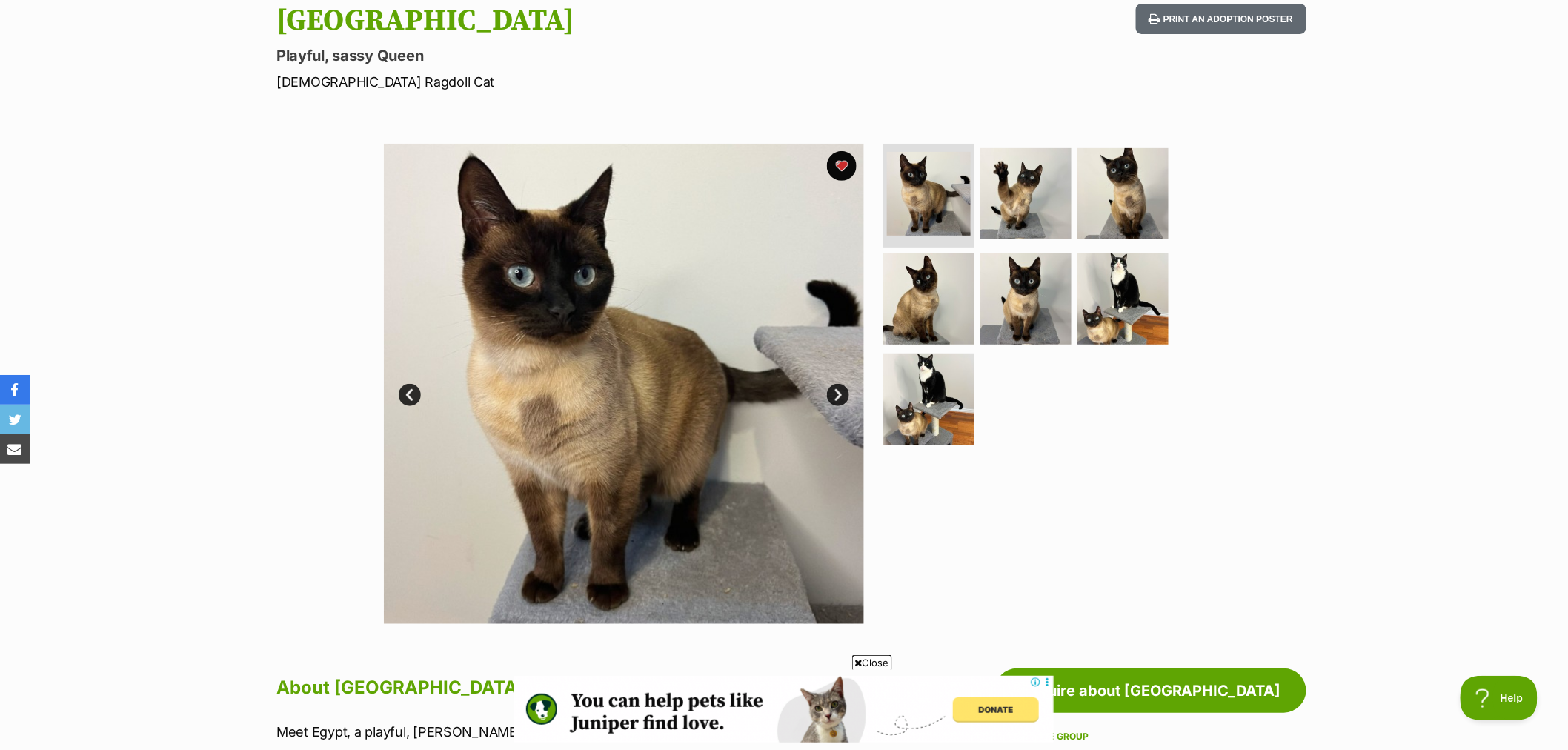
click at [840, 396] on link "Next" at bounding box center [837, 395] width 23 height 23
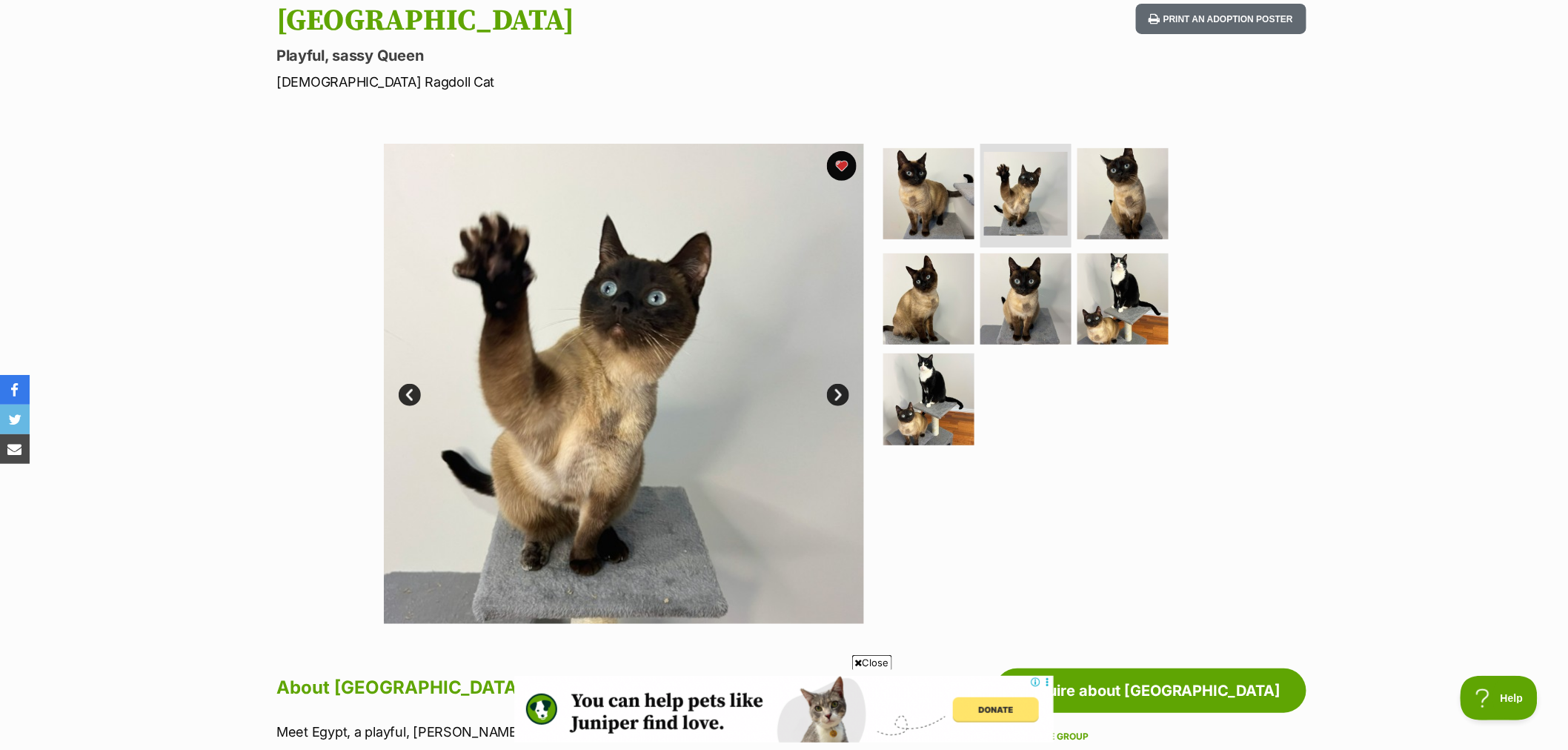
click at [832, 390] on link "Next" at bounding box center [837, 395] width 23 height 23
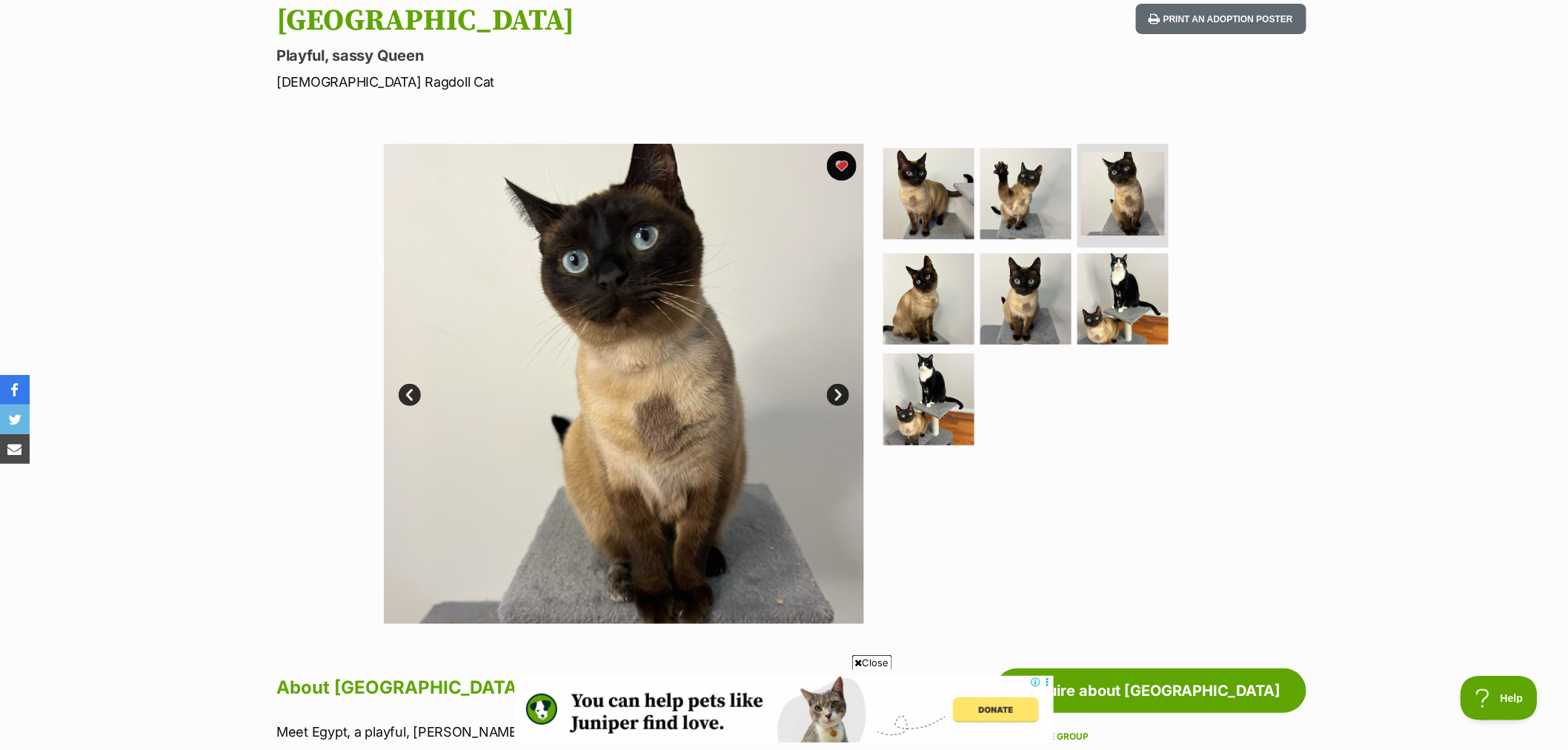
click at [832, 390] on link "Next" at bounding box center [837, 395] width 23 height 23
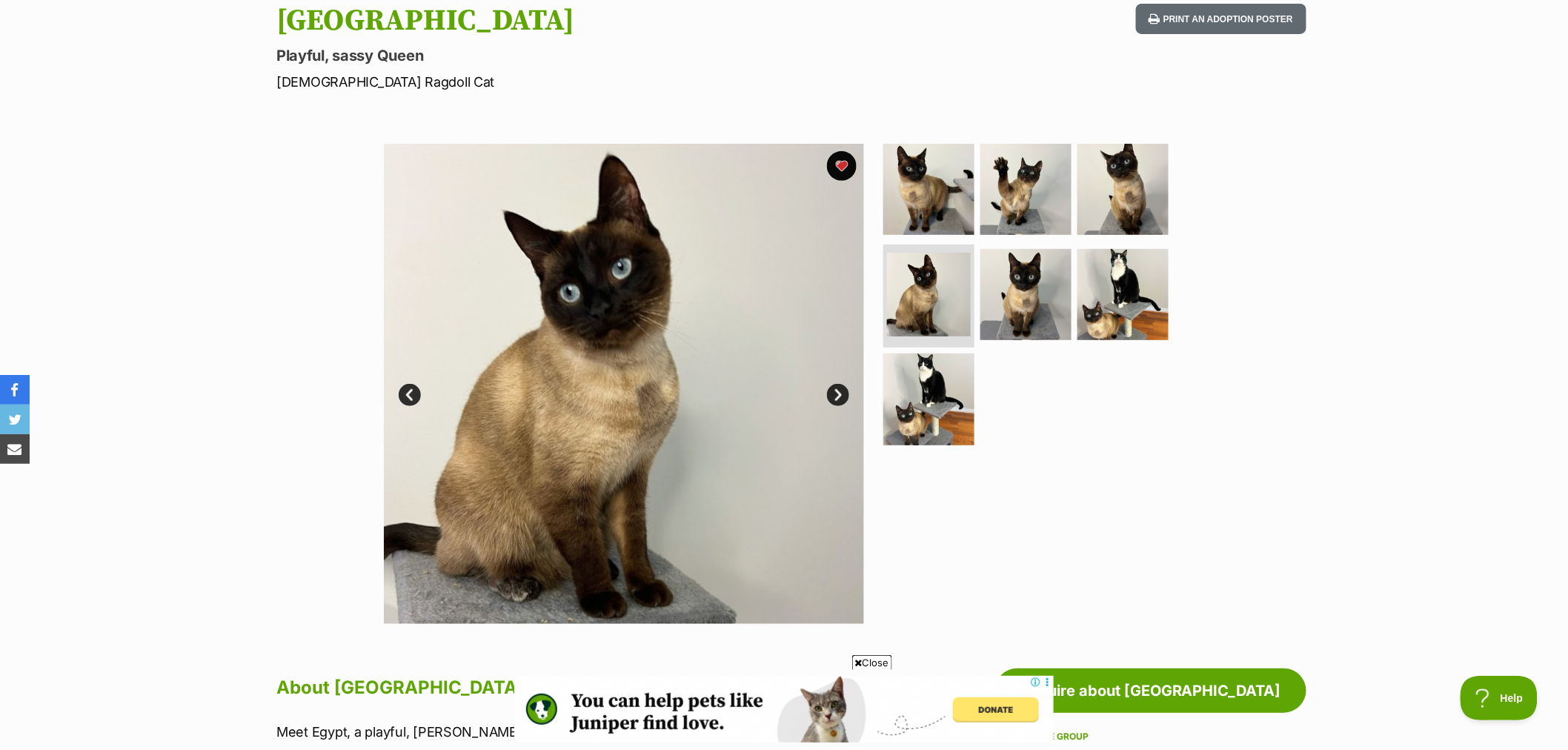
click at [833, 391] on link "Next" at bounding box center [837, 395] width 23 height 23
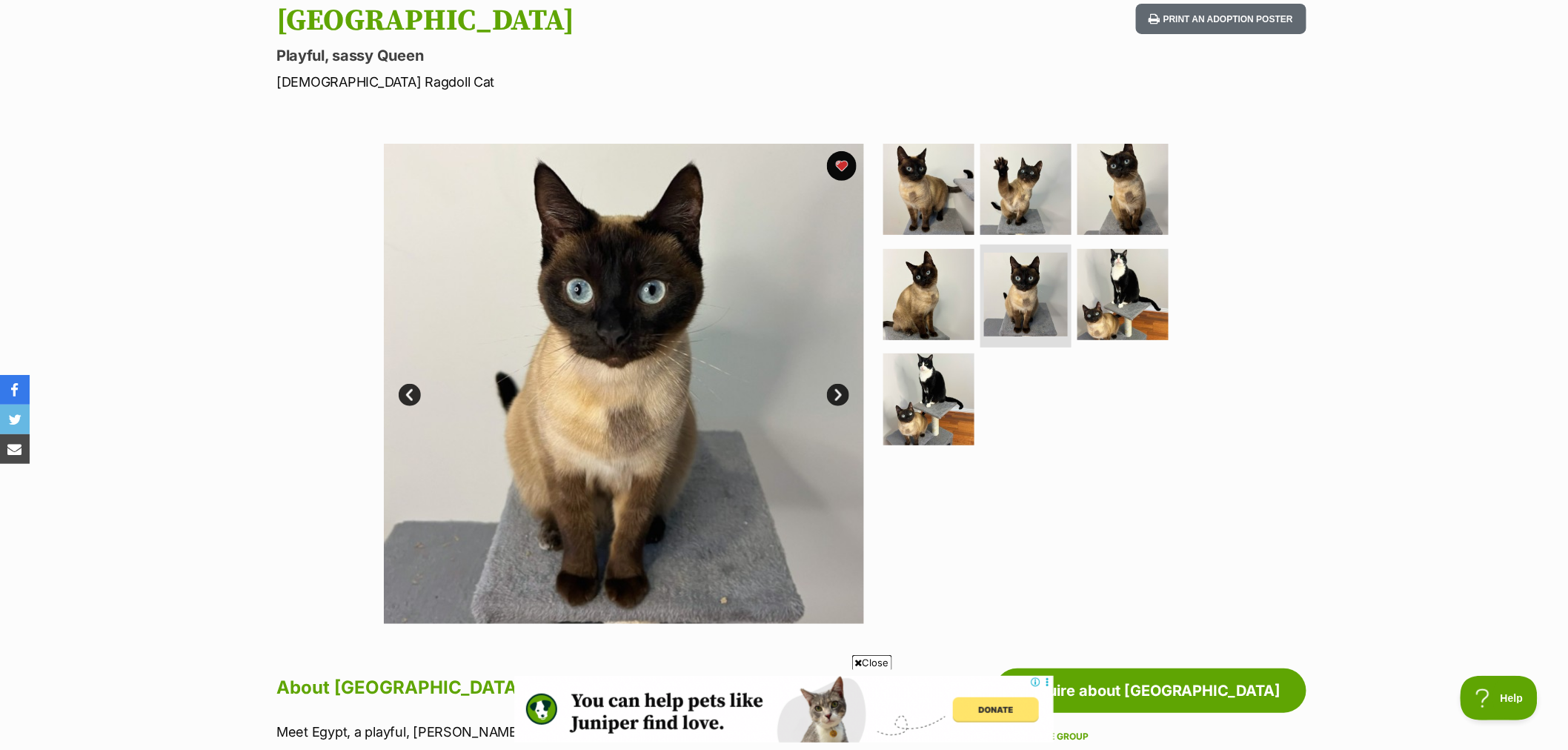
click at [838, 394] on link "Next" at bounding box center [837, 395] width 23 height 23
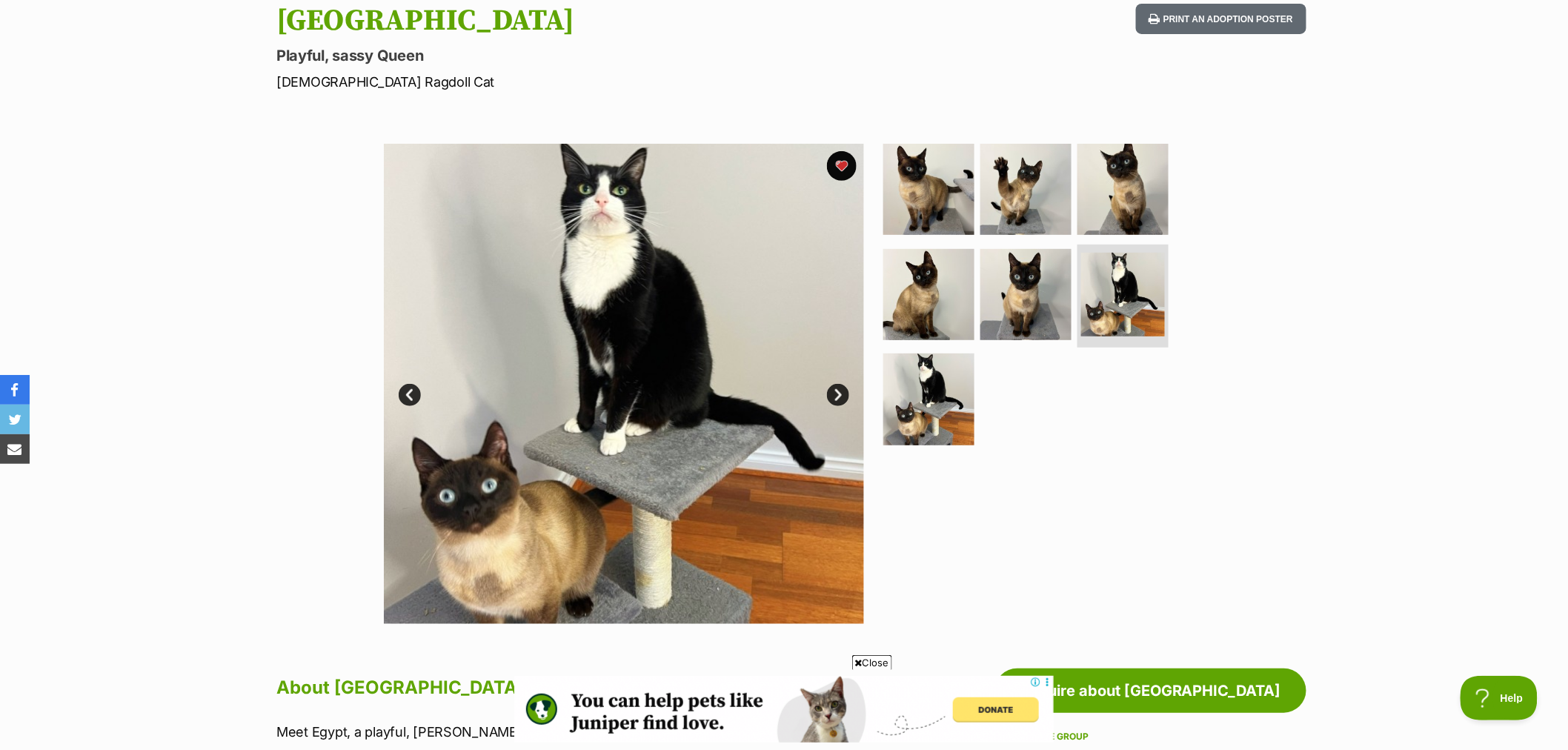
click at [838, 394] on link "Next" at bounding box center [837, 395] width 23 height 23
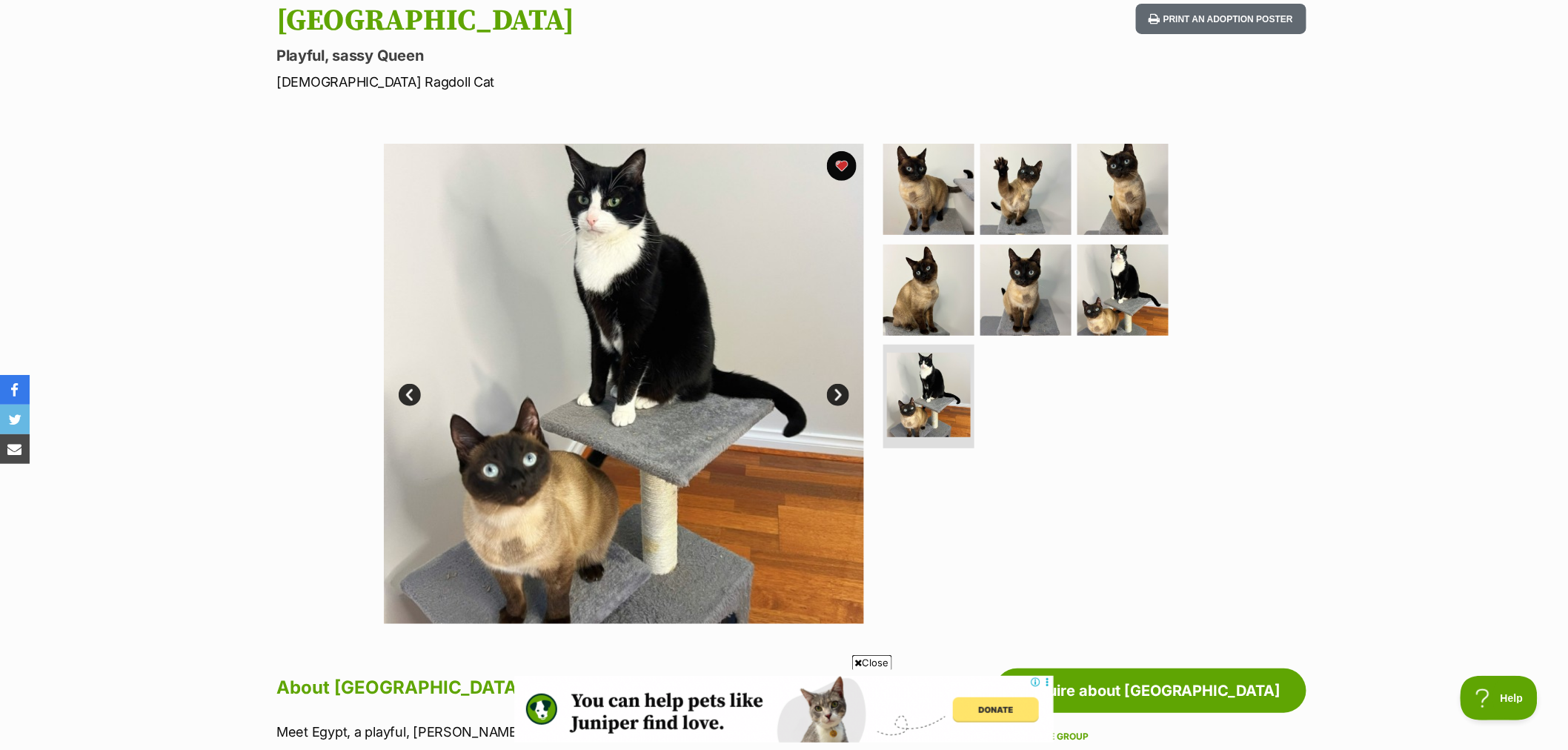
click at [838, 394] on link "Next" at bounding box center [837, 395] width 23 height 23
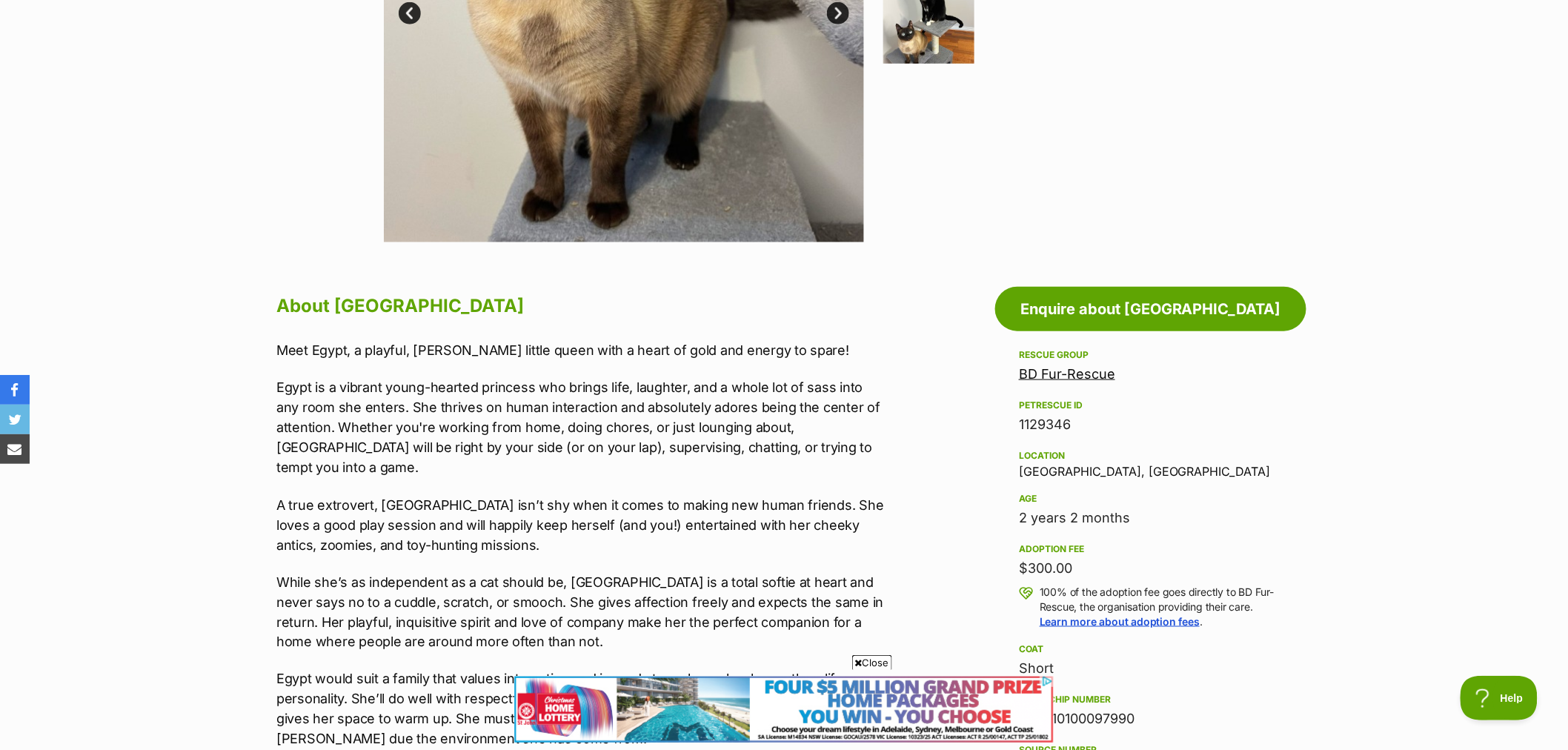
scroll to position [576, 0]
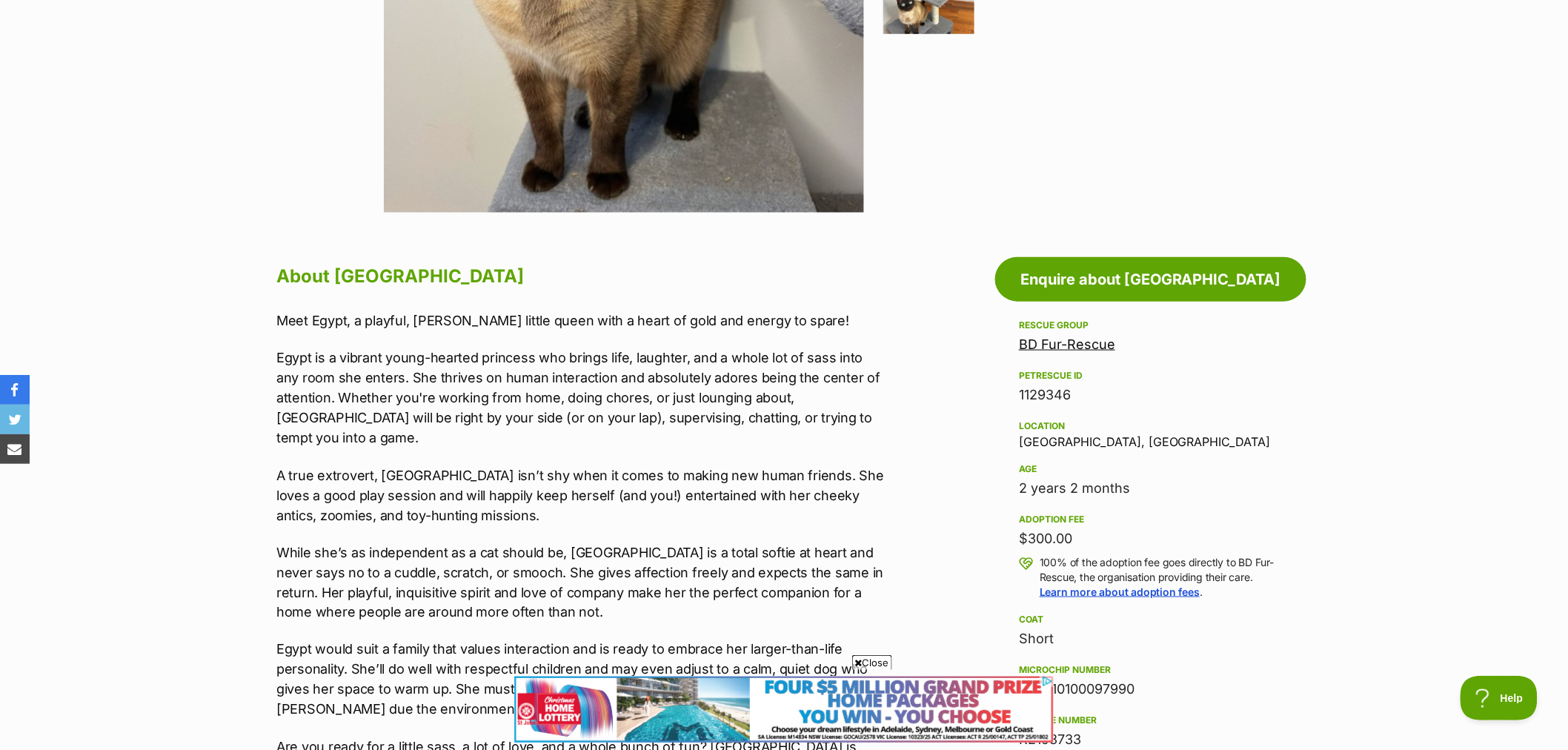
click at [1085, 347] on link "BD Fur-Rescue" at bounding box center [1067, 344] width 96 height 16
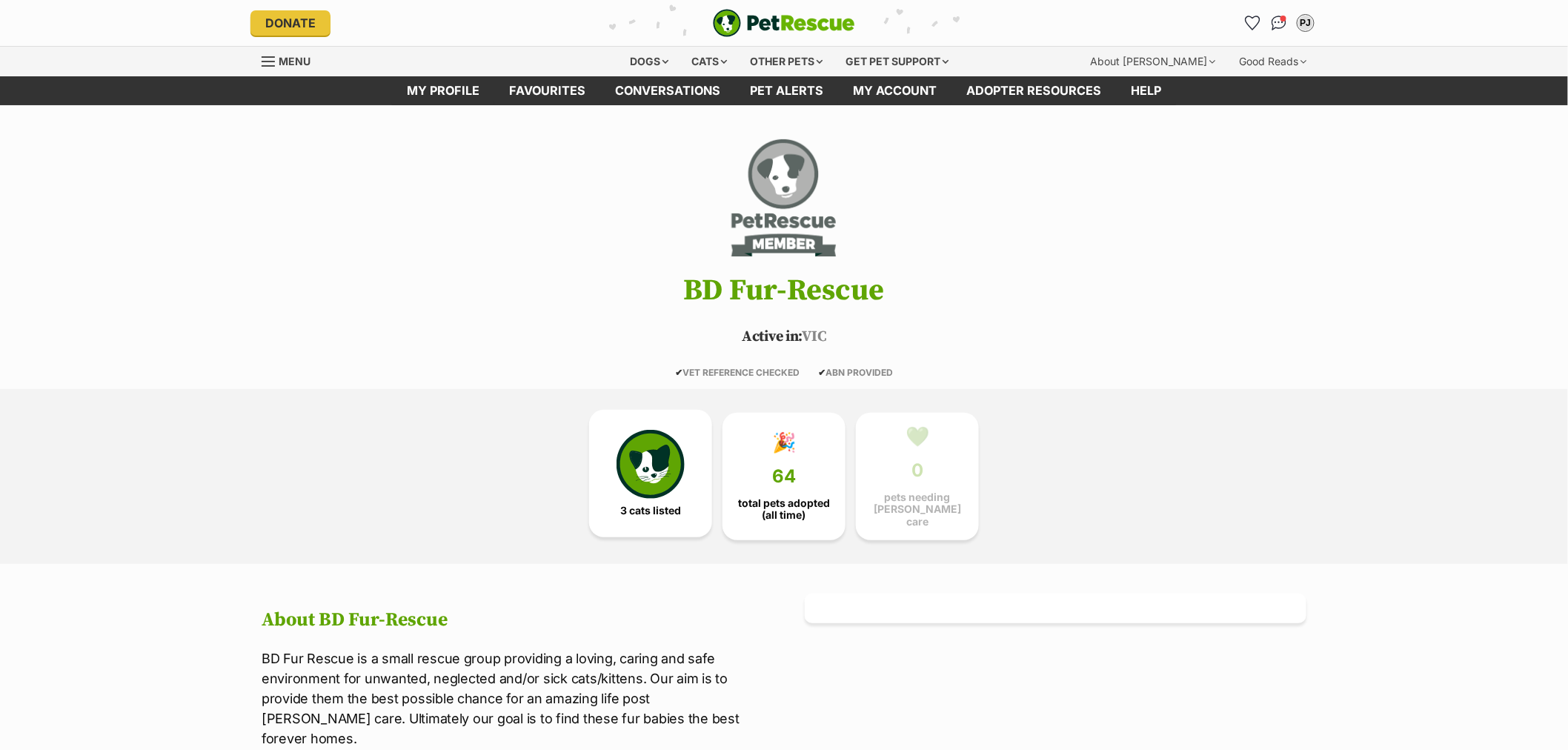
click at [667, 447] on img at bounding box center [650, 464] width 69 height 69
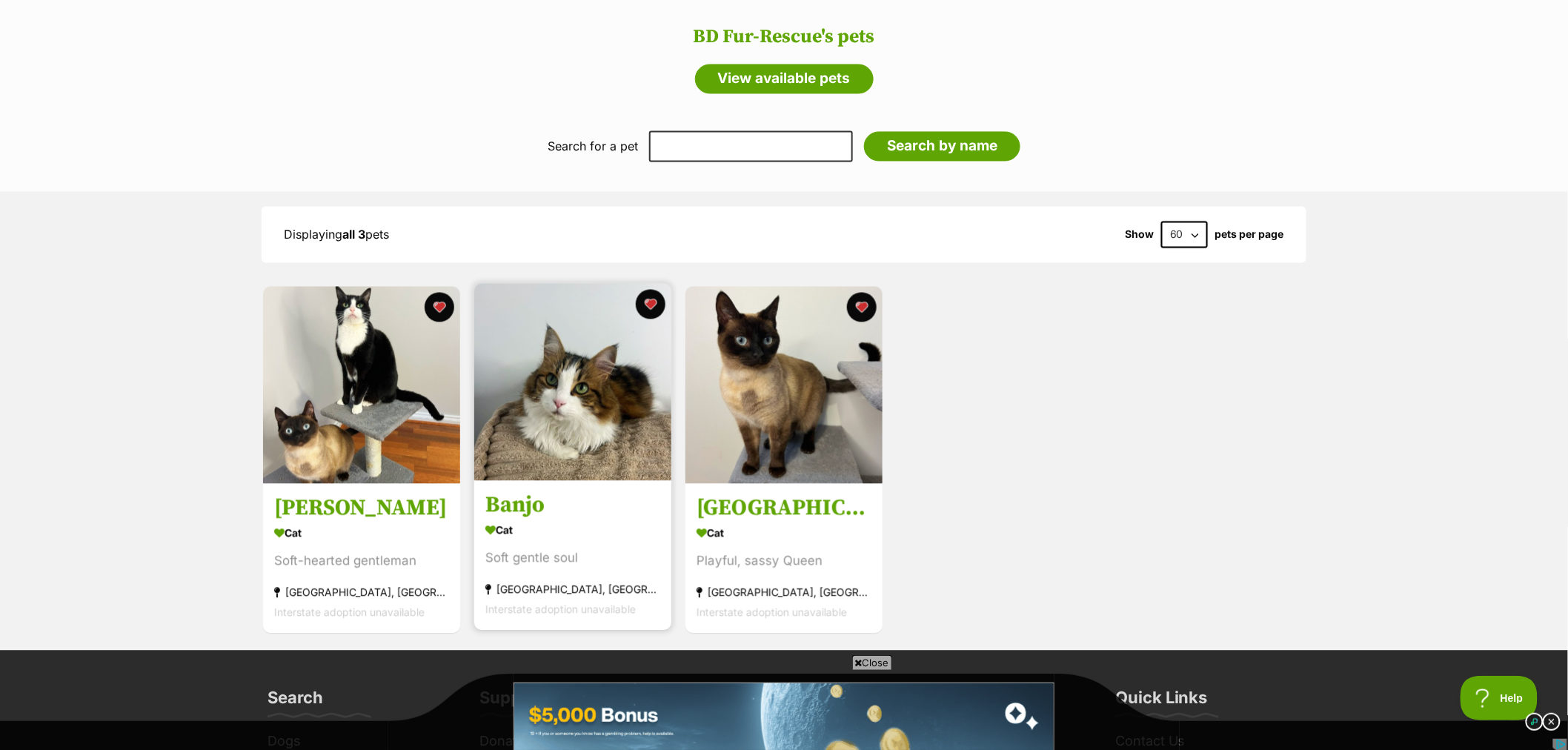
click at [569, 404] on img at bounding box center [572, 382] width 197 height 197
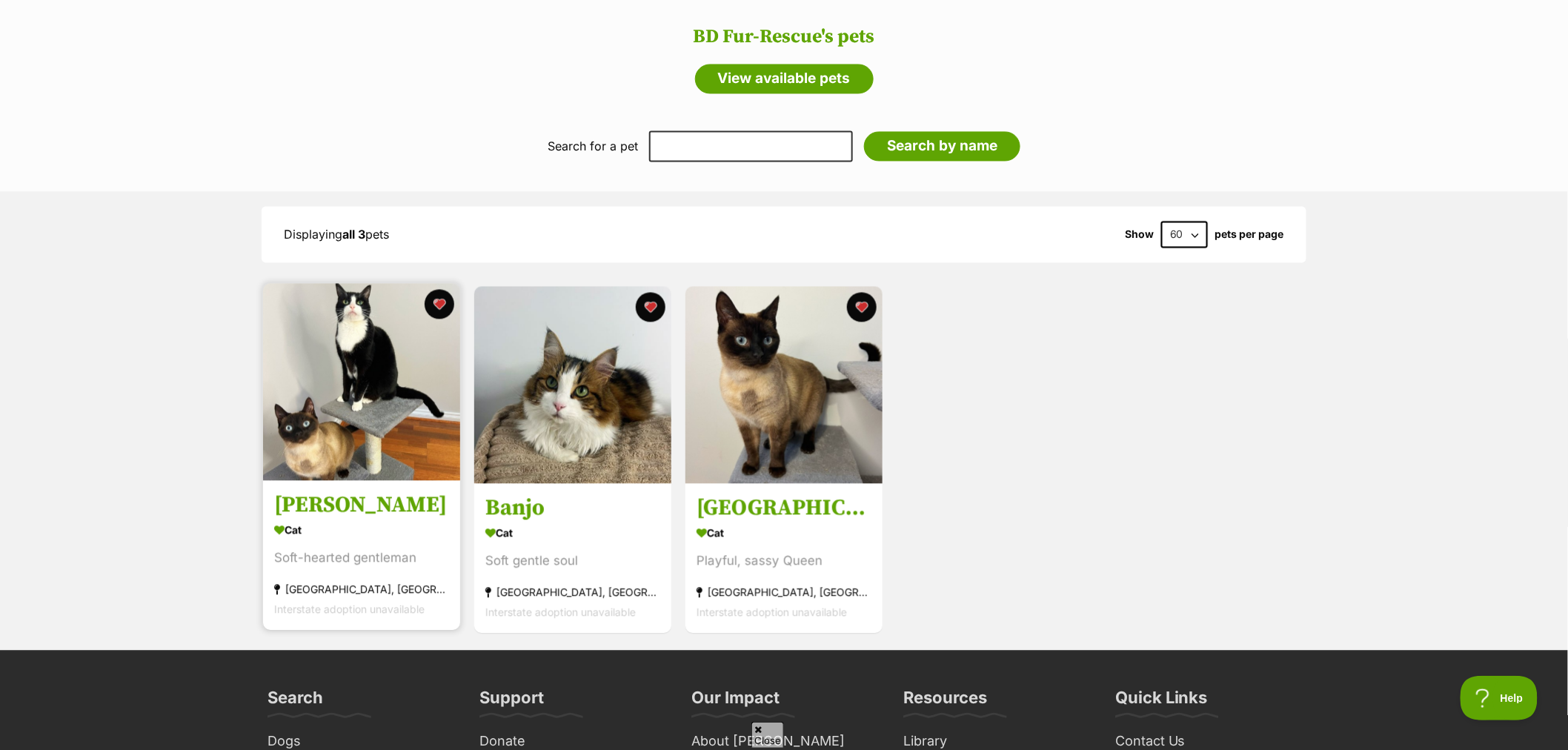
click at [378, 386] on img at bounding box center [361, 382] width 197 height 197
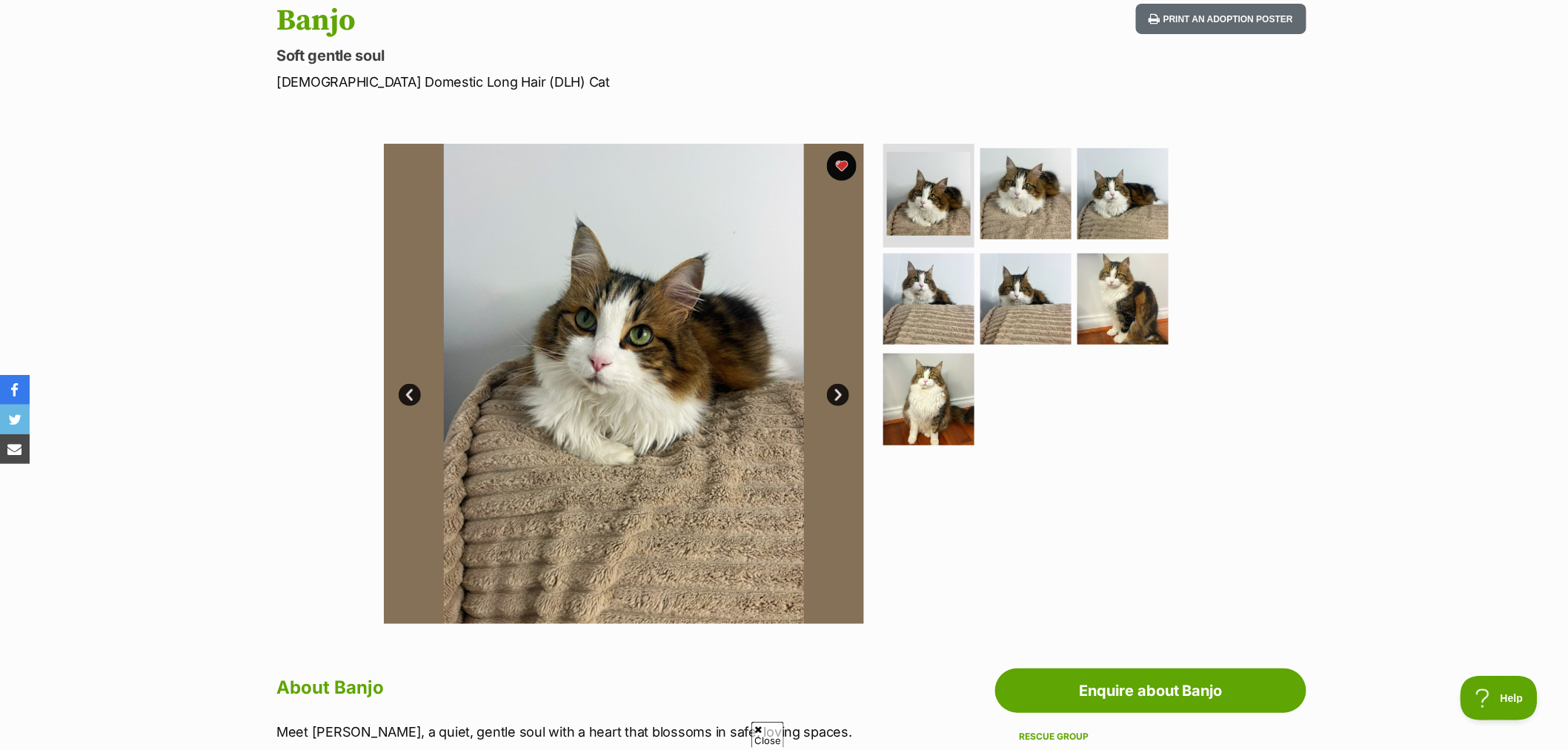
click at [838, 395] on link "Next" at bounding box center [837, 395] width 23 height 23
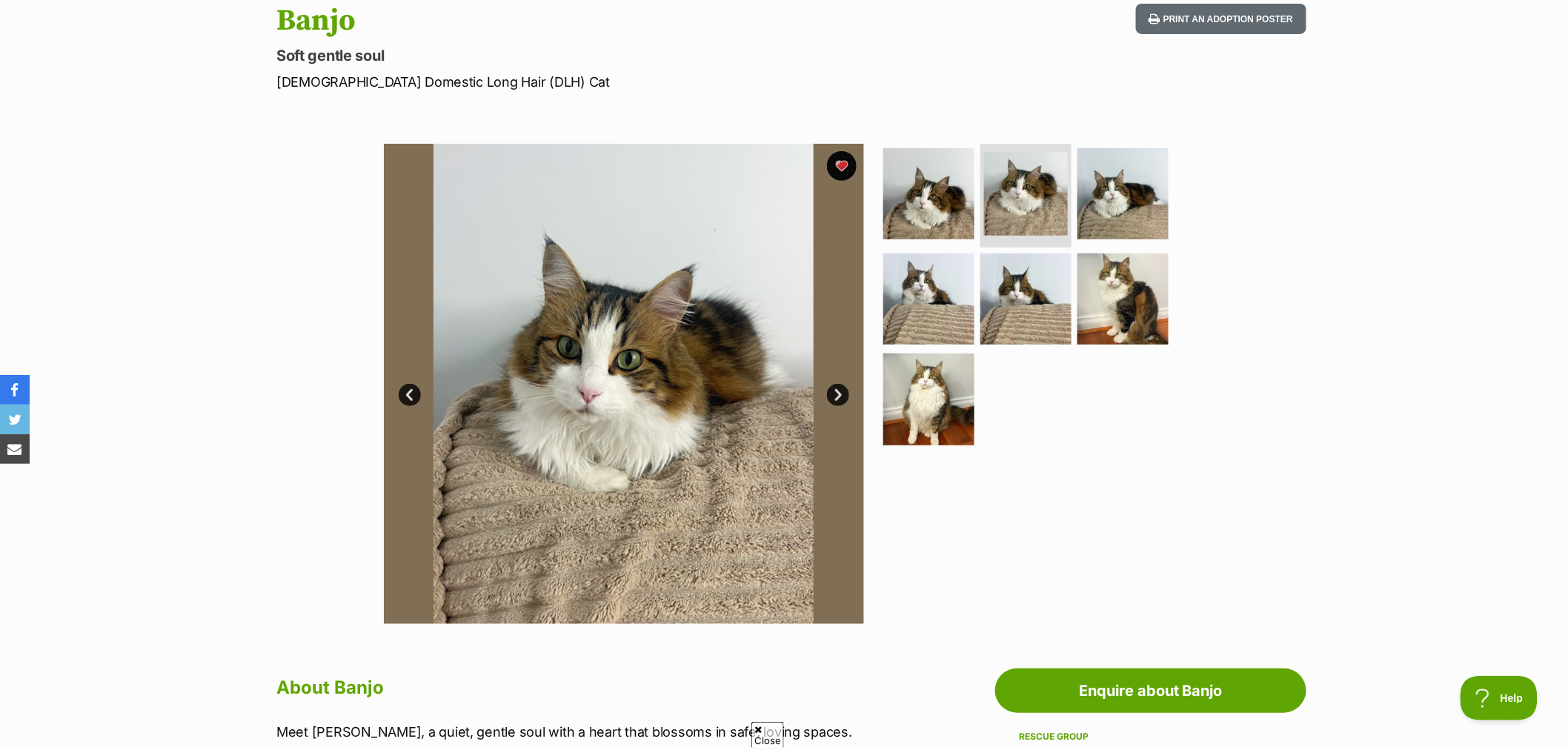
click at [838, 395] on link "Next" at bounding box center [837, 395] width 23 height 23
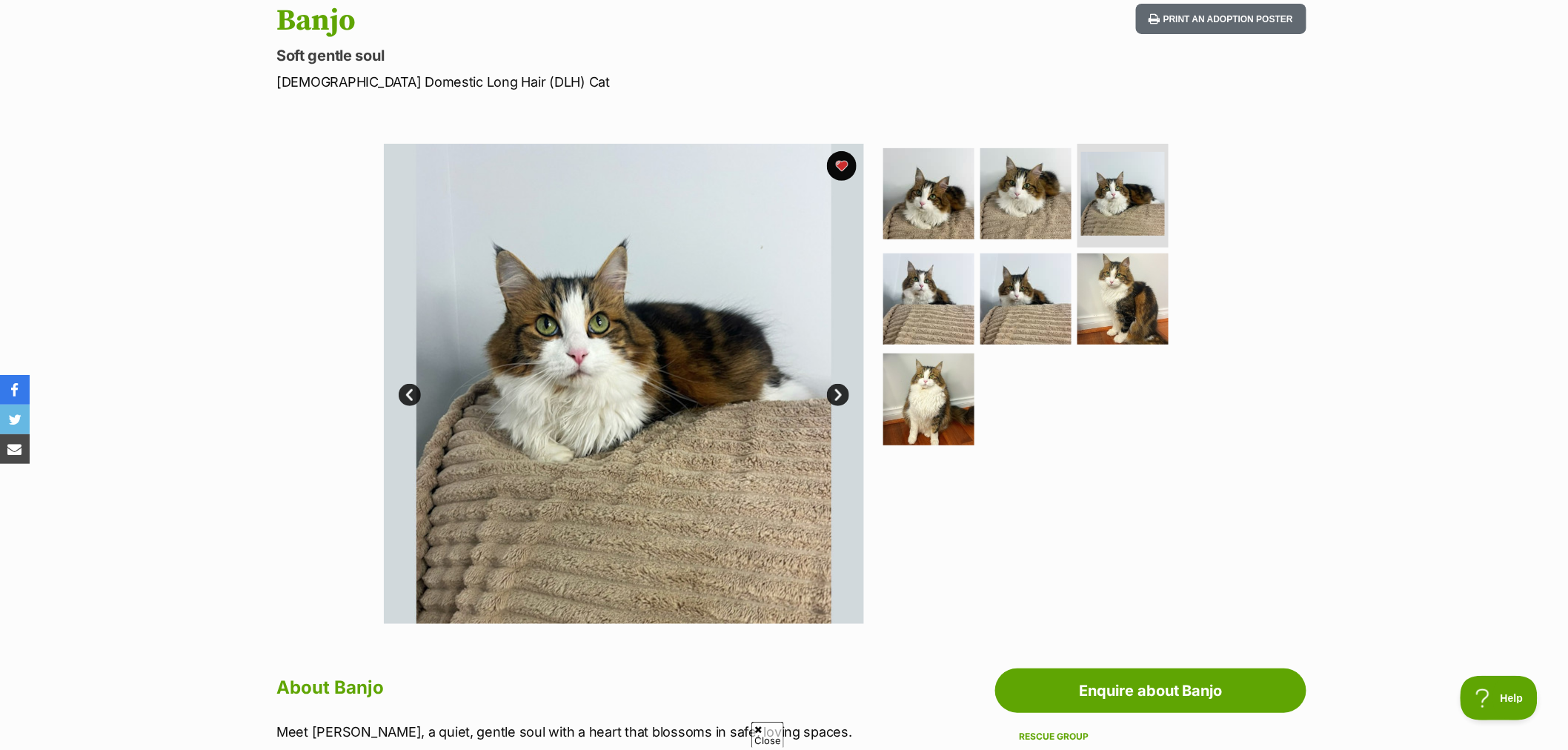
click at [838, 395] on link "Next" at bounding box center [837, 395] width 23 height 23
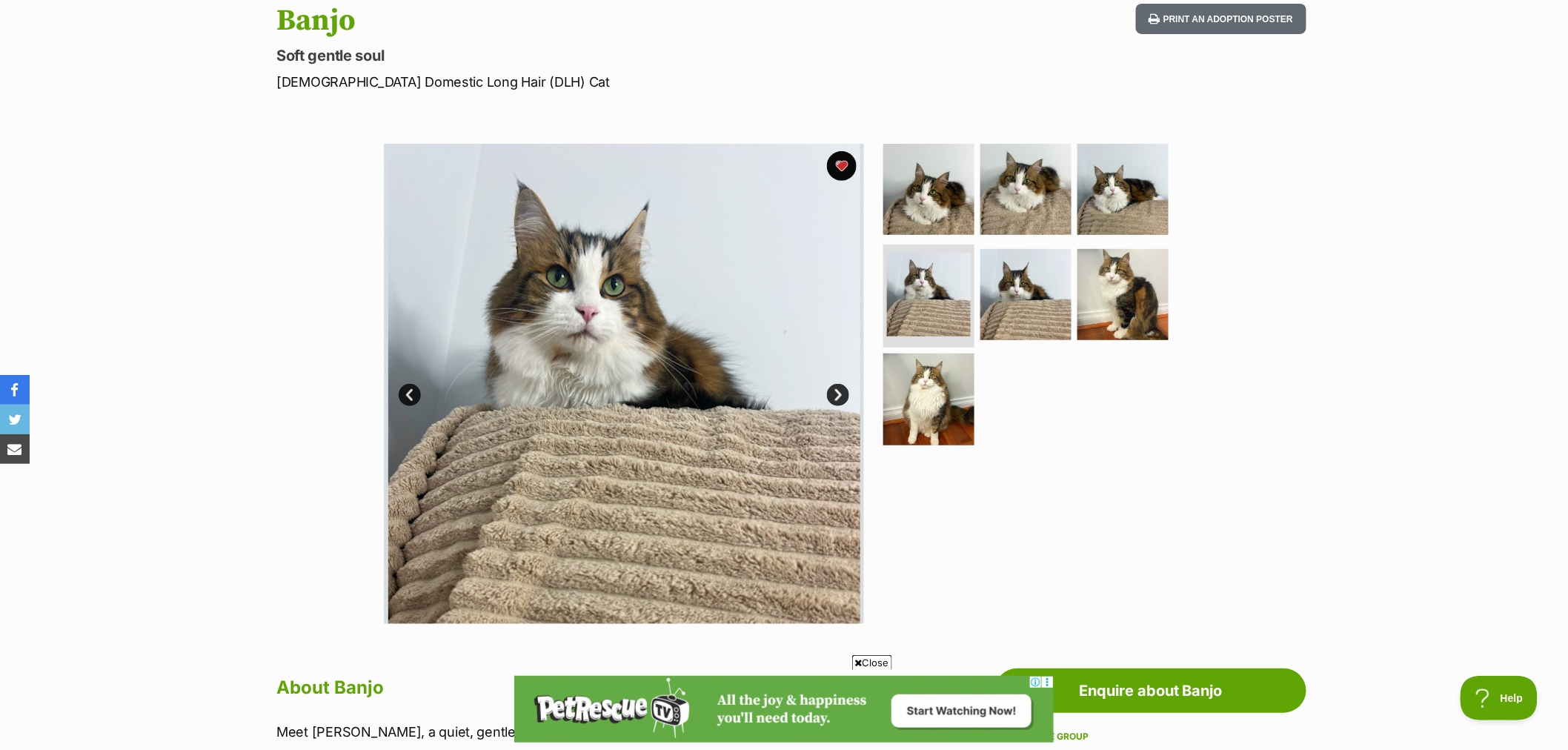
click at [838, 395] on link "Next" at bounding box center [837, 395] width 23 height 23
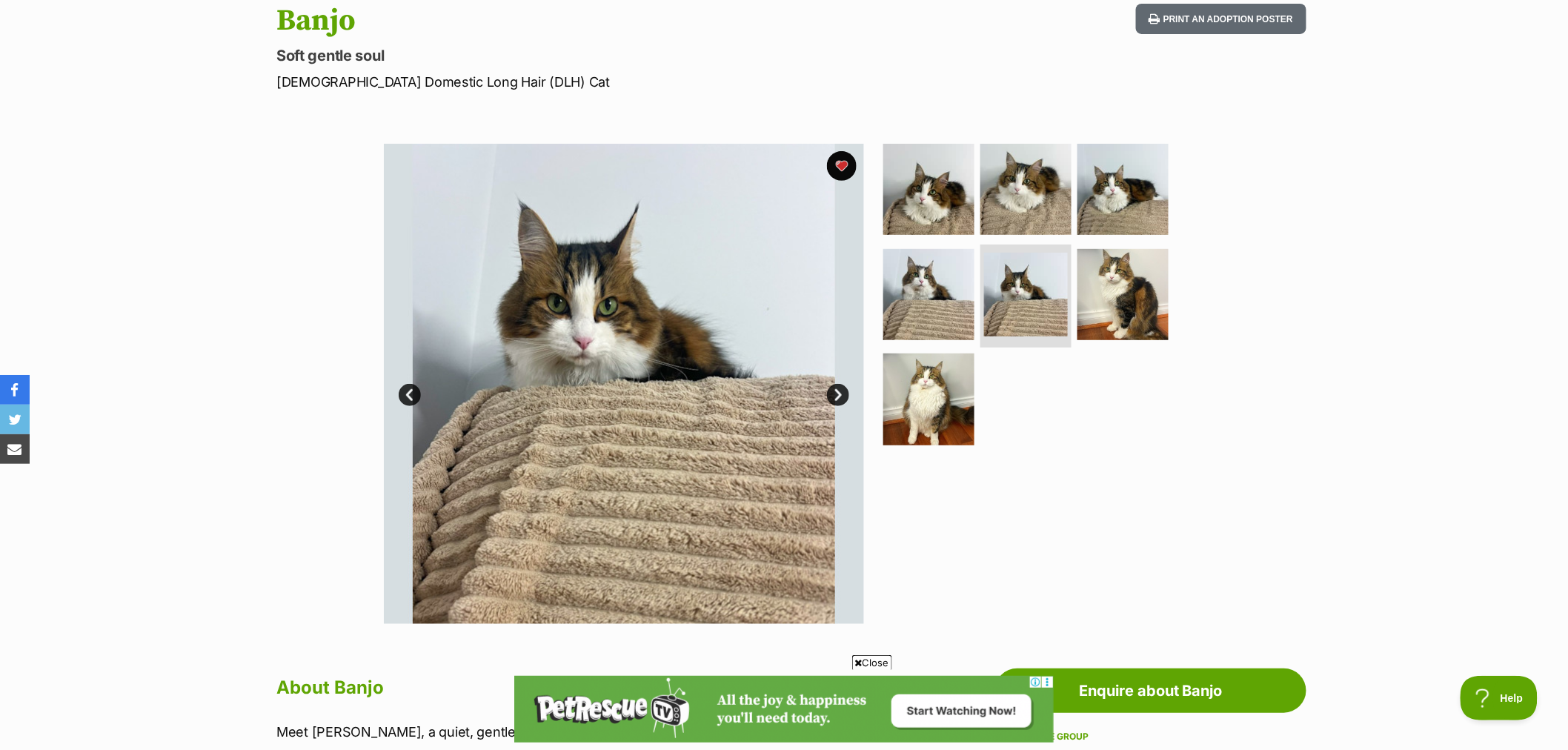
click at [838, 395] on link "Next" at bounding box center [837, 395] width 23 height 23
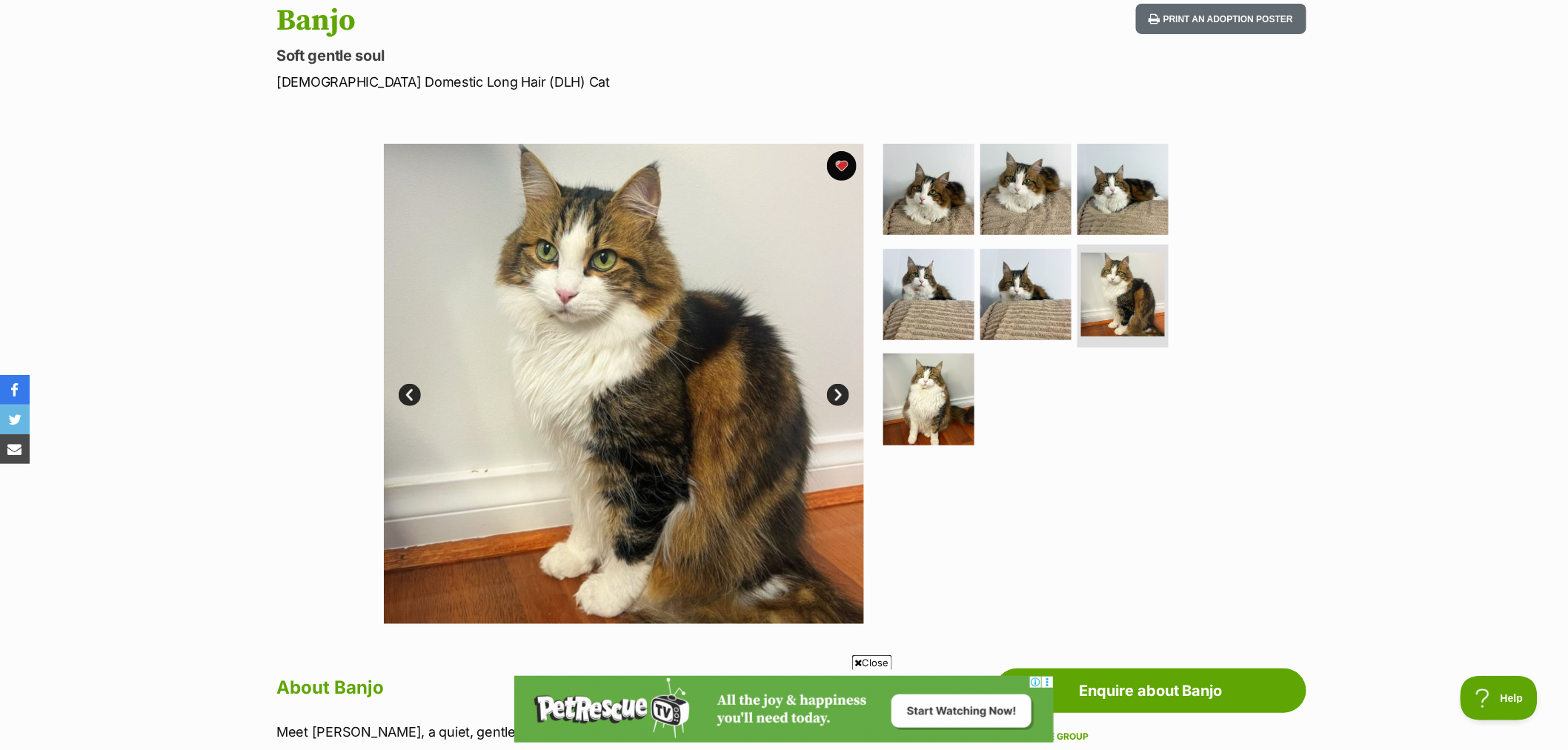
click at [838, 395] on link "Next" at bounding box center [837, 395] width 23 height 23
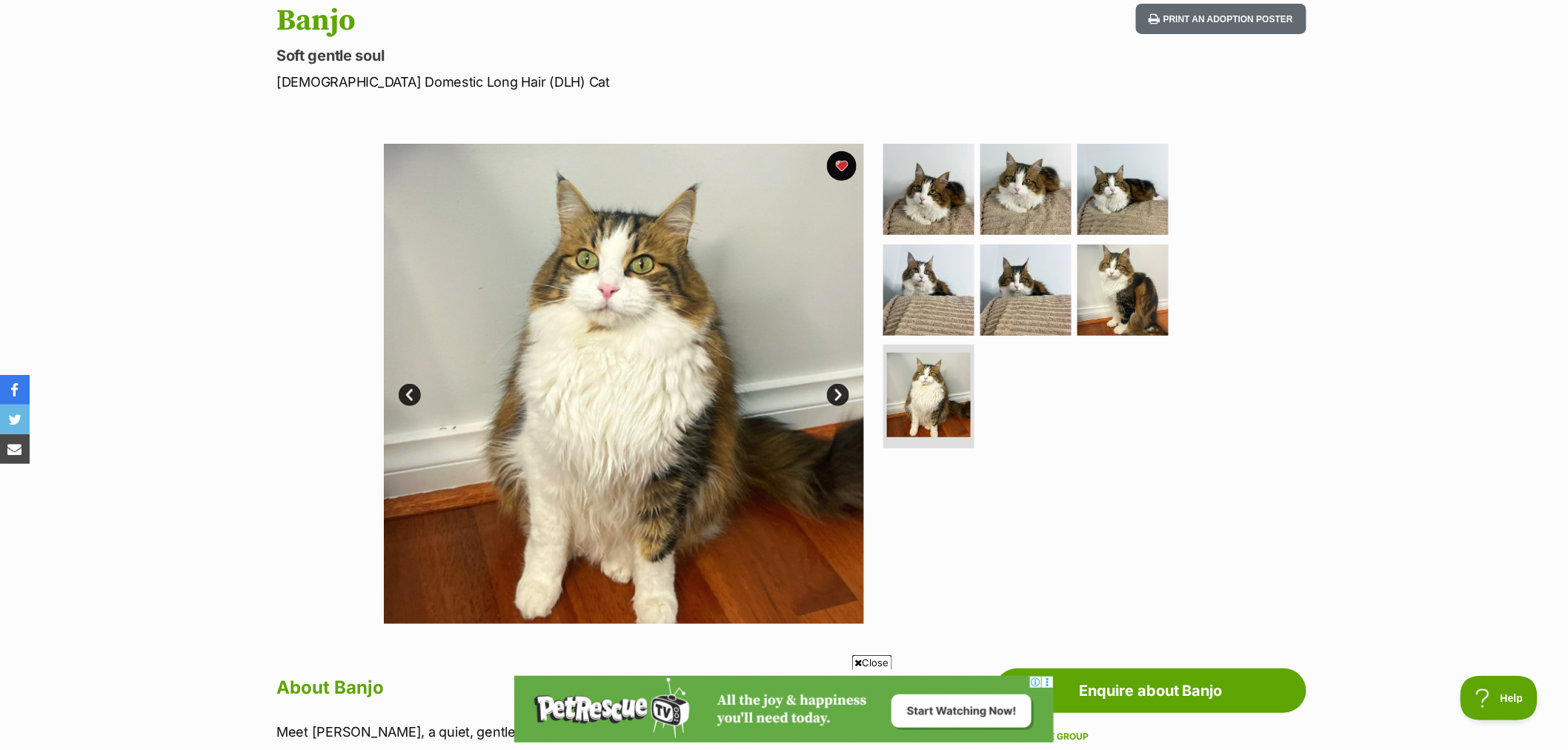
click at [838, 395] on link "Next" at bounding box center [837, 395] width 23 height 23
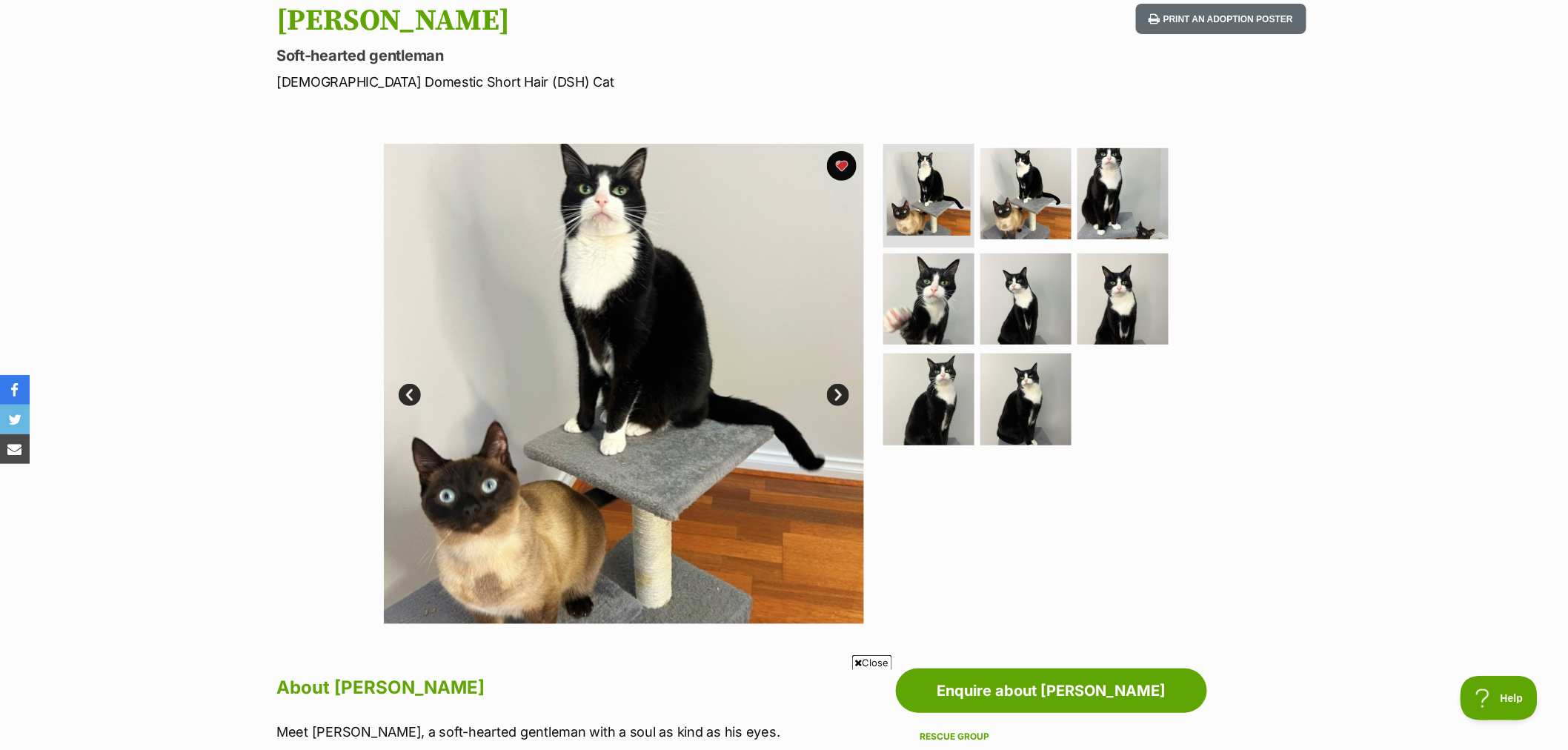
click at [837, 394] on link "Next" at bounding box center [837, 395] width 23 height 23
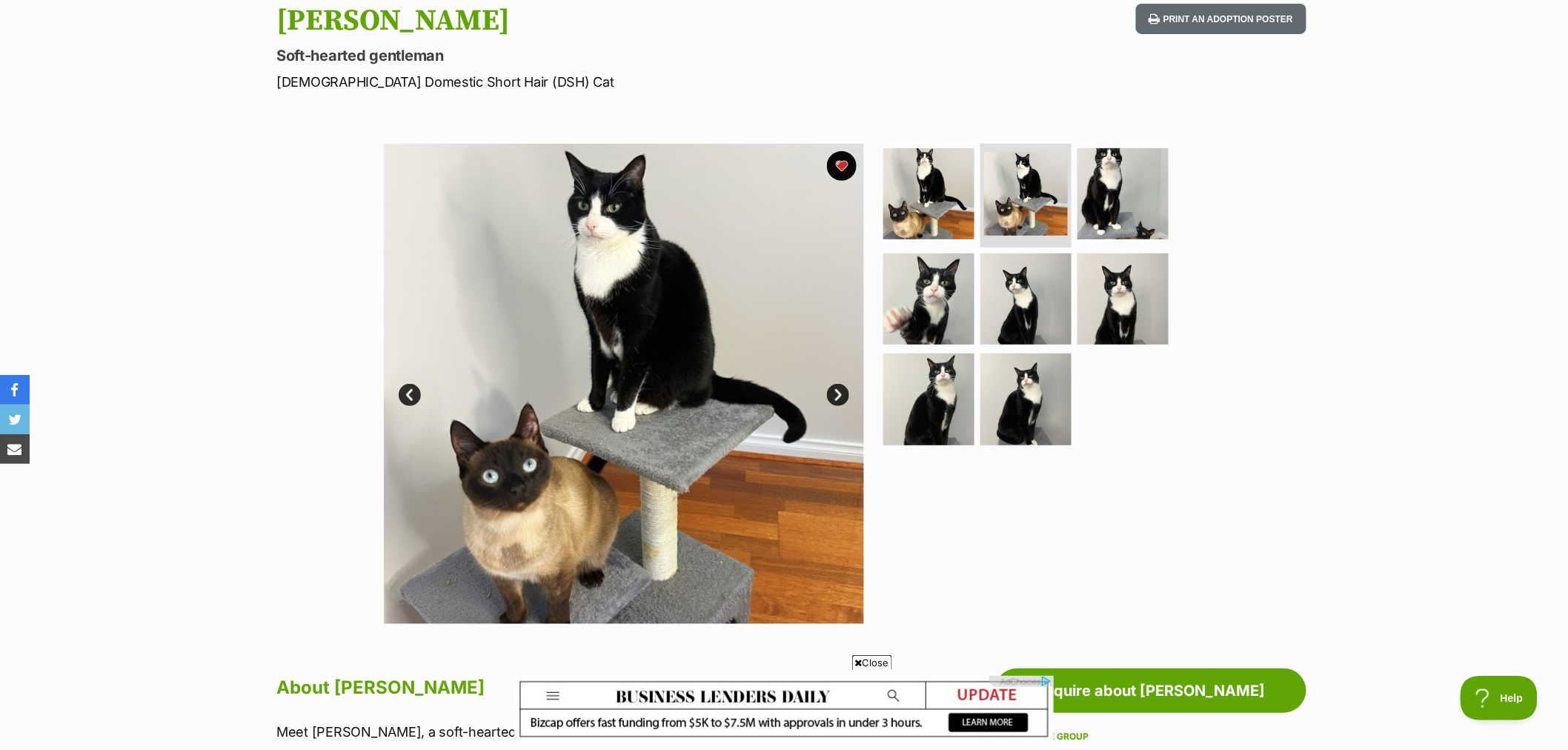
click at [837, 394] on link "Next" at bounding box center [837, 395] width 23 height 23
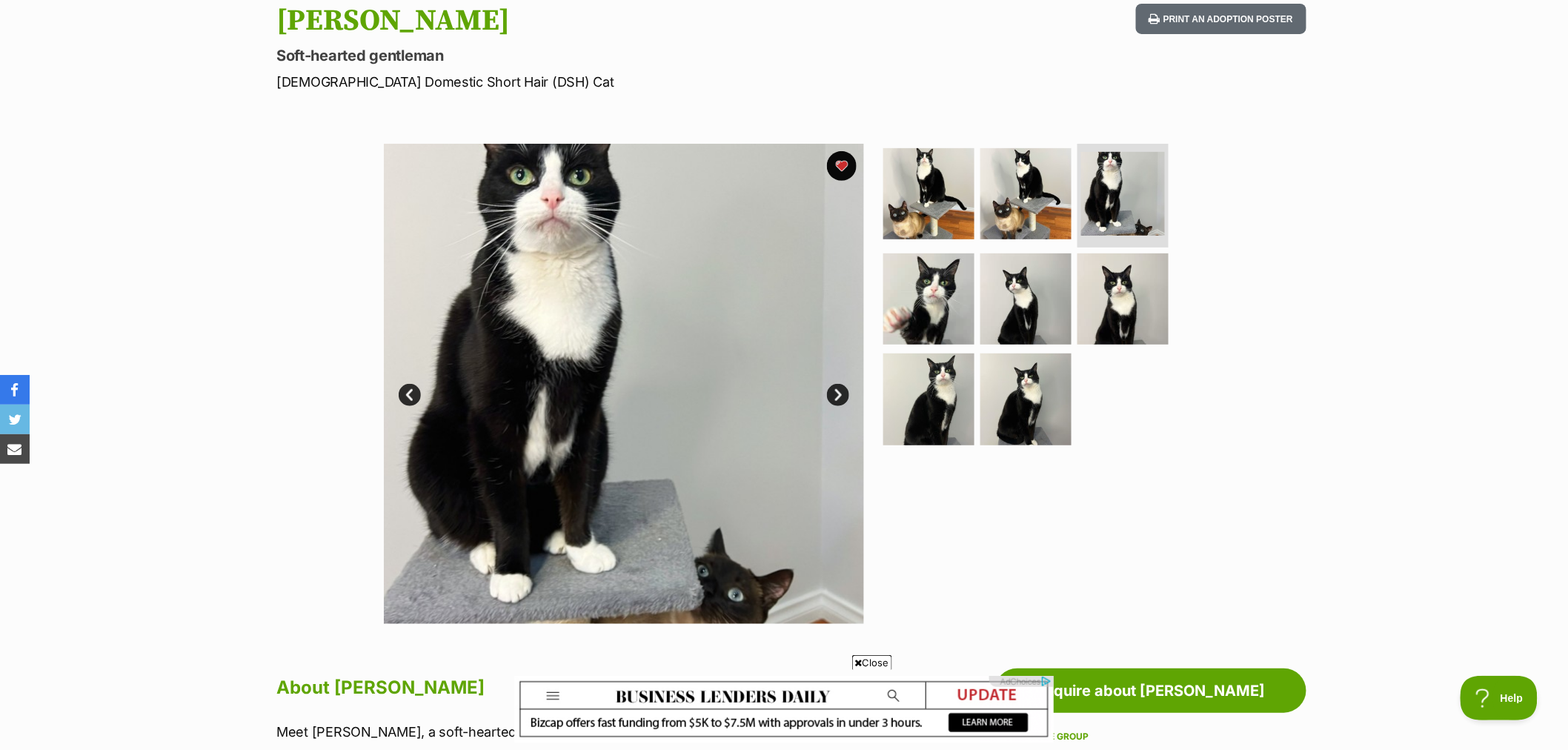
click at [838, 394] on link "Next" at bounding box center [837, 395] width 23 height 23
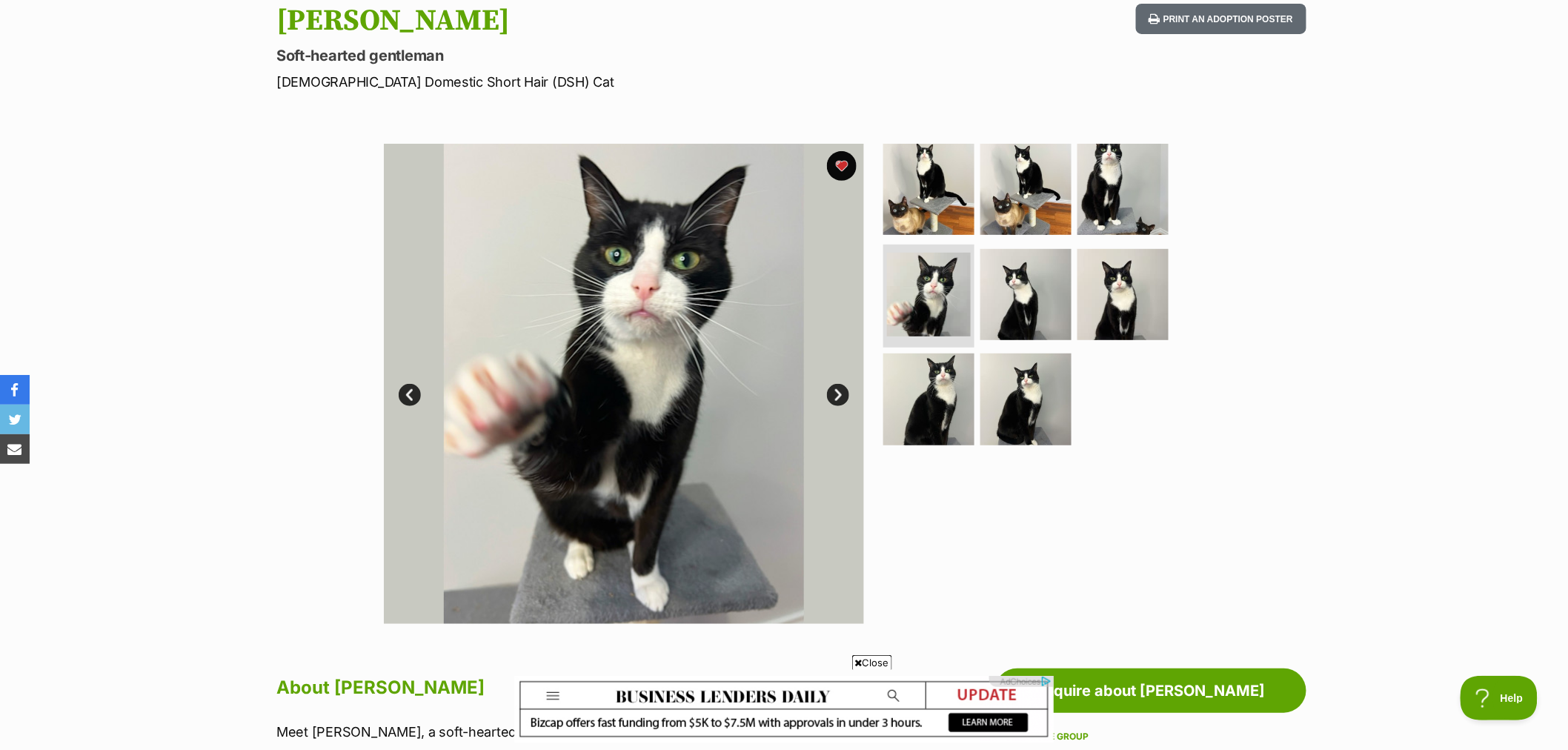
click at [838, 396] on link "Next" at bounding box center [837, 395] width 23 height 23
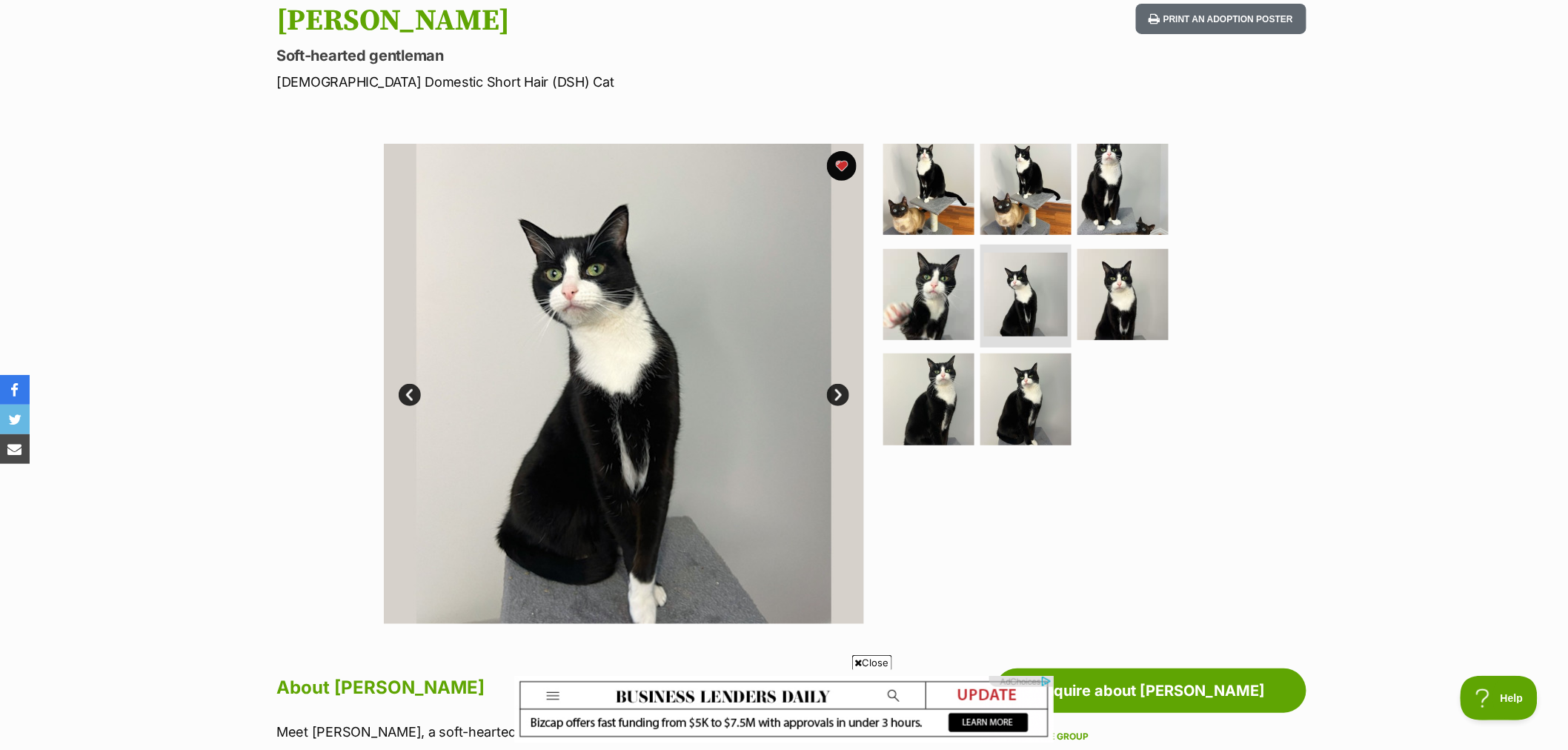
click at [838, 396] on link "Next" at bounding box center [837, 395] width 23 height 23
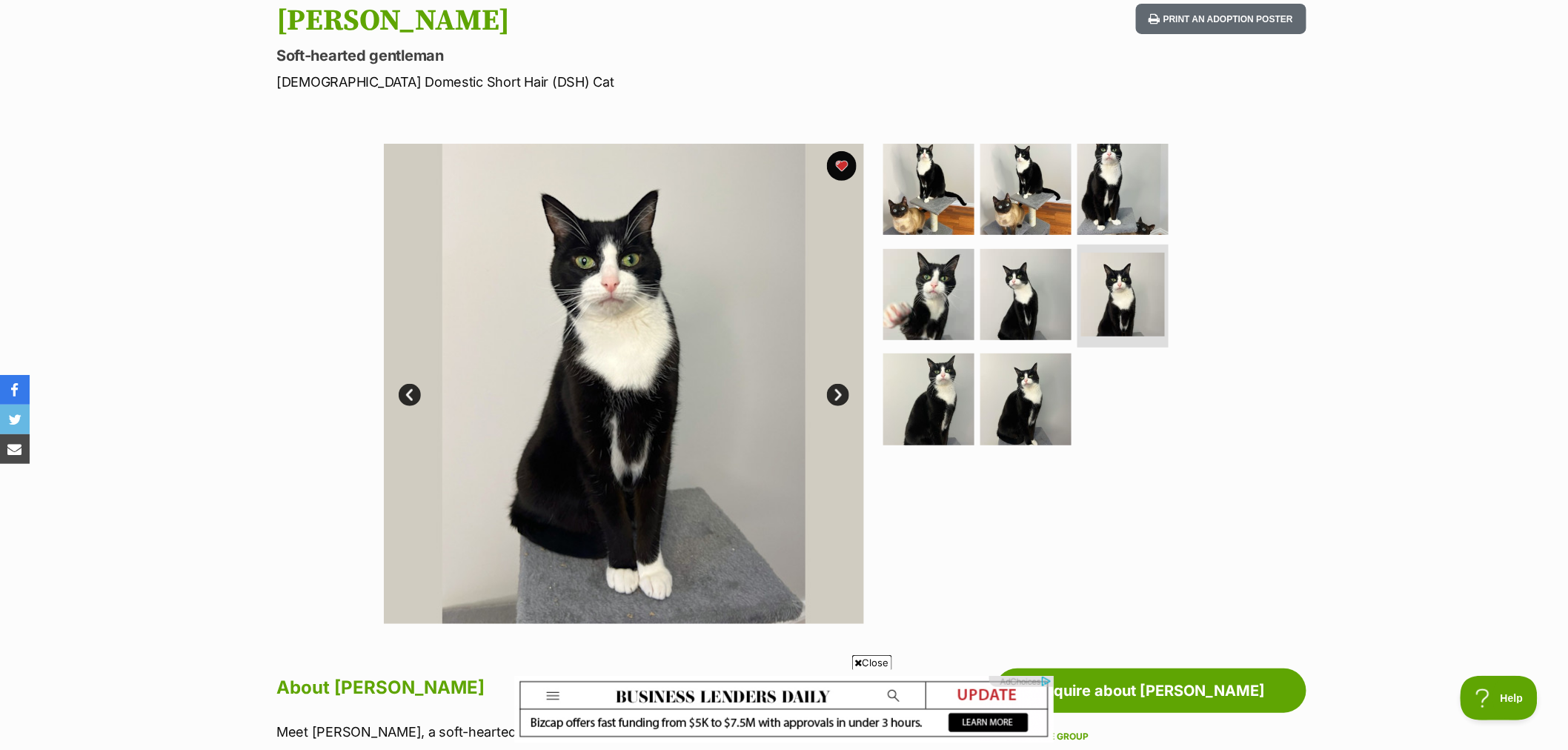
click at [838, 396] on link "Next" at bounding box center [837, 395] width 23 height 23
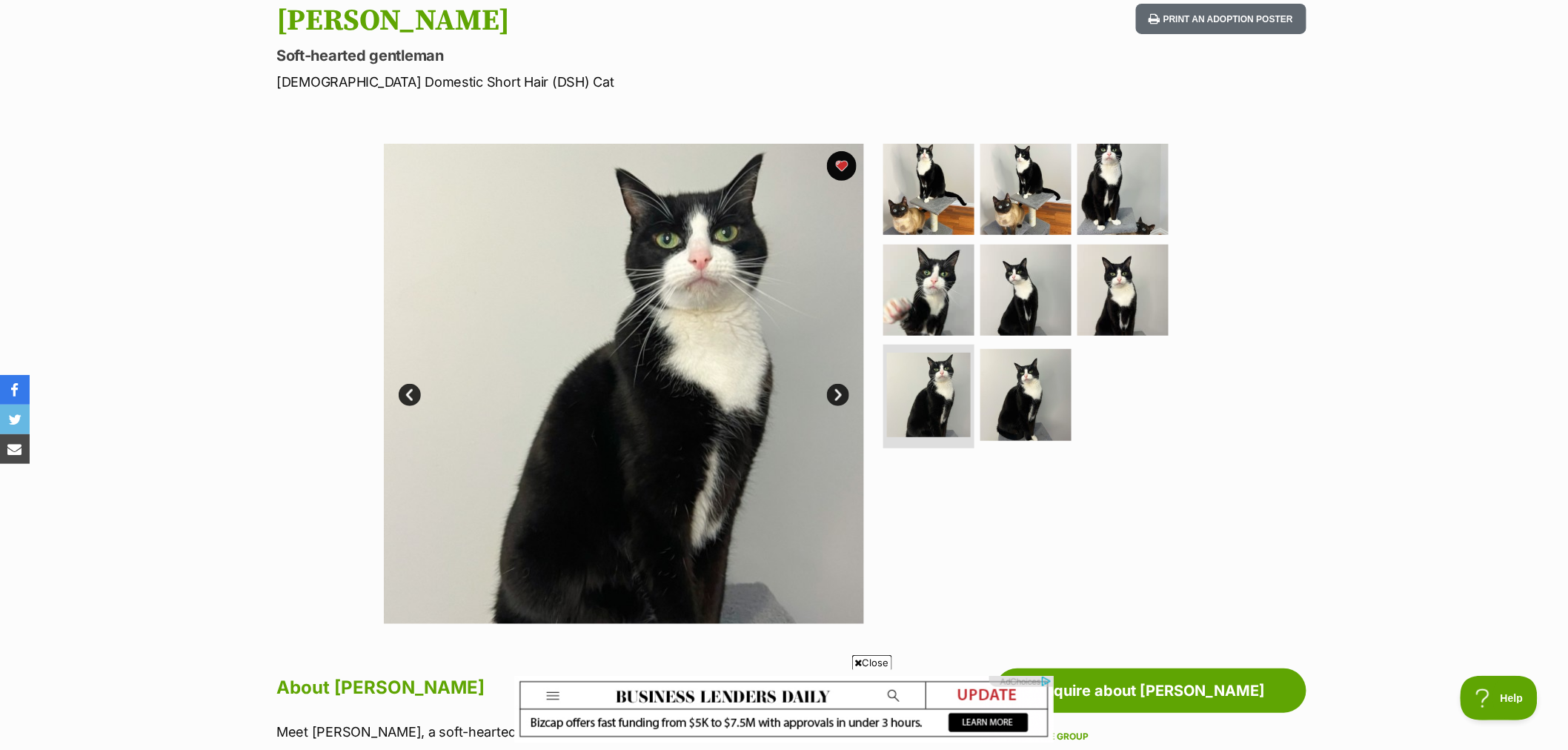
click at [838, 396] on link "Next" at bounding box center [837, 395] width 23 height 23
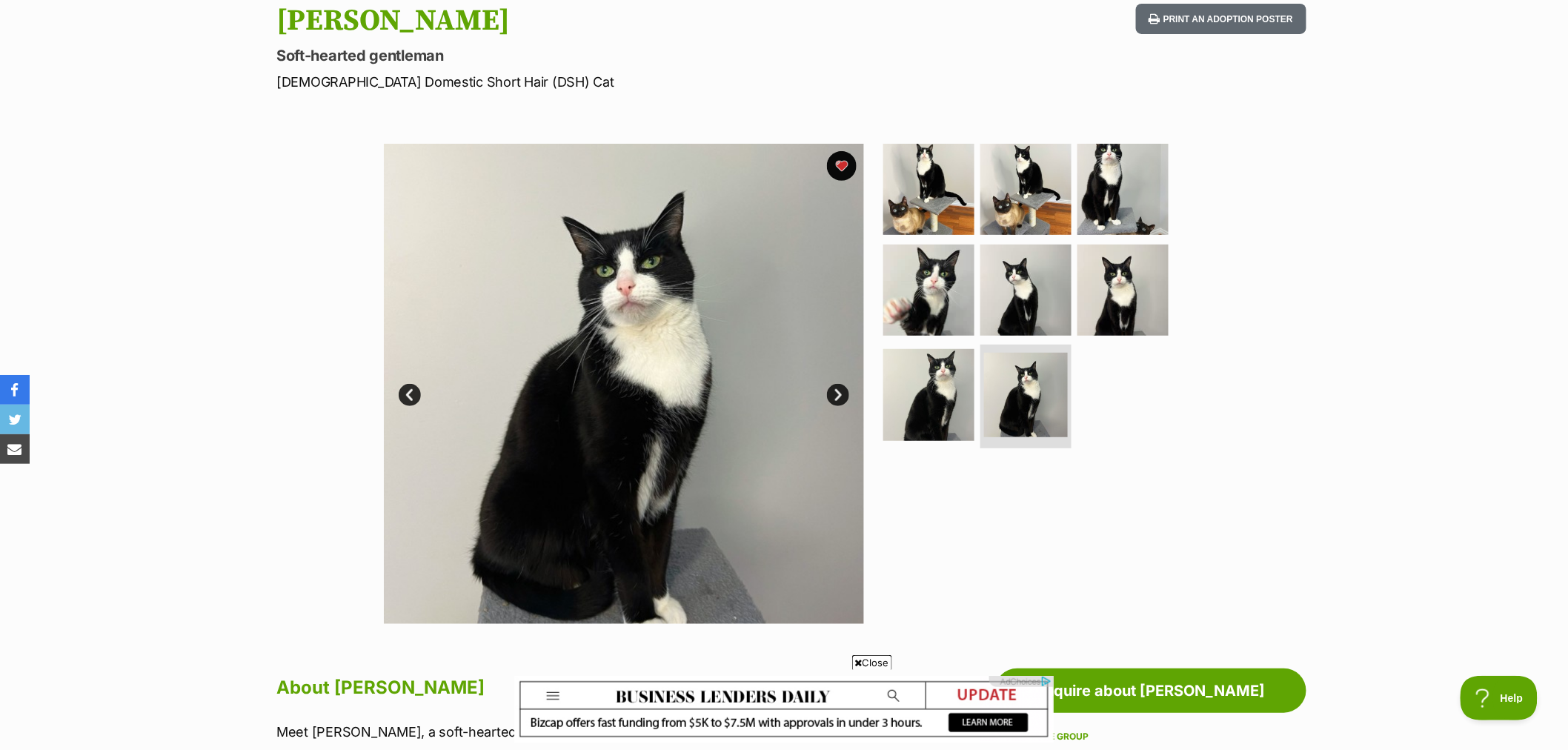
click at [838, 397] on link "Next" at bounding box center [837, 395] width 23 height 23
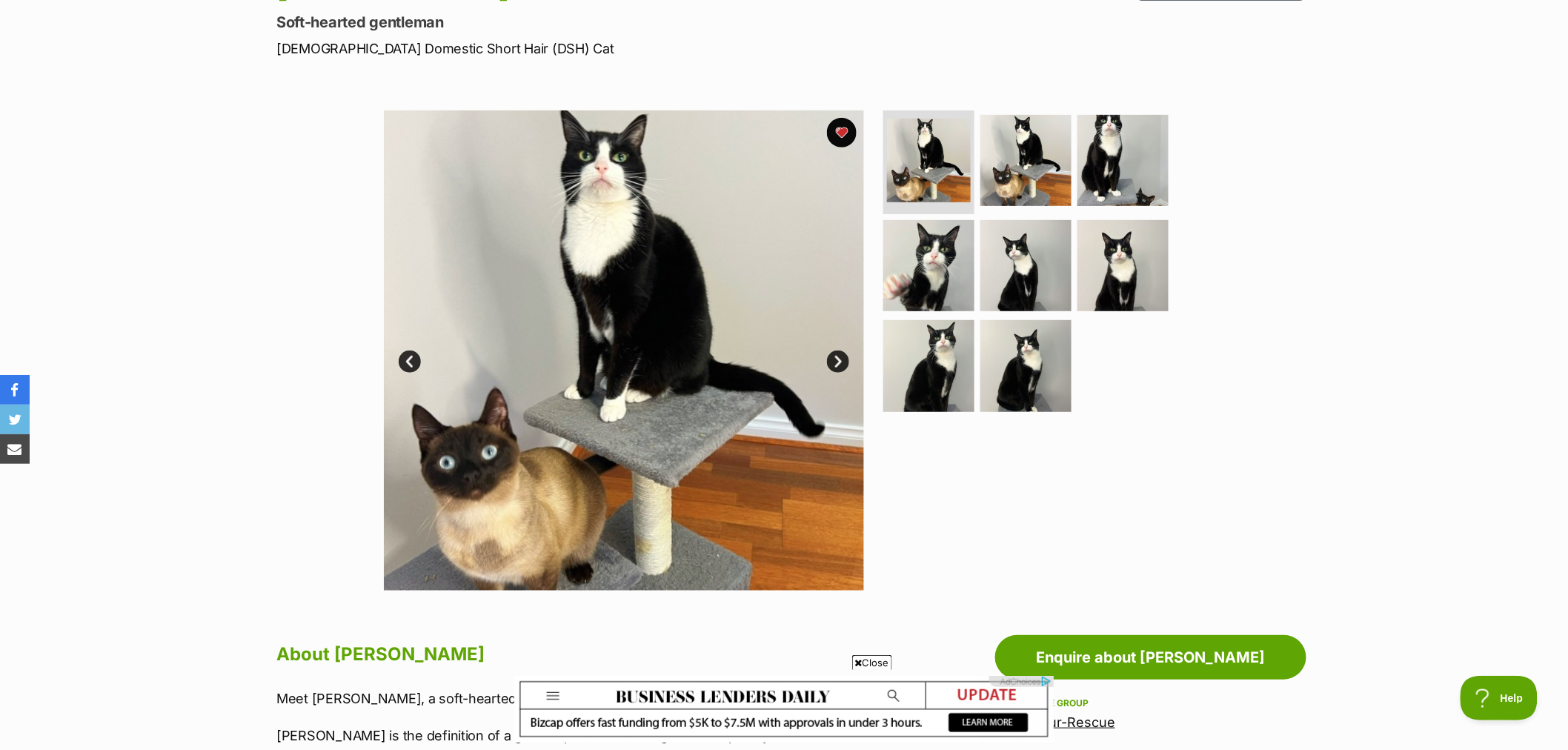
scroll to position [164, 0]
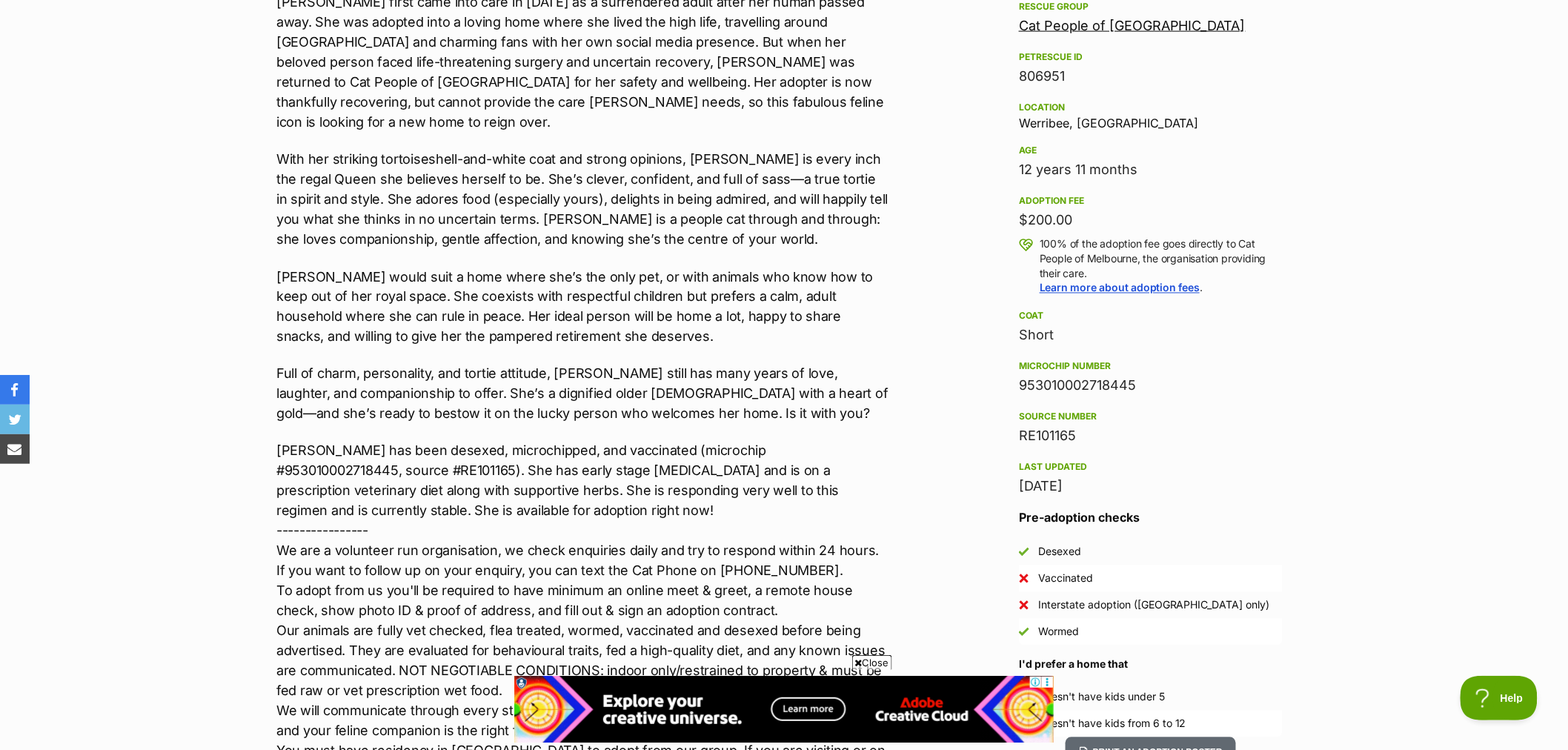
scroll to position [905, 0]
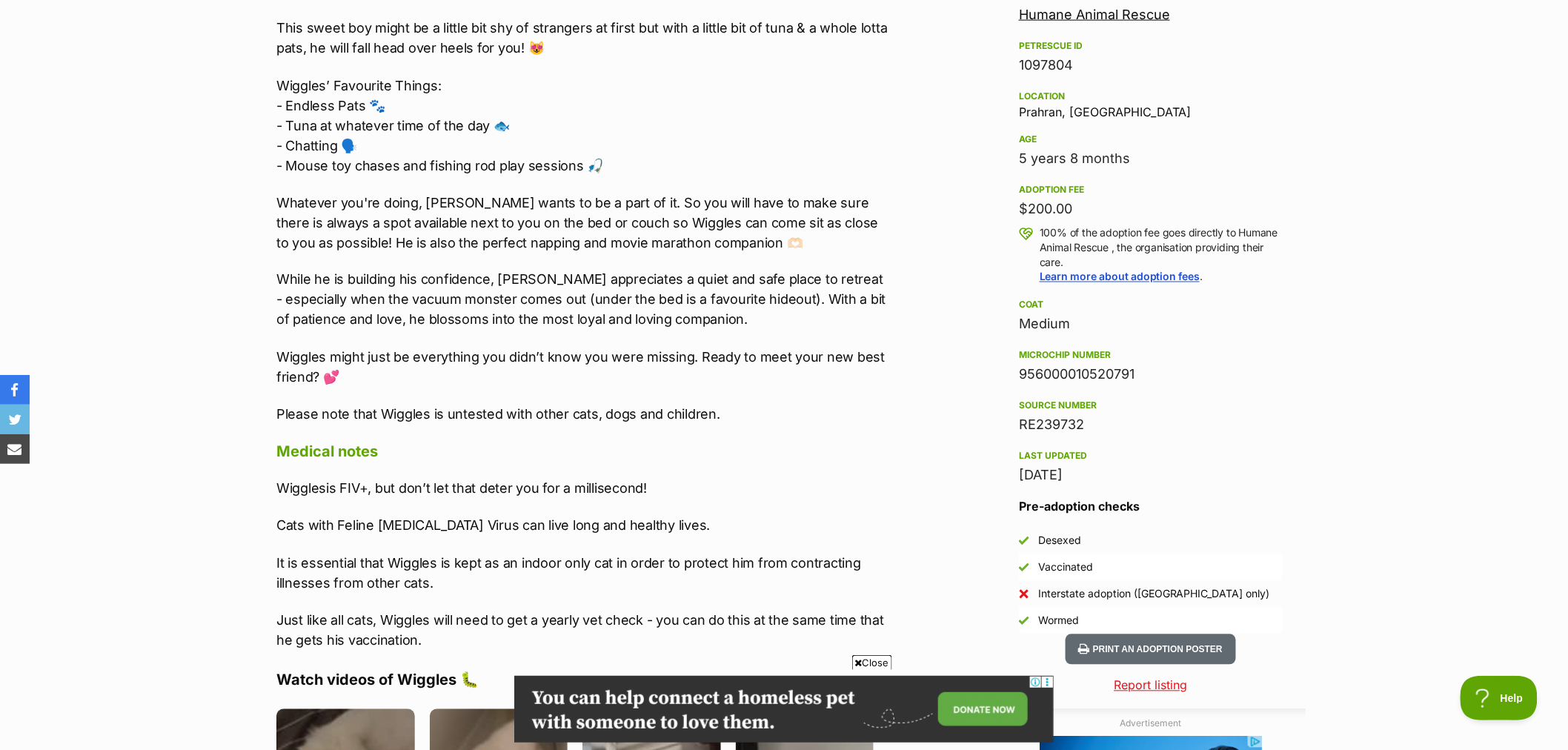
scroll to position [987, 0]
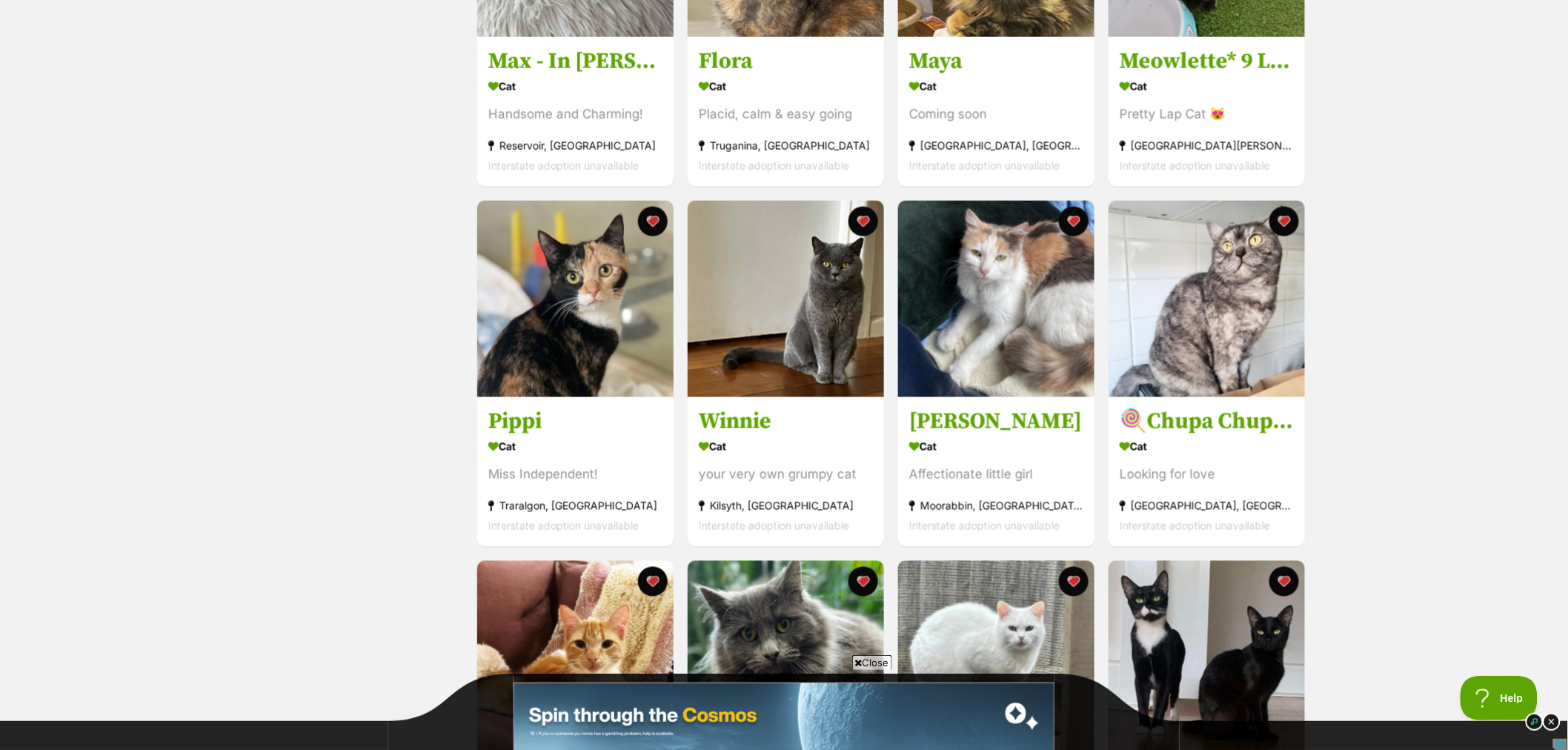
scroll to position [905, 0]
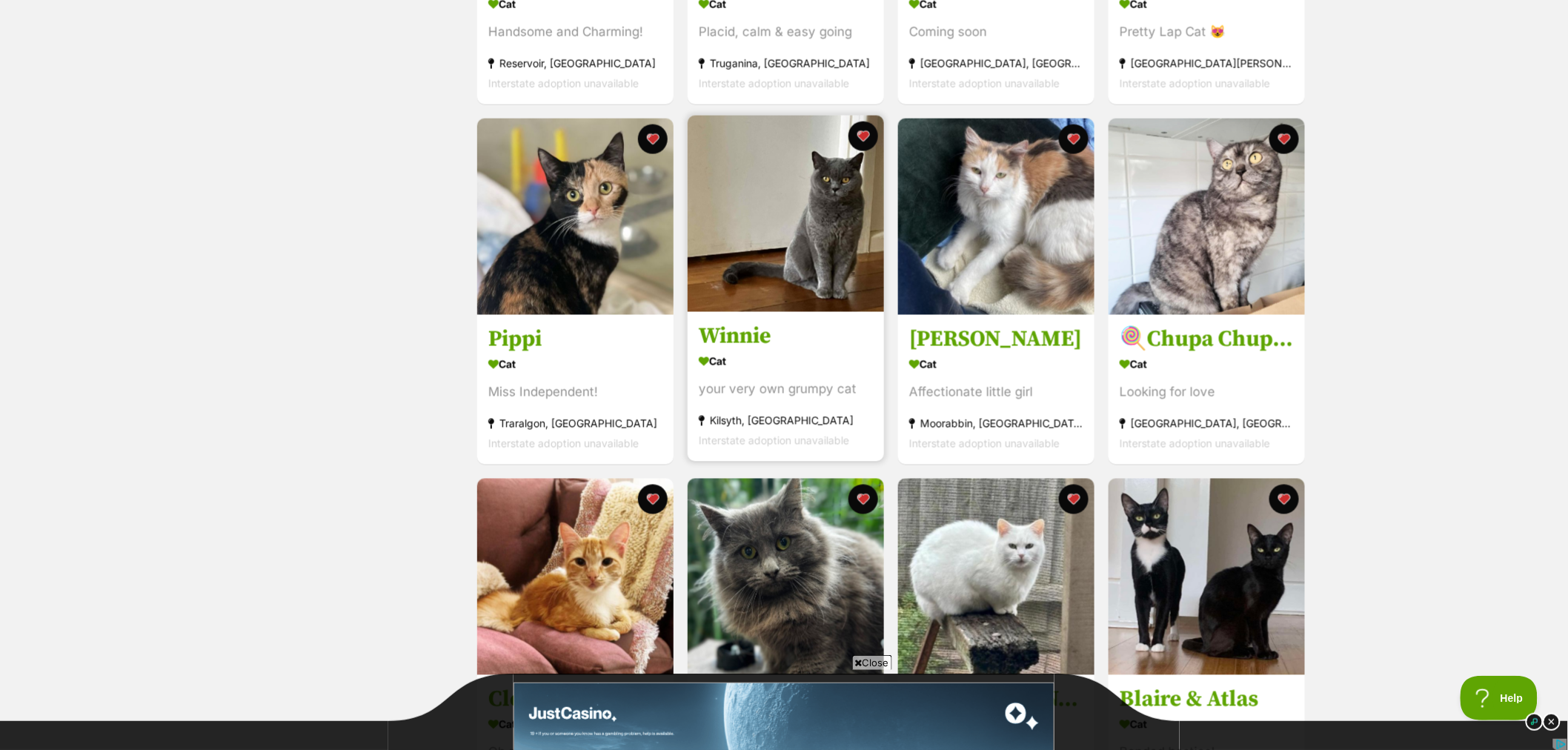
click at [806, 270] on img at bounding box center [785, 213] width 196 height 196
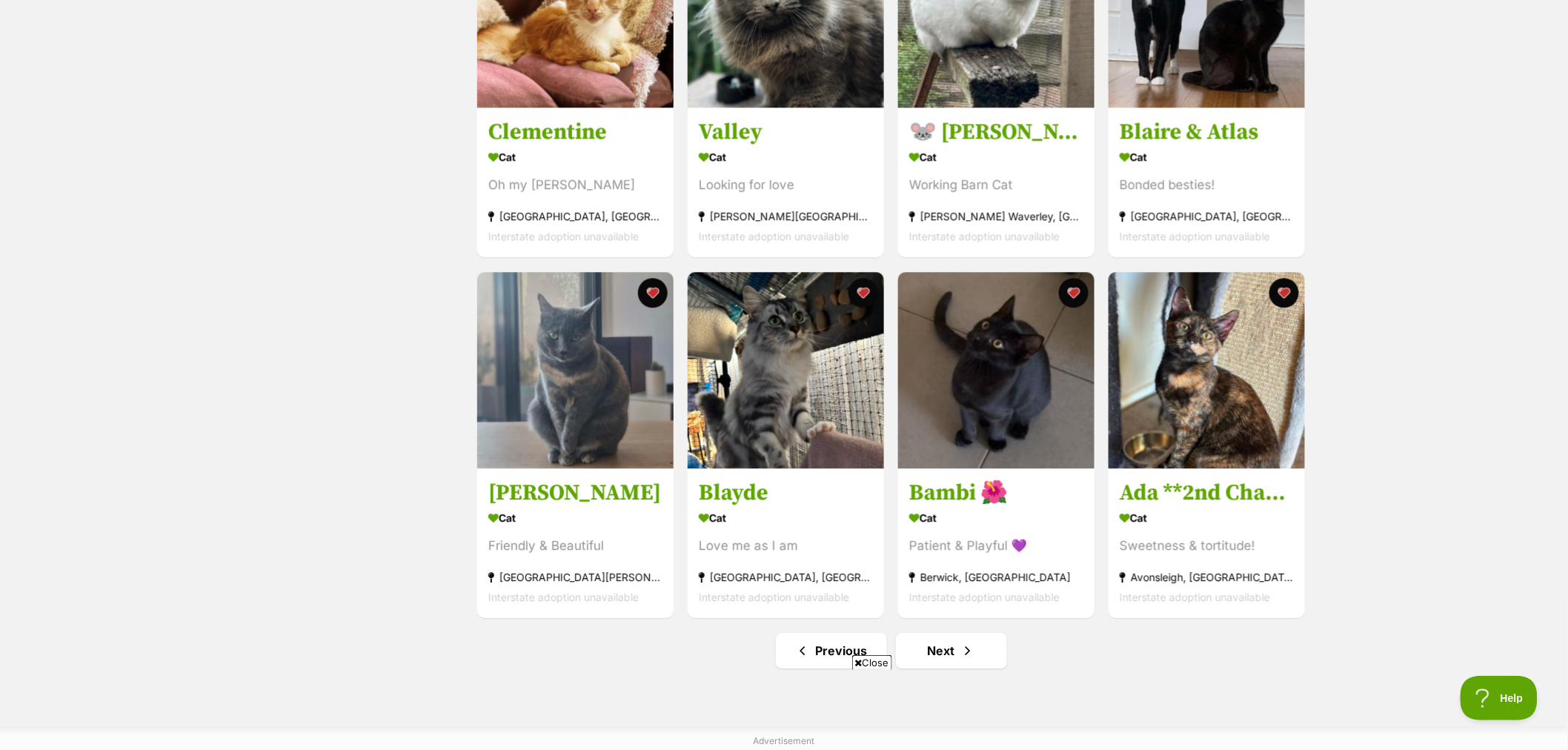
scroll to position [1646, 0]
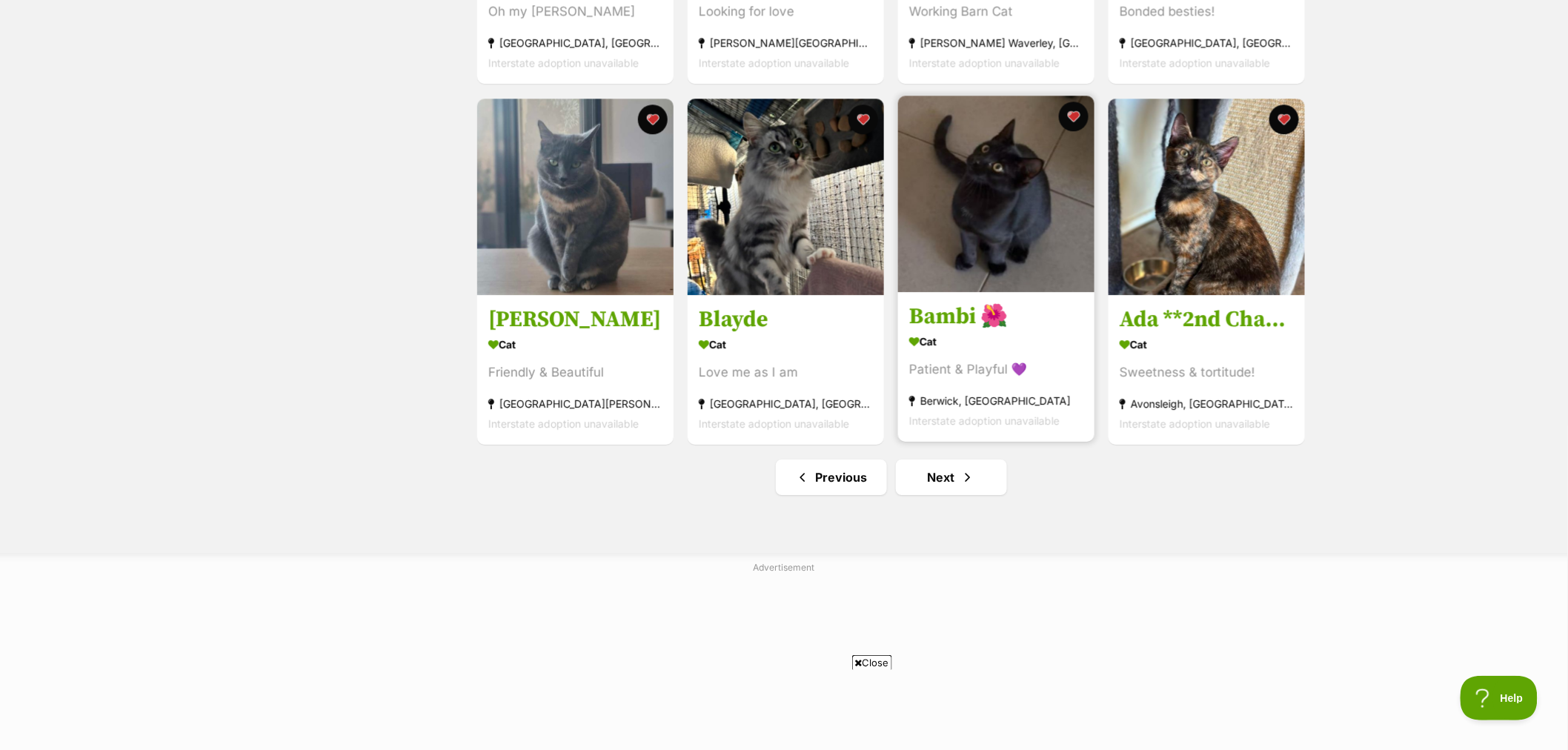
click at [971, 230] on img at bounding box center [996, 194] width 196 height 196
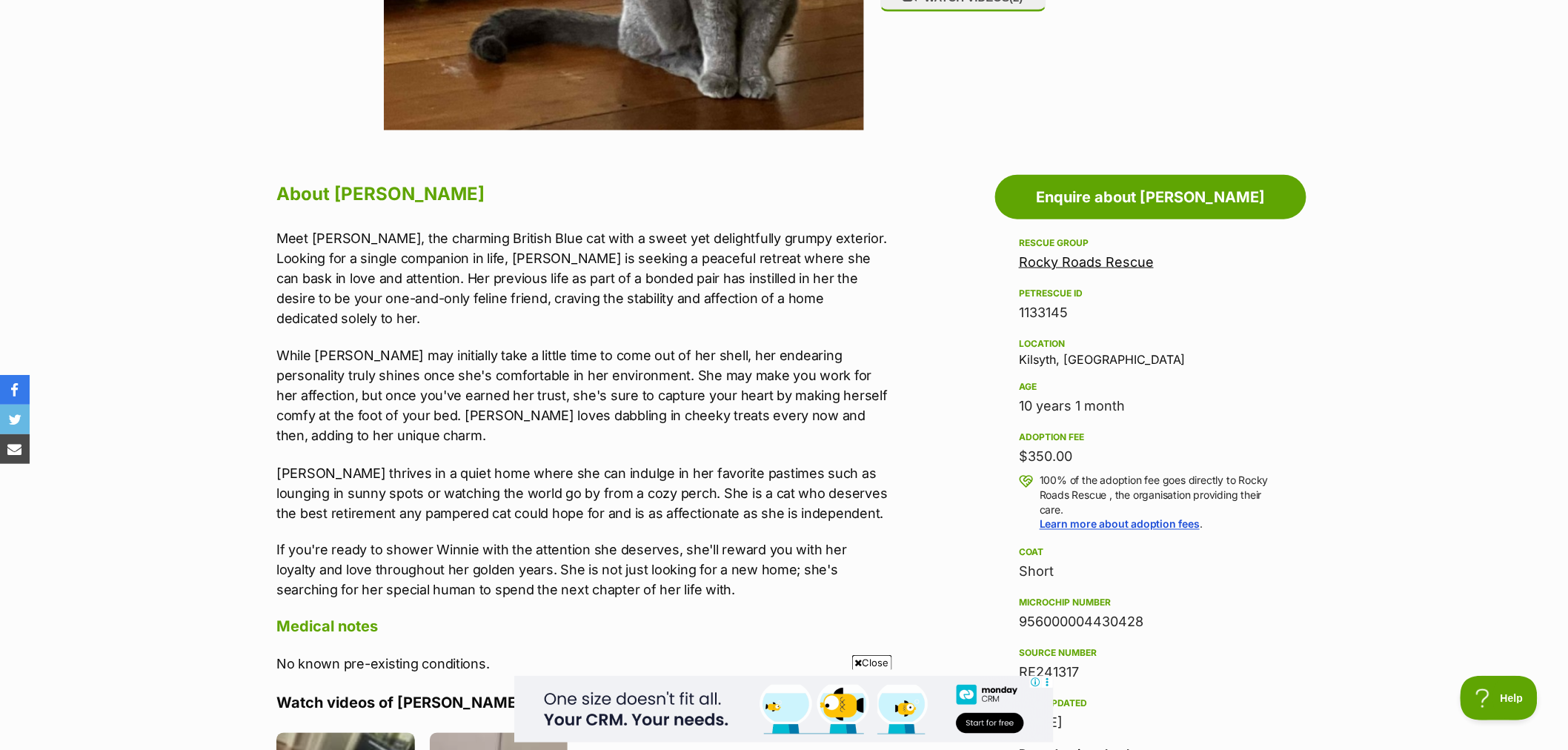
scroll to position [823, 0]
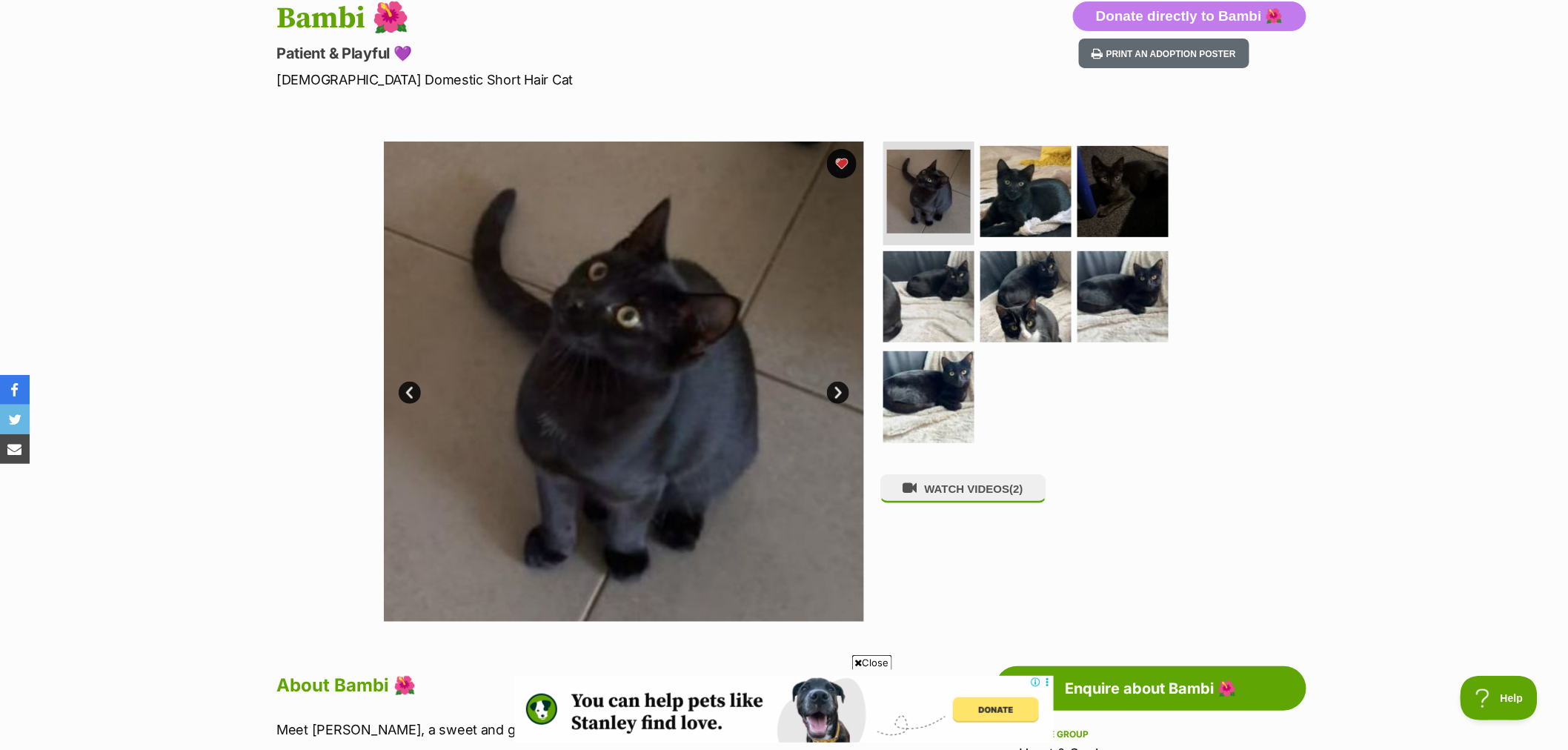
scroll to position [164, 0]
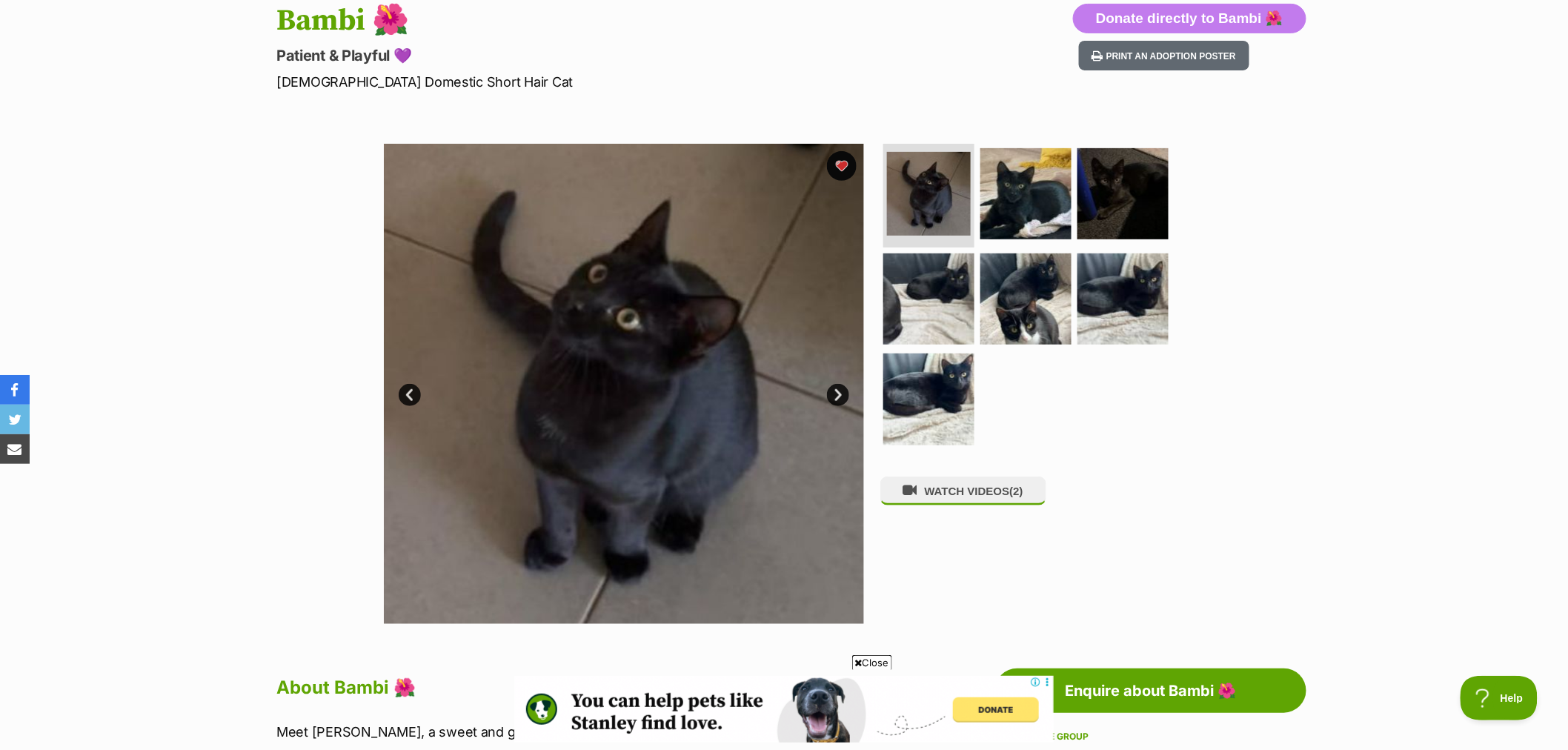
click at [835, 395] on link "Next" at bounding box center [837, 395] width 23 height 23
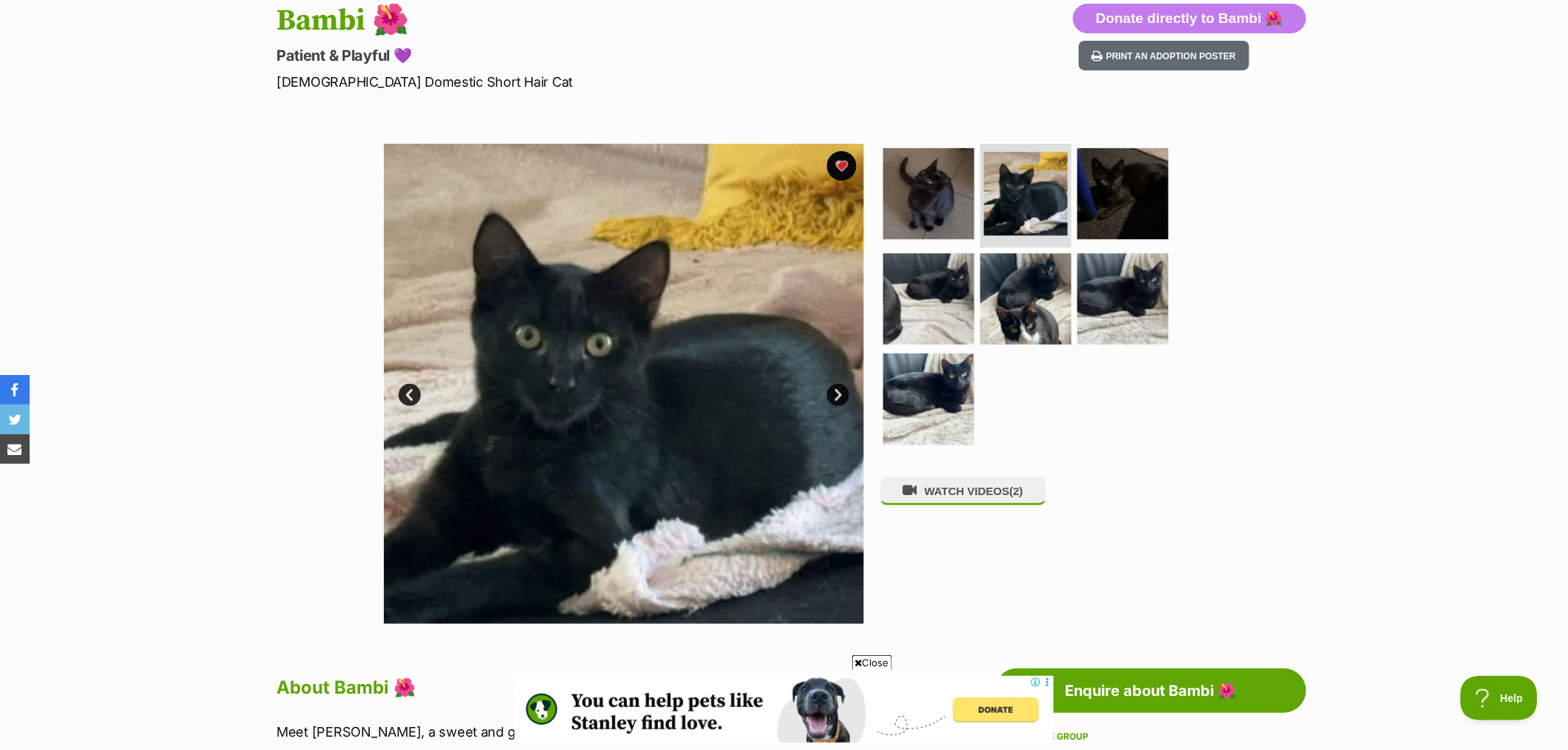
click at [834, 394] on link "Next" at bounding box center [837, 395] width 23 height 23
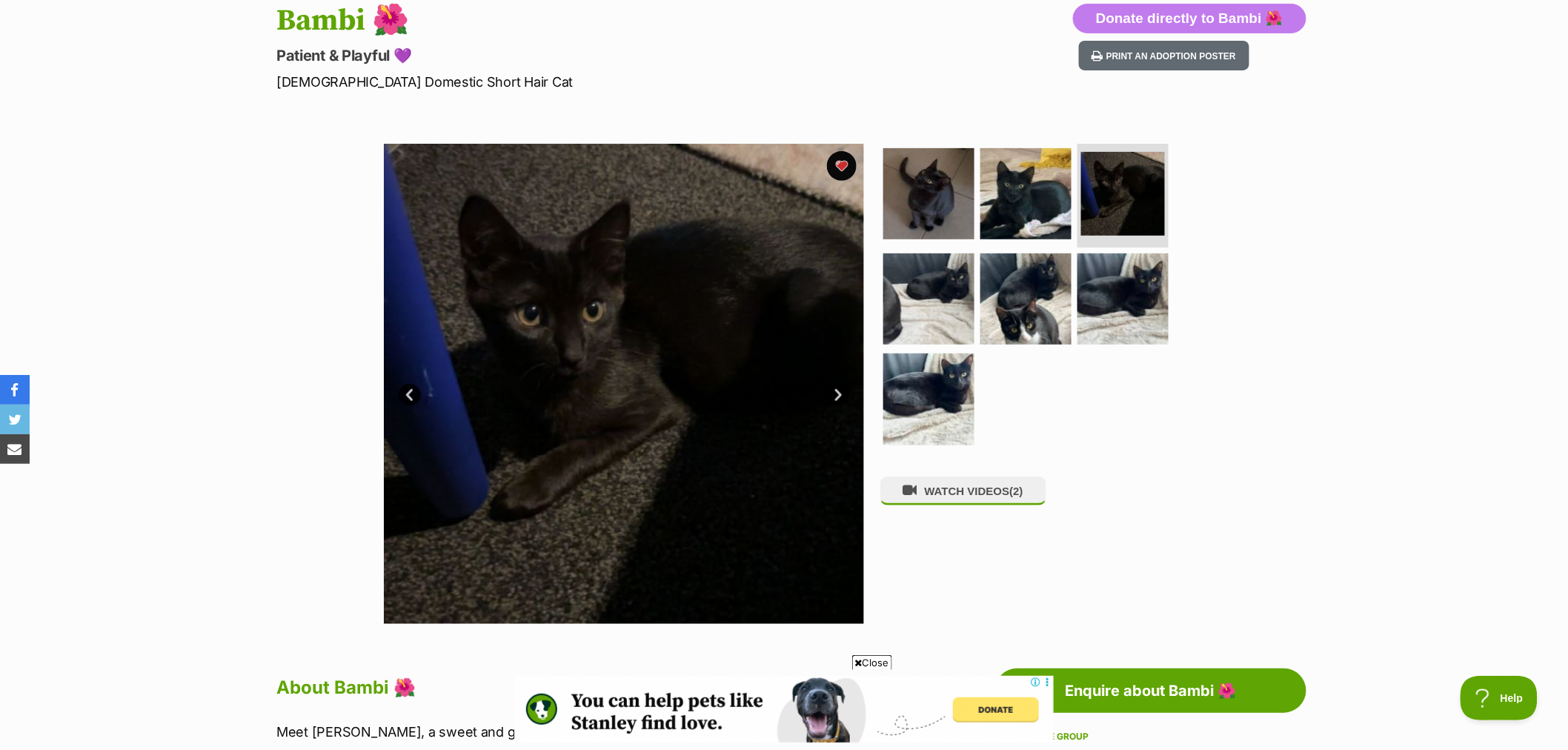
click at [833, 391] on link "Next" at bounding box center [837, 395] width 23 height 23
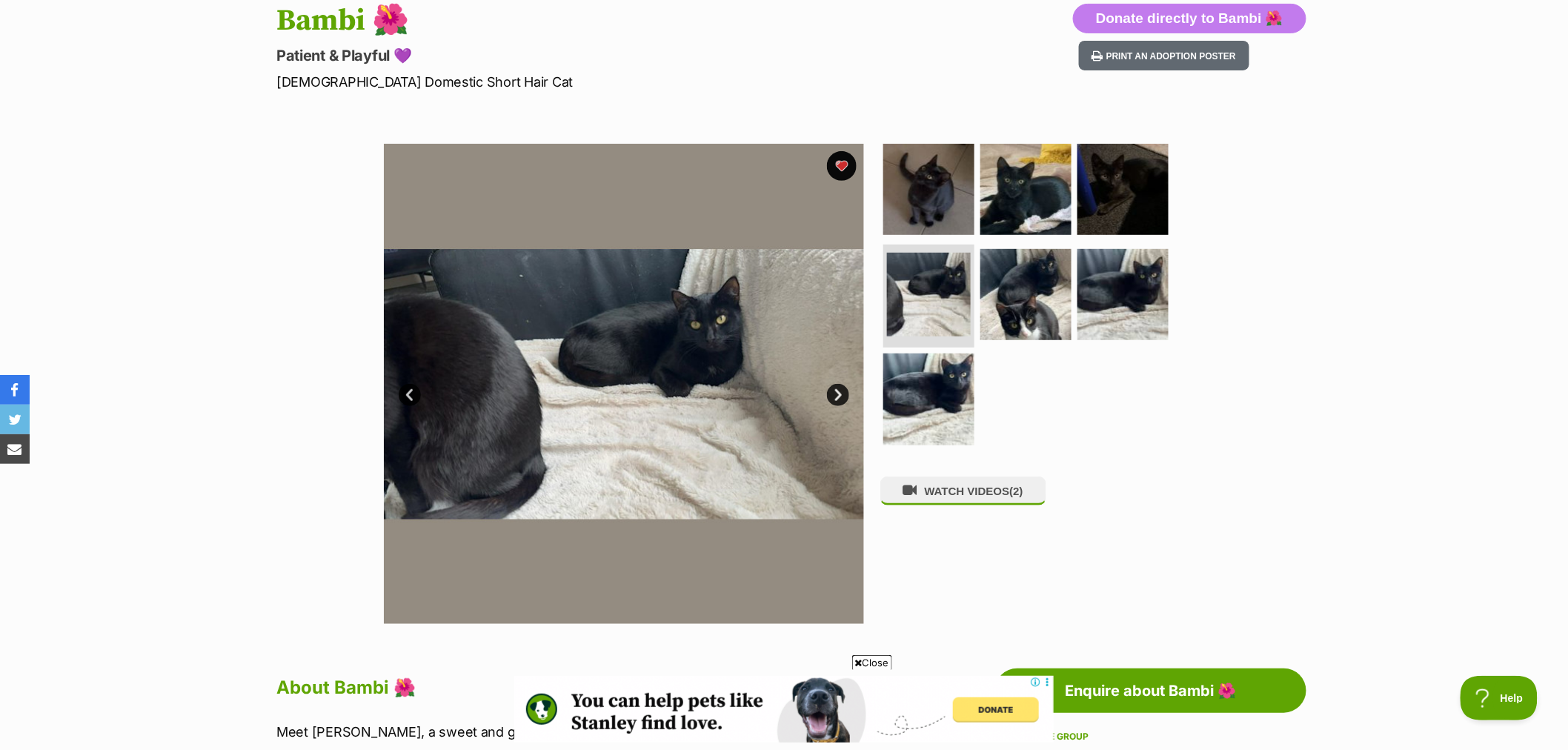
click at [833, 391] on link "Next" at bounding box center [837, 395] width 23 height 23
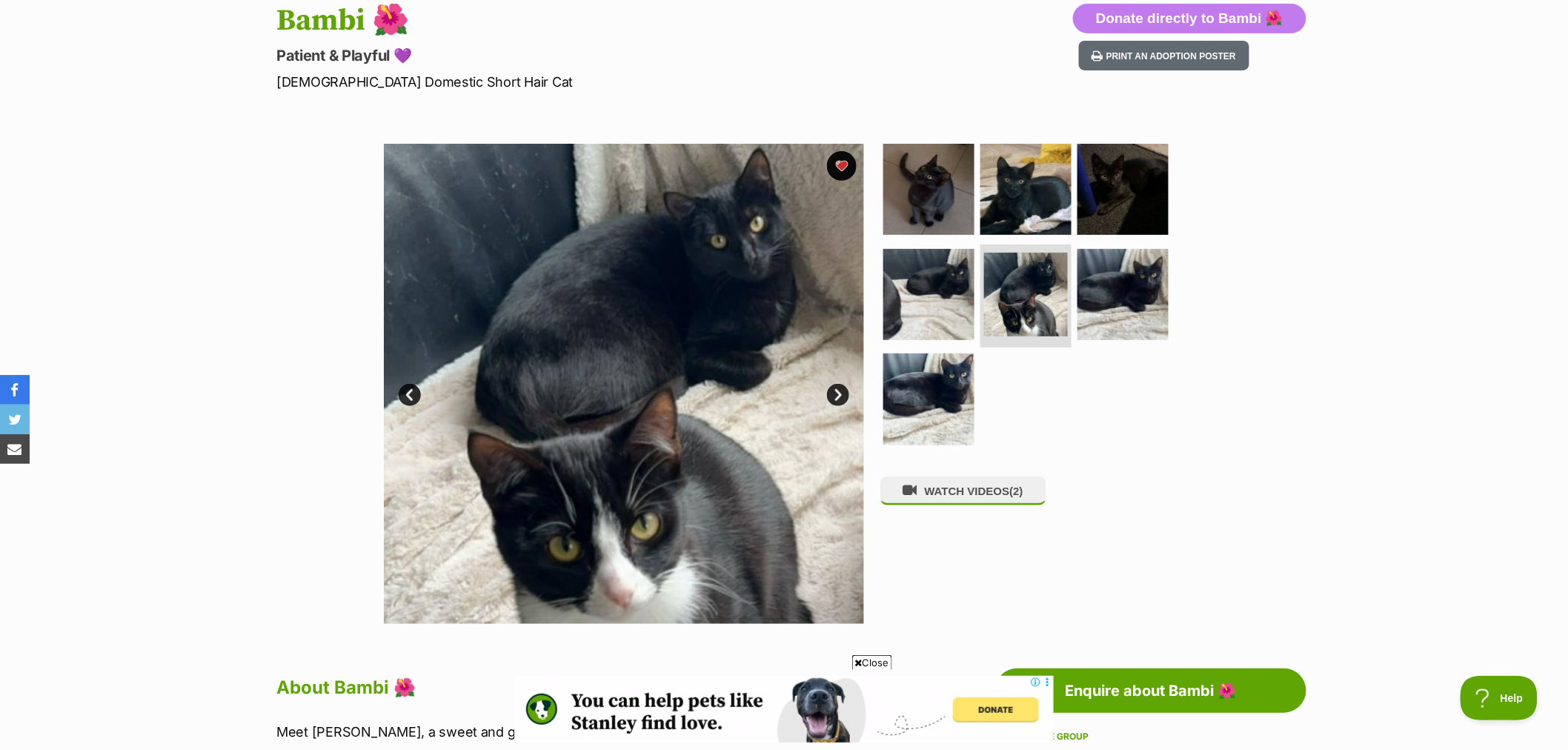
click at [833, 391] on link "Next" at bounding box center [837, 395] width 23 height 23
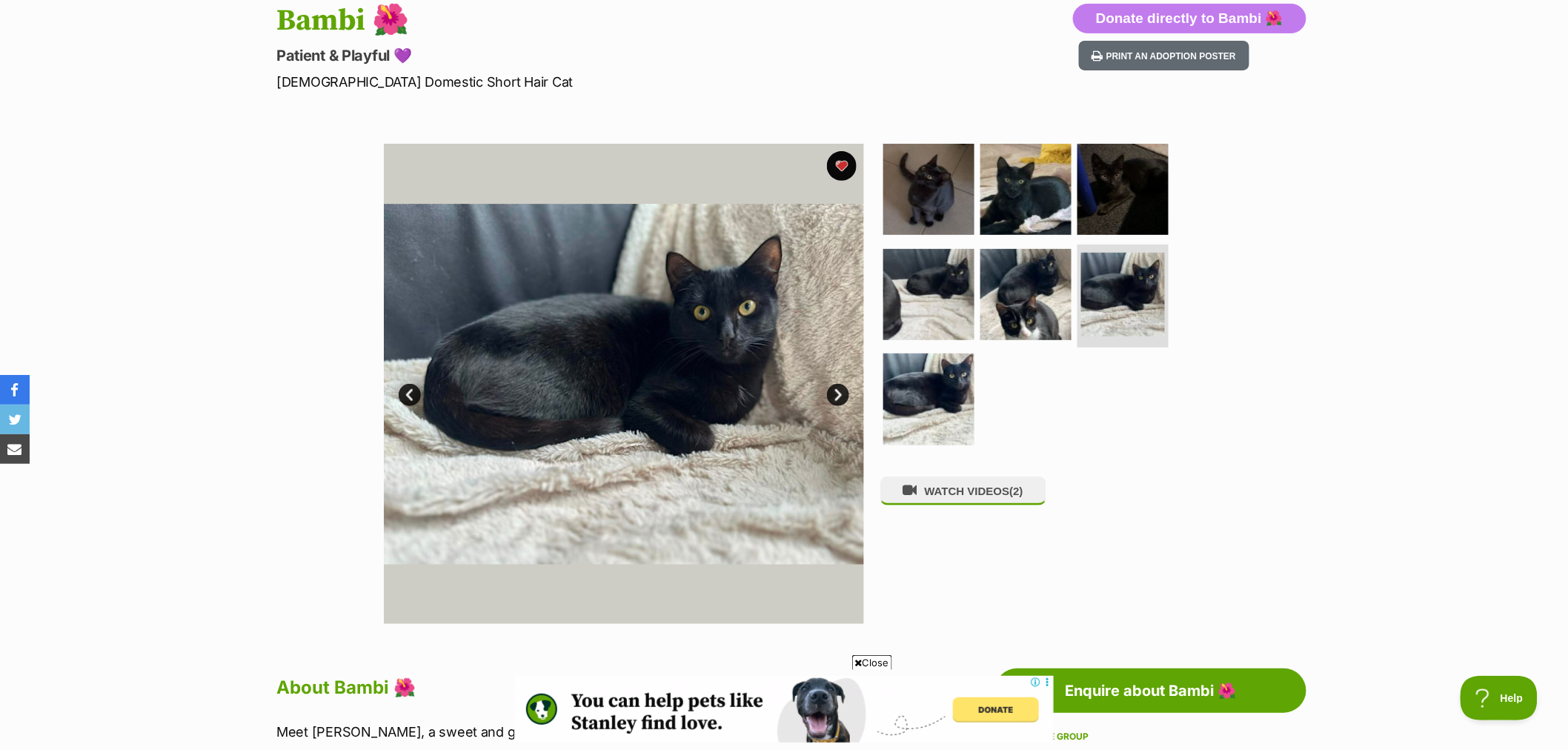
click at [833, 391] on link "Next" at bounding box center [837, 395] width 23 height 23
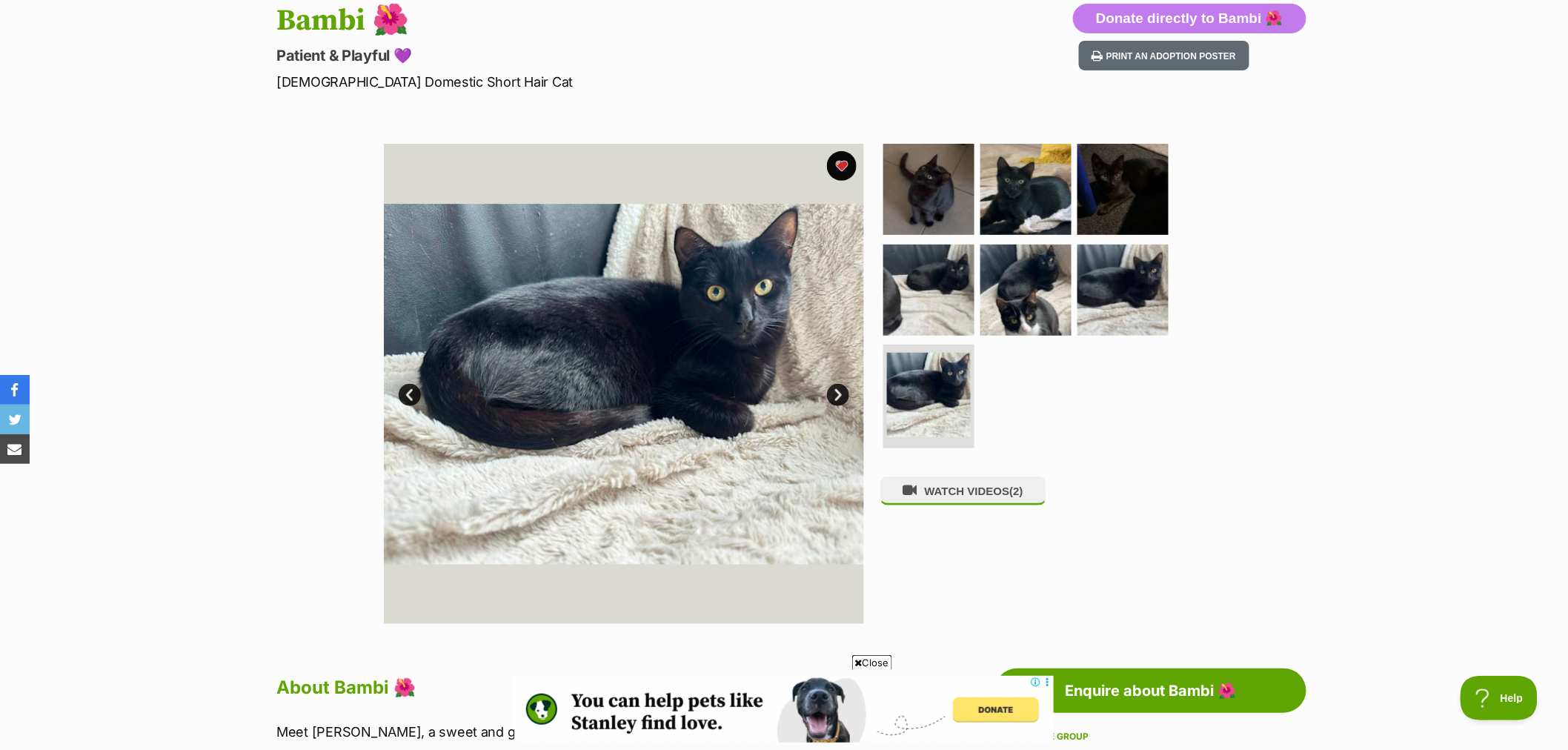
click at [833, 391] on link "Next" at bounding box center [837, 395] width 23 height 23
